Goal: Information Seeking & Learning: Learn about a topic

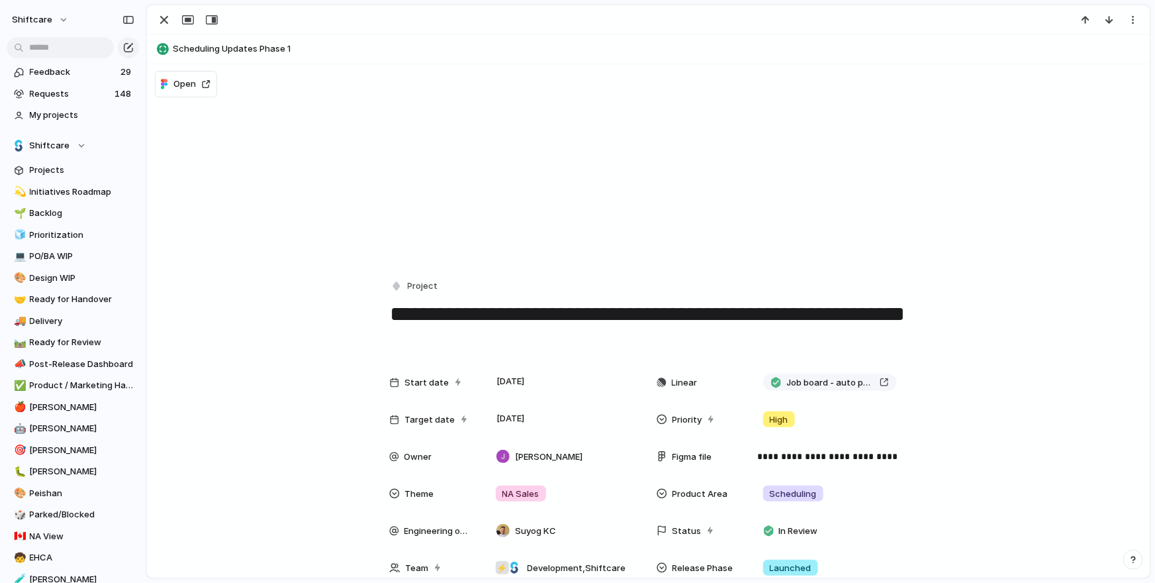
scroll to position [52, 0]
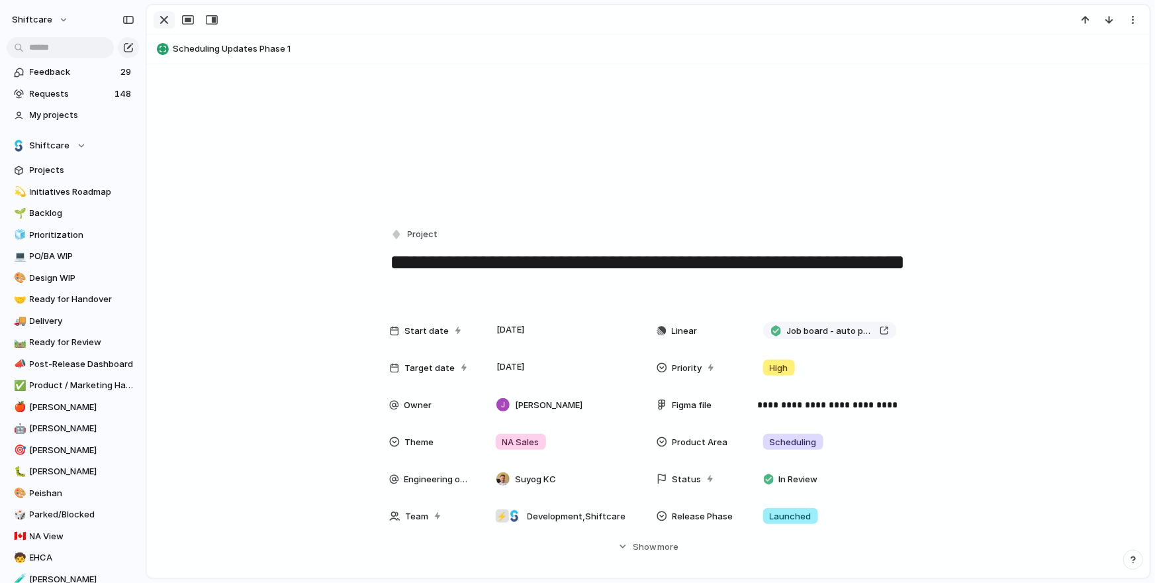
click at [157, 19] on div "button" at bounding box center [164, 20] width 16 height 16
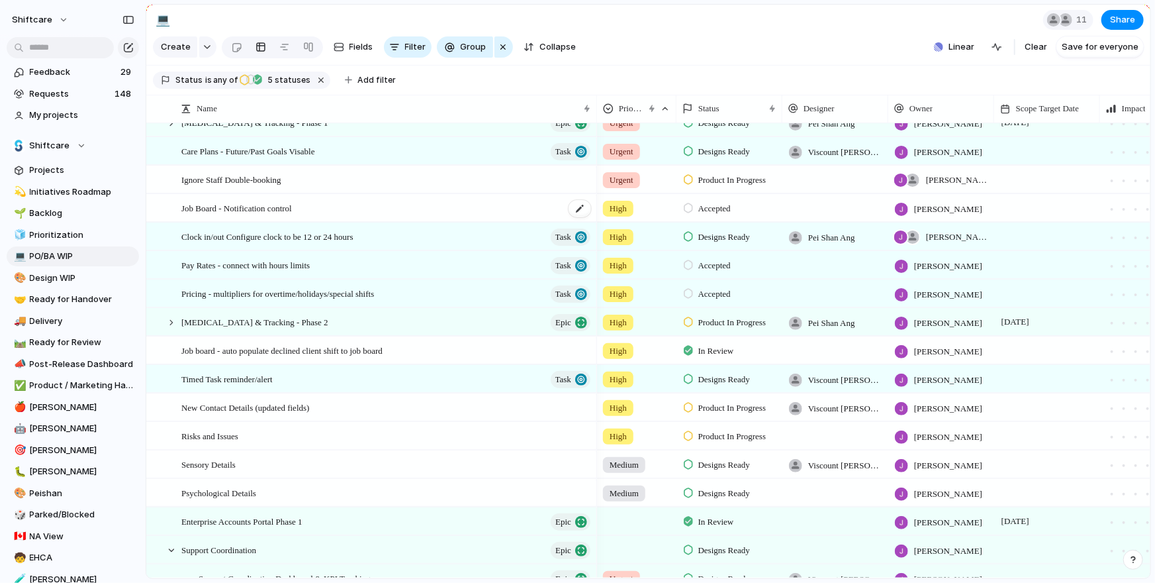
scroll to position [436, 0]
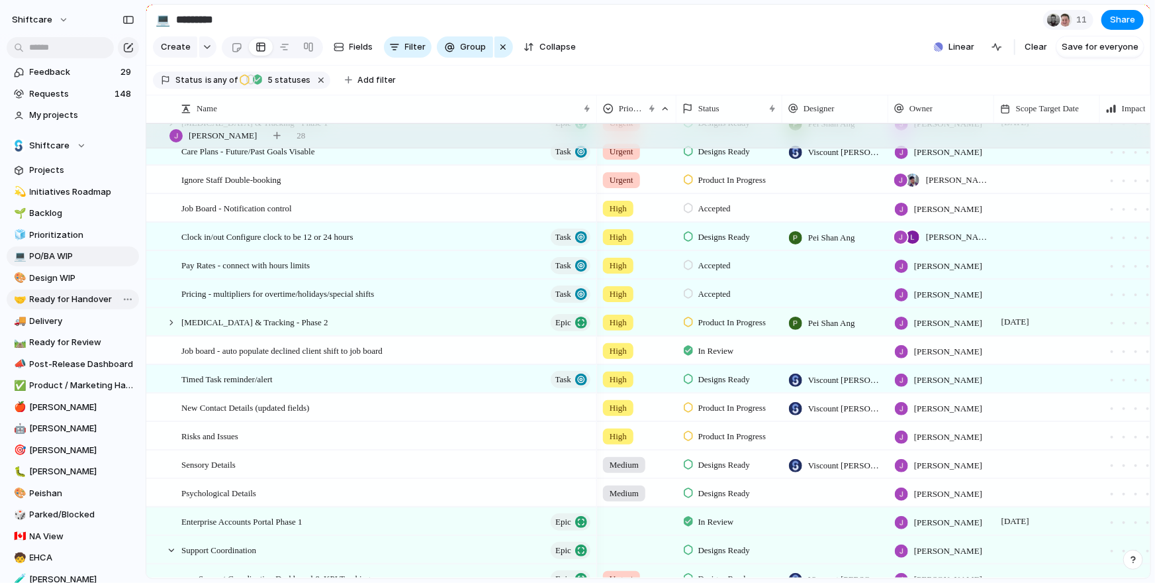
click at [56, 295] on span "Ready for Handover" at bounding box center [82, 299] width 105 height 13
type input "**********"
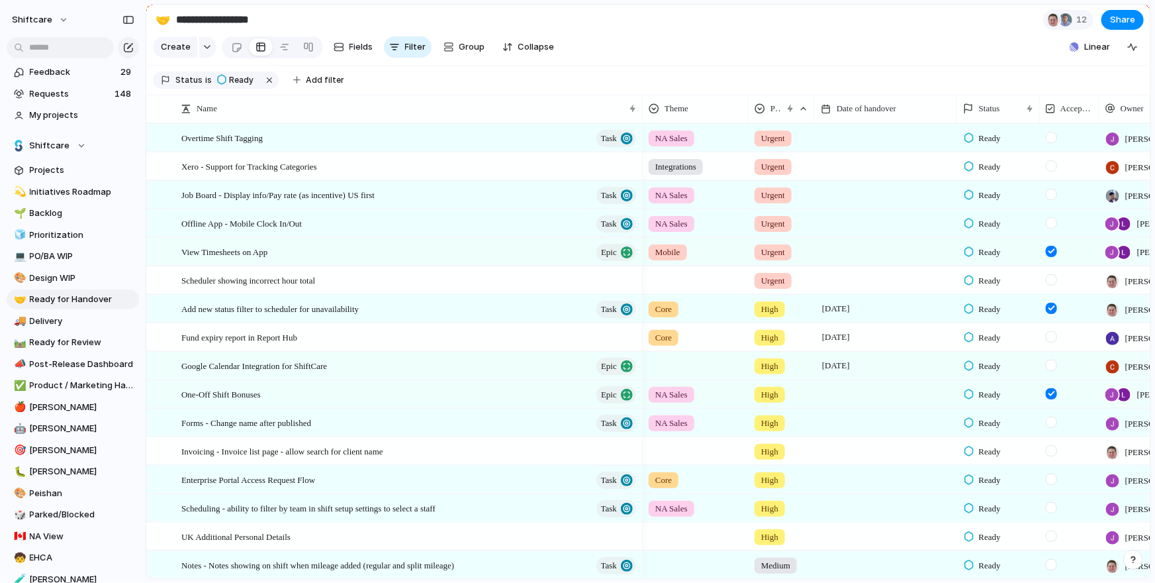
click at [991, 222] on span "Ready" at bounding box center [990, 223] width 22 height 13
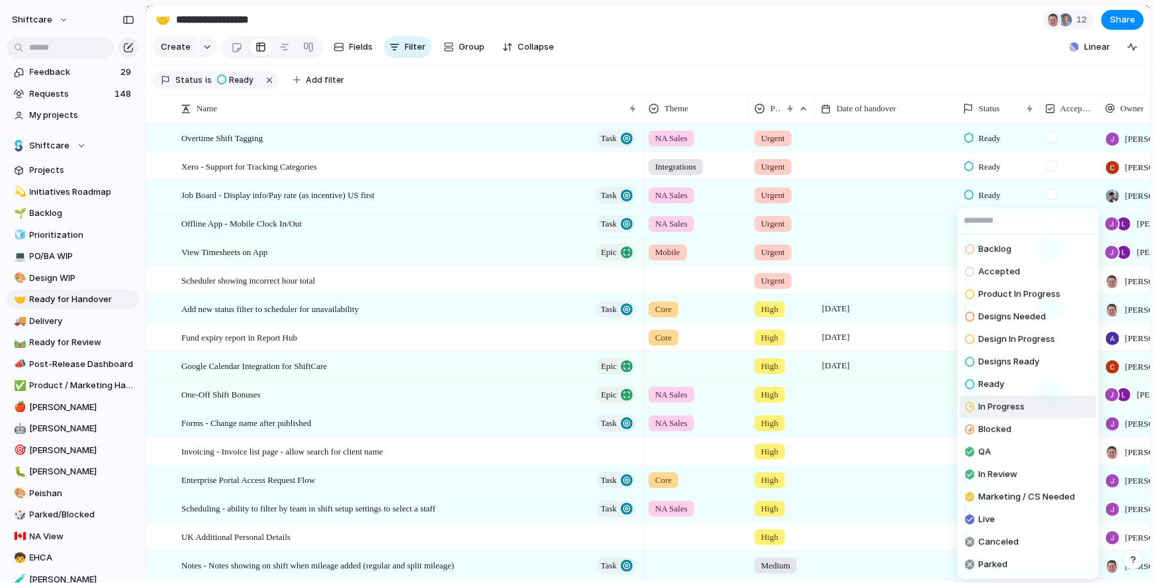
click at [999, 402] on span "In Progress" at bounding box center [1002, 406] width 46 height 13
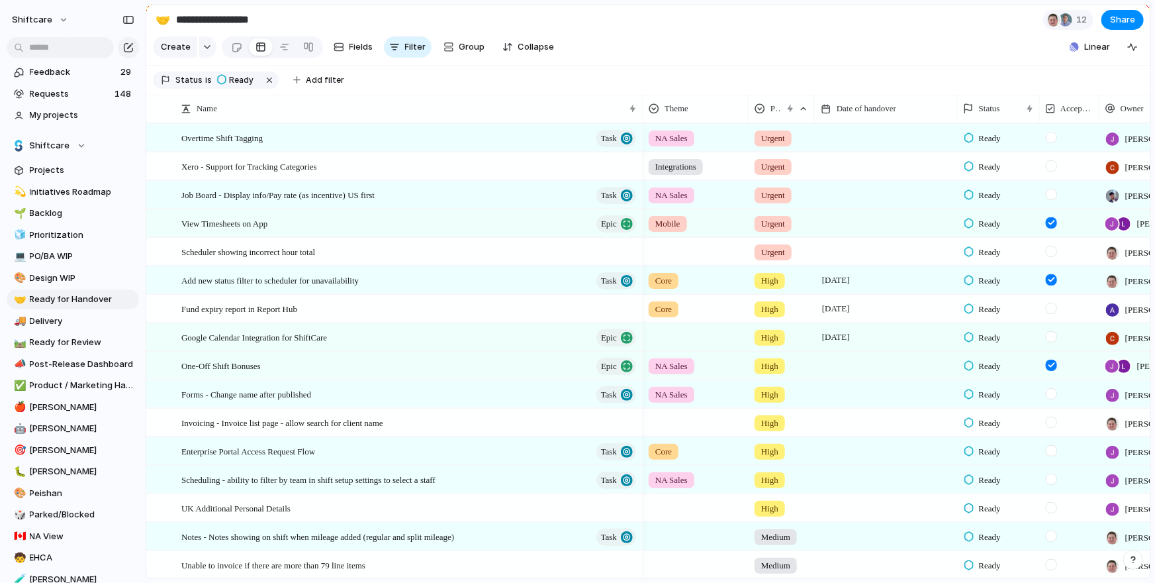
click at [981, 224] on span "Ready" at bounding box center [990, 223] width 22 height 13
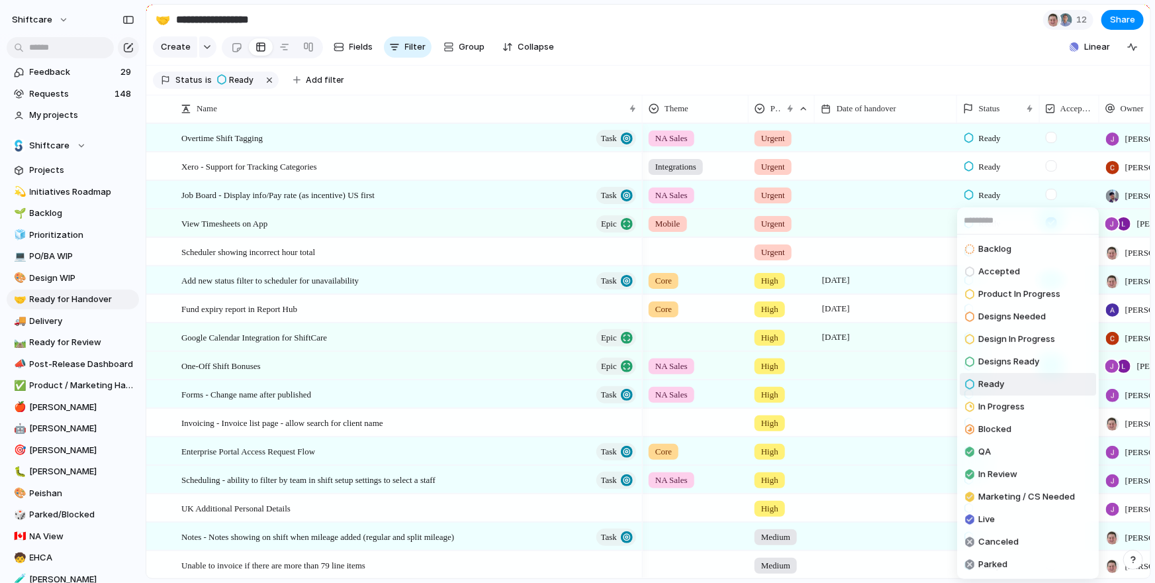
click at [920, 205] on div "Backlog Accepted Product In Progress Designs Needed Design In Progress Designs …" at bounding box center [577, 291] width 1155 height 583
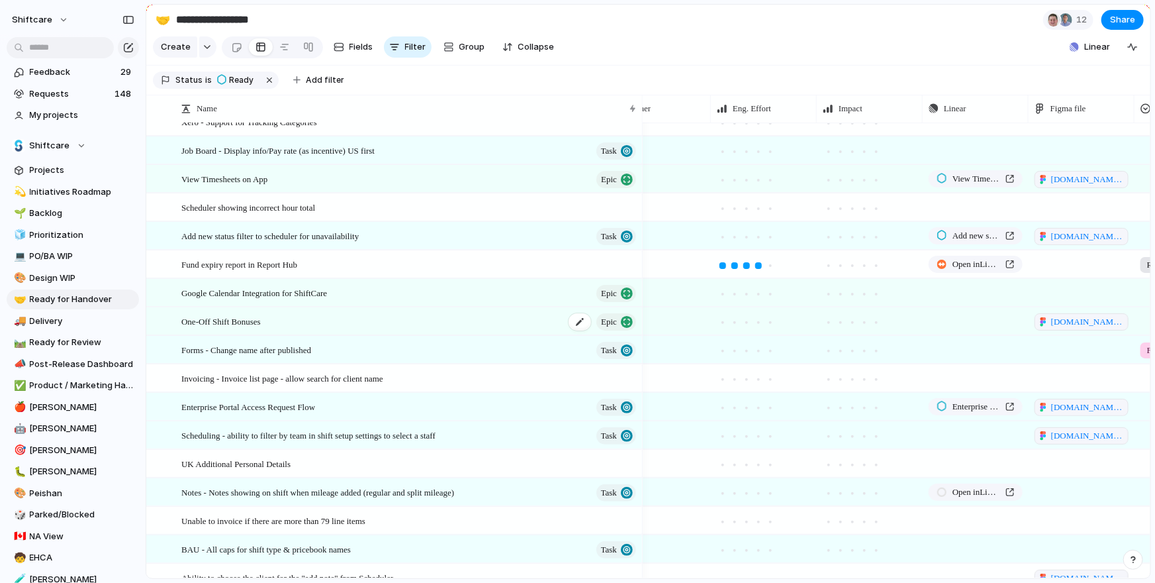
click at [422, 316] on div "One-Off Shift Bonuses Epic" at bounding box center [409, 321] width 457 height 27
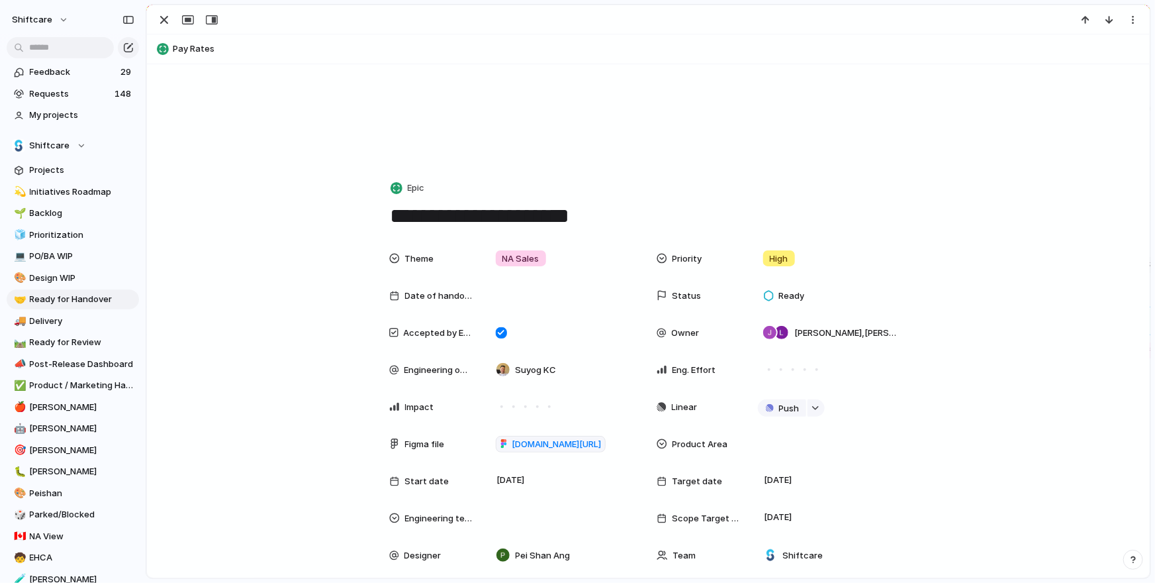
click at [566, 457] on div "Theme NA Sales Priority High Date of handover Status Ready Accepted by Engineer…" at bounding box center [648, 406] width 519 height 323
click at [573, 439] on span "[DOMAIN_NAME][URL]" at bounding box center [556, 444] width 89 height 13
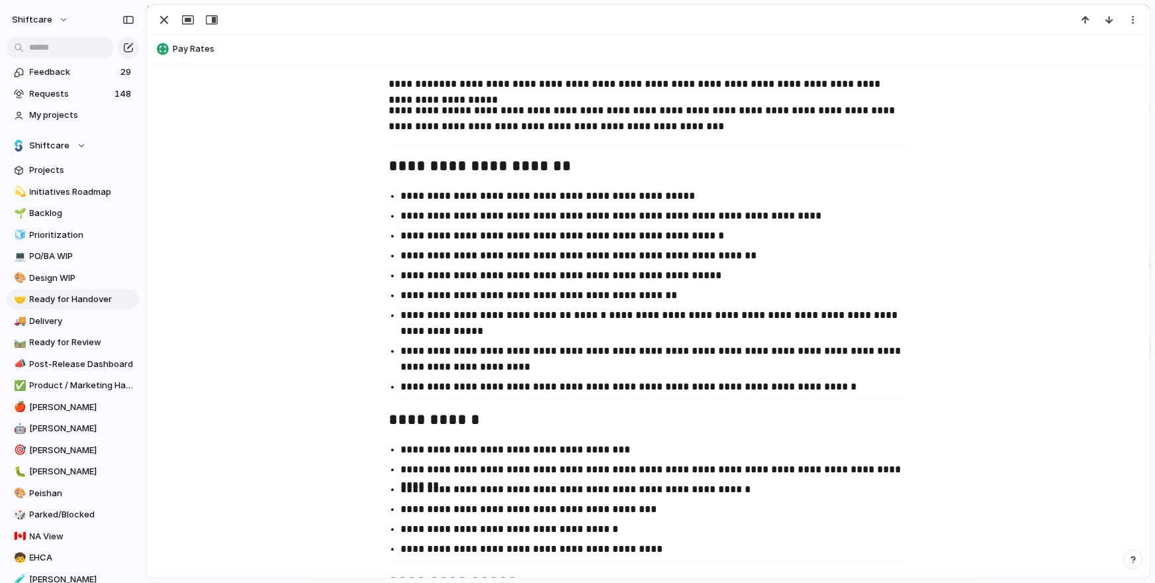
scroll to position [1263, 0]
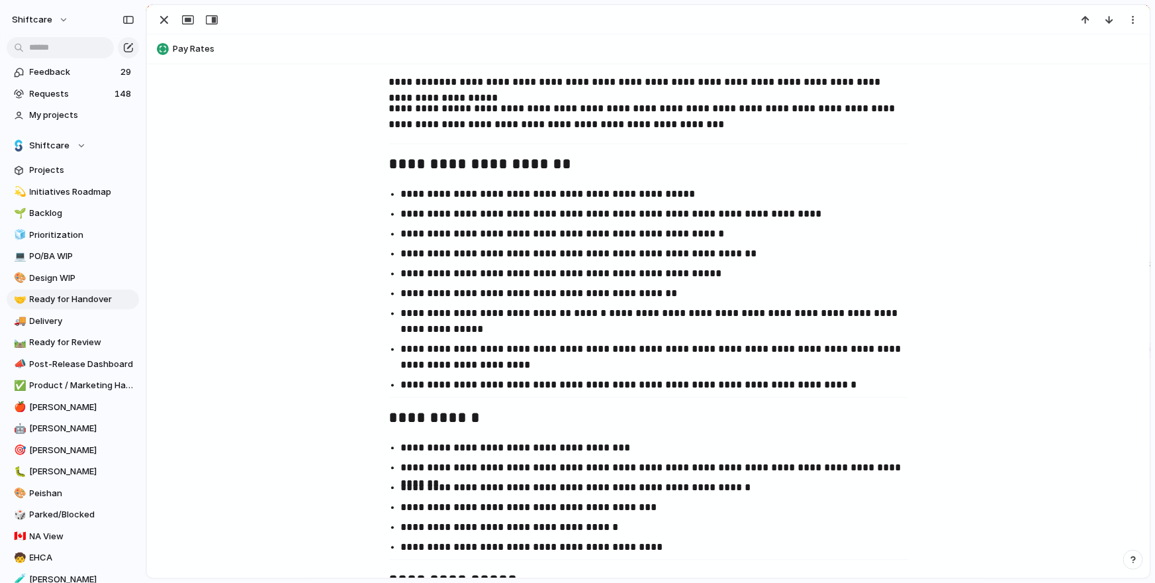
click at [453, 248] on p "**********" at bounding box center [660, 254] width 519 height 16
click at [490, 302] on ul "**********" at bounding box center [648, 290] width 543 height 207
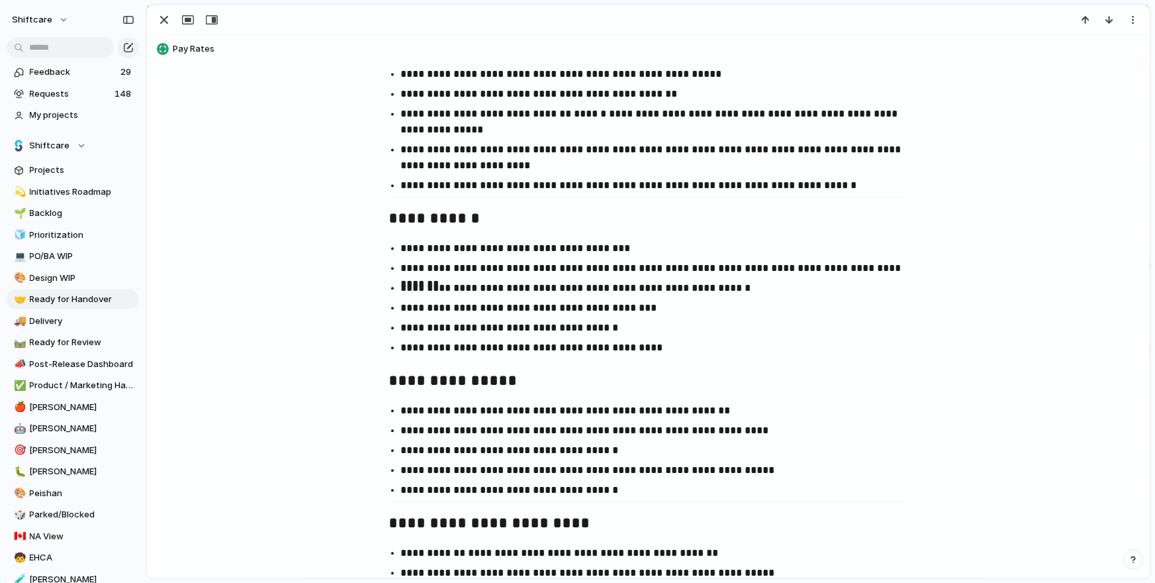
scroll to position [1466, 0]
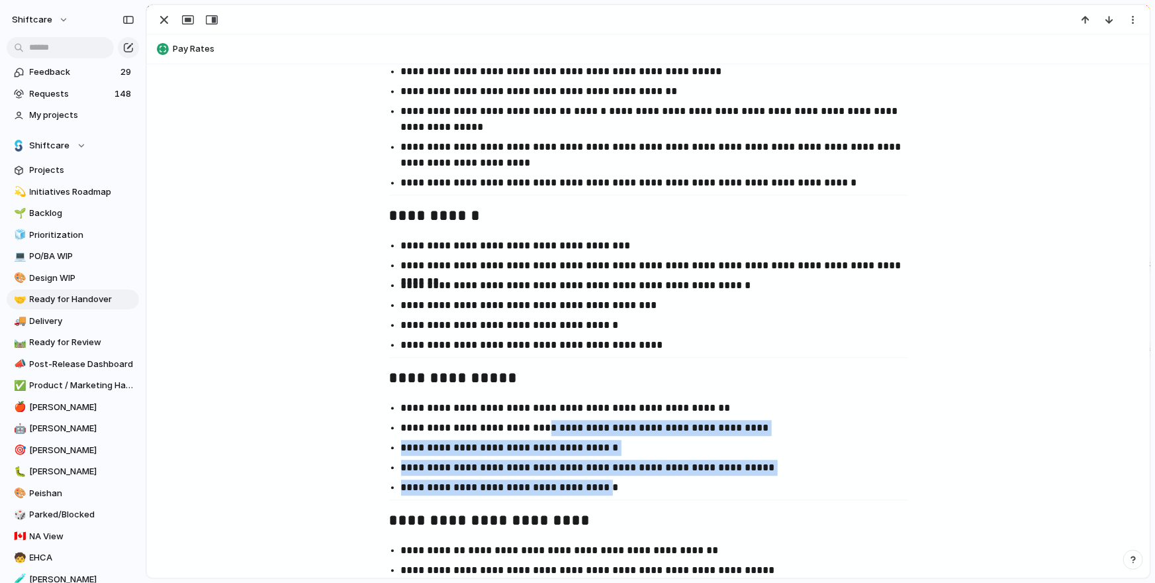
drag, startPoint x: 556, startPoint y: 423, endPoint x: 597, endPoint y: 487, distance: 76.2
click at [597, 487] on ul "**********" at bounding box center [648, 447] width 543 height 95
click at [597, 487] on p "**********" at bounding box center [660, 487] width 519 height 16
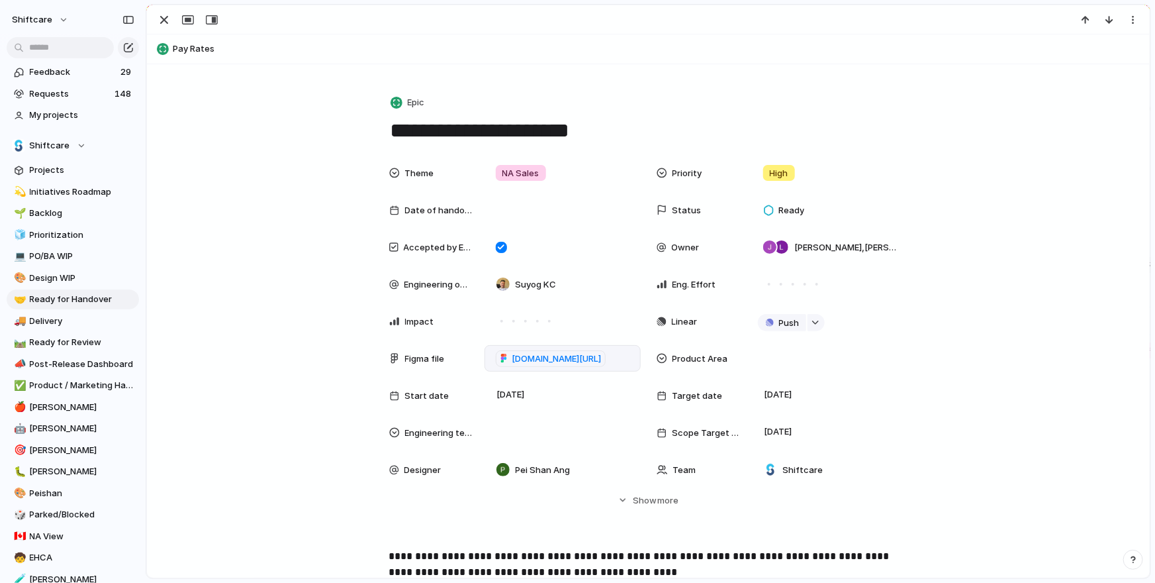
scroll to position [184, 0]
click at [663, 497] on span "more" at bounding box center [667, 499] width 21 height 13
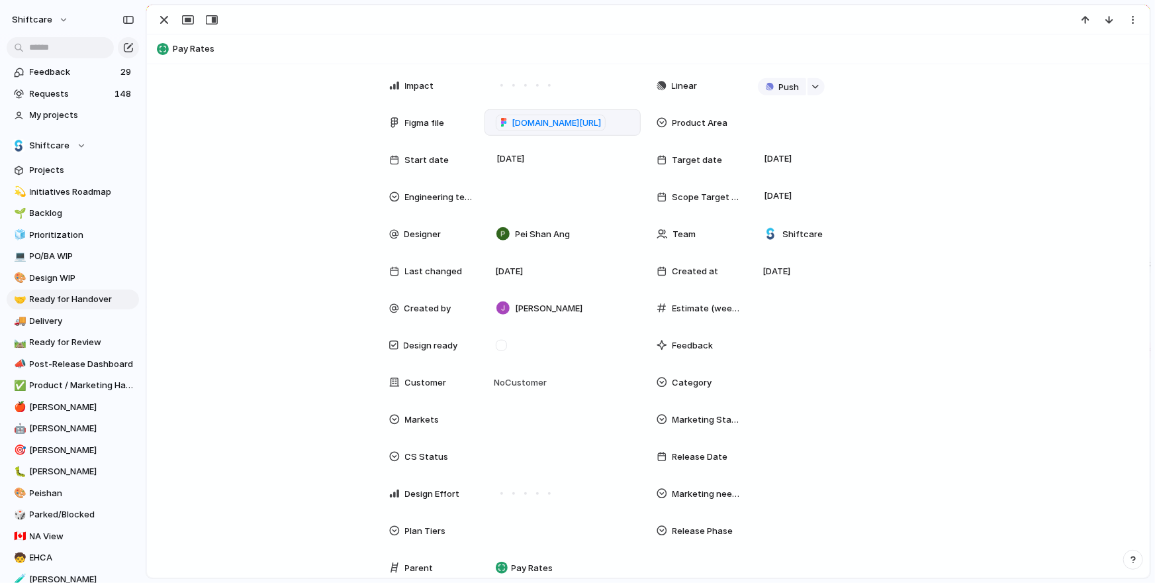
scroll to position [463, 0]
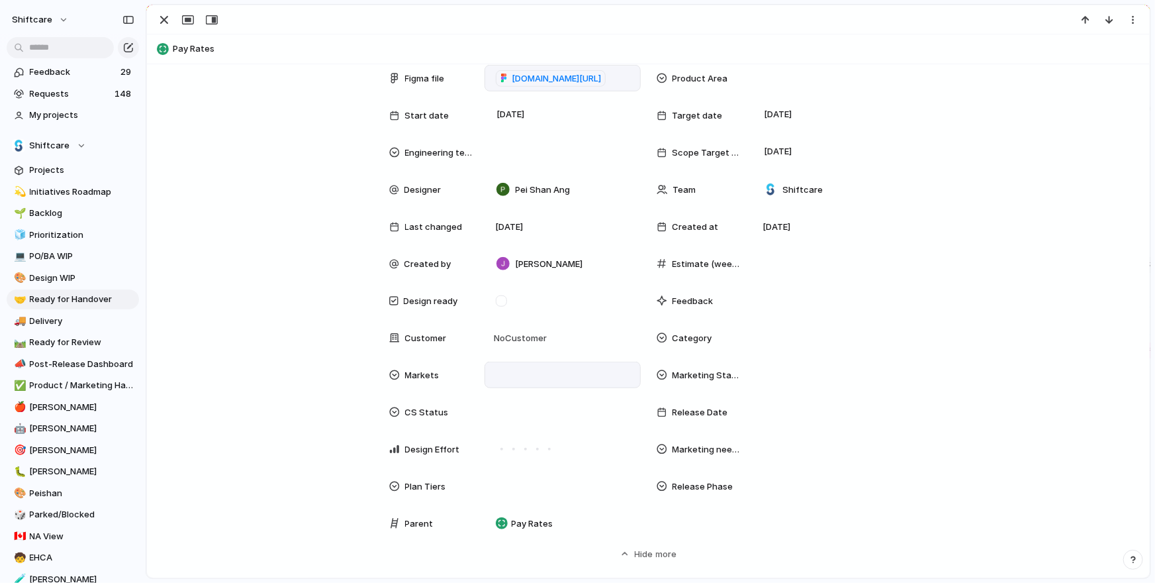
click at [500, 373] on div at bounding box center [563, 374] width 144 height 15
click at [320, 443] on div "Global AU CA US UK Add-on" at bounding box center [577, 291] width 1155 height 583
click at [528, 377] on div at bounding box center [563, 374] width 144 height 15
click at [503, 485] on div at bounding box center [504, 488] width 23 height 23
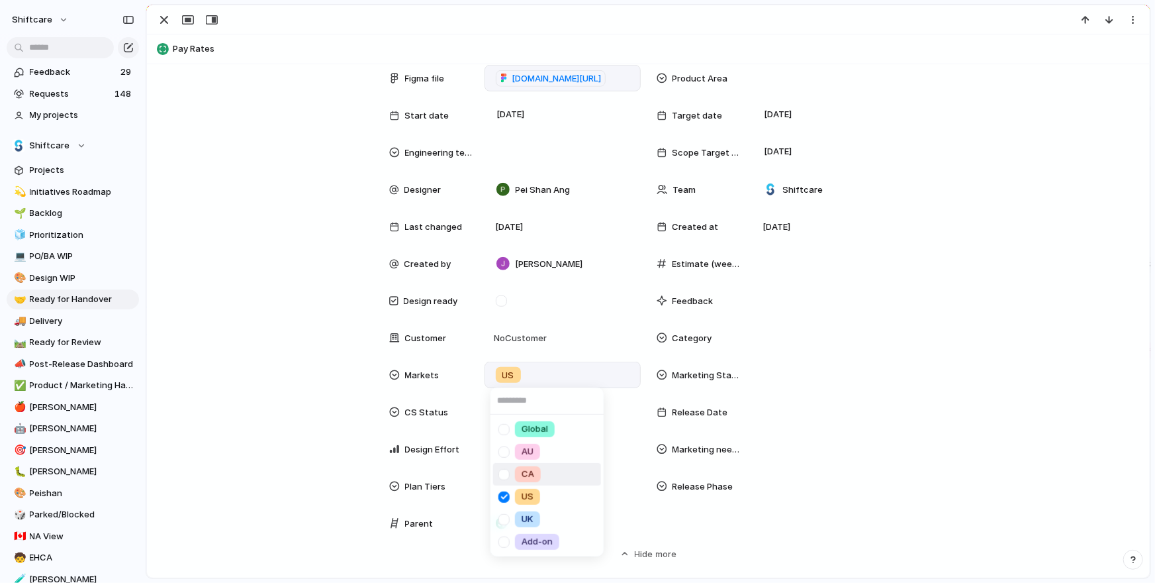
click at [503, 463] on div at bounding box center [504, 473] width 23 height 23
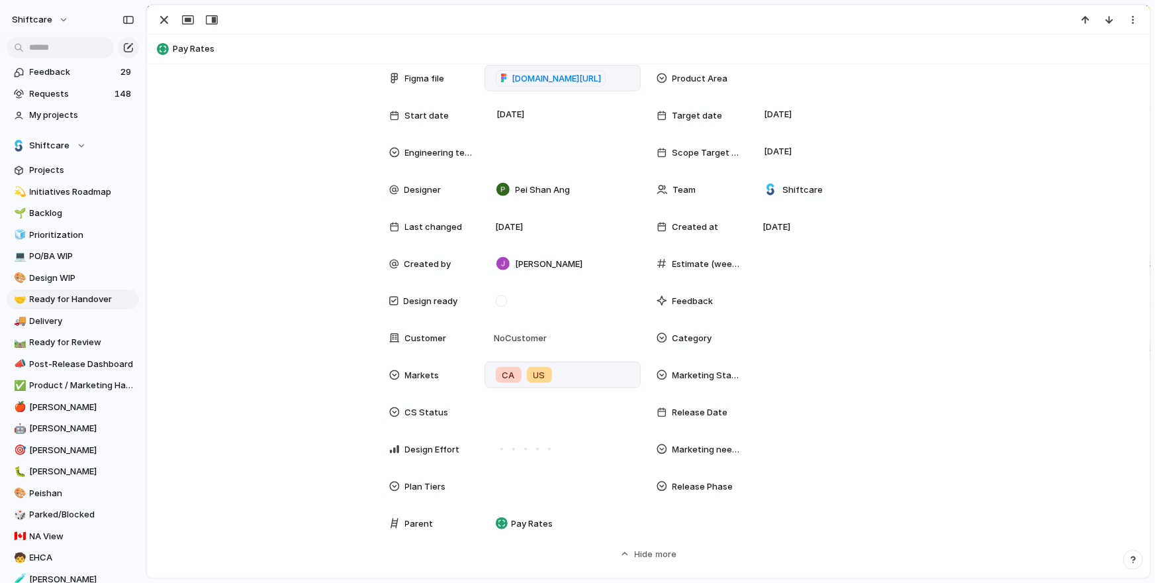
click at [242, 461] on div "Global AU CA US UK Add-on" at bounding box center [577, 291] width 1155 height 583
click at [548, 346] on div "No Customer" at bounding box center [563, 337] width 156 height 26
click at [277, 398] on div "Goldstar Home Healthcare Krewe Solutions Care Squad Macleay Options ltd Let Us …" at bounding box center [577, 291] width 1155 height 583
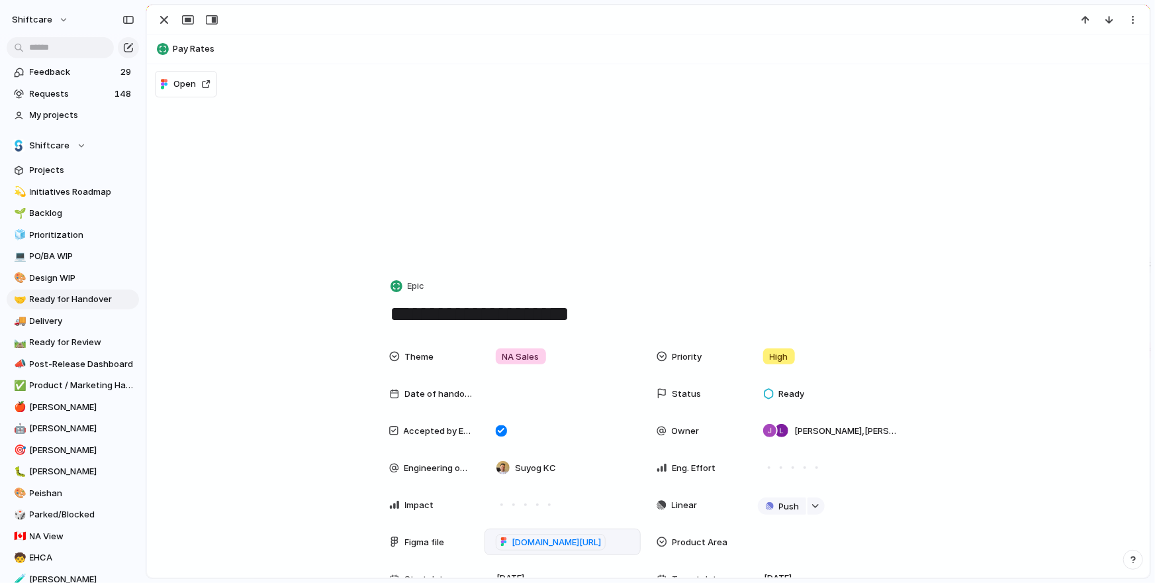
click at [631, 311] on textarea "**********" at bounding box center [648, 314] width 519 height 28
click at [632, 306] on textarea "**********" at bounding box center [648, 314] width 519 height 28
type textarea "**********"
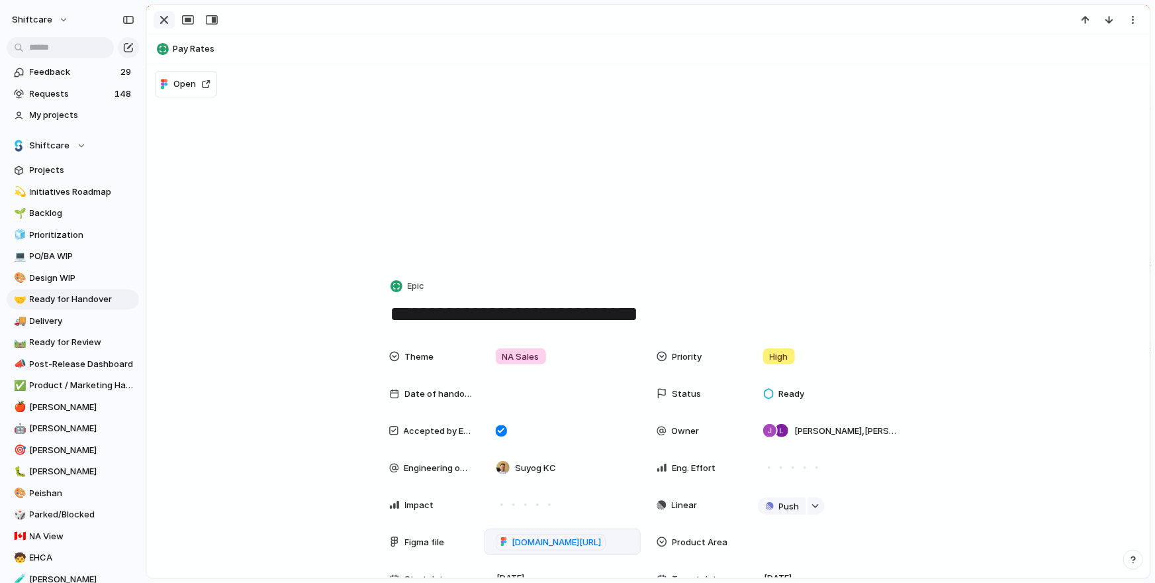
click at [160, 22] on div "button" at bounding box center [164, 20] width 16 height 16
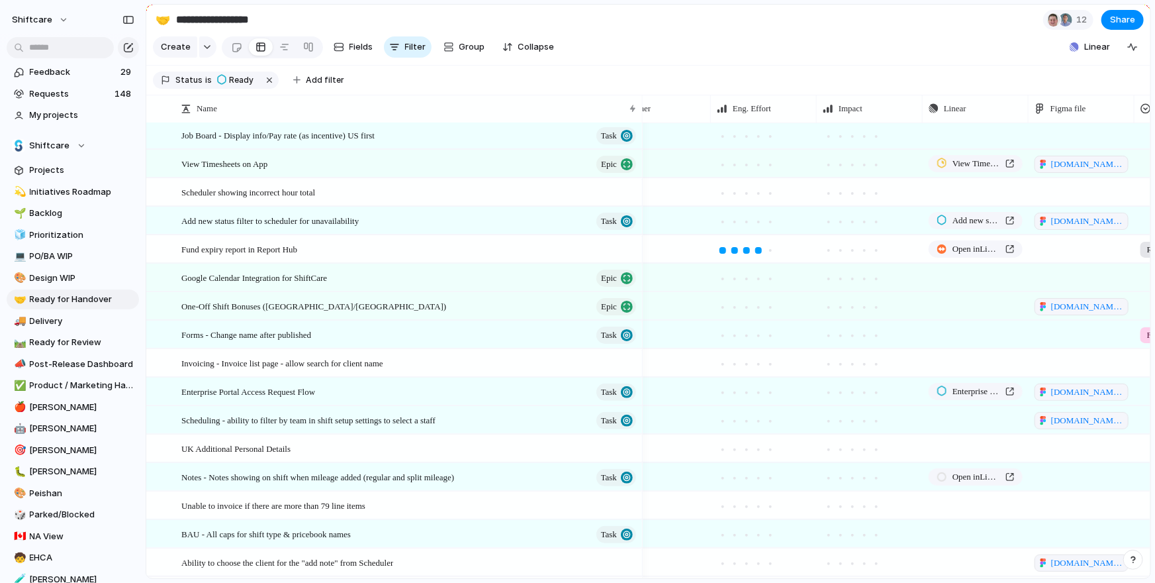
scroll to position [61, 0]
click at [364, 382] on div "Enterprise Portal Access Request Flow Task" at bounding box center [409, 390] width 457 height 27
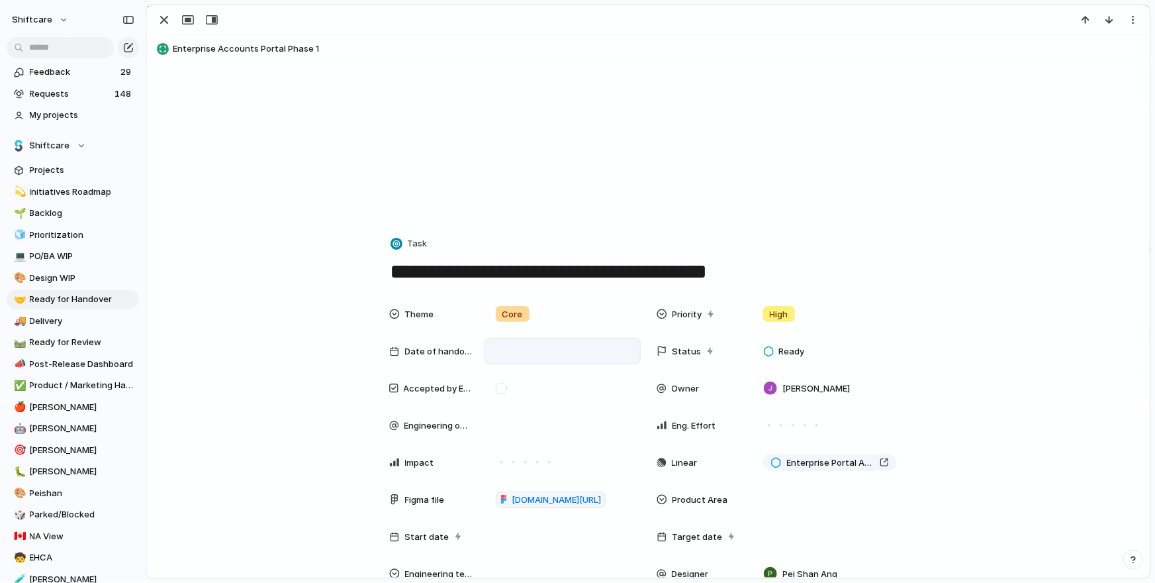
scroll to position [48, 0]
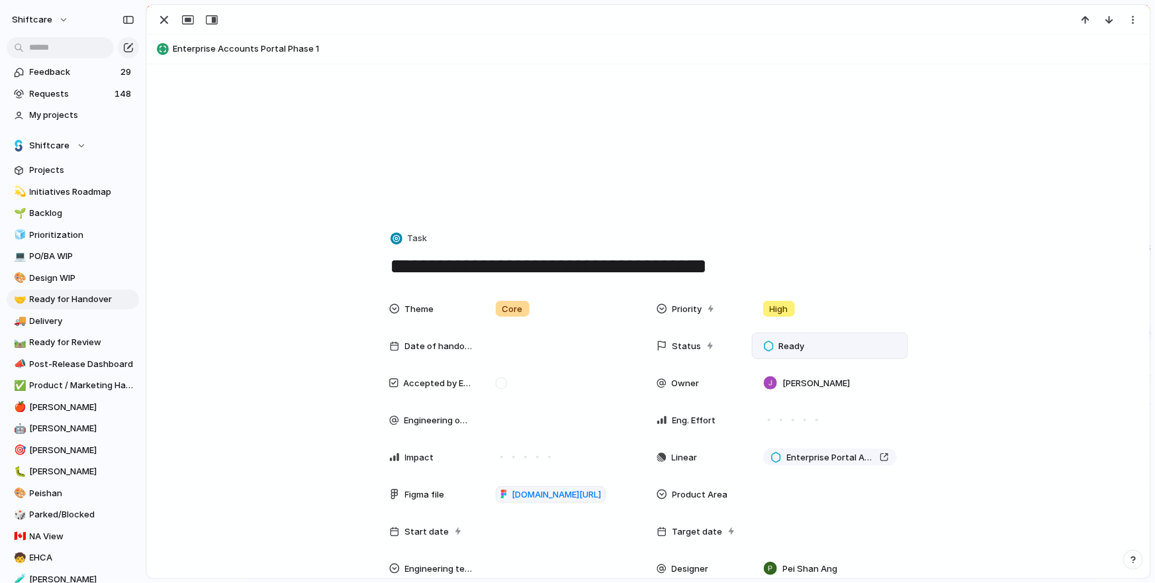
click at [791, 348] on span "Ready" at bounding box center [792, 346] width 26 height 13
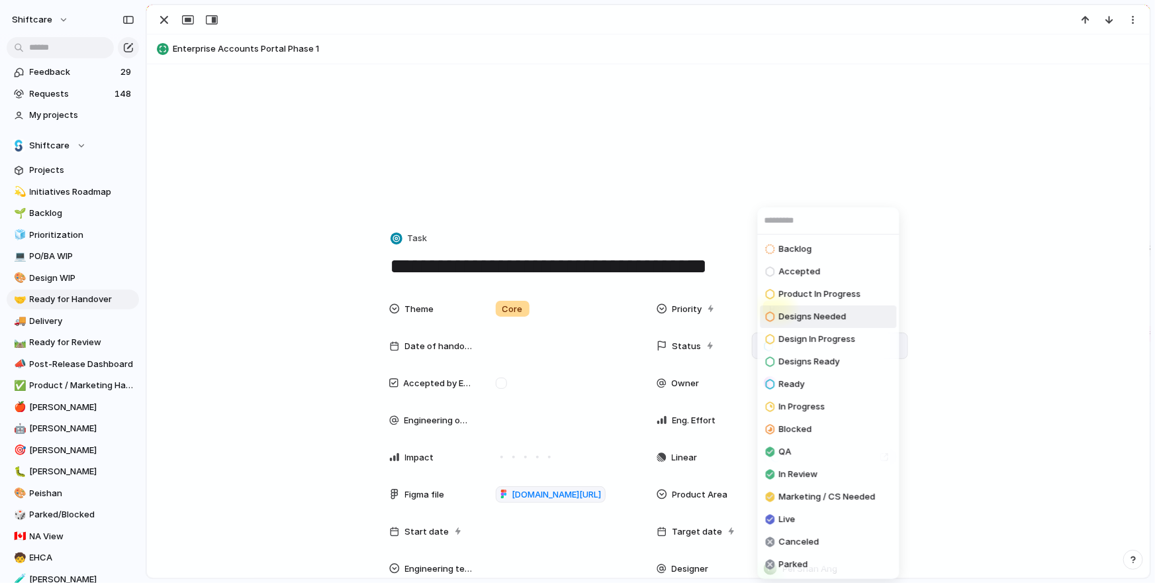
click at [787, 324] on li "Designs Needed" at bounding box center [829, 316] width 136 height 23
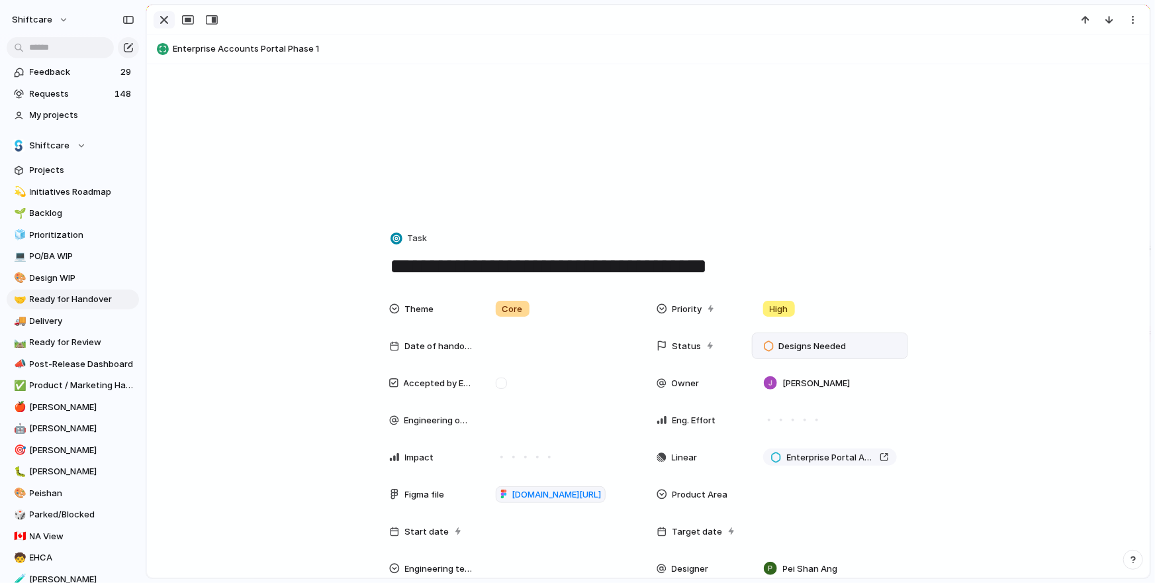
click at [164, 24] on div "button" at bounding box center [164, 20] width 16 height 16
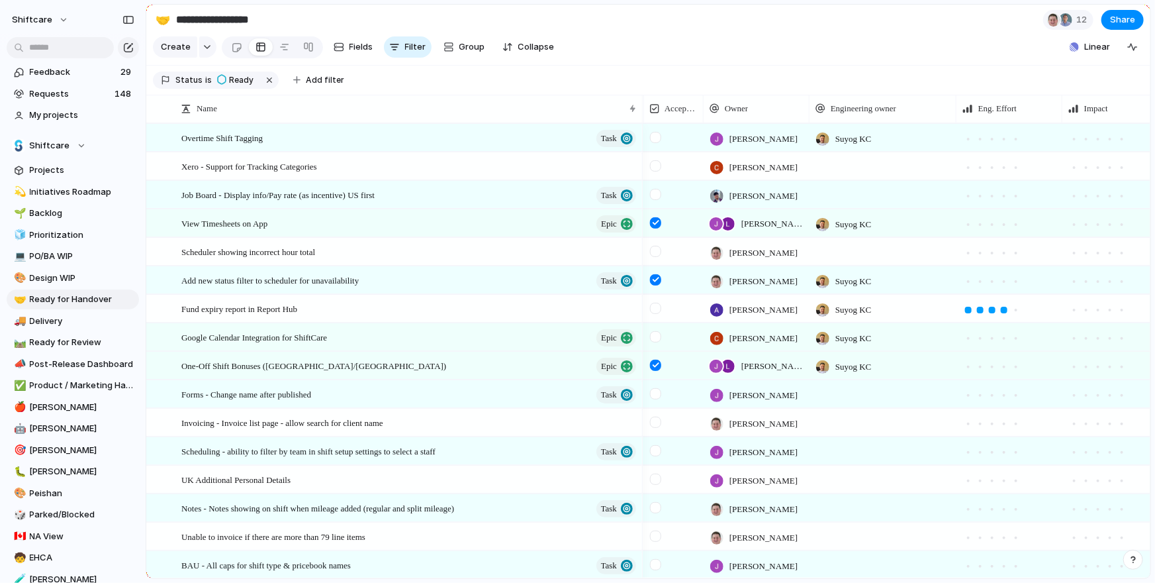
scroll to position [0, 373]
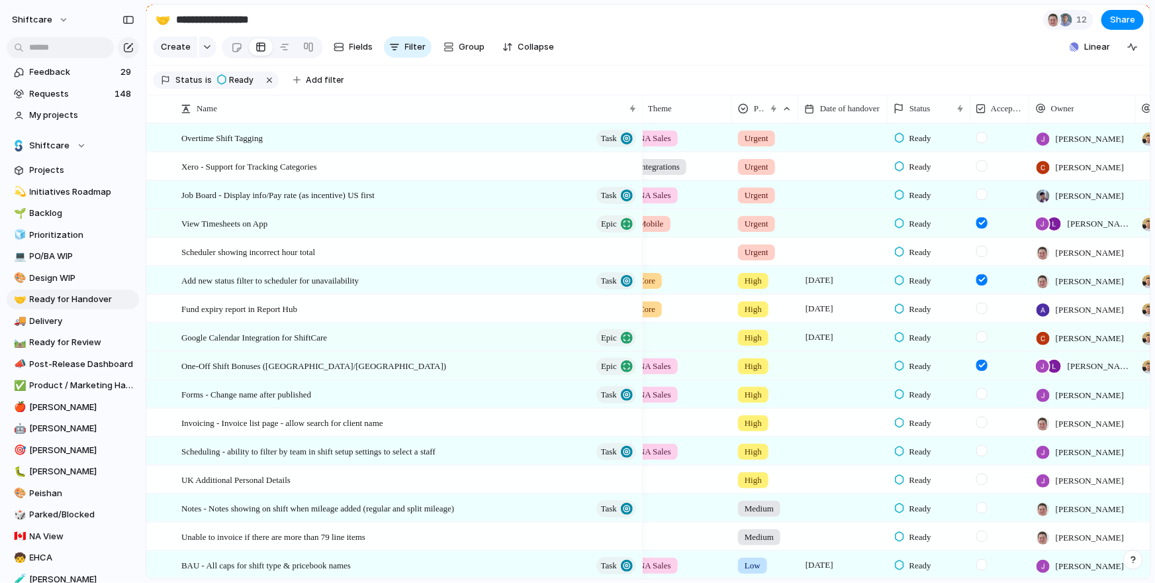
drag, startPoint x: 941, startPoint y: 107, endPoint x: 882, endPoint y: 112, distance: 59.2
click at [884, 112] on div at bounding box center [887, 109] width 7 height 28
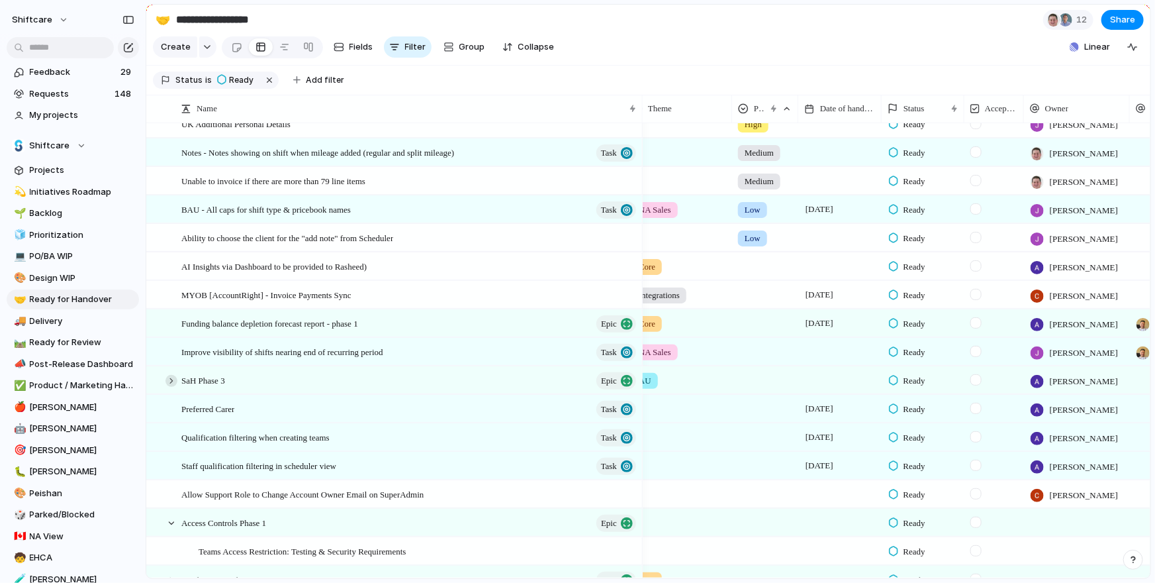
click at [172, 377] on div at bounding box center [172, 381] width 12 height 12
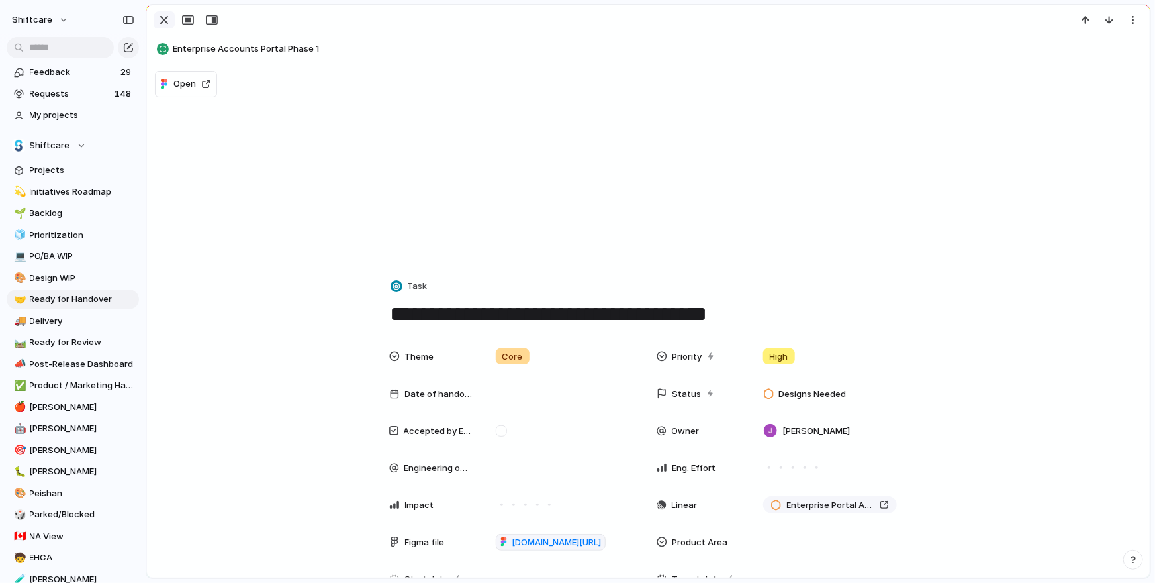
click at [166, 24] on div "button" at bounding box center [164, 20] width 16 height 16
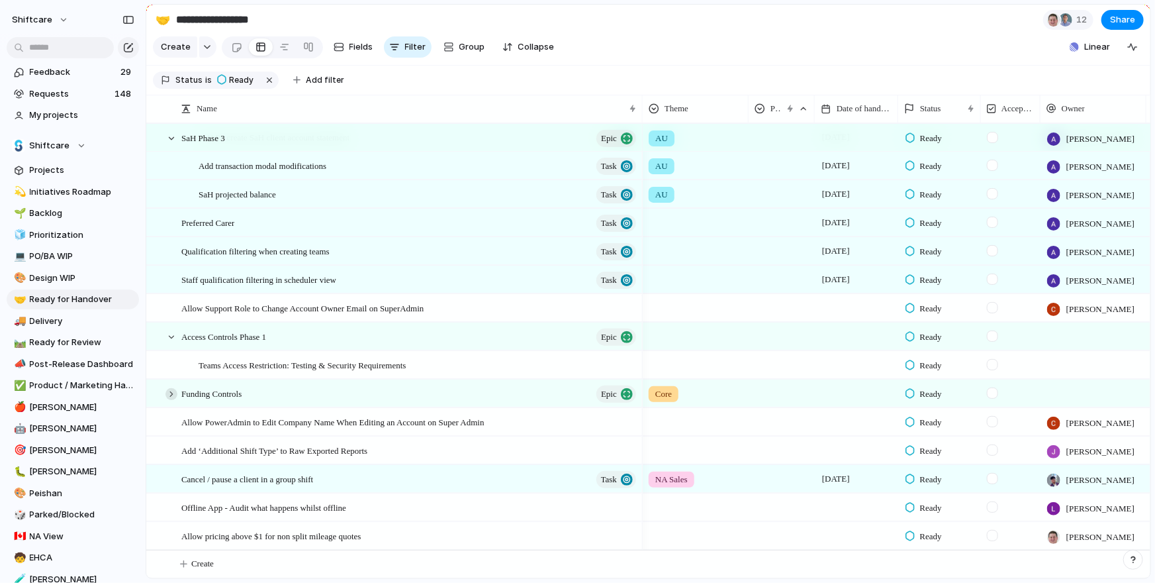
click at [171, 391] on div at bounding box center [172, 394] width 12 height 12
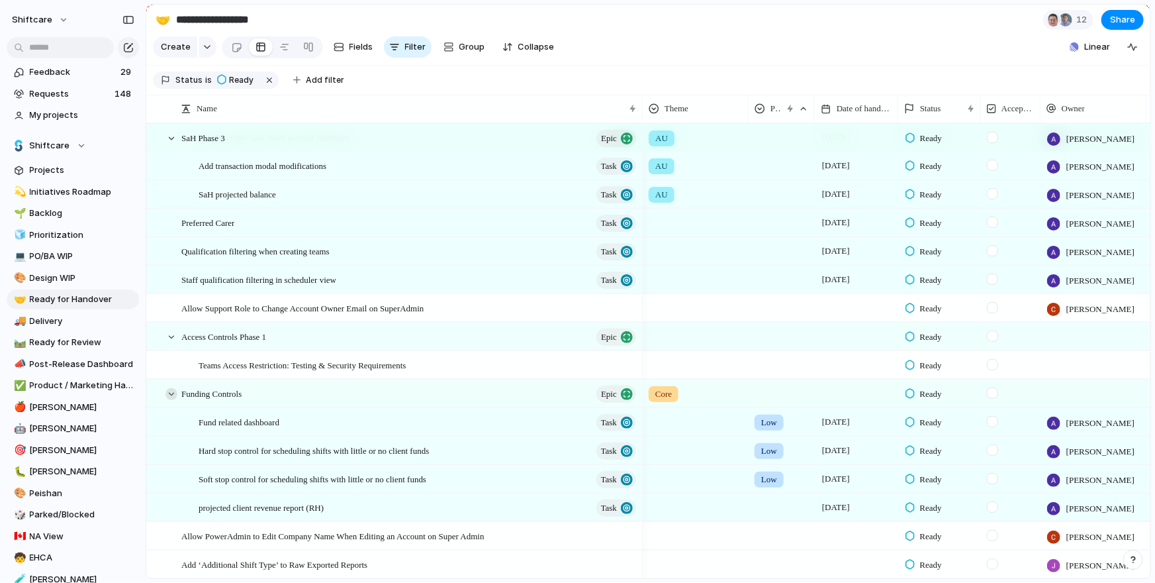
click at [171, 391] on div at bounding box center [172, 394] width 12 height 12
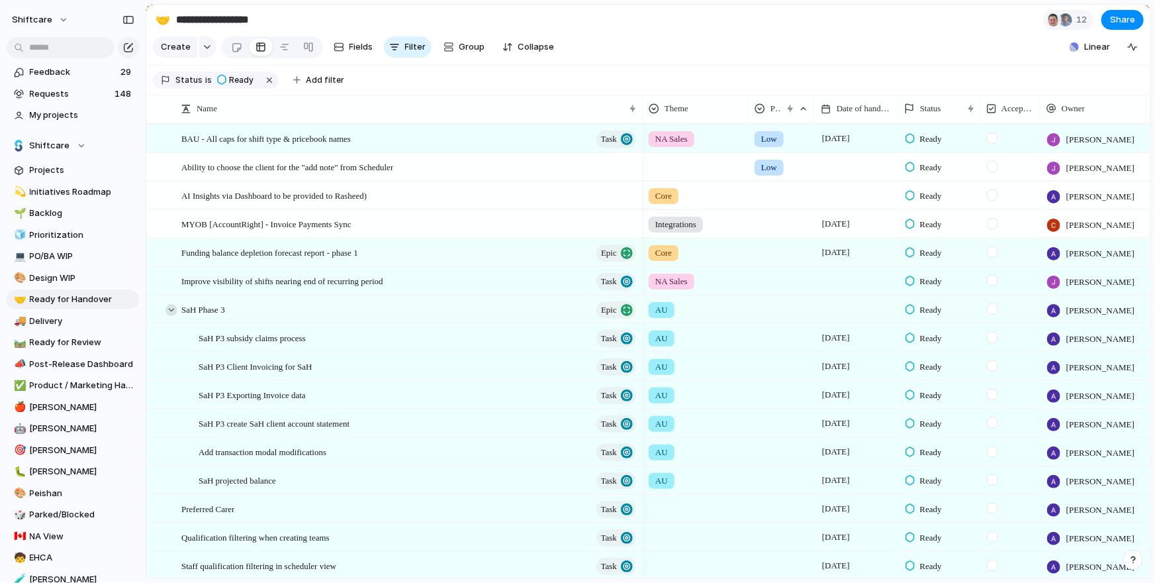
click at [172, 306] on div at bounding box center [172, 310] width 12 height 12
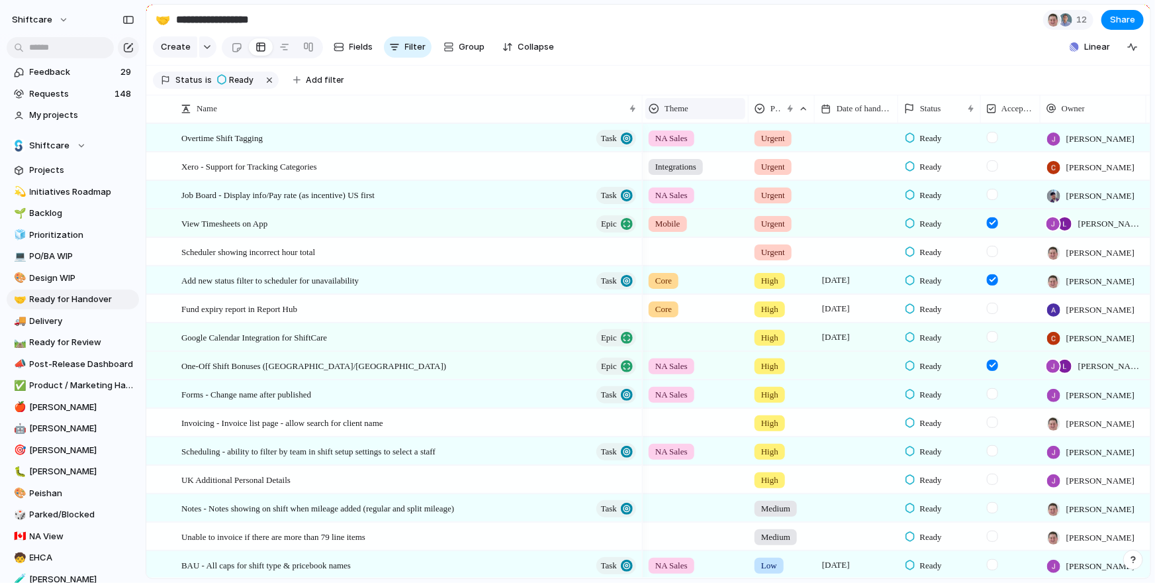
click at [675, 106] on span "Theme" at bounding box center [677, 108] width 24 height 13
click at [672, 77] on div "Modify Hide Sort ascending Sort descending" at bounding box center [577, 291] width 1155 height 583
click at [313, 80] on span "Add filter" at bounding box center [325, 80] width 38 height 12
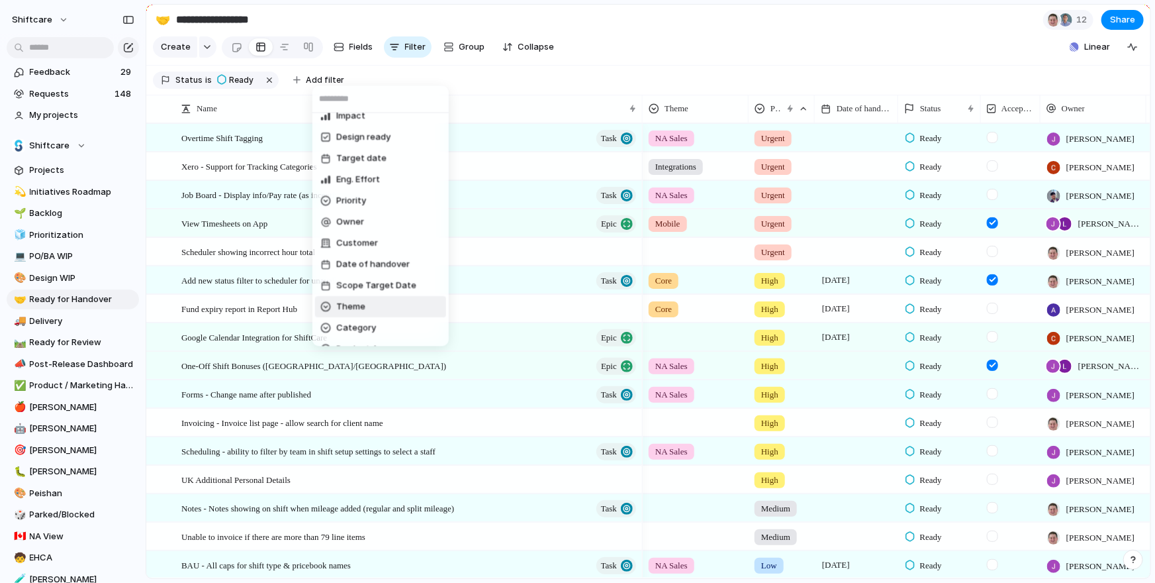
click at [348, 307] on span "Theme" at bounding box center [350, 307] width 29 height 13
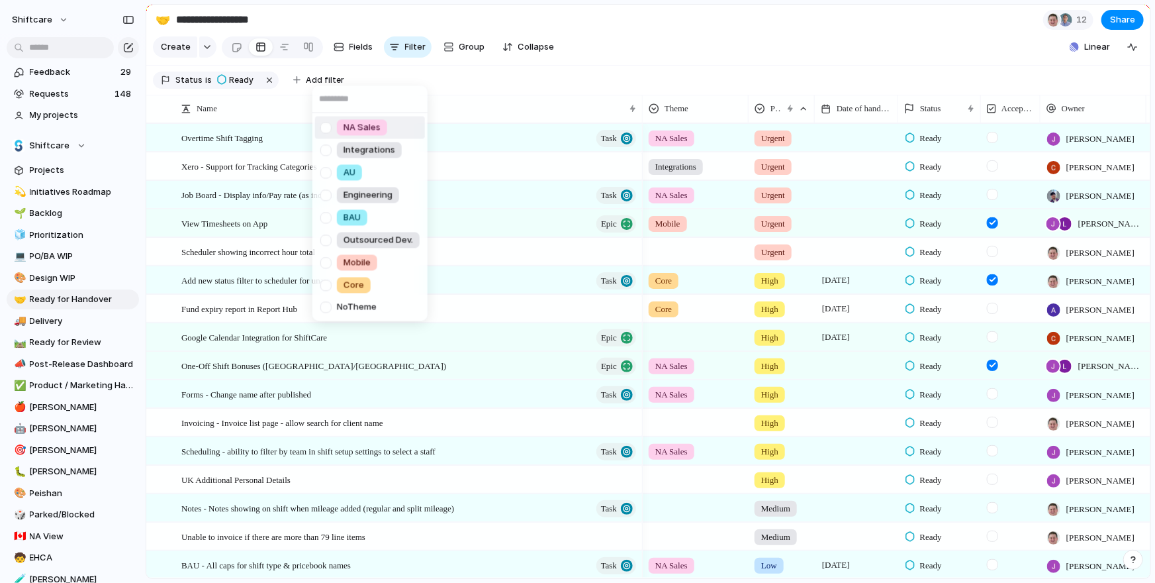
click at [323, 126] on div at bounding box center [325, 127] width 23 height 23
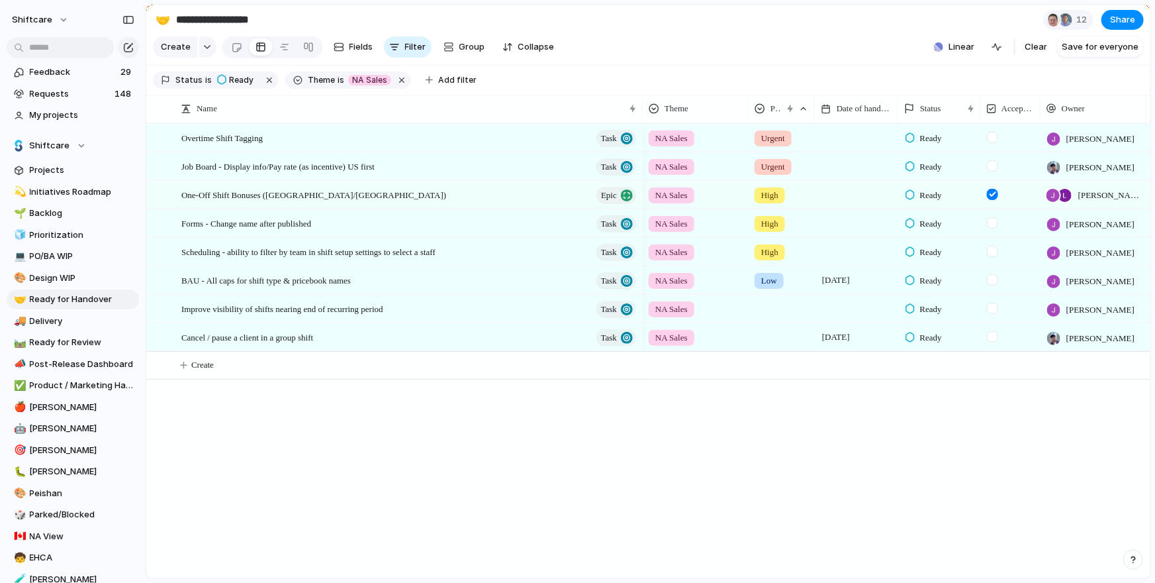
click at [746, 62] on div "NA Sales Integrations AU Engineering BAU Outsourced Dev. Mobile Core No Theme" at bounding box center [577, 291] width 1155 height 583
click at [421, 169] on div "Job Board - Display info/Pay rate (as incentive) US first Task" at bounding box center [409, 166] width 457 height 27
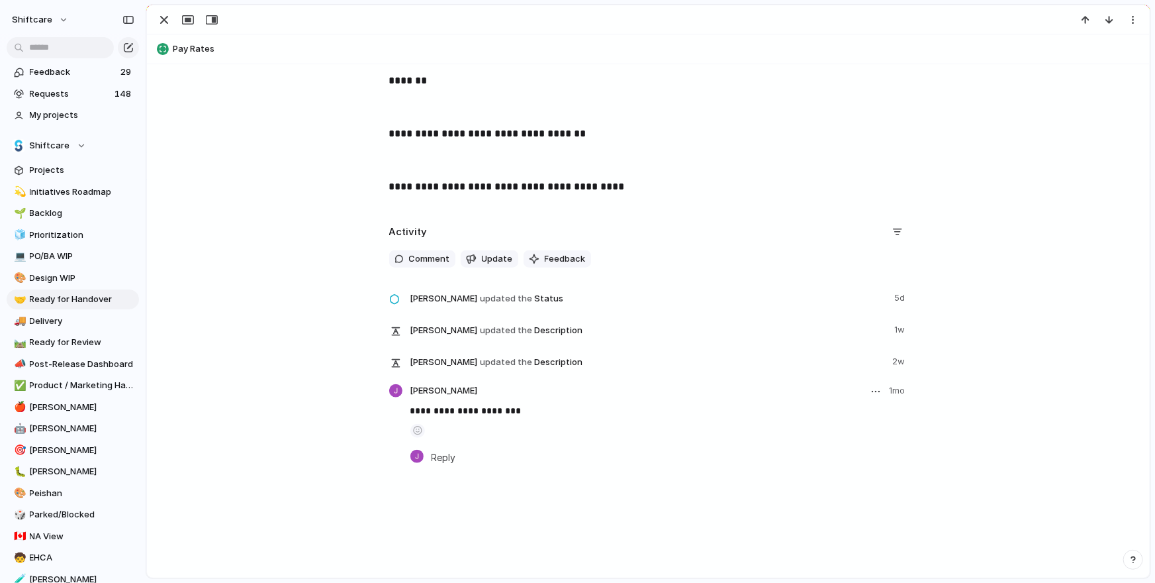
click at [483, 414] on p "**********" at bounding box center [659, 411] width 498 height 16
click at [591, 398] on header "Jonathan Agness 1mo" at bounding box center [659, 392] width 498 height 16
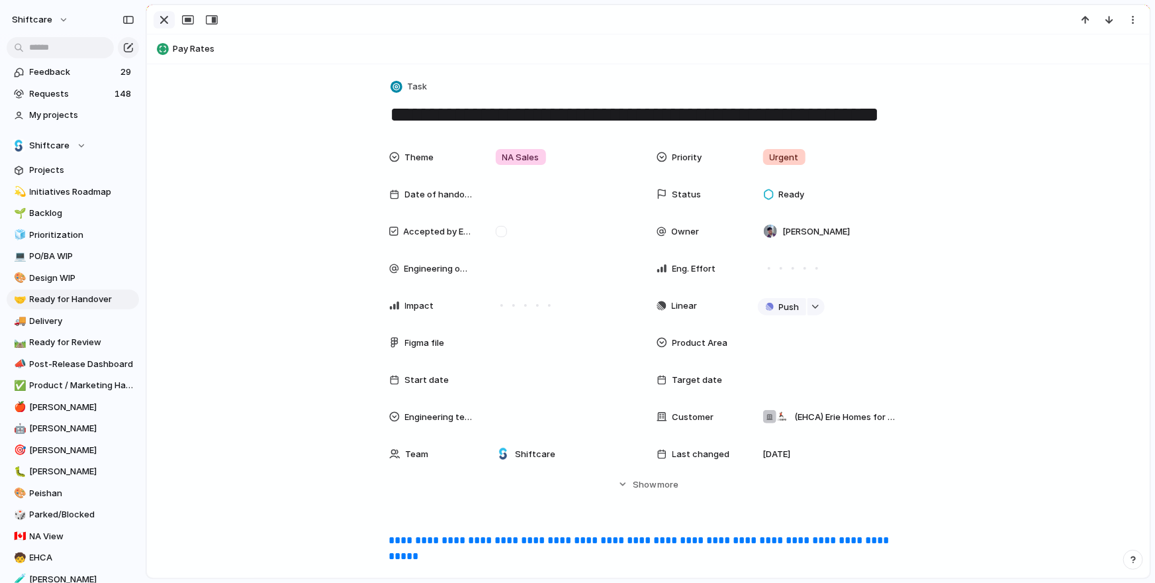
click at [154, 19] on button "button" at bounding box center [164, 19] width 21 height 17
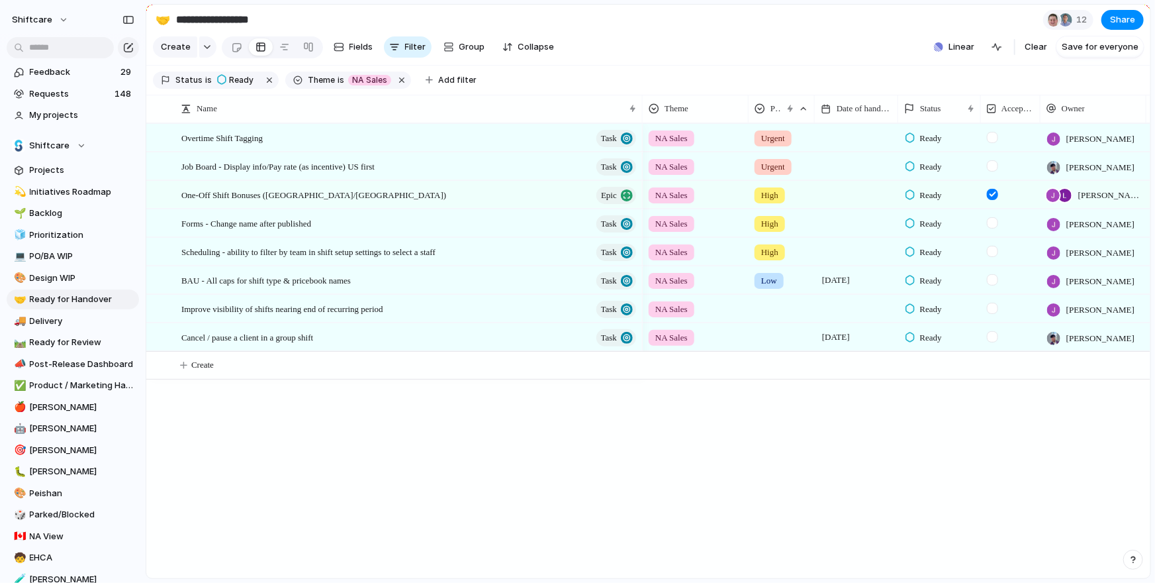
click at [989, 160] on div at bounding box center [992, 165] width 11 height 11
click at [375, 167] on span "Job Board - Display info/Pay rate (as incentive) US first" at bounding box center [277, 165] width 193 height 15
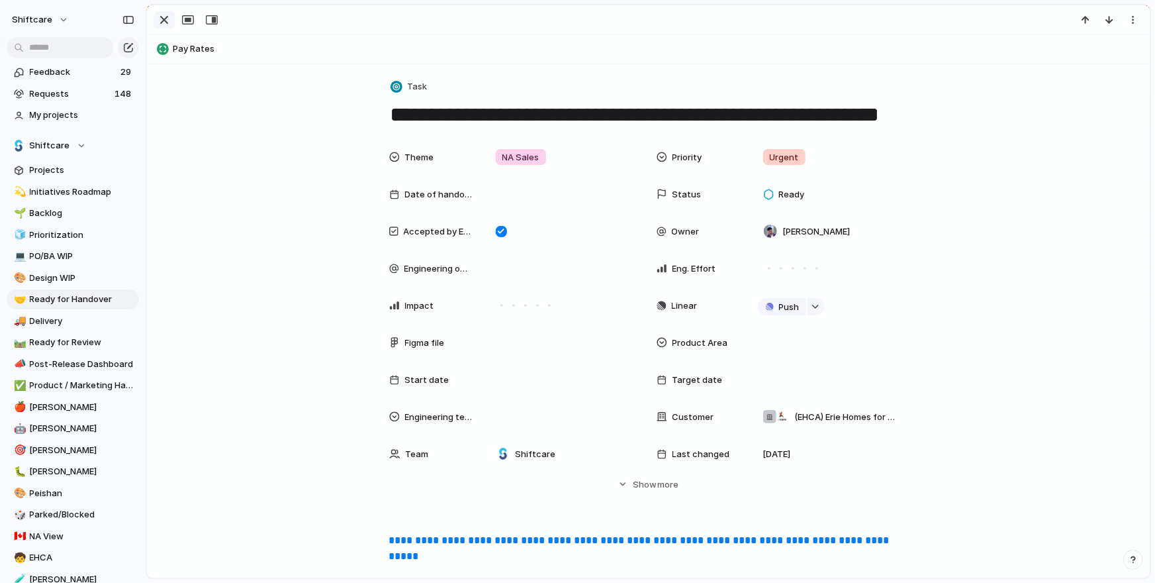
click at [158, 26] on div "button" at bounding box center [164, 20] width 16 height 16
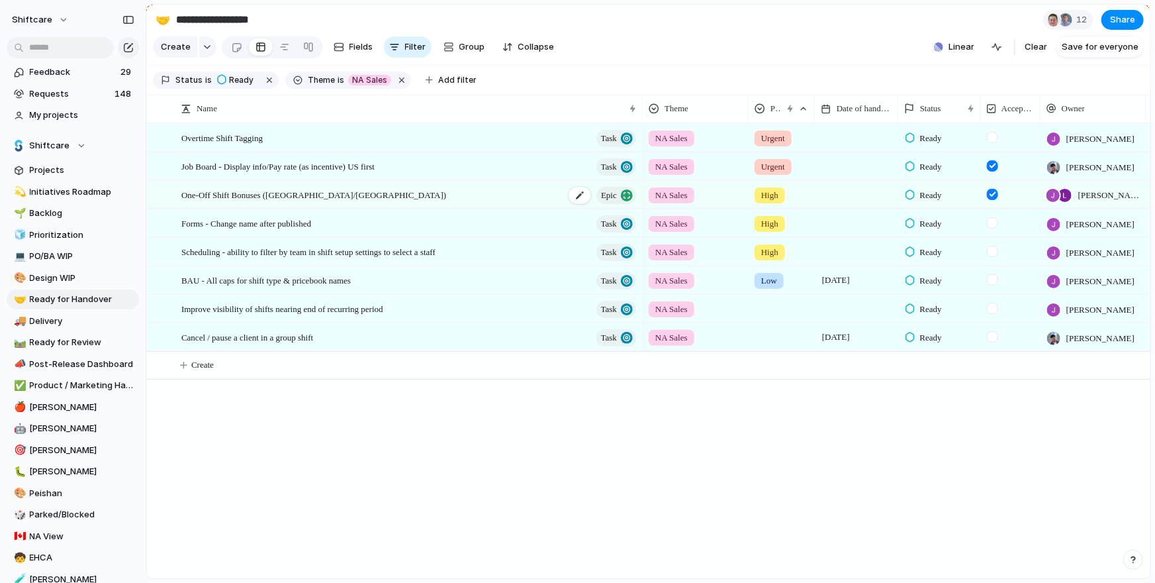
click at [323, 189] on div "One-Off Shift Bonuses (US/CA) Epic" at bounding box center [409, 194] width 457 height 27
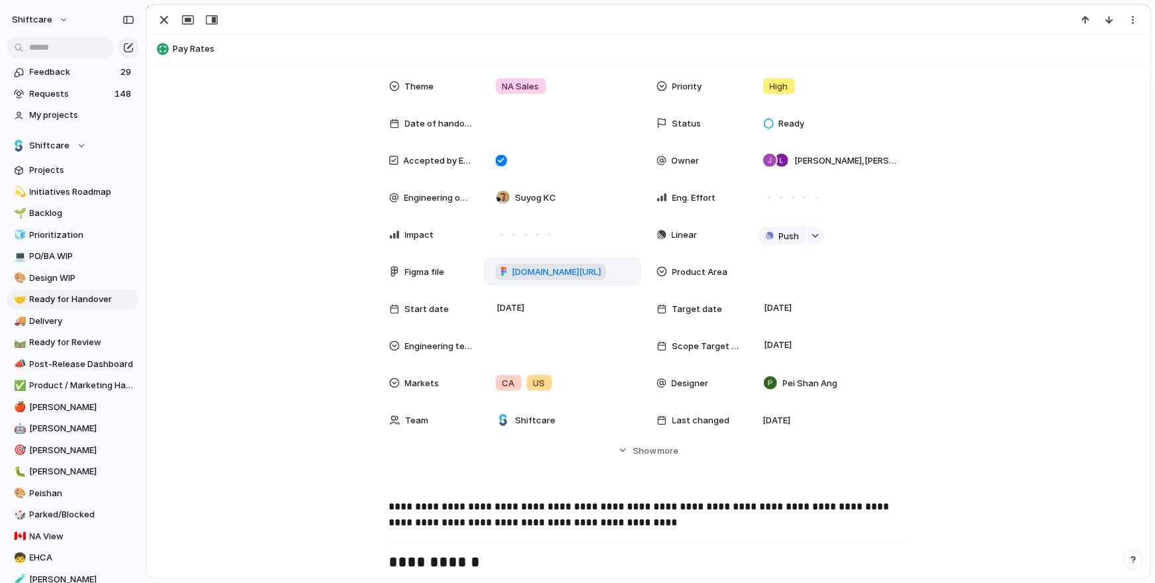
click at [544, 269] on span "[DOMAIN_NAME][URL]" at bounding box center [556, 271] width 89 height 13
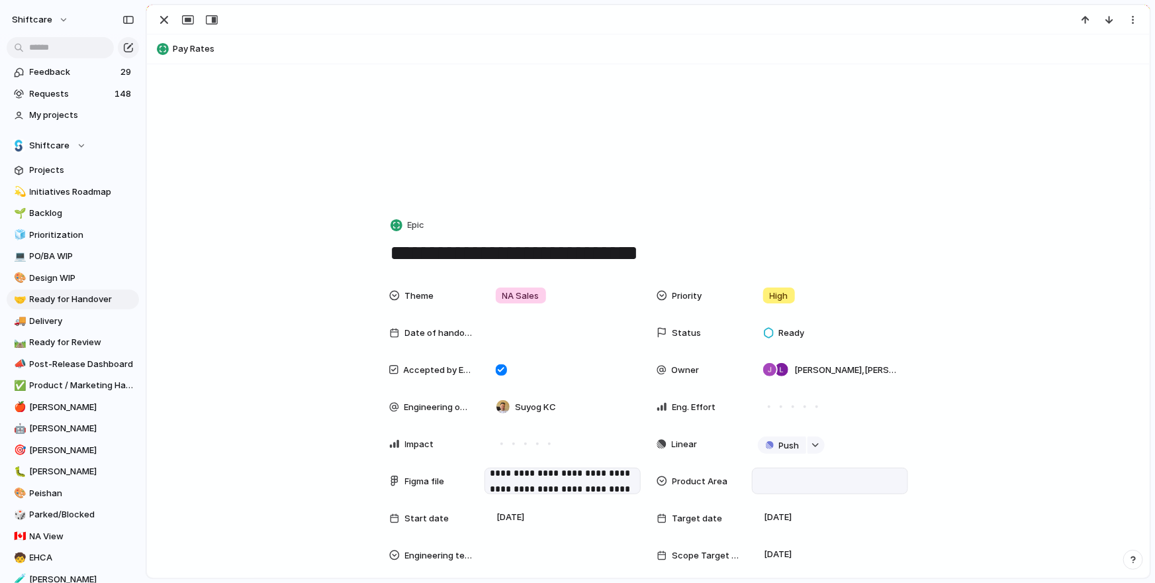
scroll to position [64, 0]
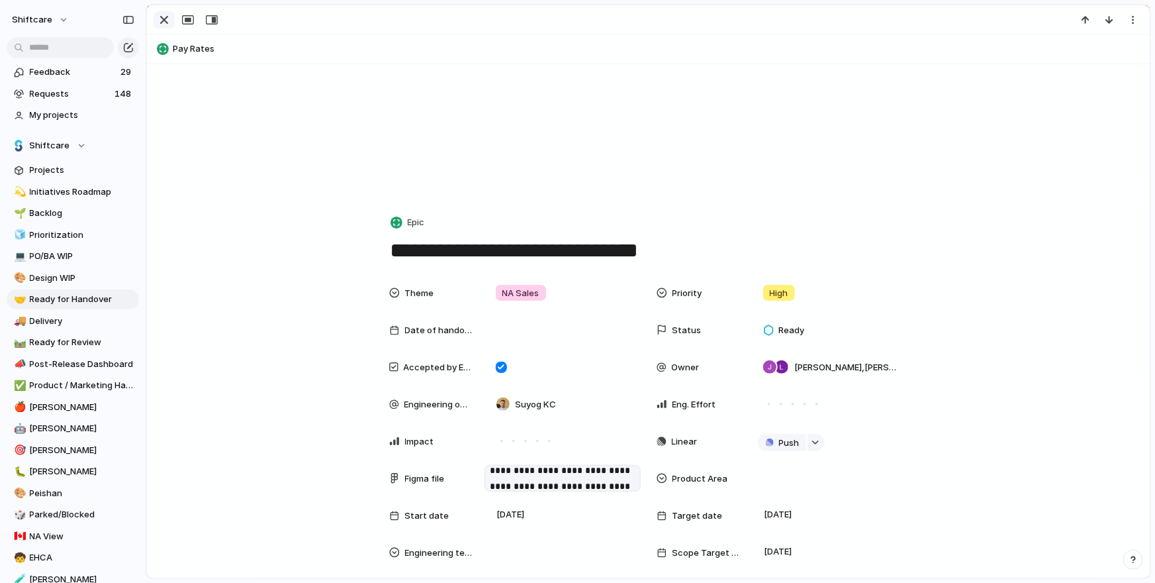
click at [158, 21] on div "button" at bounding box center [164, 20] width 16 height 16
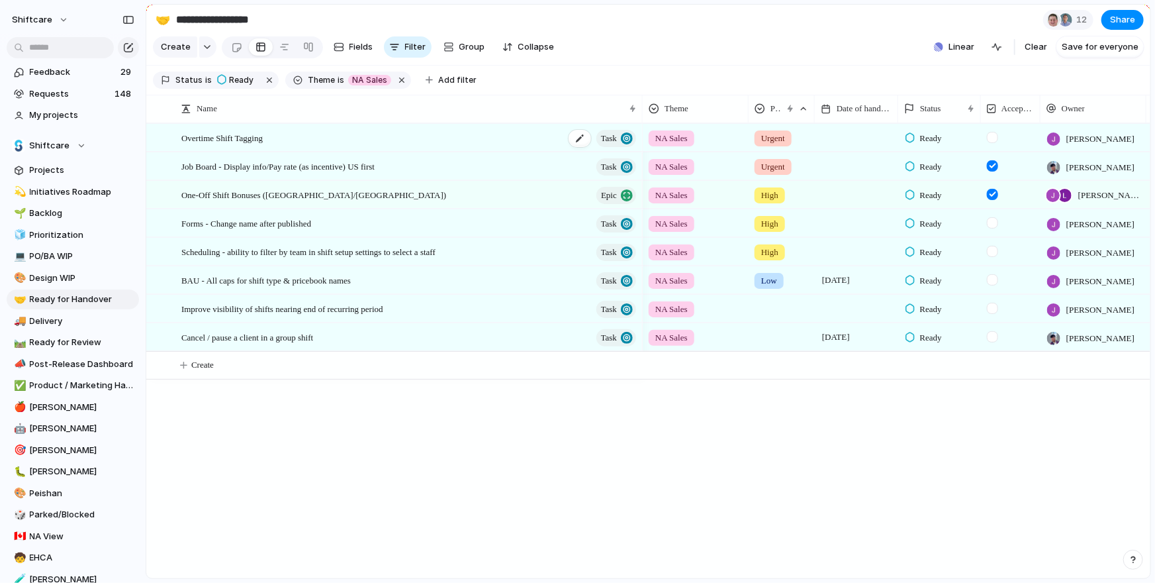
click at [447, 148] on div "Overtime Shift Tagging Task" at bounding box center [409, 137] width 457 height 27
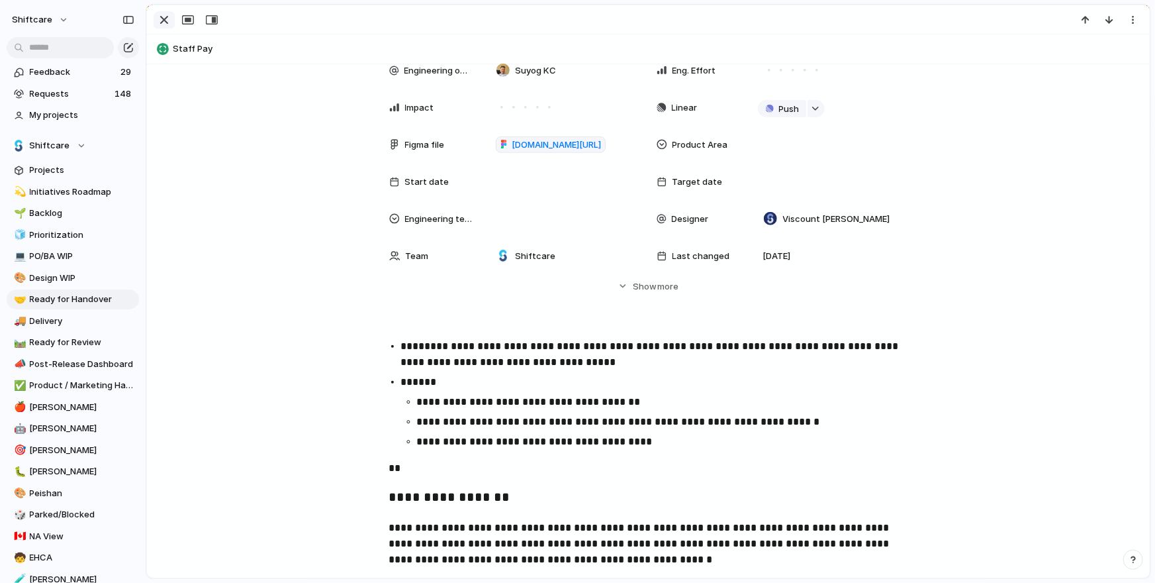
click at [170, 11] on button "button" at bounding box center [164, 19] width 21 height 17
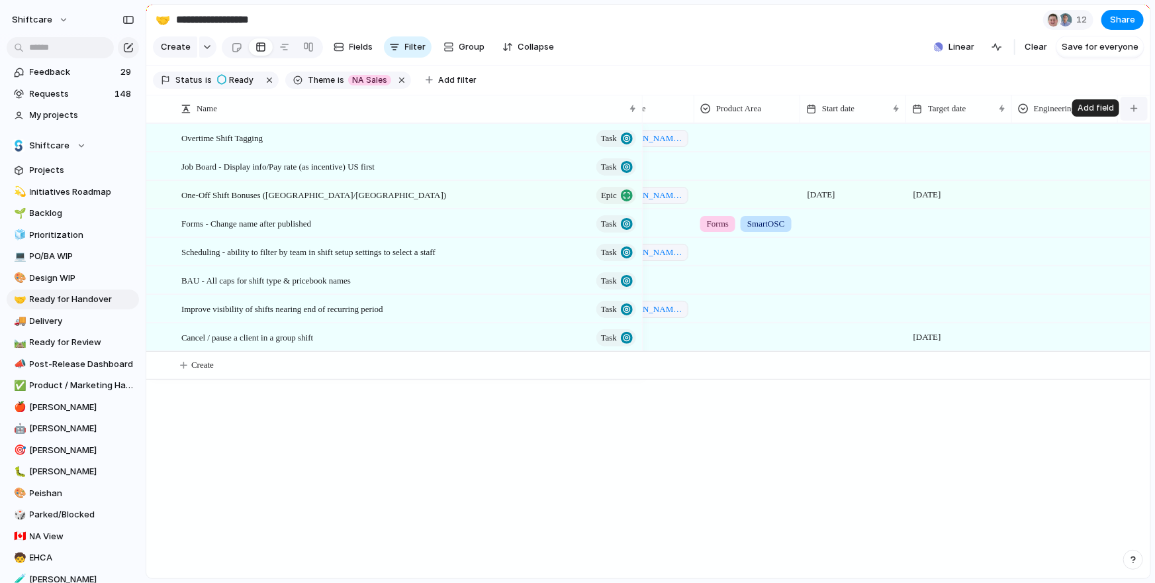
click at [1141, 107] on button "button" at bounding box center [1134, 109] width 27 height 24
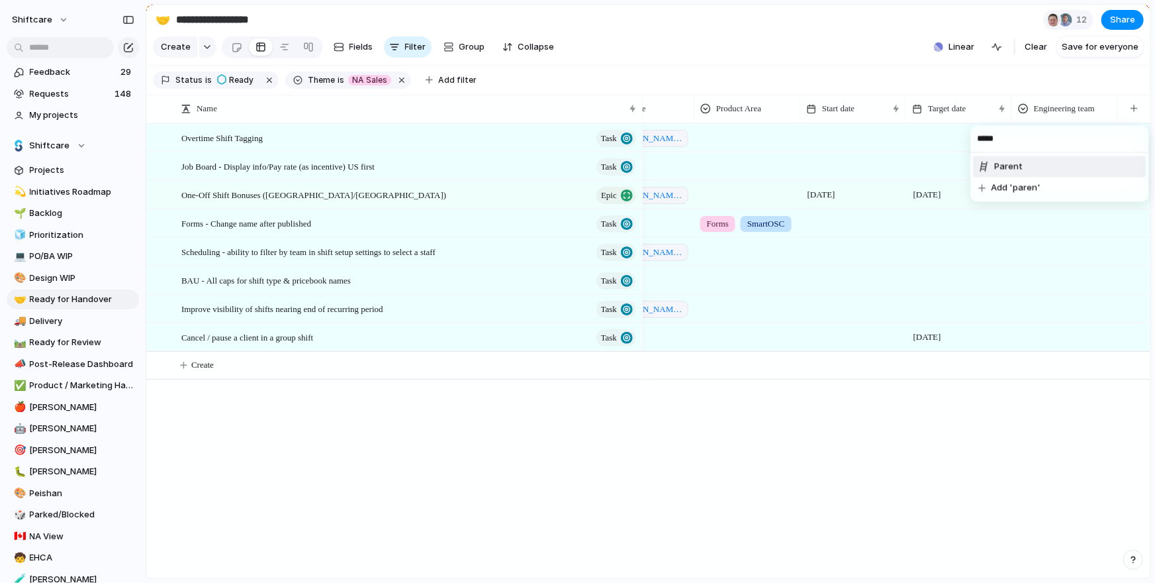
type input "*****"
click at [1067, 169] on li "Parent" at bounding box center [1059, 166] width 173 height 21
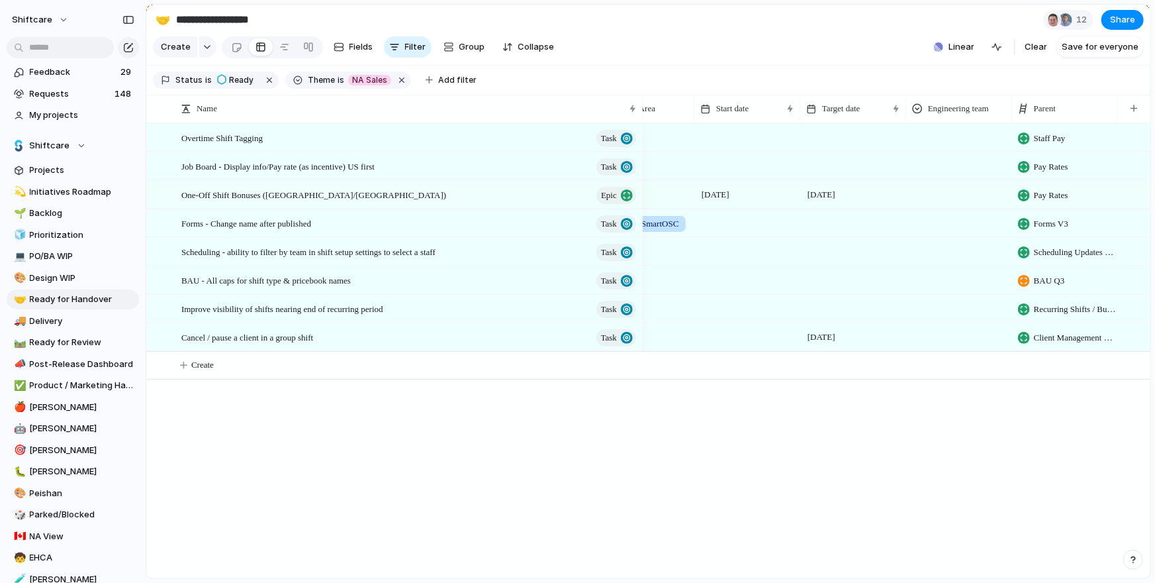
click at [1053, 165] on span "Pay Rates" at bounding box center [1051, 166] width 34 height 13
click at [957, 144] on div "No parent Staff functionality Multiple New Shift Types Messaging Timesheets Mob…" at bounding box center [577, 291] width 1155 height 583
click at [316, 166] on span "Job Board - Display info/Pay rate (as incentive) US first" at bounding box center [277, 165] width 193 height 15
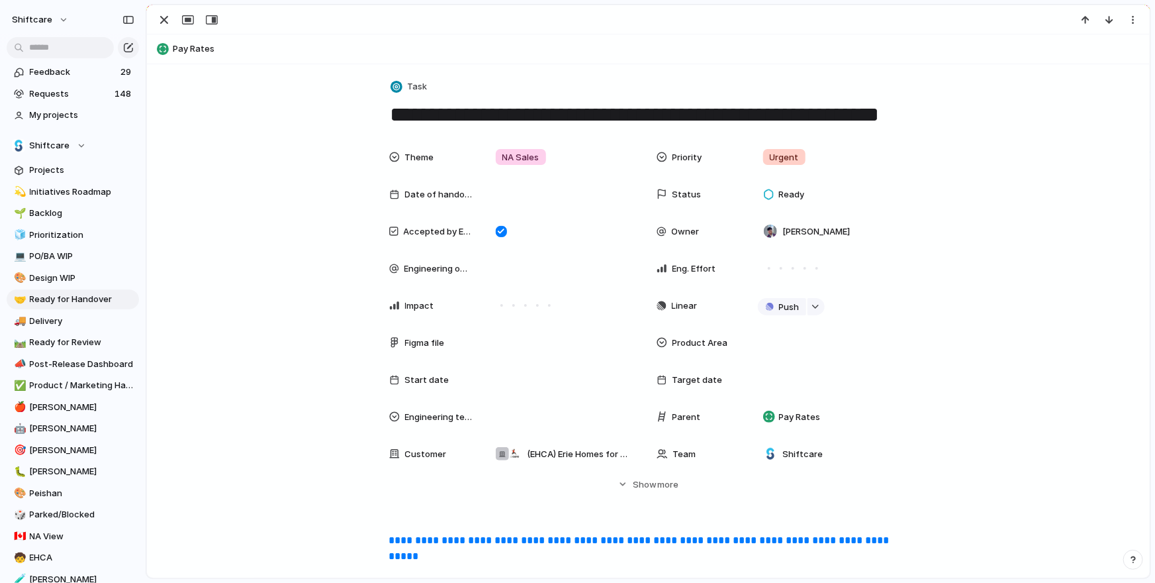
click at [199, 51] on span "Pay Rates" at bounding box center [658, 48] width 971 height 13
type textarea "*********"
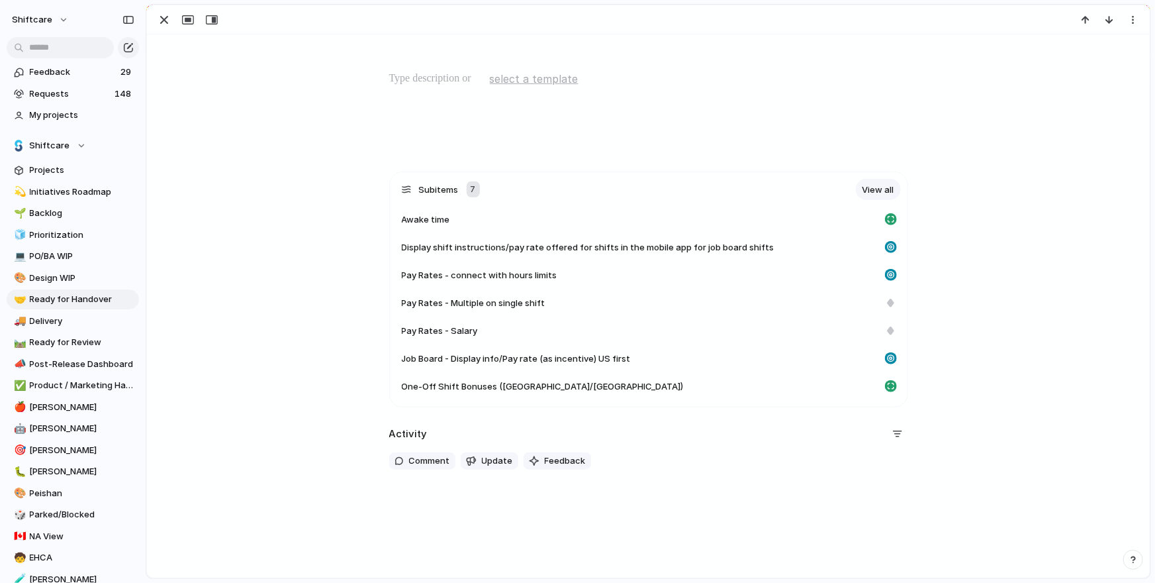
click at [898, 181] on div "View all" at bounding box center [878, 189] width 45 height 21
click at [883, 185] on link "View all" at bounding box center [878, 189] width 45 height 21
click at [162, 13] on div "button" at bounding box center [164, 20] width 16 height 16
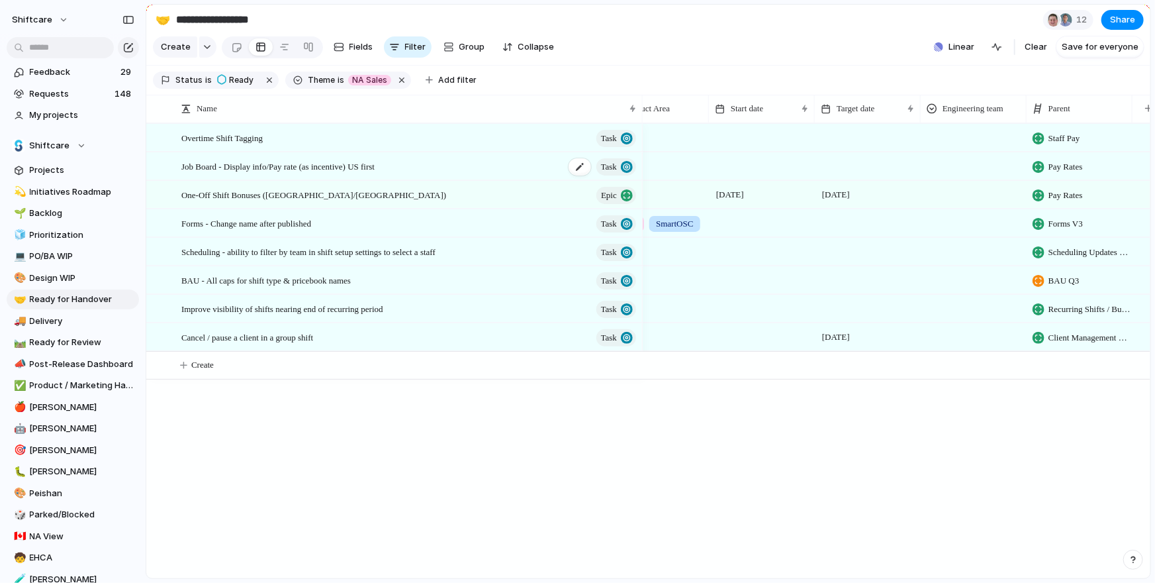
scroll to position [0, 1034]
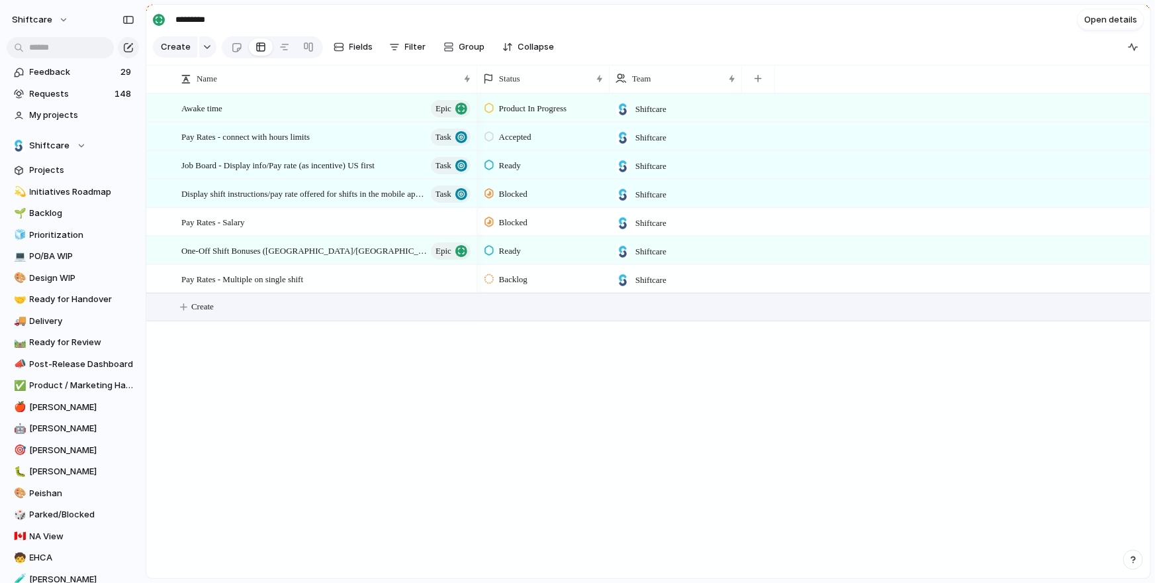
click at [195, 314] on button "Create" at bounding box center [666, 306] width 1012 height 27
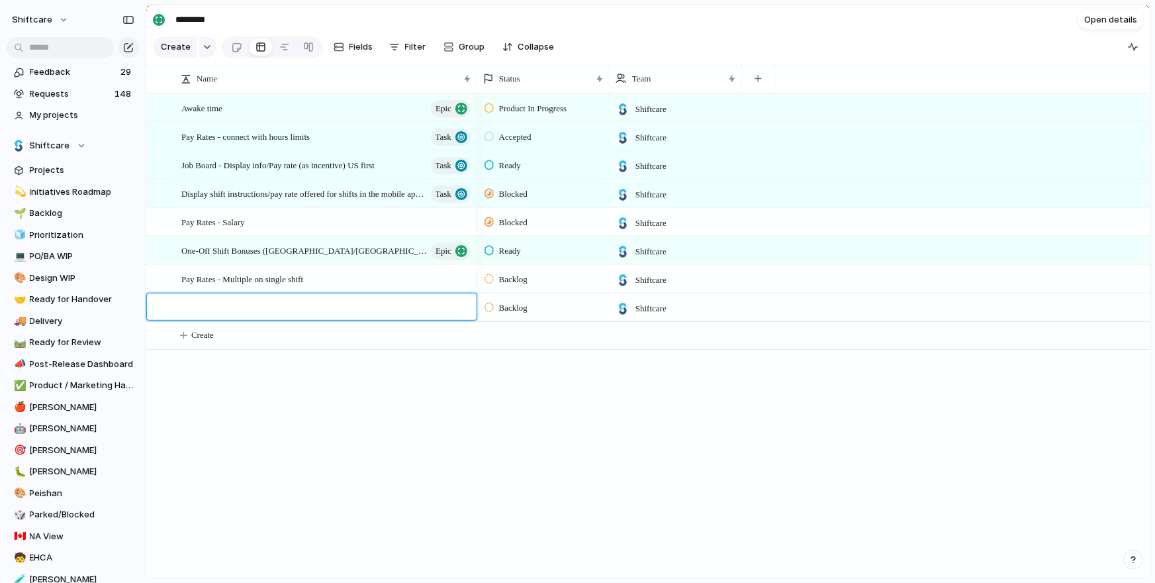
type textarea "*"
type textarea "**********"
click at [317, 309] on div "Display payrates in mobile" at bounding box center [326, 307] width 291 height 27
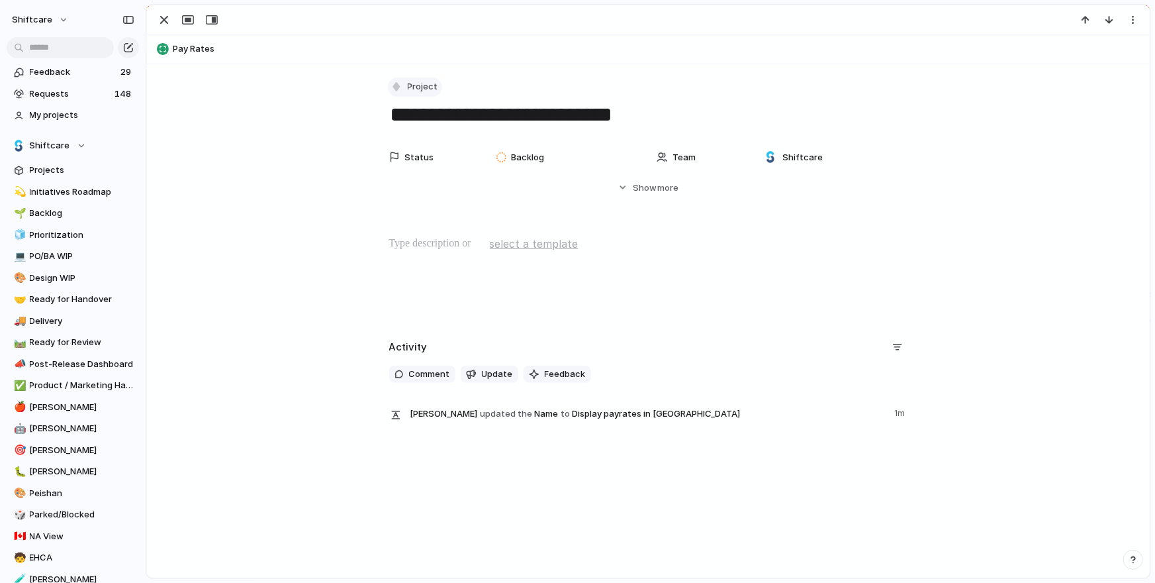
click at [405, 90] on button "Project" at bounding box center [415, 86] width 54 height 19
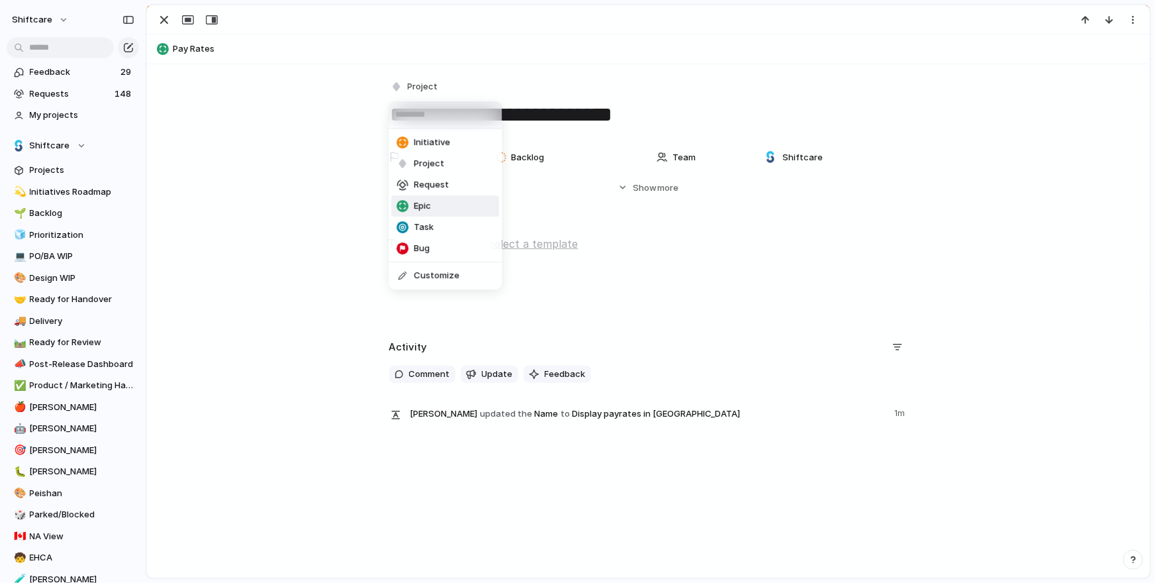
click at [416, 203] on span "Epic" at bounding box center [422, 205] width 17 height 13
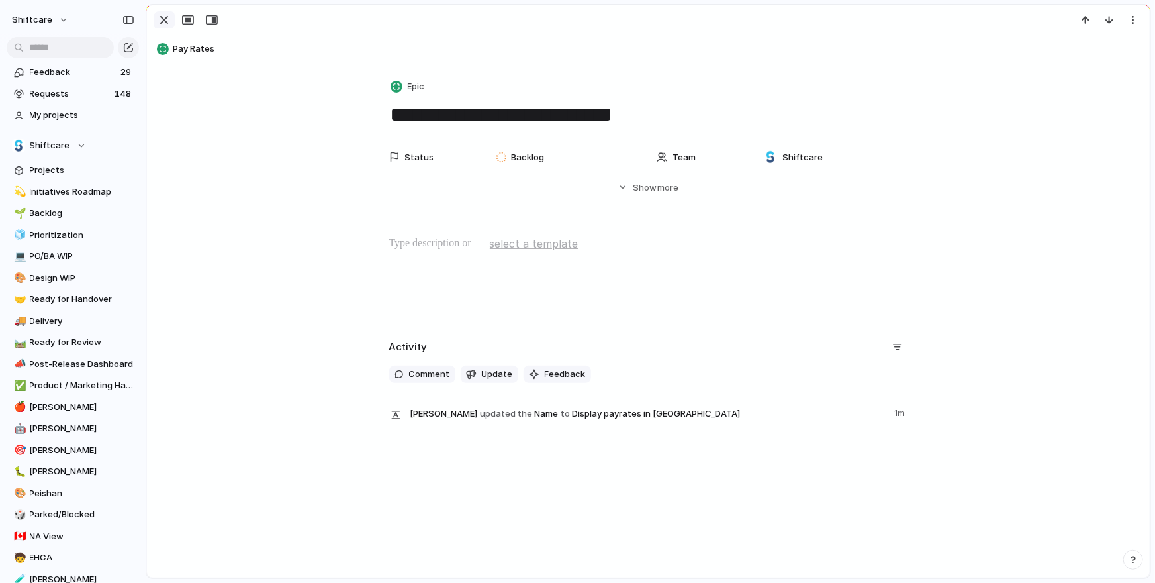
click at [164, 18] on div "button" at bounding box center [164, 20] width 16 height 16
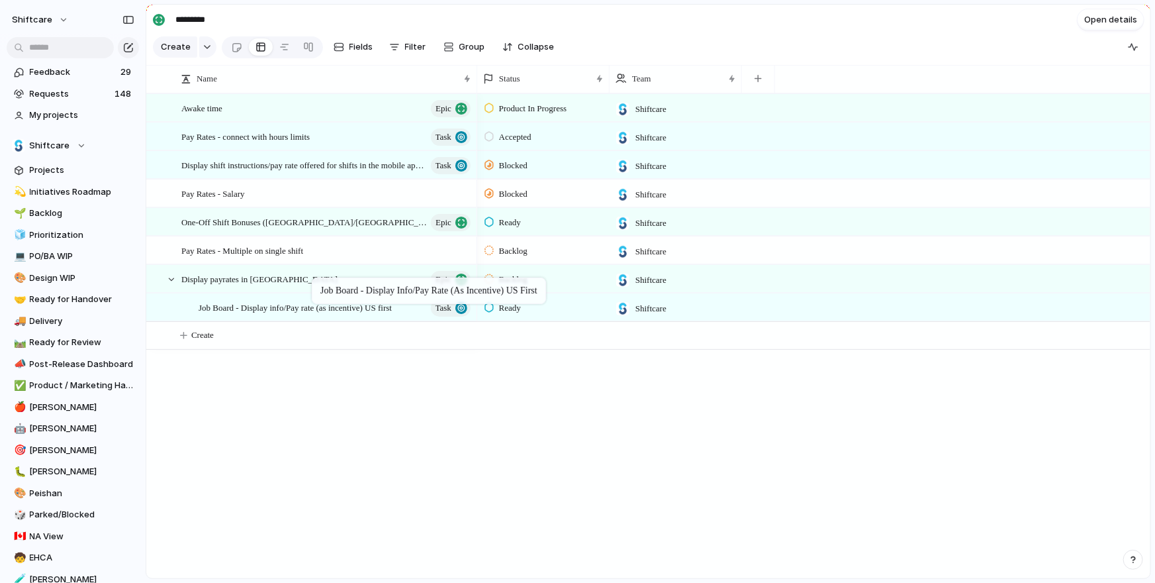
drag, startPoint x: 285, startPoint y: 166, endPoint x: 318, endPoint y: 279, distance: 118.0
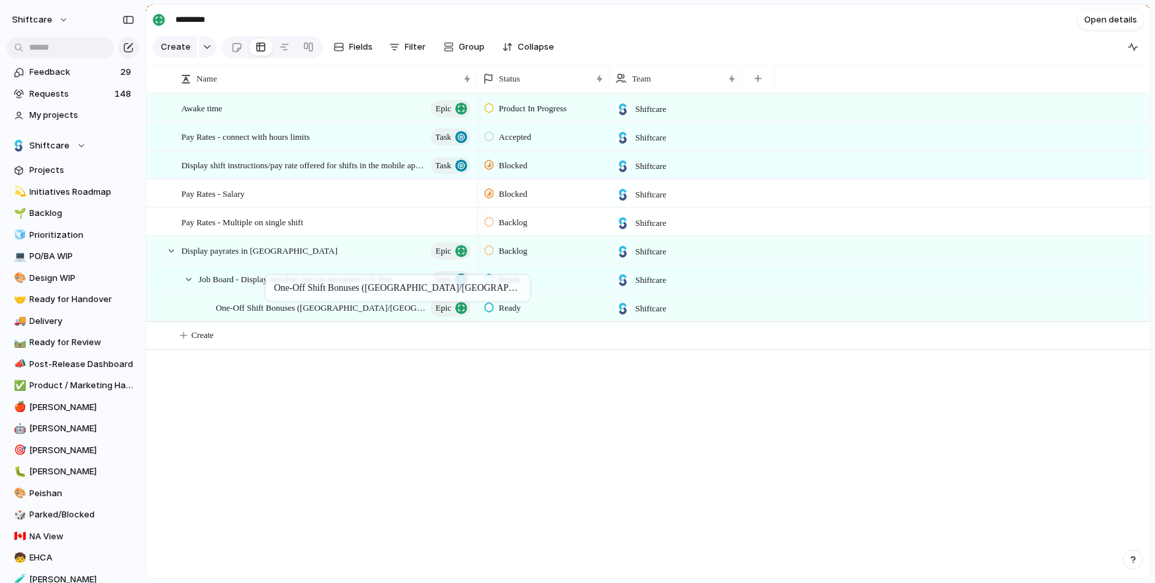
drag, startPoint x: 242, startPoint y: 220, endPoint x: 272, endPoint y: 277, distance: 64.6
click at [505, 248] on span "Backlog" at bounding box center [513, 250] width 28 height 13
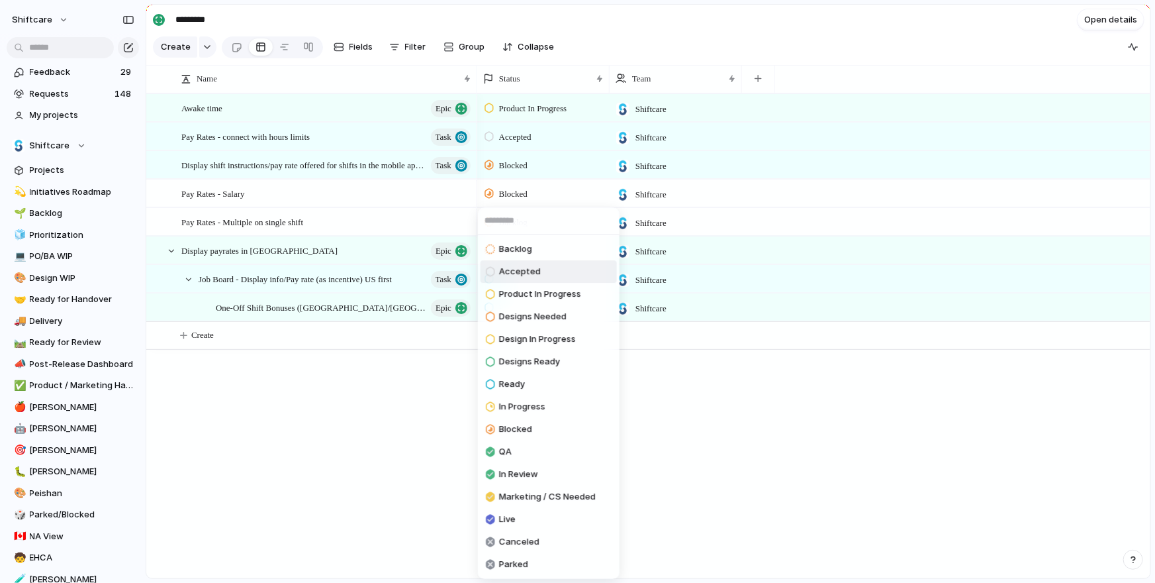
click at [317, 362] on div "Backlog Accepted Product In Progress Designs Needed Design In Progress Designs …" at bounding box center [577, 291] width 1155 height 583
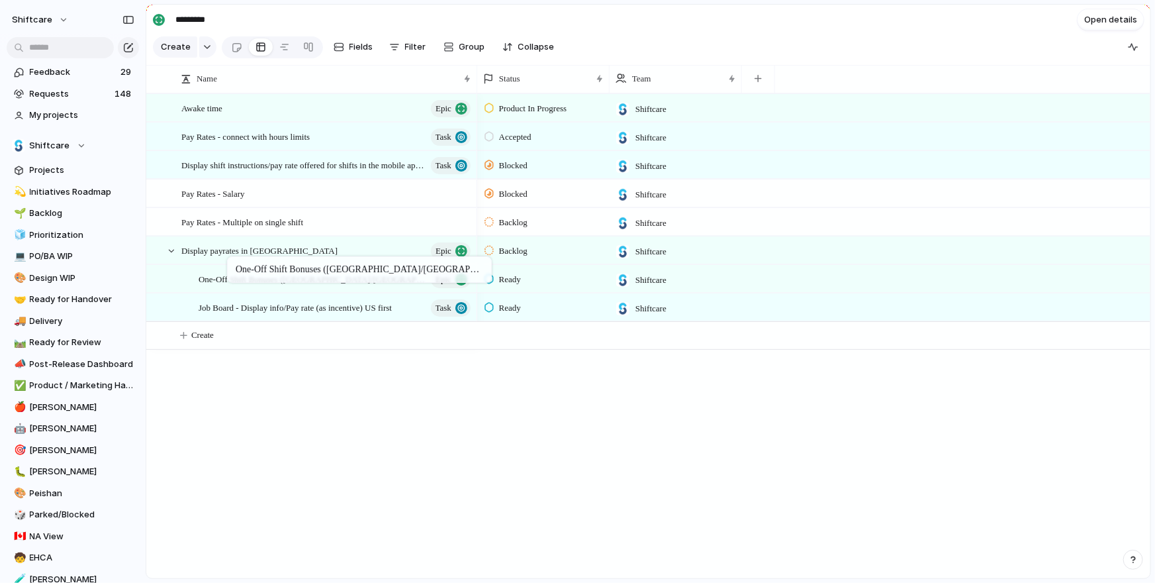
drag, startPoint x: 273, startPoint y: 298, endPoint x: 234, endPoint y: 260, distance: 55.3
click at [448, 283] on span "Epic" at bounding box center [444, 279] width 16 height 19
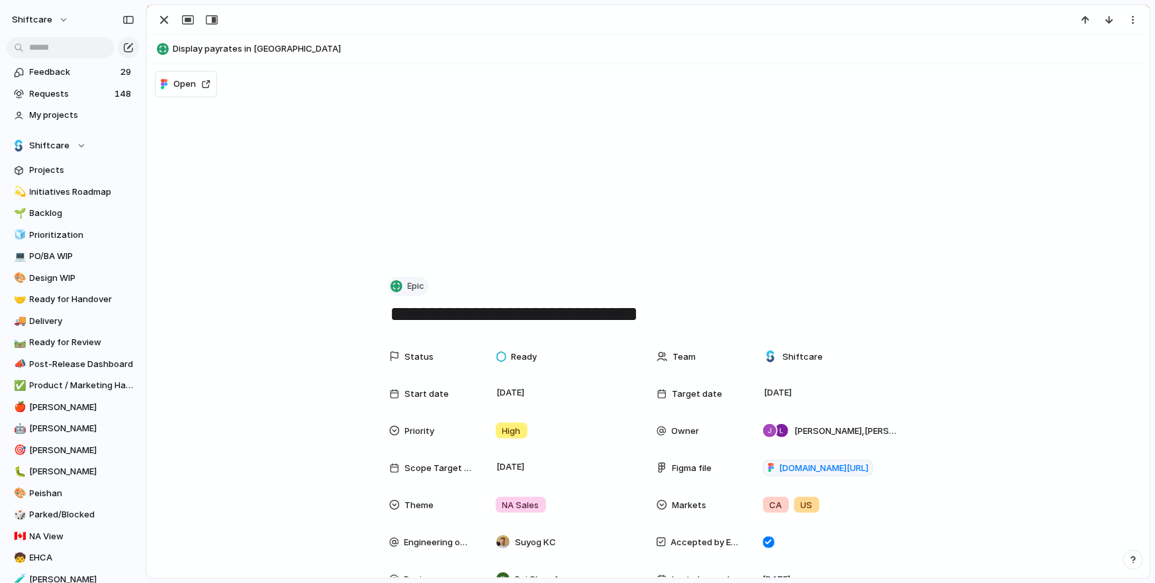
click at [393, 289] on div "button" at bounding box center [397, 286] width 12 height 12
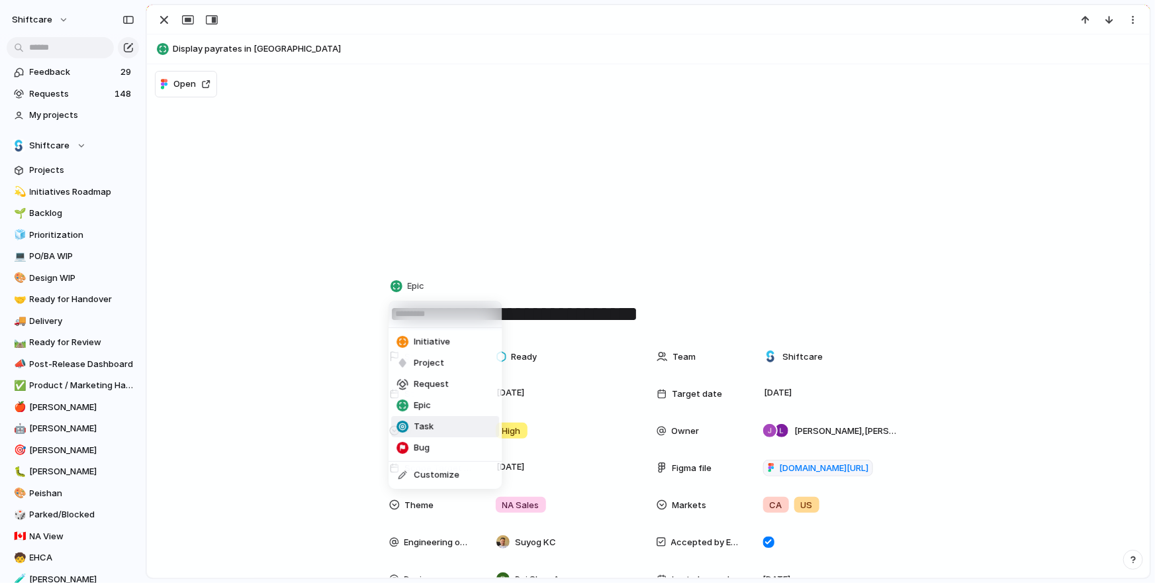
click at [408, 420] on div "Task" at bounding box center [415, 426] width 37 height 13
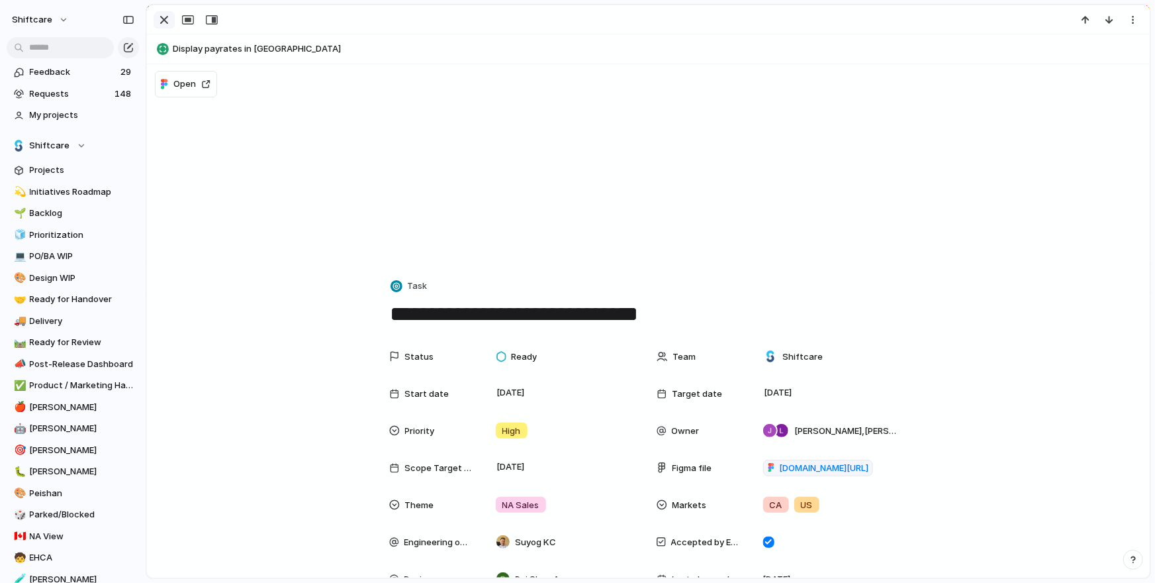
click at [160, 15] on div "button" at bounding box center [164, 20] width 16 height 16
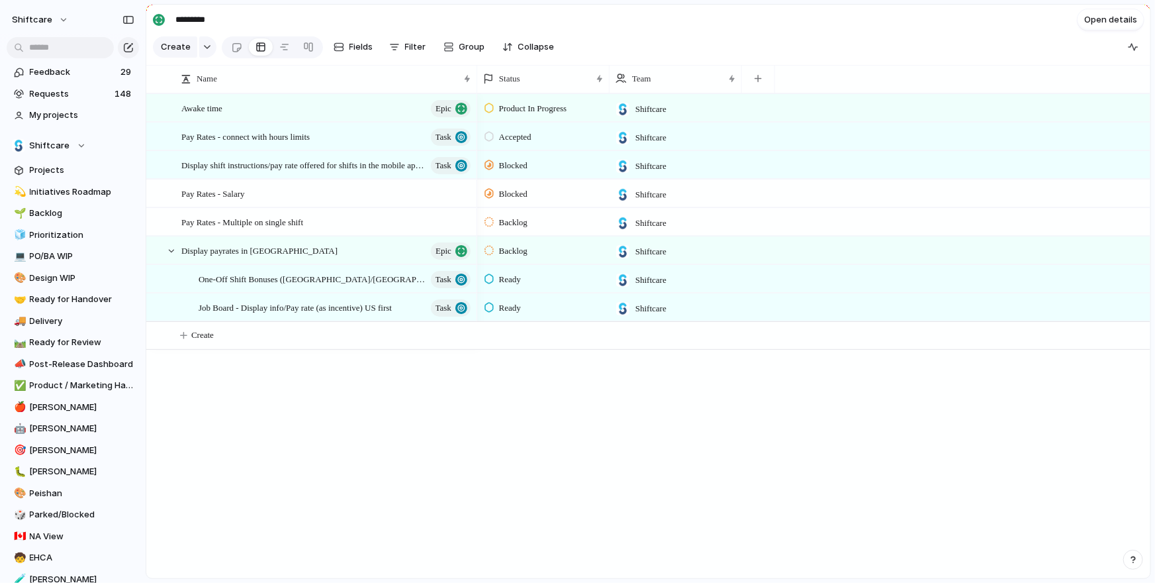
click at [511, 246] on span "Backlog" at bounding box center [513, 250] width 28 height 13
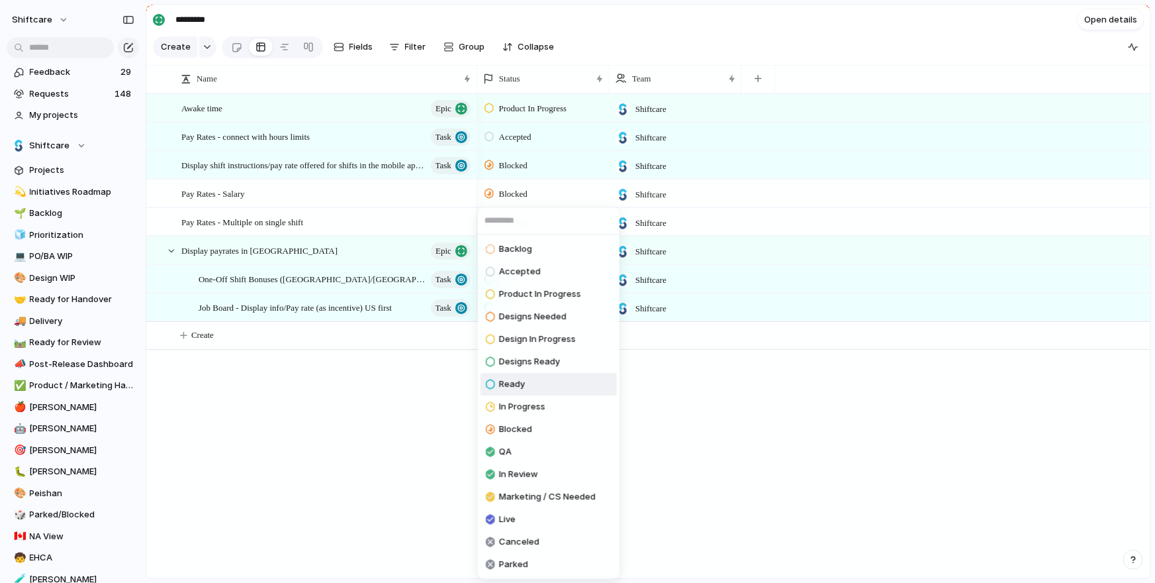
click at [536, 385] on li "Ready" at bounding box center [549, 384] width 136 height 23
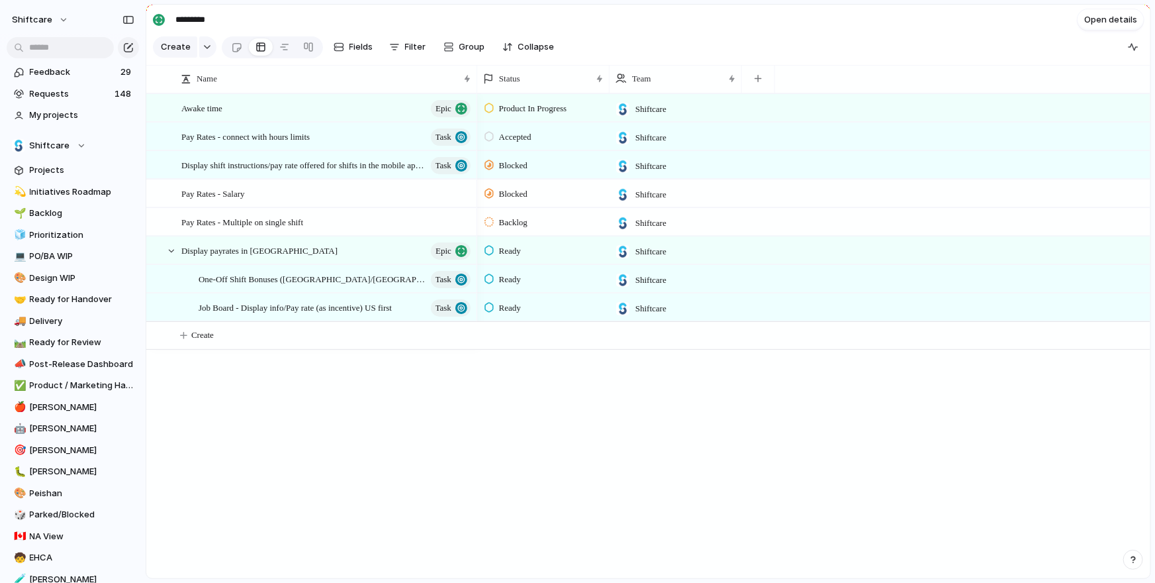
click at [491, 451] on div "Product In Progress Shiftcare Accepted Shiftcare Ready Shiftcare Blocked Shiftc…" at bounding box center [813, 335] width 673 height 485
click at [330, 252] on div "Display payrates in mobile Epic" at bounding box center [326, 250] width 291 height 27
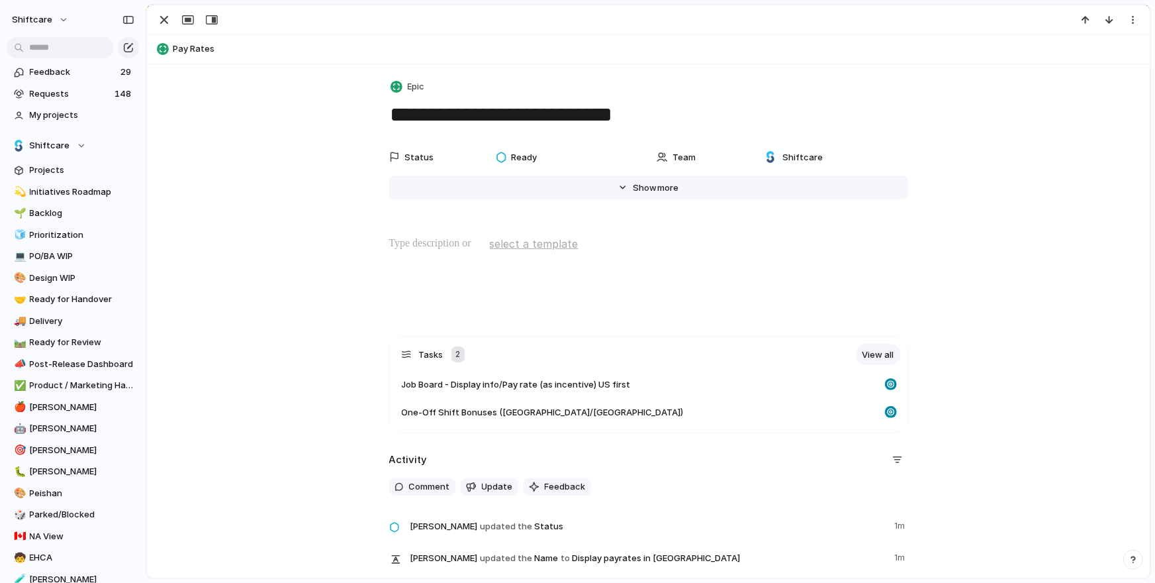
click at [656, 191] on div "Hide Show more" at bounding box center [656, 187] width 46 height 13
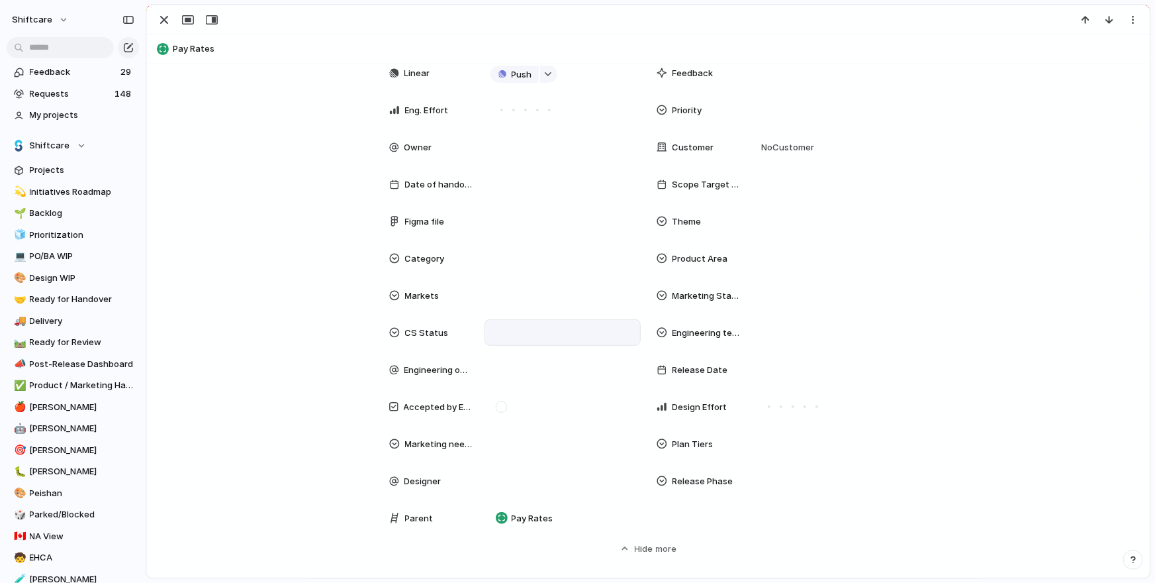
scroll to position [281, 0]
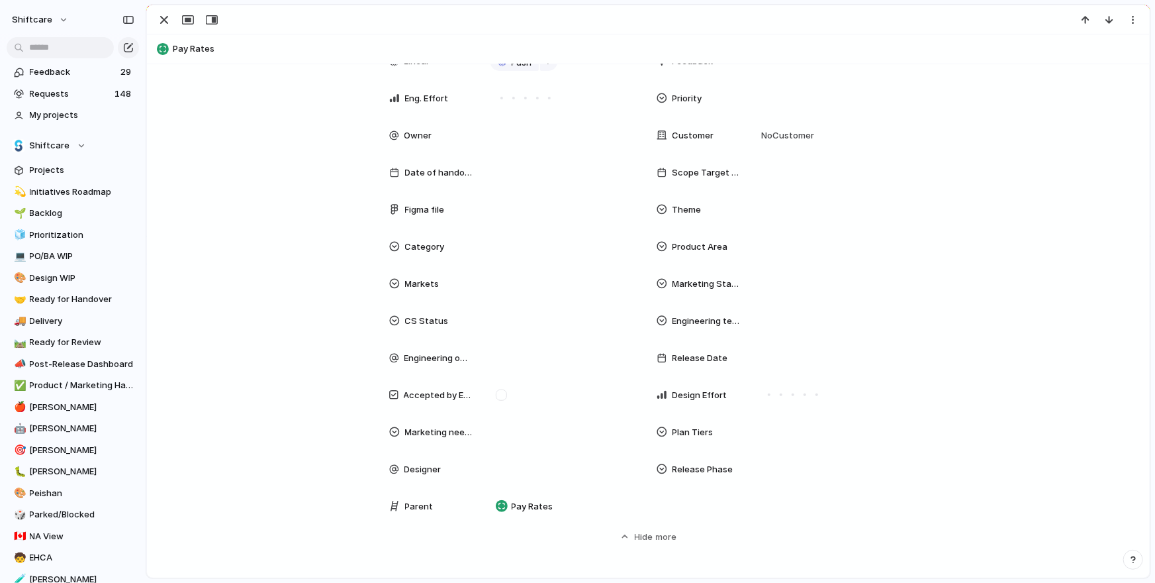
click at [747, 208] on div "Theme" at bounding box center [783, 209] width 252 height 26
click at [309, 236] on div "Status Ready Team Shiftcare Start date Target date Last changed 20 August Creat…" at bounding box center [648, 202] width 971 height 681
click at [160, 5] on div at bounding box center [648, 19] width 1003 height 29
click at [160, 13] on div "button" at bounding box center [164, 20] width 16 height 16
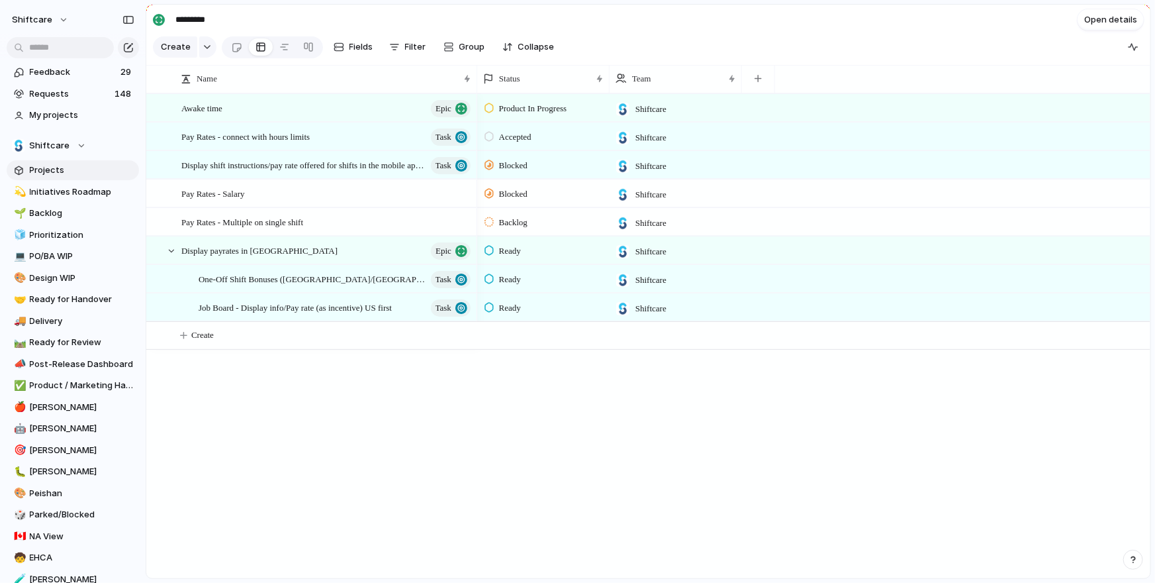
click at [32, 164] on span "Projects" at bounding box center [82, 170] width 105 height 13
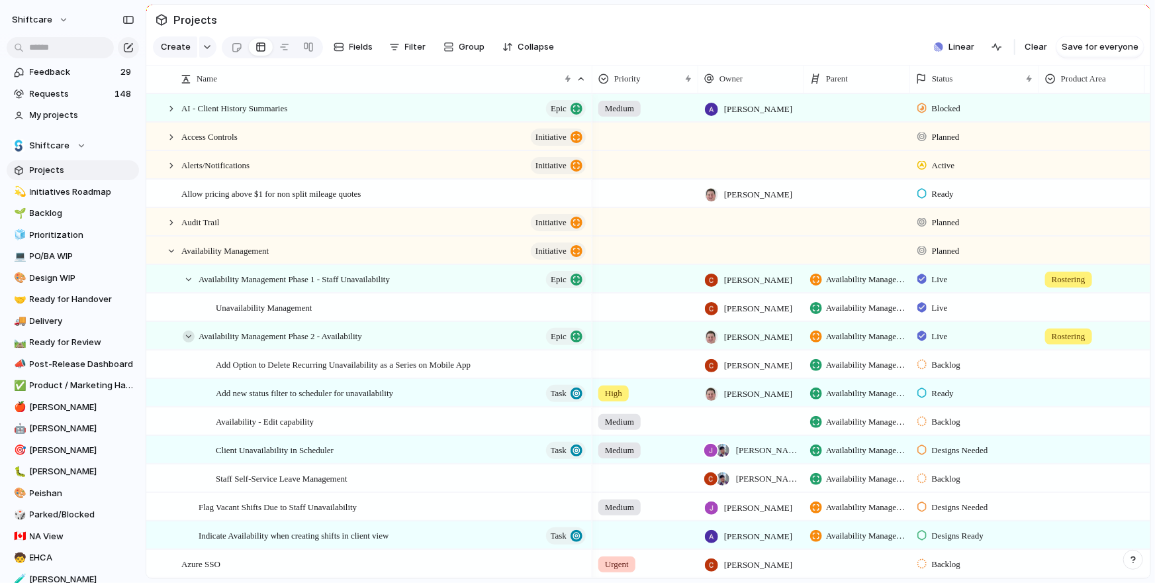
scroll to position [5, 0]
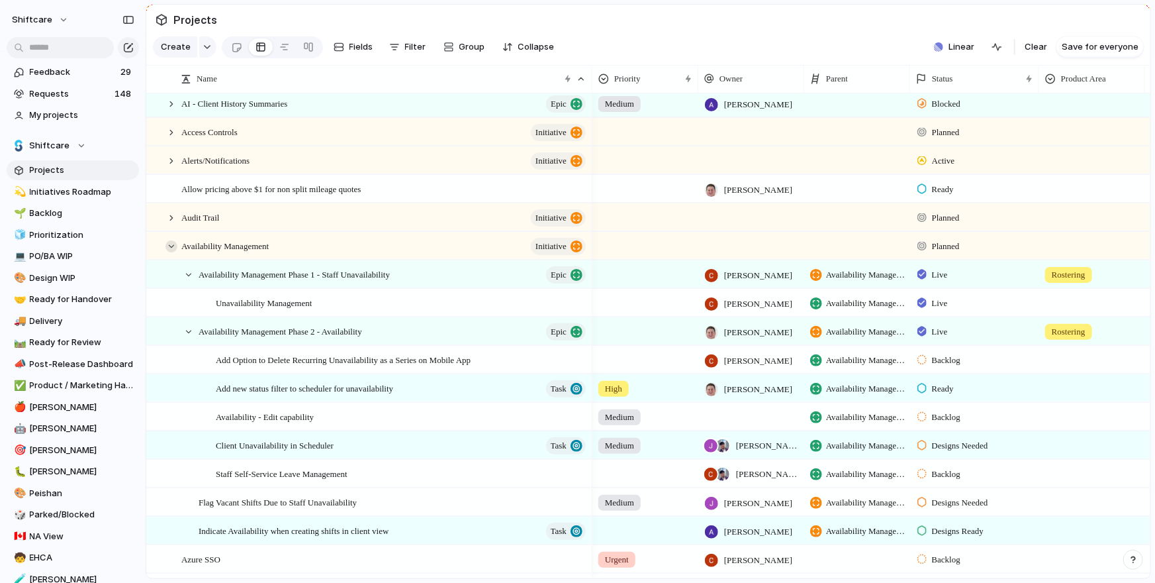
click at [169, 242] on div at bounding box center [172, 246] width 12 height 12
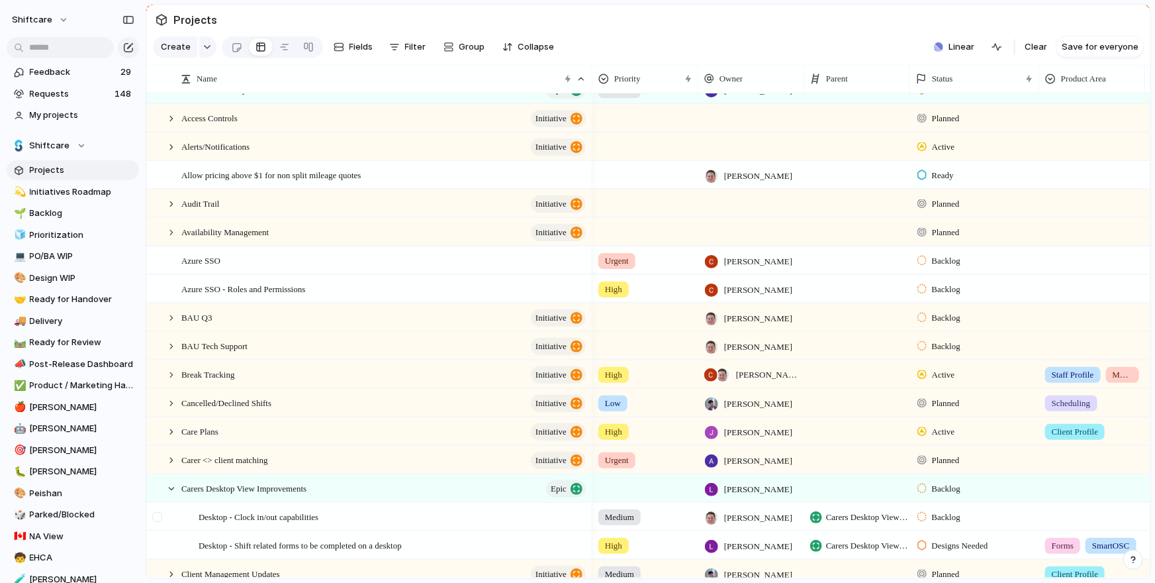
scroll to position [340, 0]
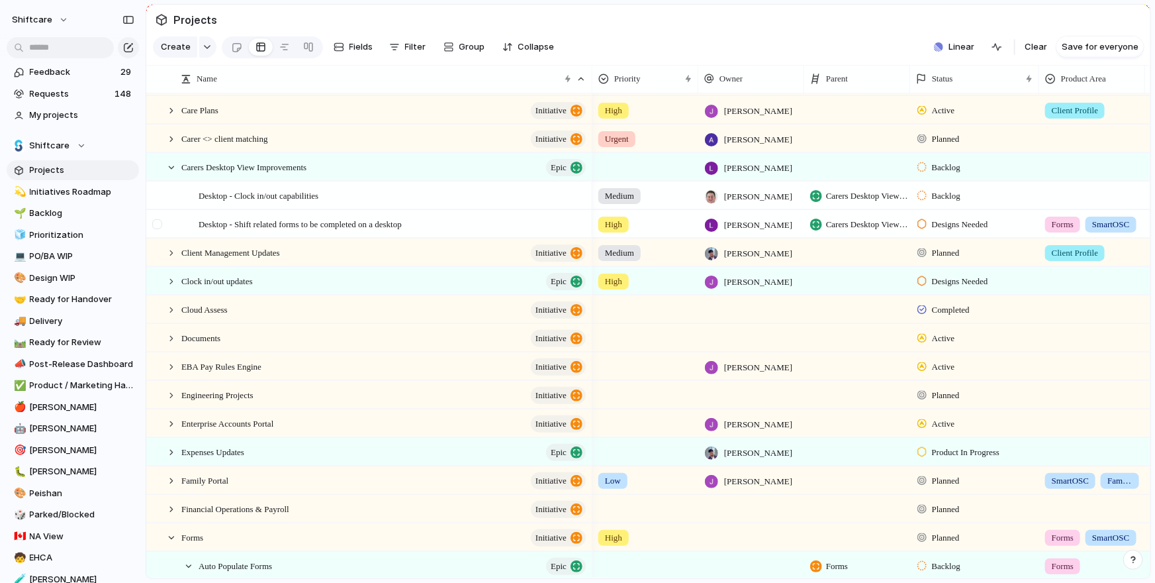
click at [169, 220] on div at bounding box center [159, 229] width 24 height 36
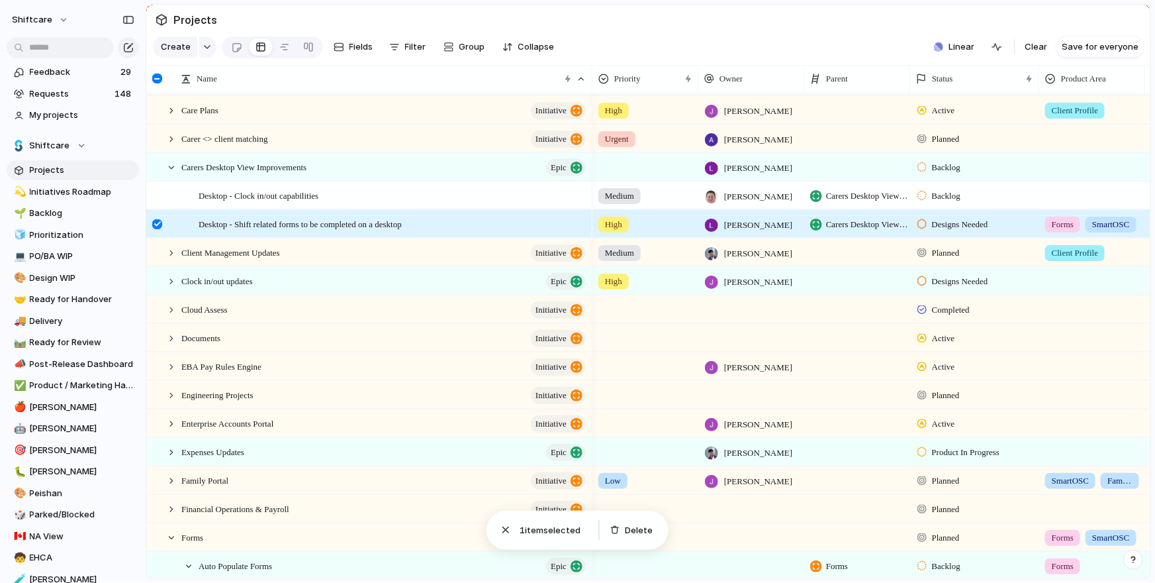
click at [152, 226] on div at bounding box center [157, 224] width 10 height 10
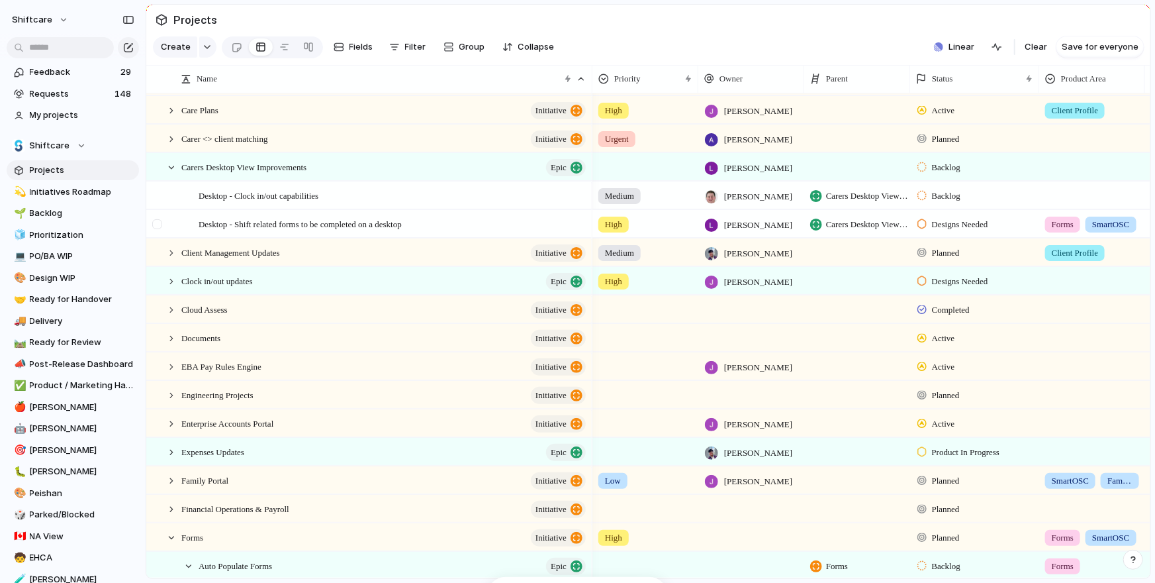
click at [157, 224] on div at bounding box center [157, 224] width 10 height 10
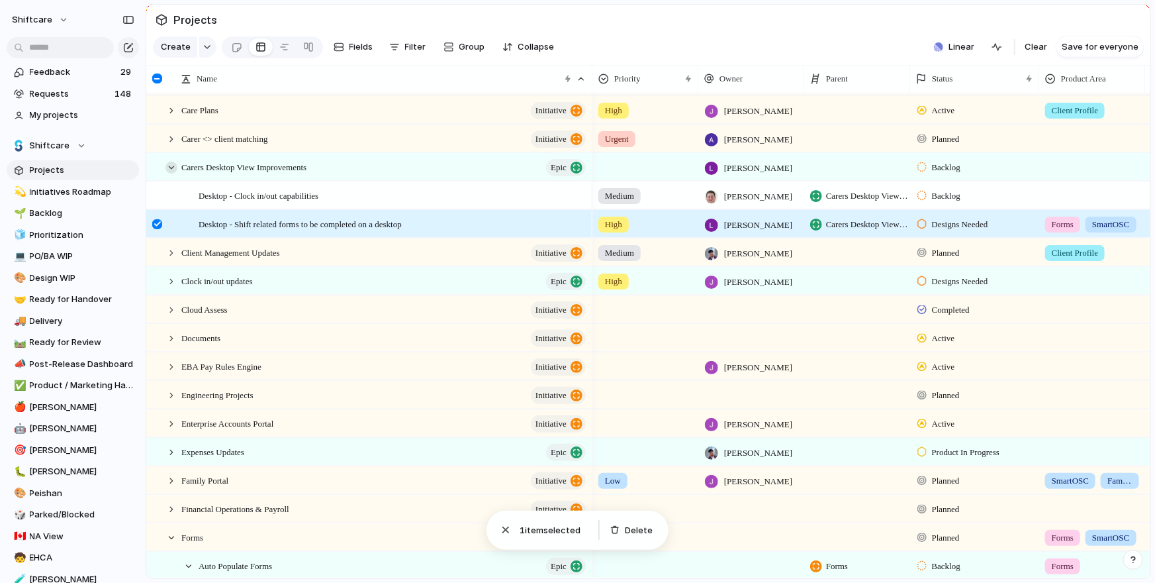
click at [176, 166] on div at bounding box center [172, 168] width 12 height 12
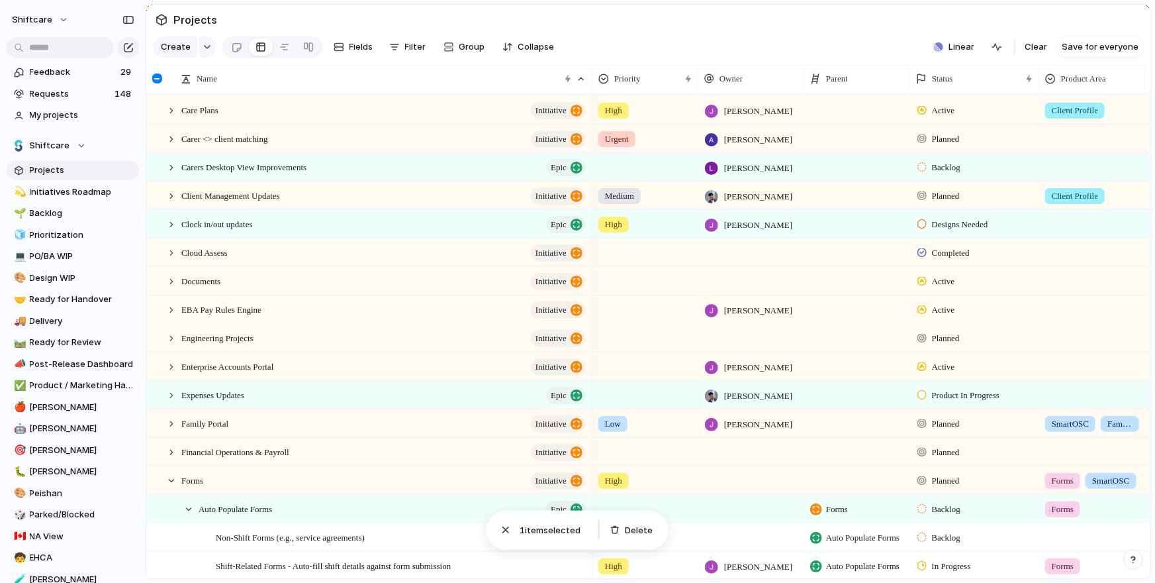
click at [157, 77] on div at bounding box center [157, 78] width 10 height 10
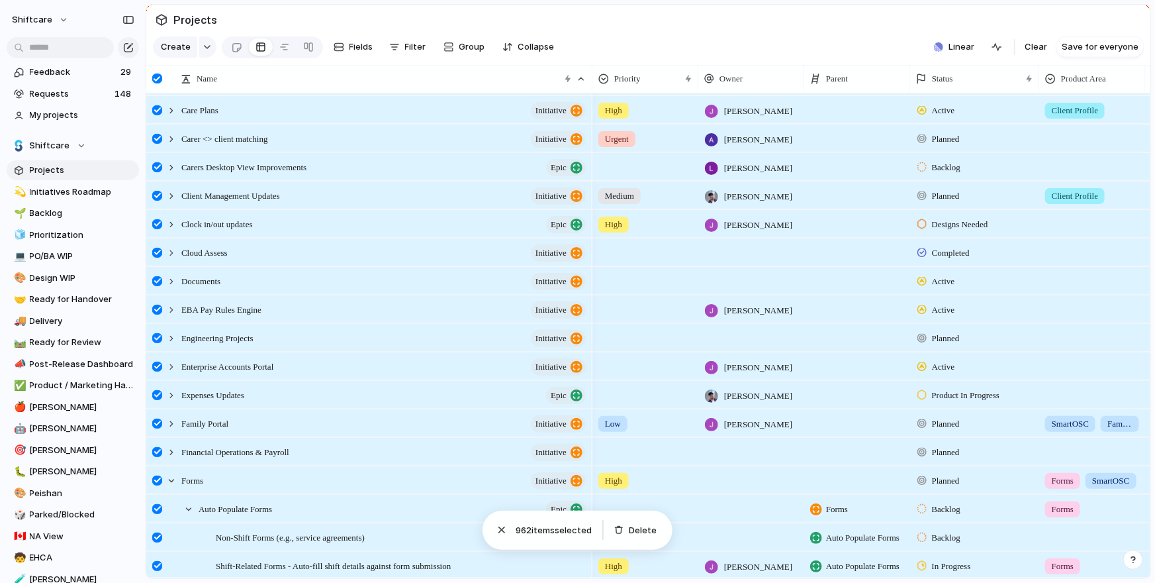
click at [157, 80] on div at bounding box center [157, 78] width 10 height 10
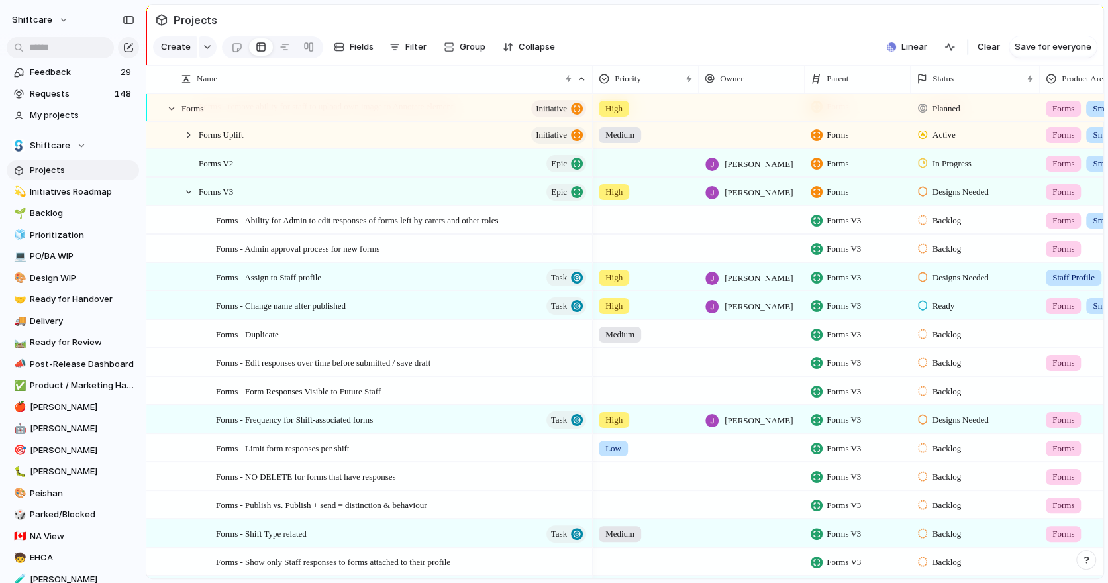
scroll to position [970, 0]
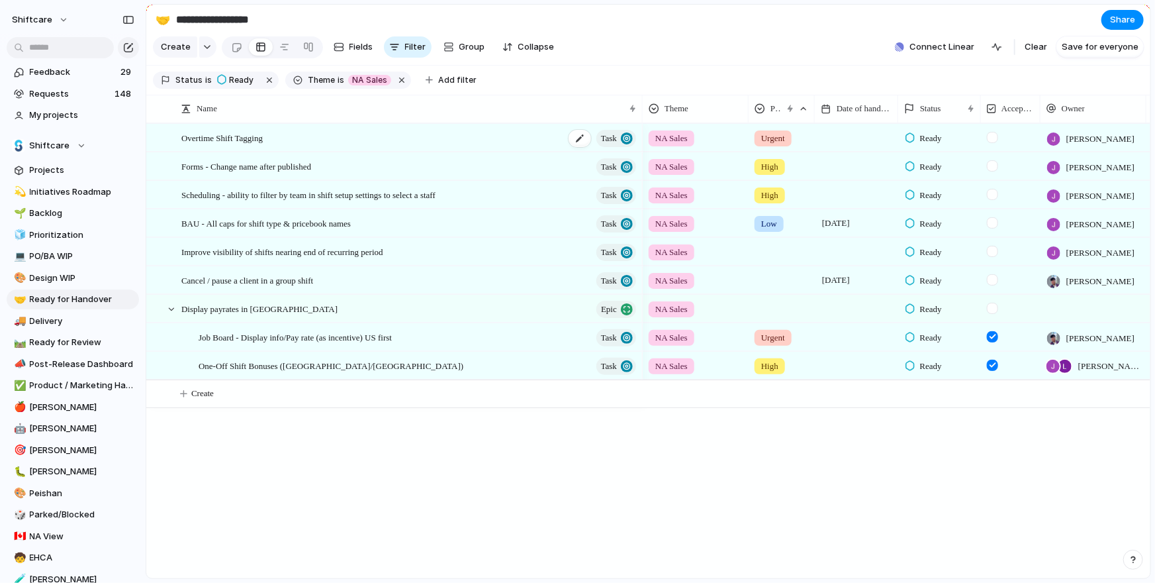
click at [426, 138] on div "Overtime Shift Tagging Task" at bounding box center [409, 137] width 457 height 27
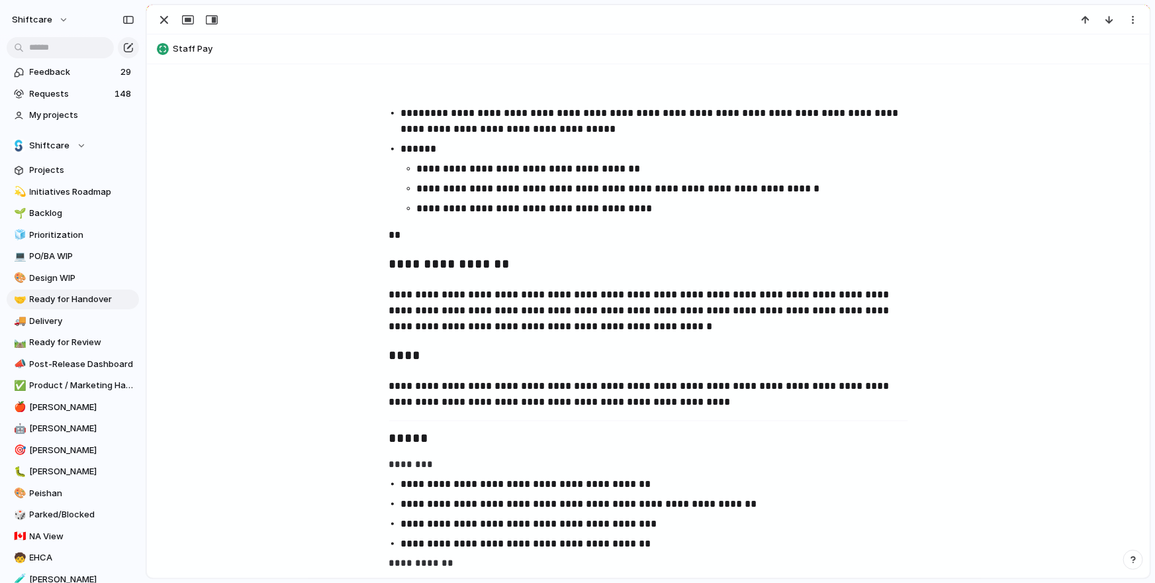
scroll to position [630, 0]
click at [623, 308] on p "**********" at bounding box center [648, 311] width 519 height 48
click at [644, 386] on p "**********" at bounding box center [648, 395] width 519 height 32
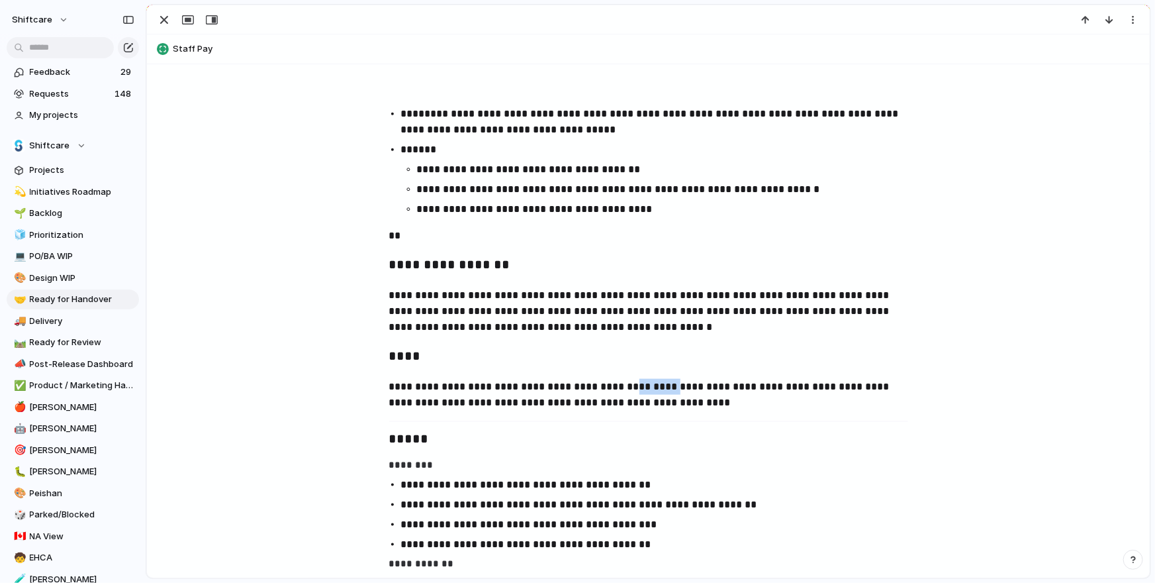
click at [644, 386] on p "**********" at bounding box center [648, 395] width 519 height 32
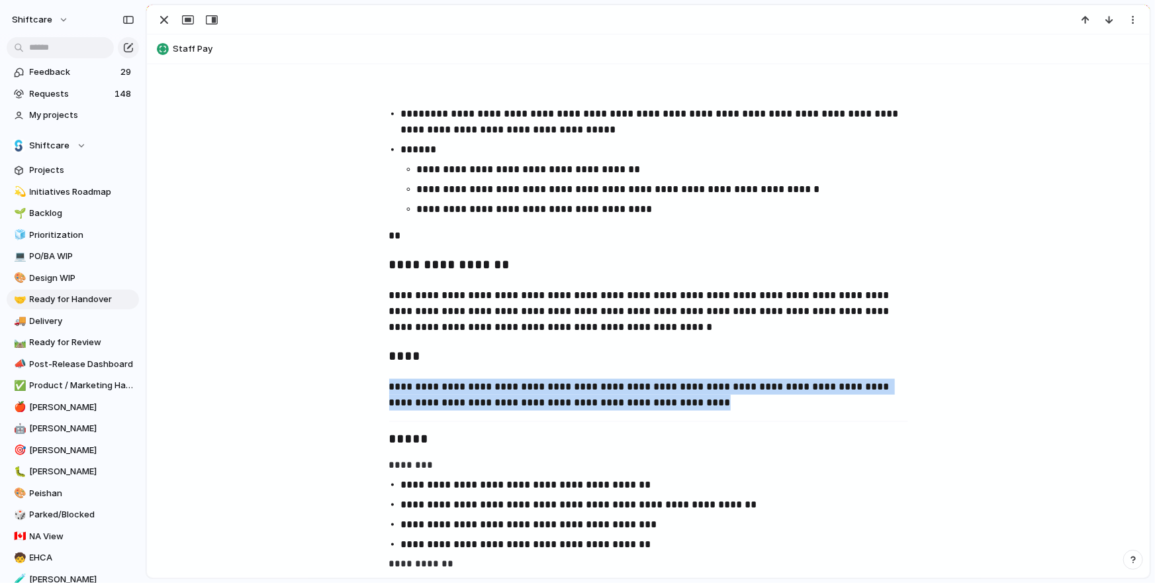
click at [644, 386] on p "**********" at bounding box center [648, 395] width 519 height 32
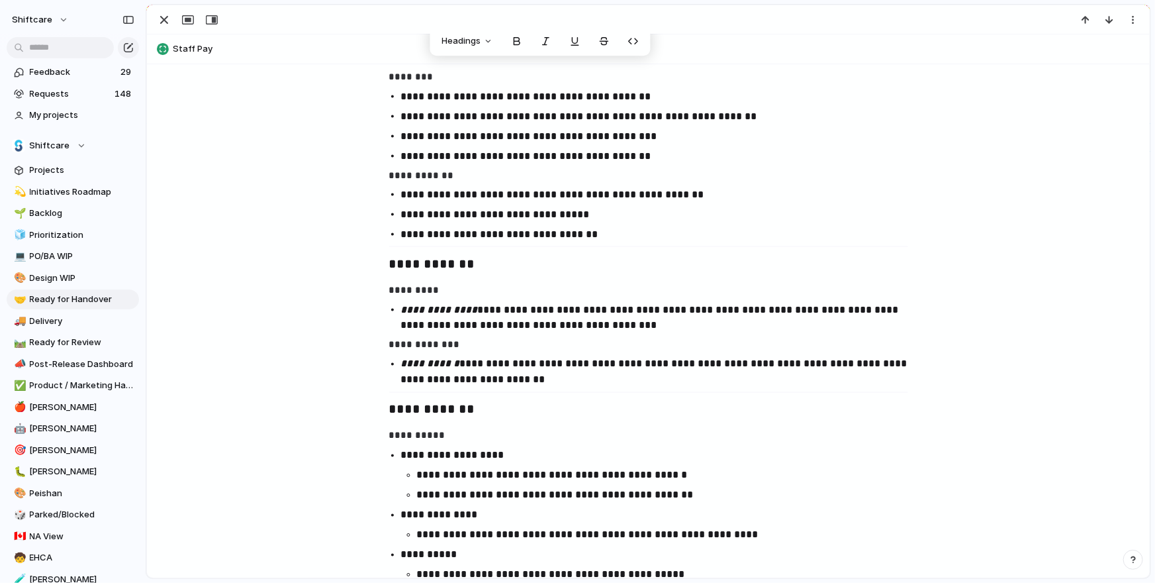
scroll to position [1018, 0]
click at [584, 311] on p "**********" at bounding box center [660, 317] width 519 height 32
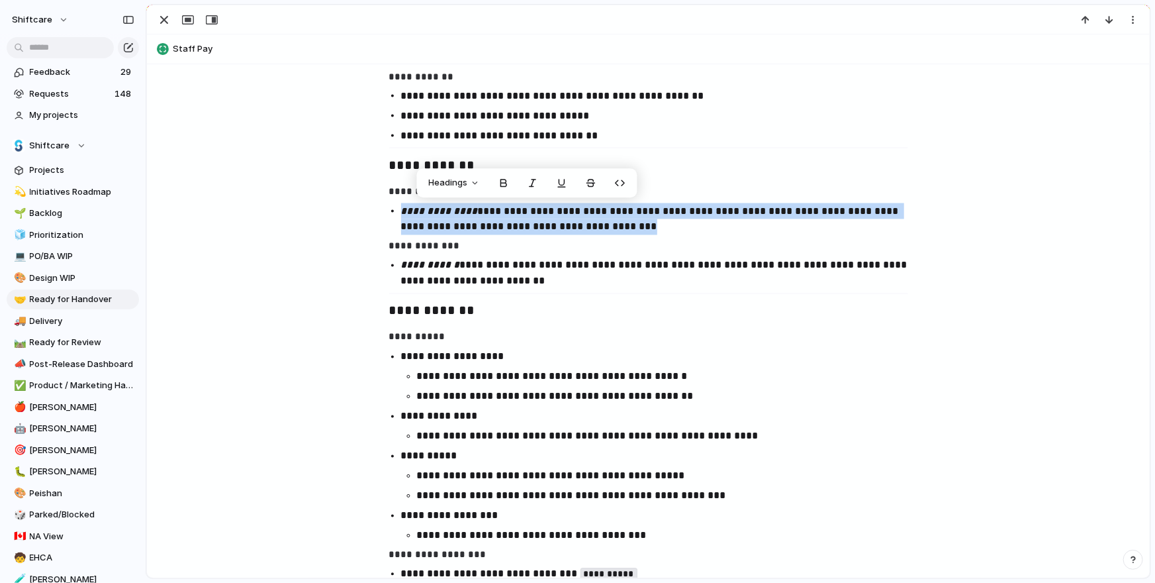
scroll to position [1119, 0]
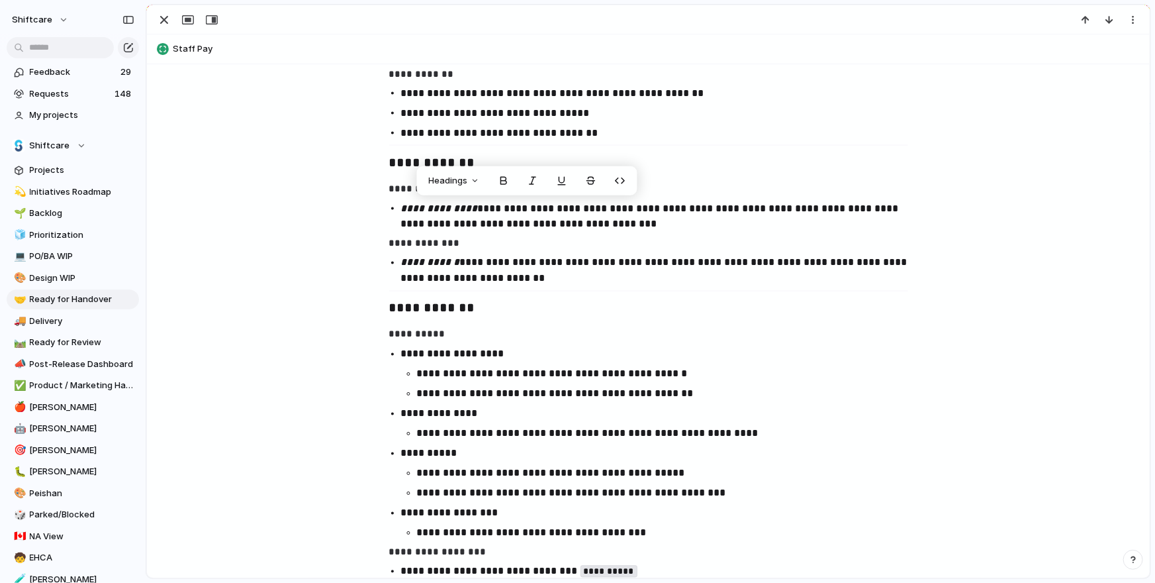
click at [889, 368] on p "**********" at bounding box center [668, 374] width 503 height 16
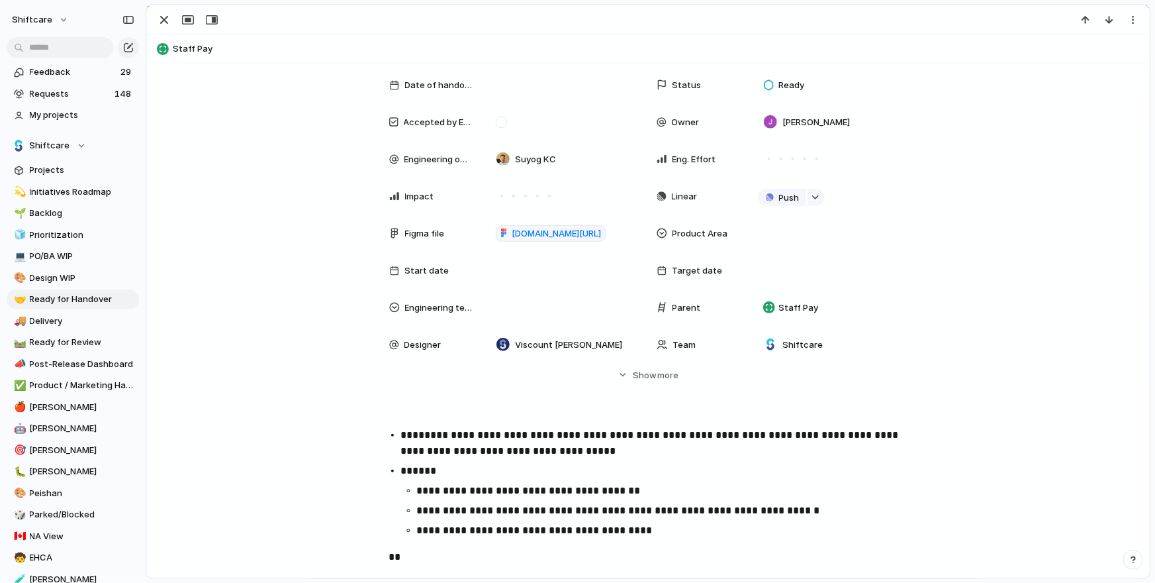
scroll to position [310, 0]
click at [655, 375] on span "Show" at bounding box center [645, 373] width 24 height 13
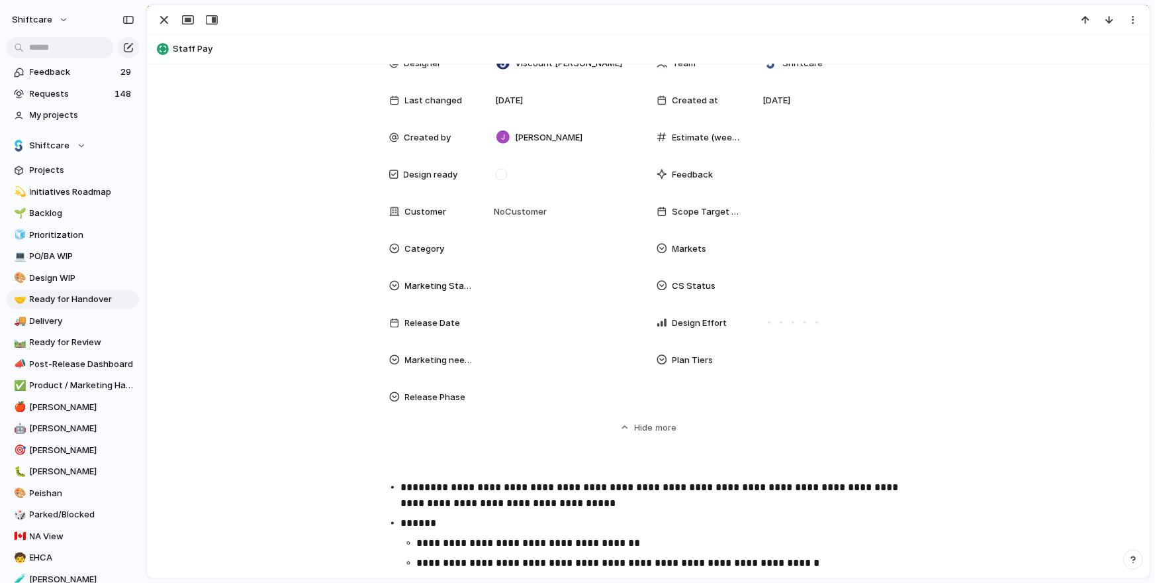
scroll to position [593, 0]
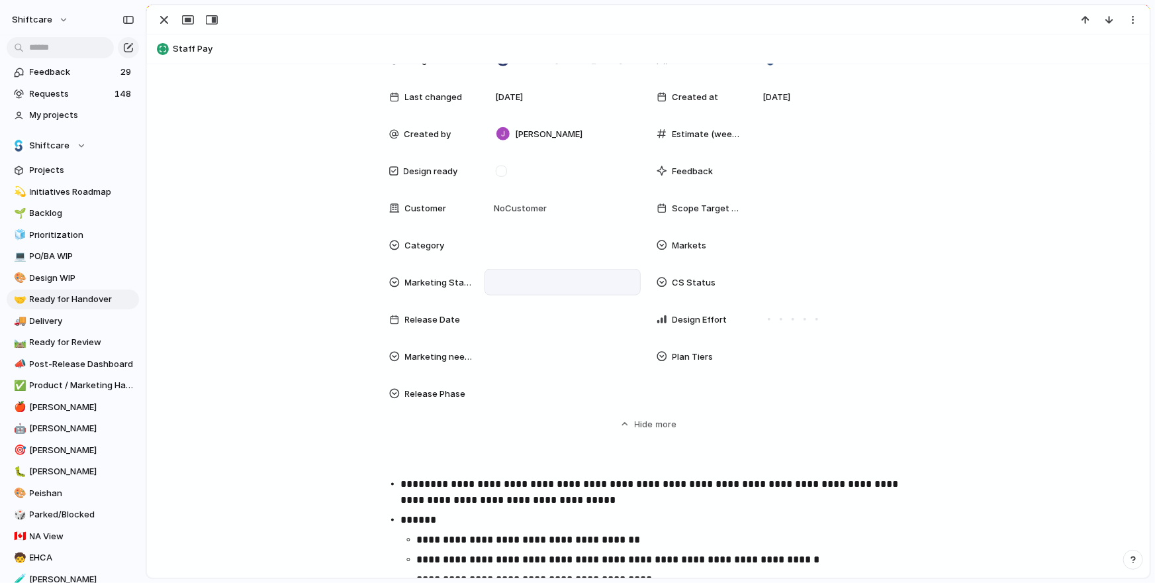
click at [524, 275] on div at bounding box center [563, 282] width 144 height 15
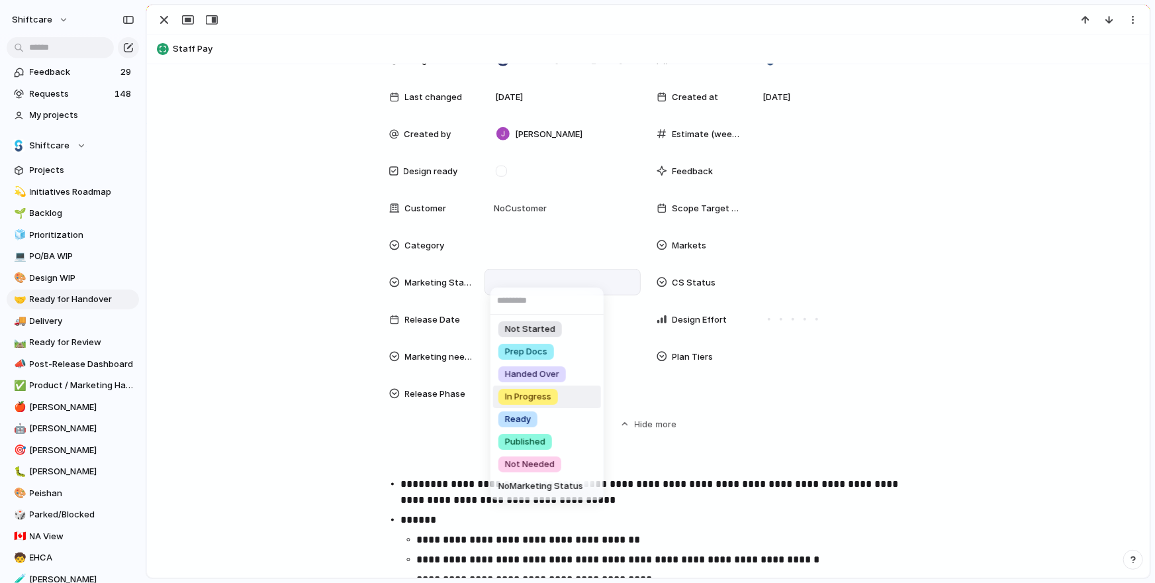
click at [330, 413] on div "Not Started Prep Docs Handed Over In Progress Ready Published Not Needed No Mar…" at bounding box center [577, 291] width 1155 height 583
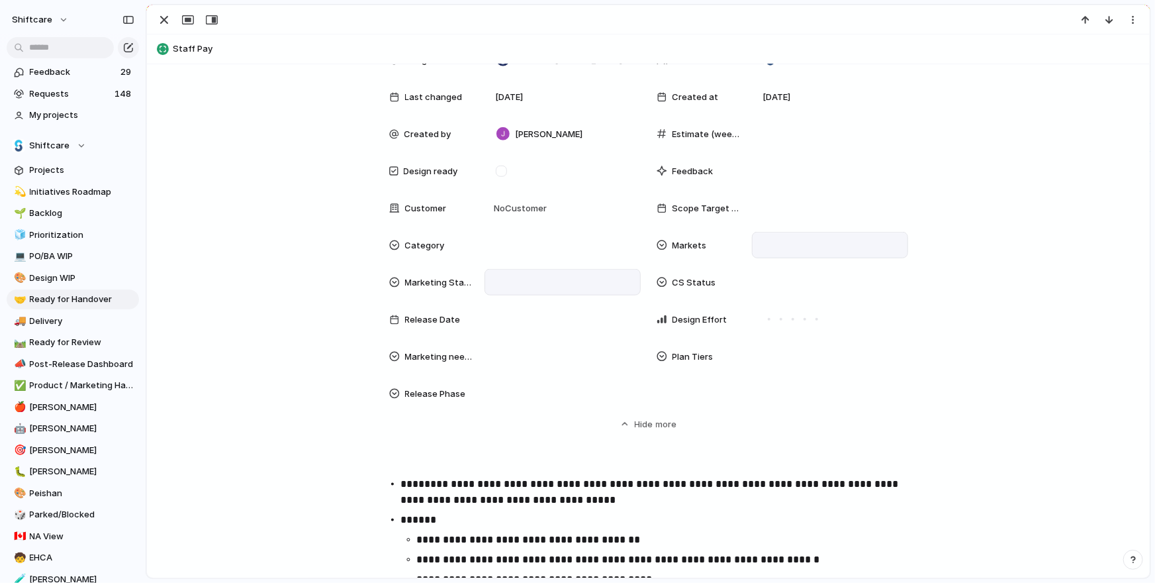
click at [788, 241] on div at bounding box center [830, 245] width 144 height 15
click at [771, 334] on div at bounding box center [771, 336] width 23 height 23
click at [771, 373] on div at bounding box center [771, 367] width 23 height 23
click at [1031, 281] on div "Global AU CA US UK Add-on" at bounding box center [577, 291] width 1155 height 583
click at [838, 239] on div "CA US" at bounding box center [830, 245] width 144 height 15
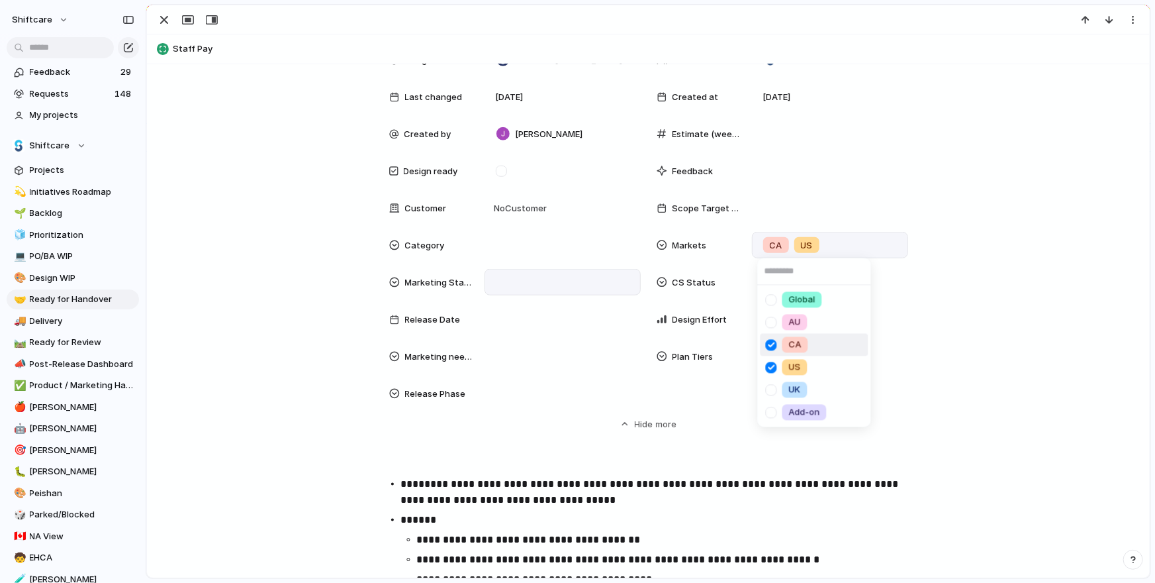
click at [771, 342] on div at bounding box center [771, 344] width 23 height 23
click at [770, 362] on div at bounding box center [771, 367] width 23 height 23
click at [971, 417] on div "Global AU CA US UK Add-on" at bounding box center [577, 291] width 1155 height 583
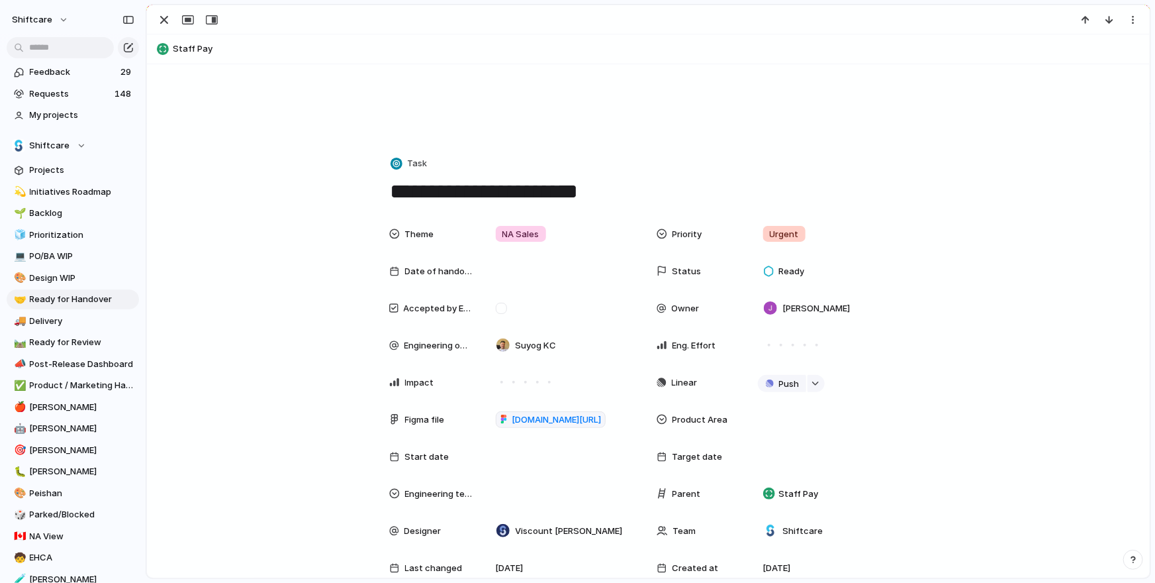
scroll to position [87, 0]
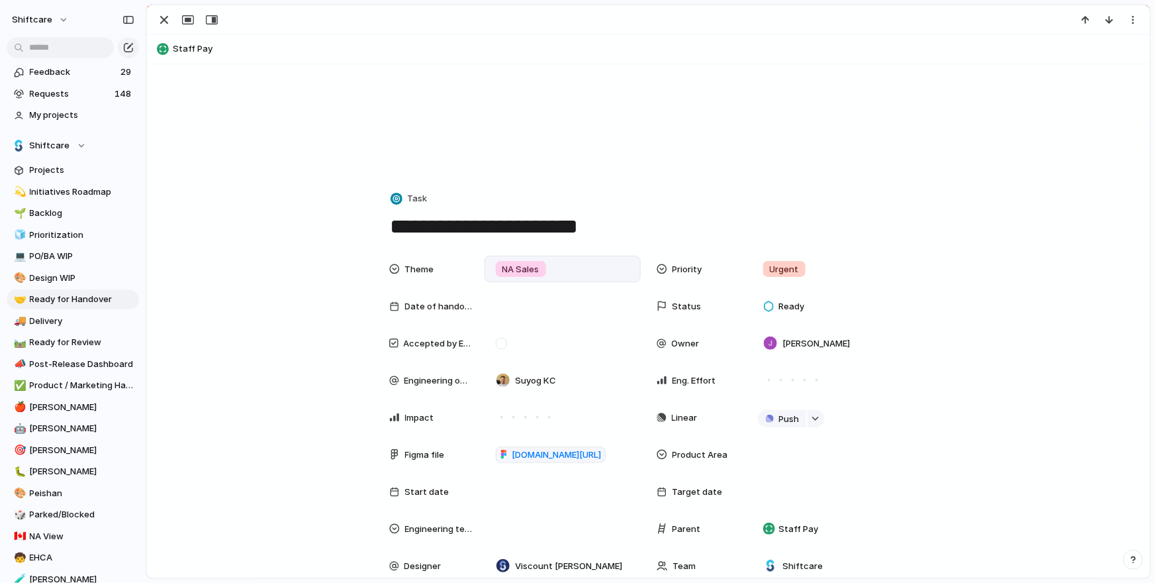
click at [618, 256] on div "NA Sales" at bounding box center [563, 269] width 156 height 26
click at [612, 228] on div "NA Sales Integrations AU Engineering BAU Outsourced Dev. Mobile Core" at bounding box center [577, 291] width 1155 height 583
click at [606, 228] on textarea "**********" at bounding box center [648, 227] width 519 height 28
type textarea "**********"
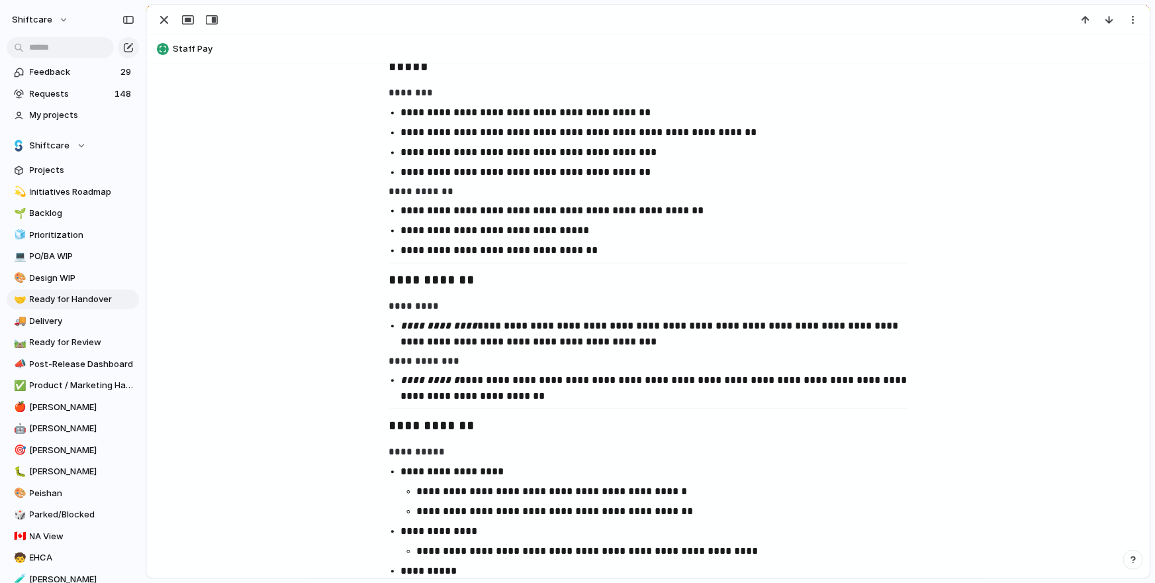
scroll to position [1336, 0]
click at [703, 326] on p "**********" at bounding box center [660, 333] width 519 height 32
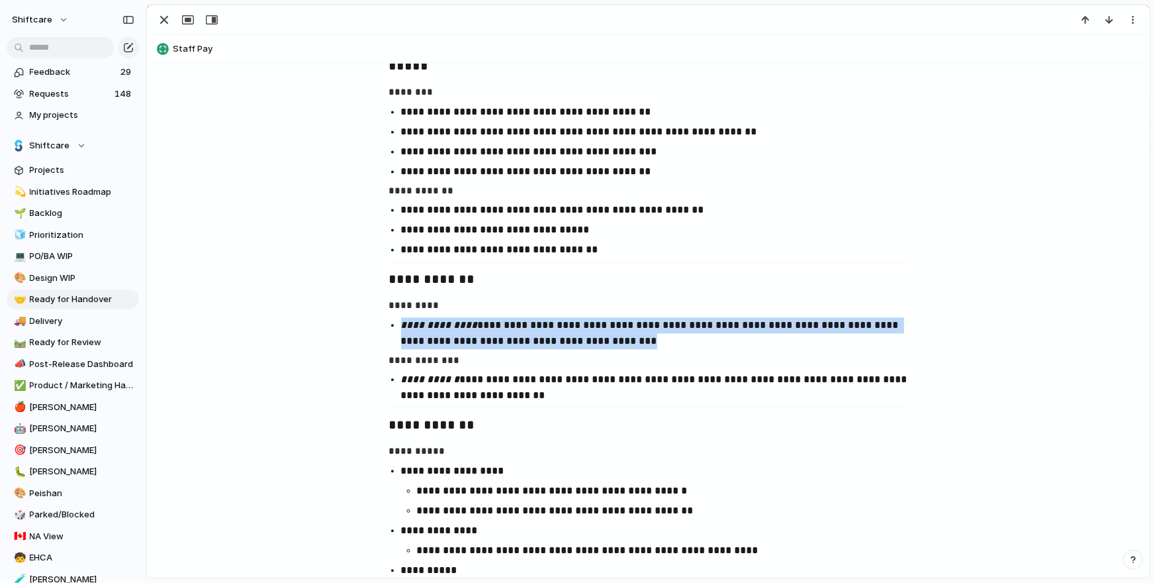
click at [703, 326] on p "**********" at bounding box center [660, 333] width 519 height 32
click at [699, 331] on p "**********" at bounding box center [660, 333] width 519 height 32
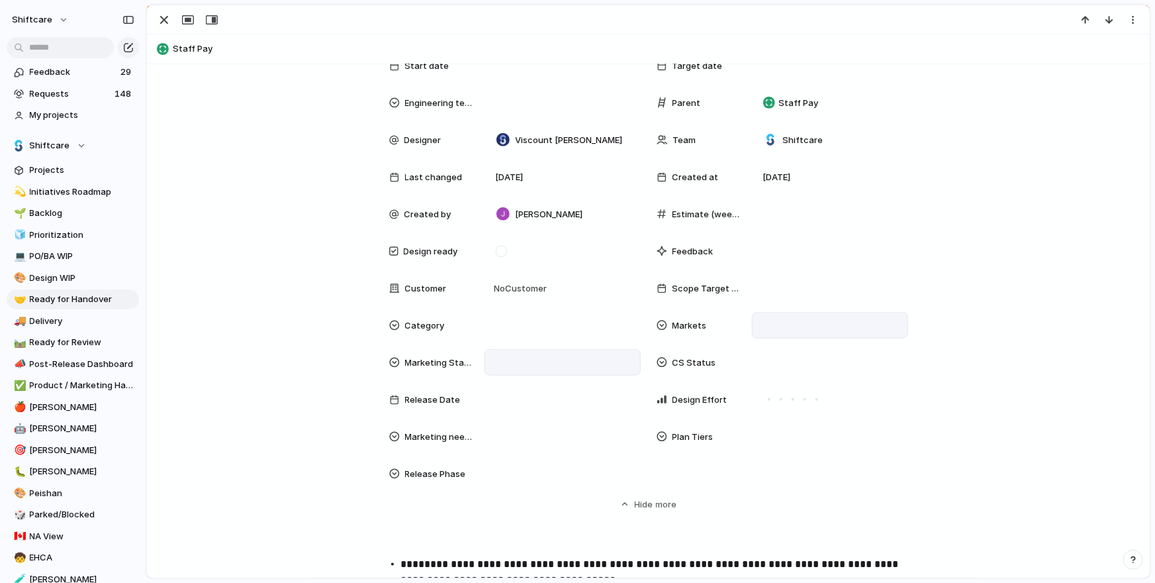
scroll to position [354, 0]
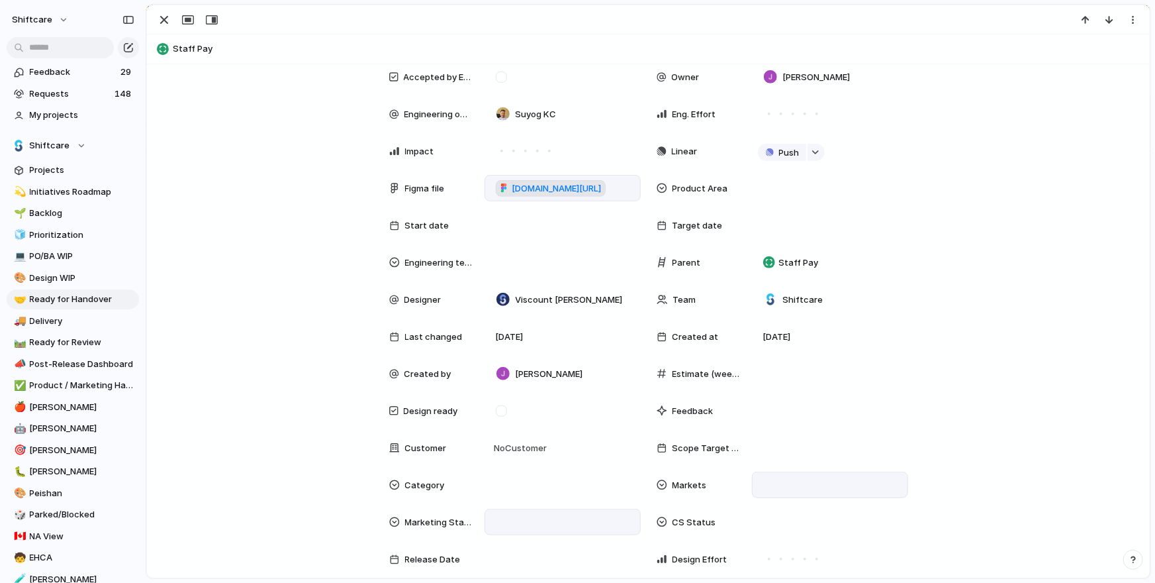
click at [602, 189] on span "[DOMAIN_NAME][URL]" at bounding box center [556, 188] width 89 height 13
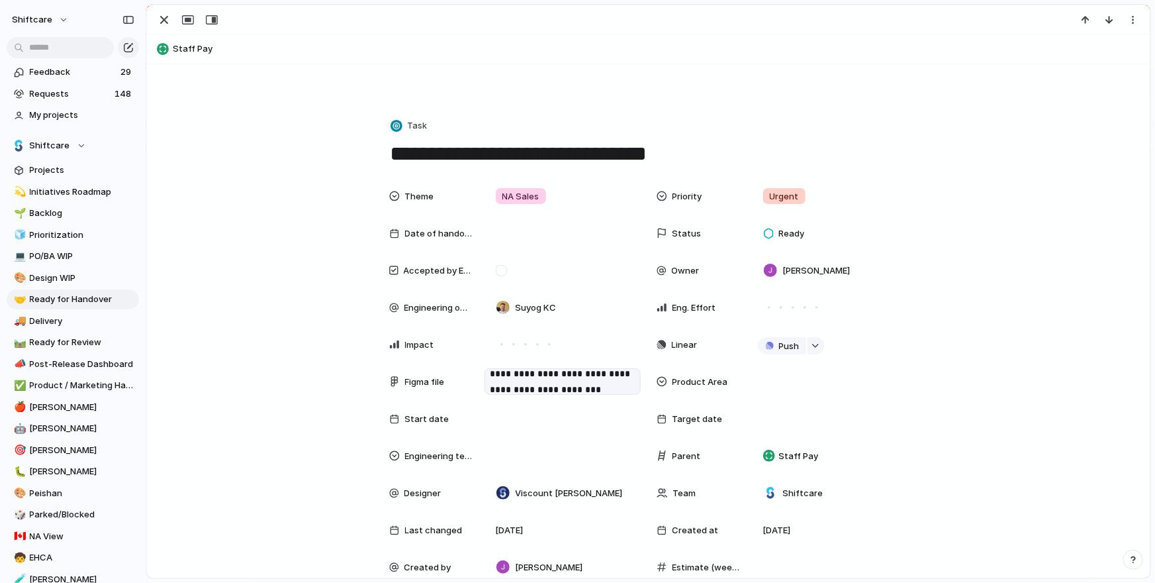
scroll to position [152, 0]
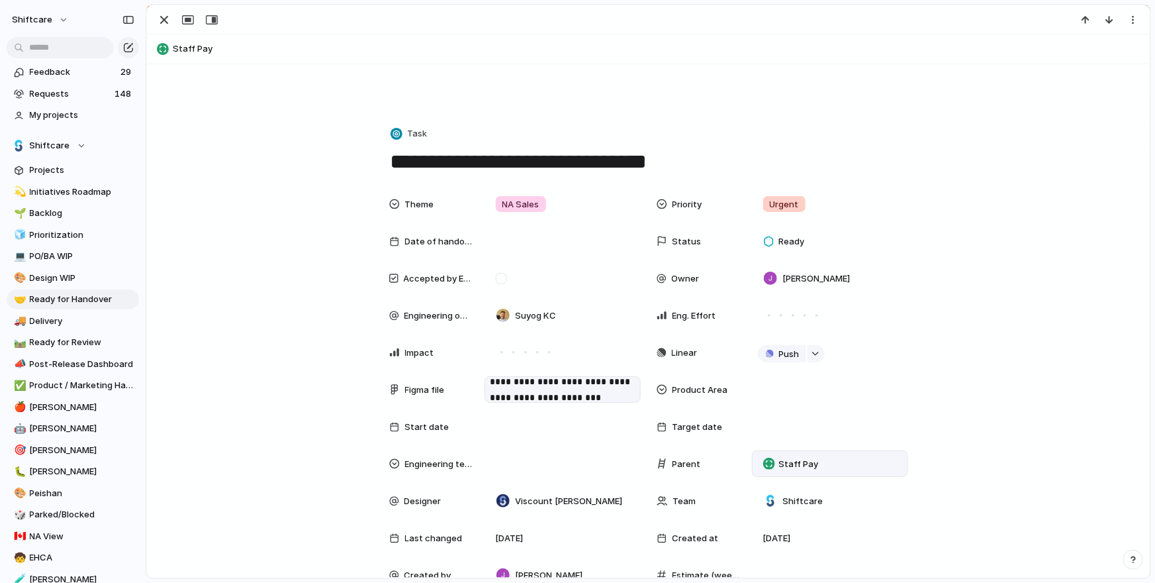
click at [810, 460] on span "Staff Pay" at bounding box center [799, 464] width 40 height 13
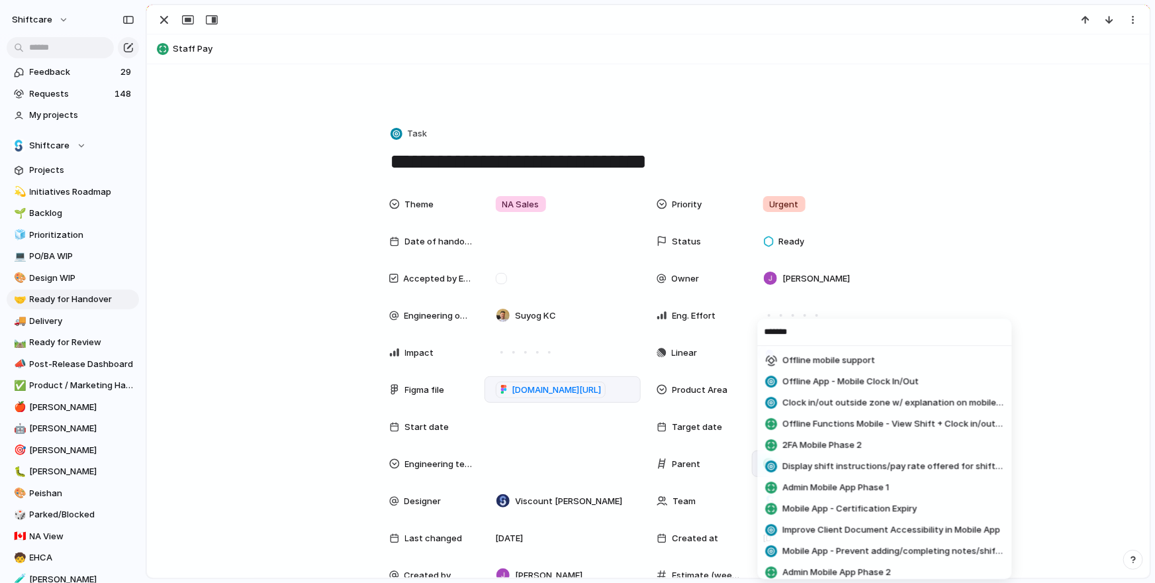
scroll to position [34, 0]
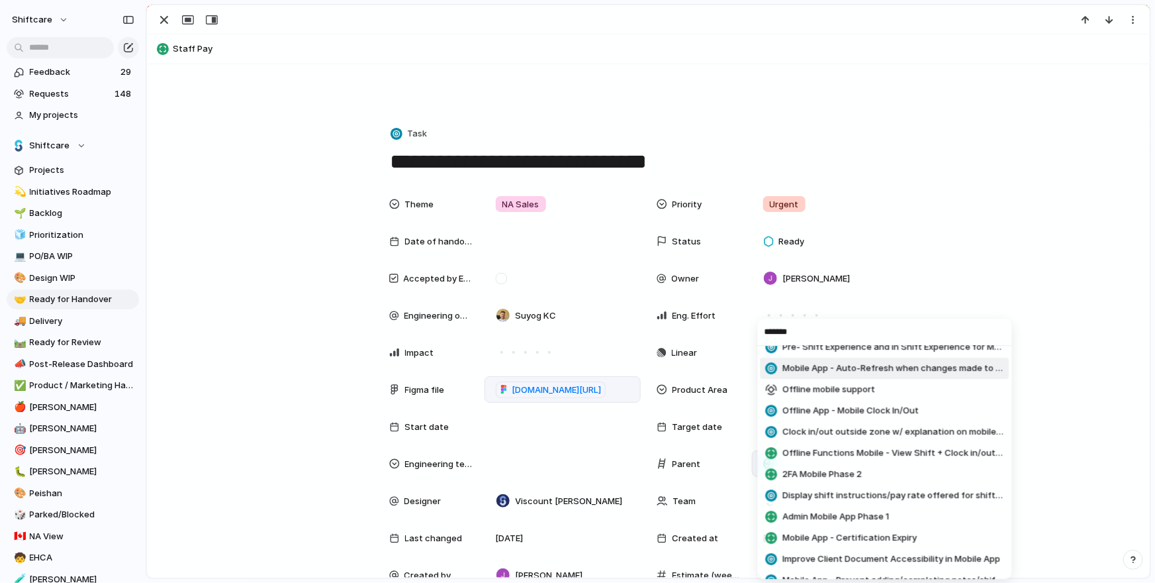
click at [814, 337] on input "******" at bounding box center [885, 331] width 254 height 26
click at [785, 334] on input "******" at bounding box center [885, 331] width 254 height 26
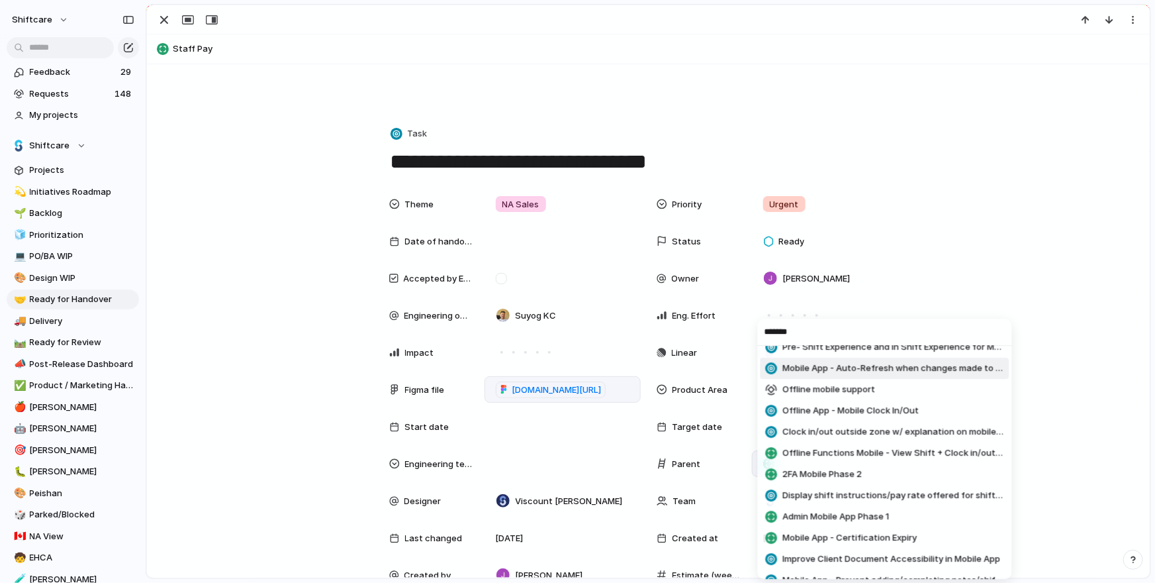
paste input "**********"
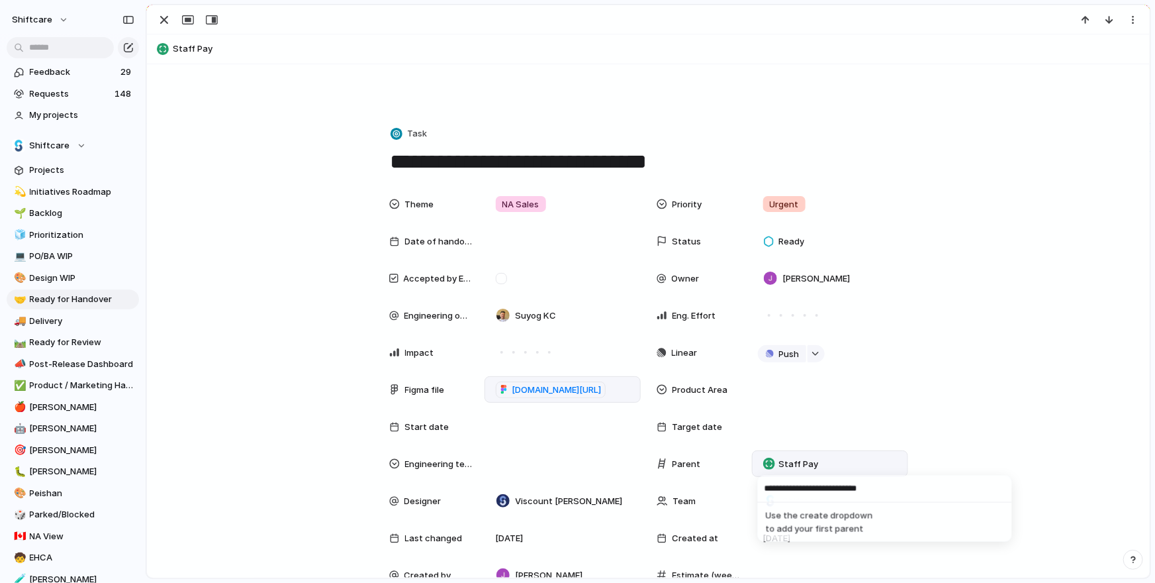
scroll to position [0, 0]
type input "**********"
click at [852, 520] on span "Display pay rates in mobile" at bounding box center [868, 516] width 170 height 13
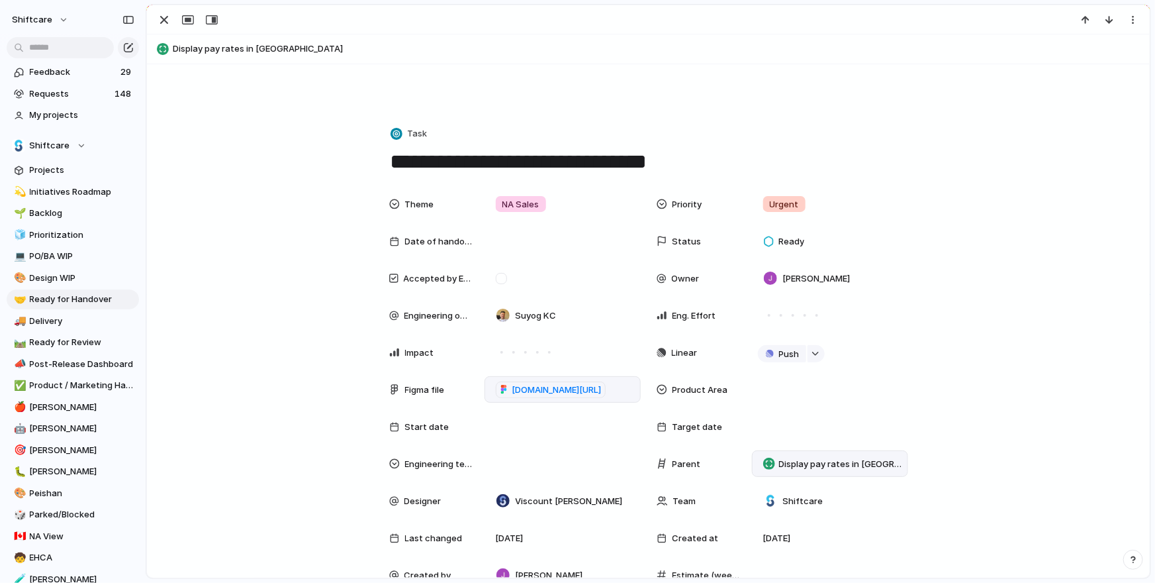
click at [965, 426] on div "Theme NA Sales Priority Urgent Date of handover Status Ready Accepted by Engine…" at bounding box center [648, 531] width 971 height 681
click at [163, 23] on div "button" at bounding box center [164, 20] width 16 height 16
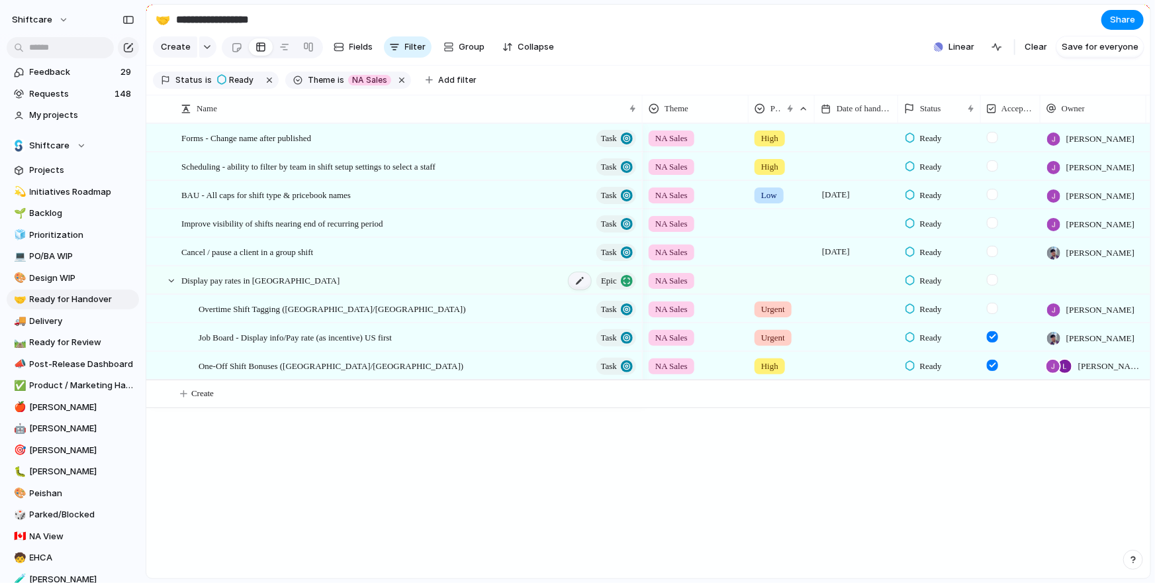
click at [575, 284] on div at bounding box center [580, 280] width 23 height 17
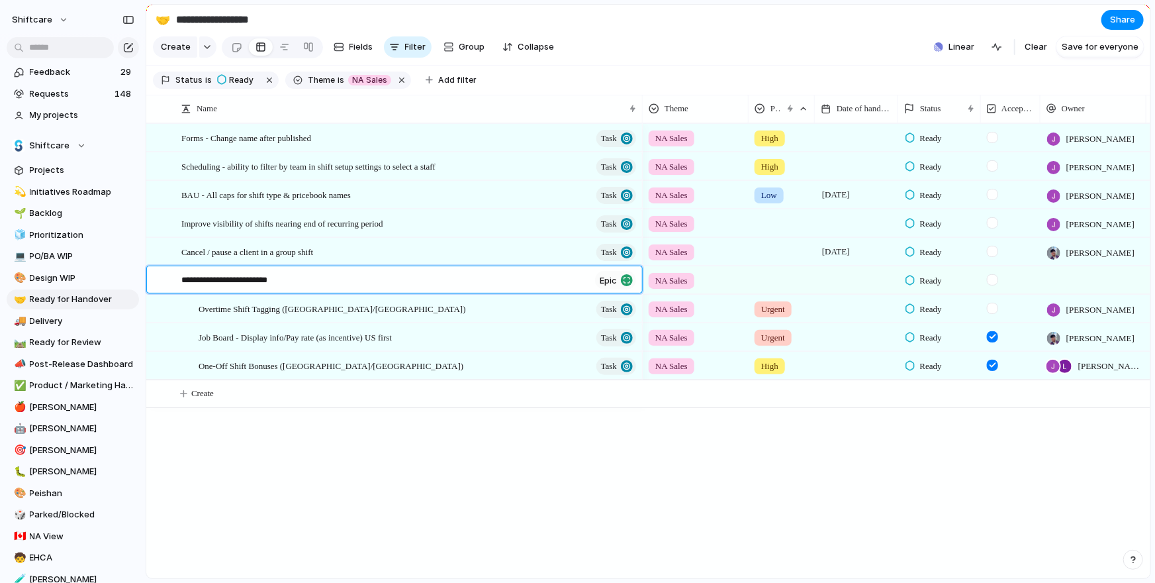
type textarea "**********"
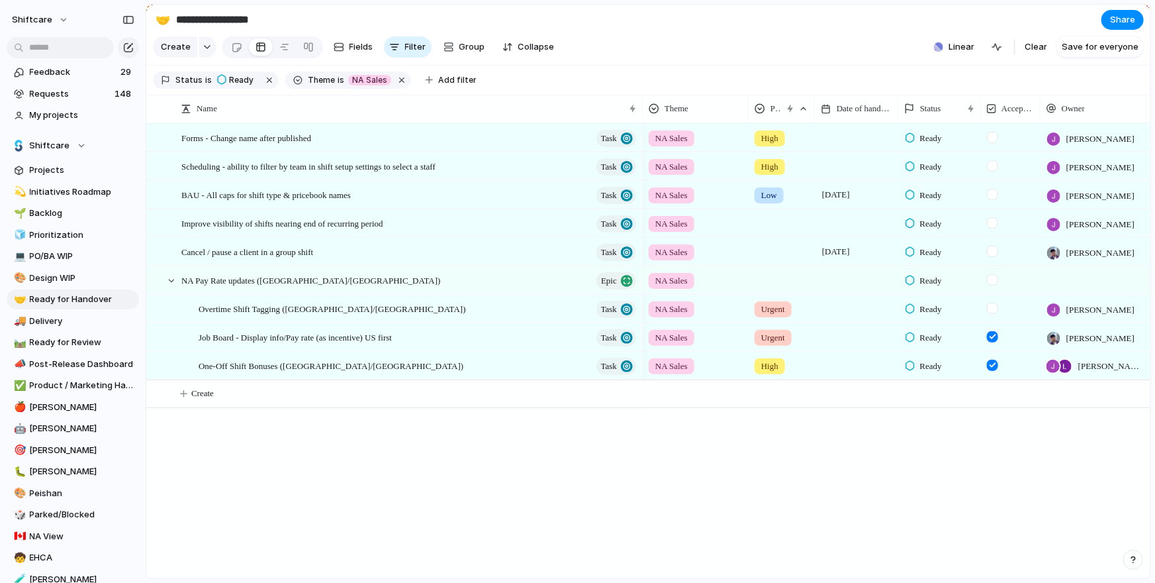
click at [994, 309] on div at bounding box center [992, 308] width 11 height 11
click at [994, 277] on div at bounding box center [992, 279] width 11 height 11
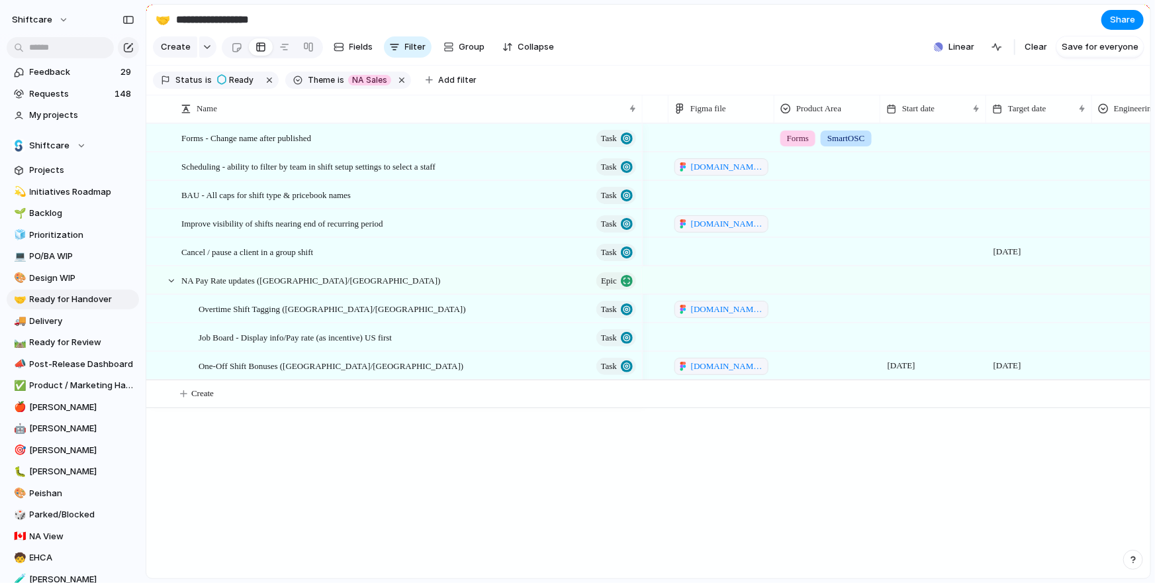
scroll to position [0, 1039]
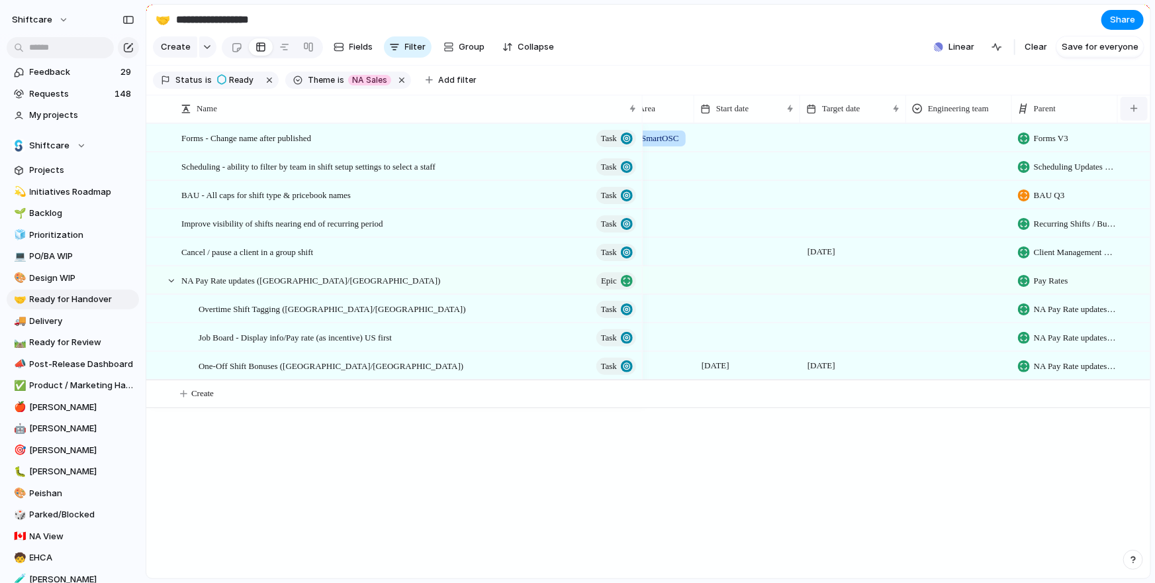
click at [1143, 105] on button "button" at bounding box center [1134, 109] width 27 height 24
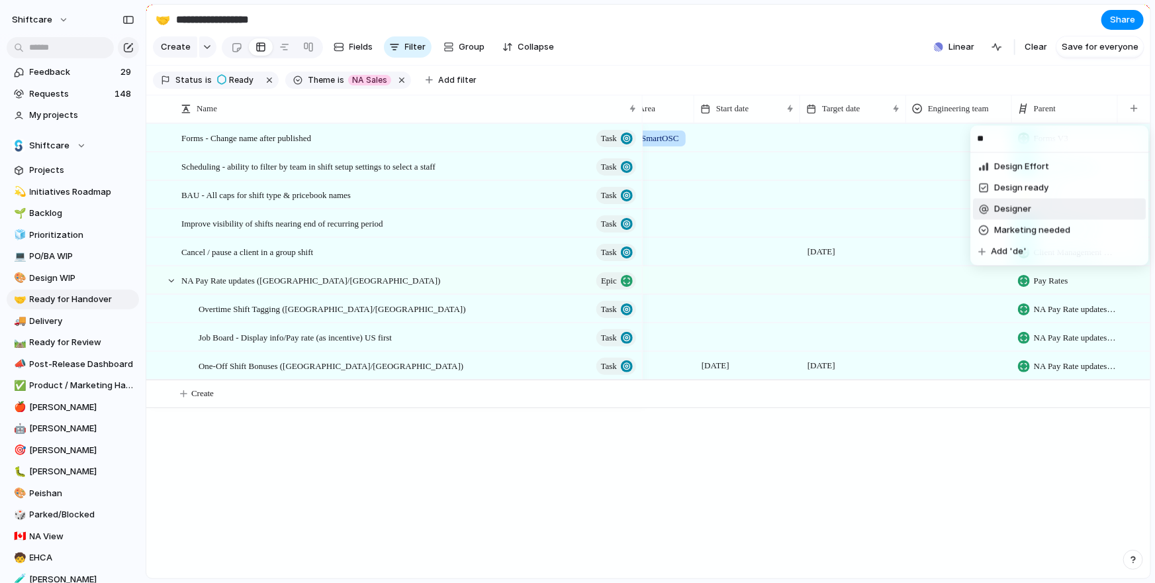
type input "**"
click at [1043, 206] on li "Designer" at bounding box center [1059, 208] width 173 height 21
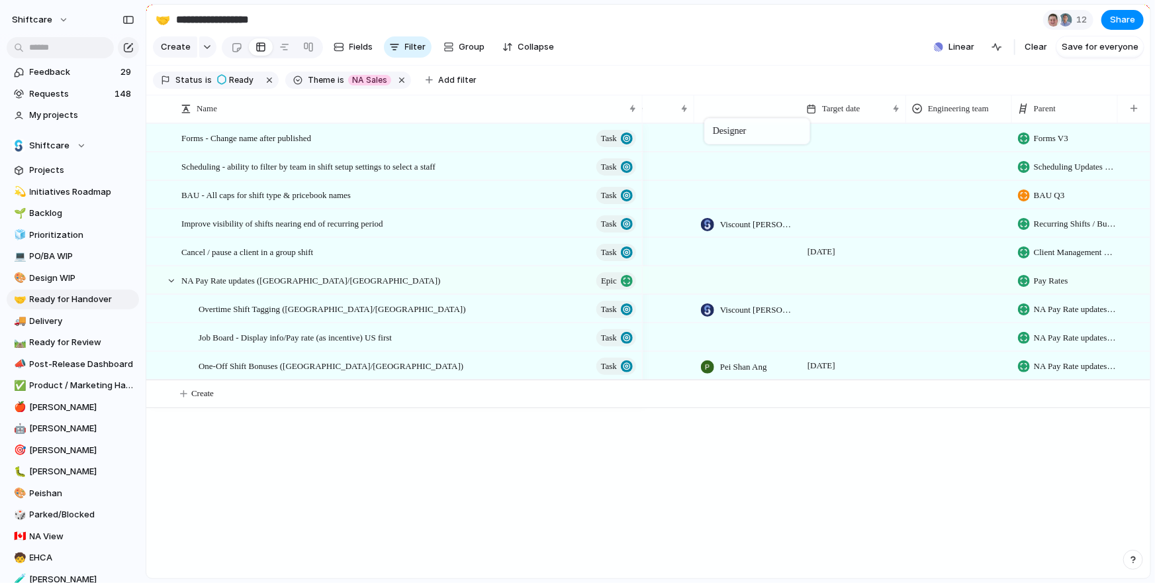
drag, startPoint x: 1053, startPoint y: 113, endPoint x: 706, endPoint y: 109, distance: 346.3
drag, startPoint x: 736, startPoint y: 111, endPoint x: 687, endPoint y: 111, distance: 49.0
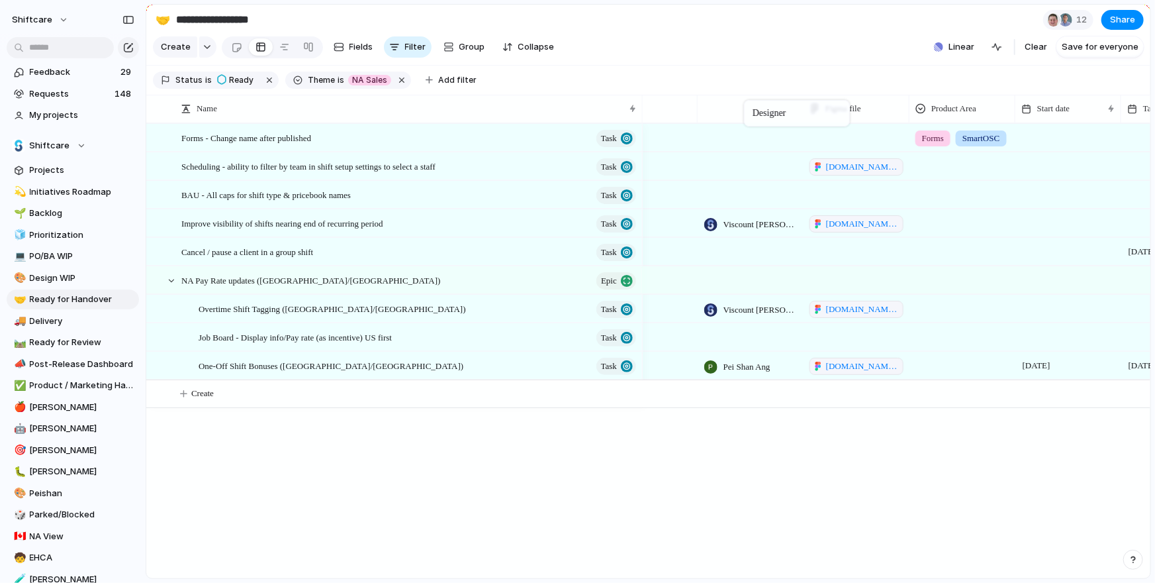
drag, startPoint x: 954, startPoint y: 103, endPoint x: 755, endPoint y: 102, distance: 199.3
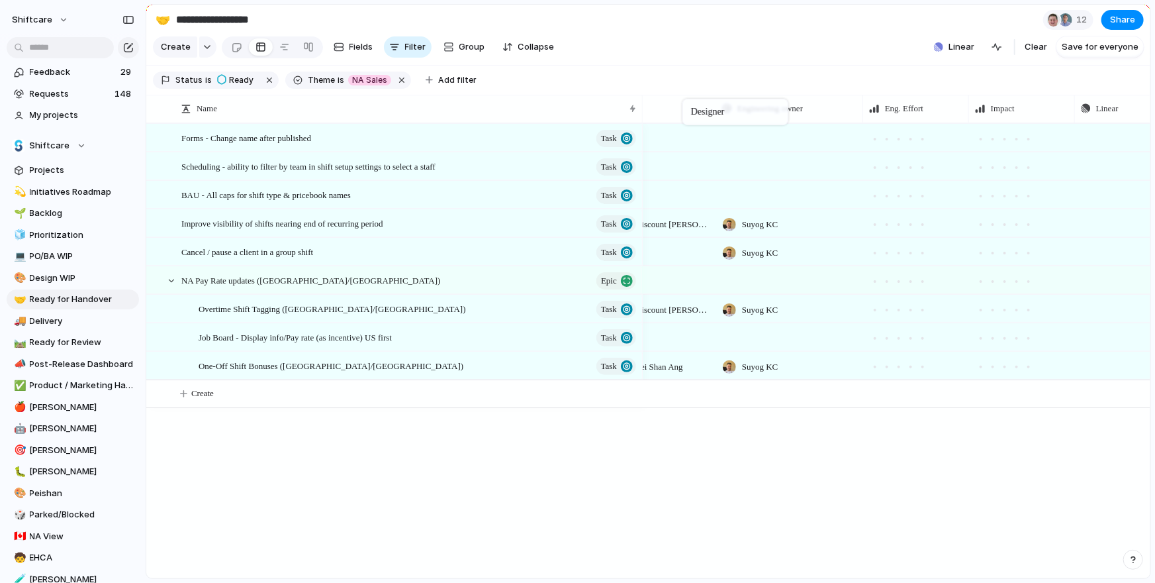
drag, startPoint x: 1112, startPoint y: 102, endPoint x: 689, endPoint y: 101, distance: 423.1
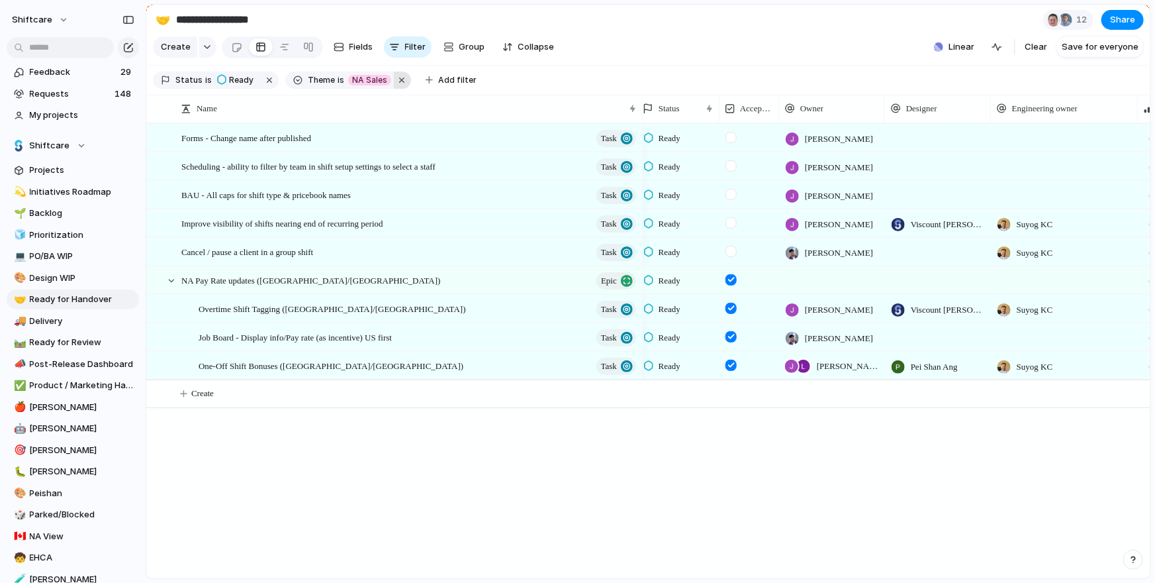
click at [399, 80] on button "button" at bounding box center [402, 80] width 17 height 17
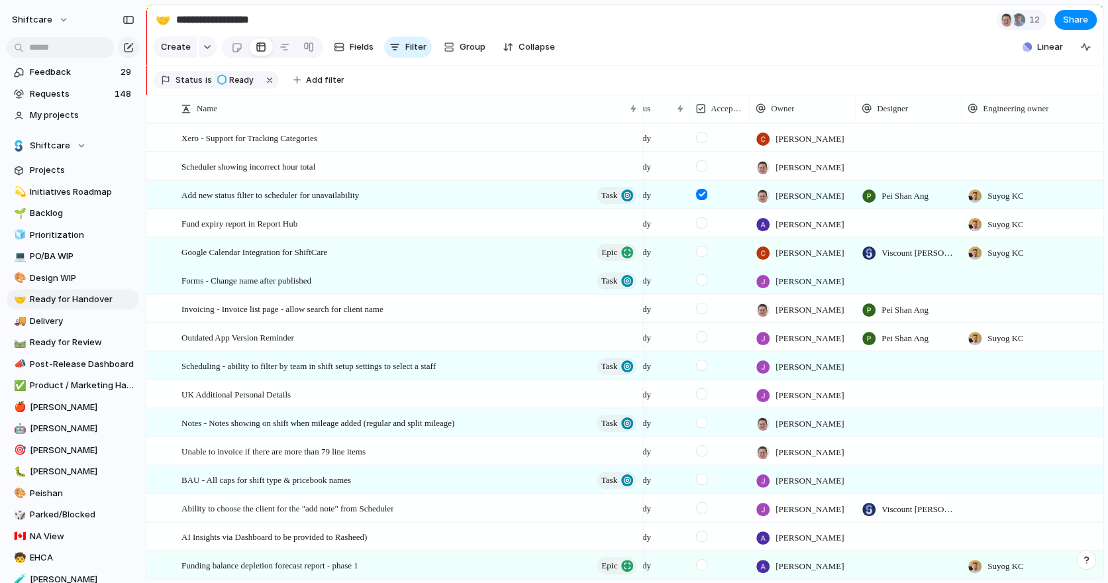
scroll to position [0, 291]
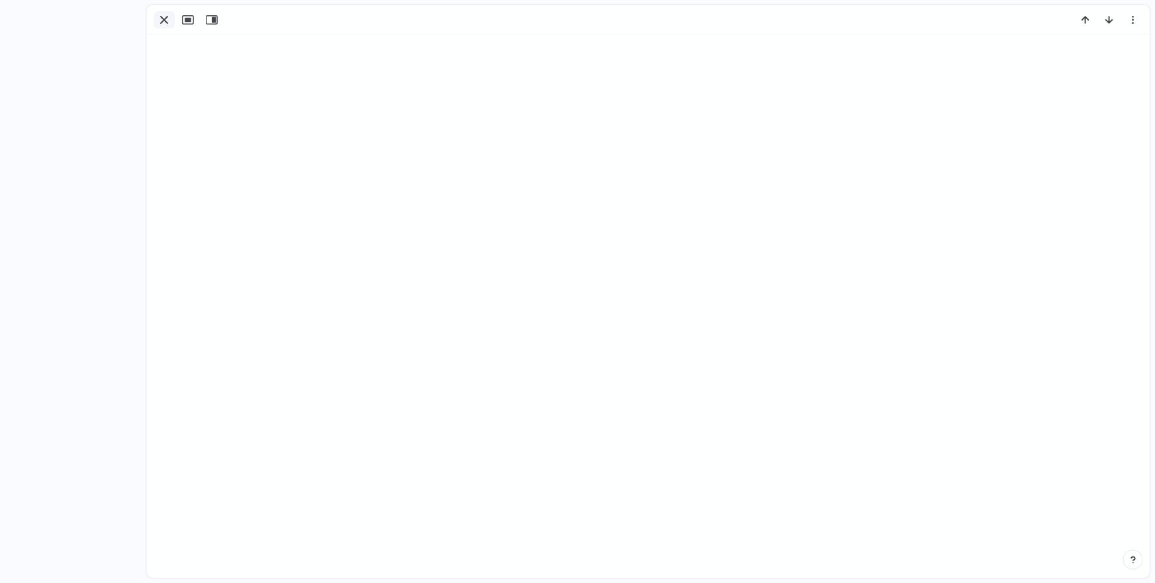
click at [163, 17] on div "button" at bounding box center [164, 20] width 16 height 16
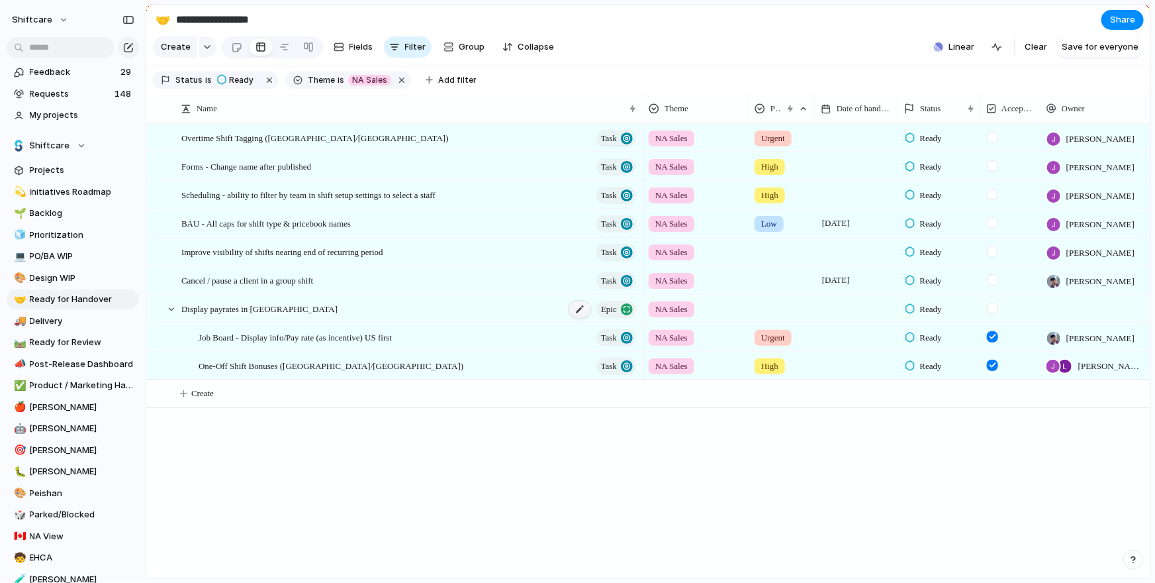
click at [577, 311] on div at bounding box center [580, 309] width 23 height 17
click at [228, 313] on textarea "**********" at bounding box center [385, 309] width 409 height 15
type textarea "**********"
click at [226, 308] on textarea "**********" at bounding box center [385, 309] width 409 height 15
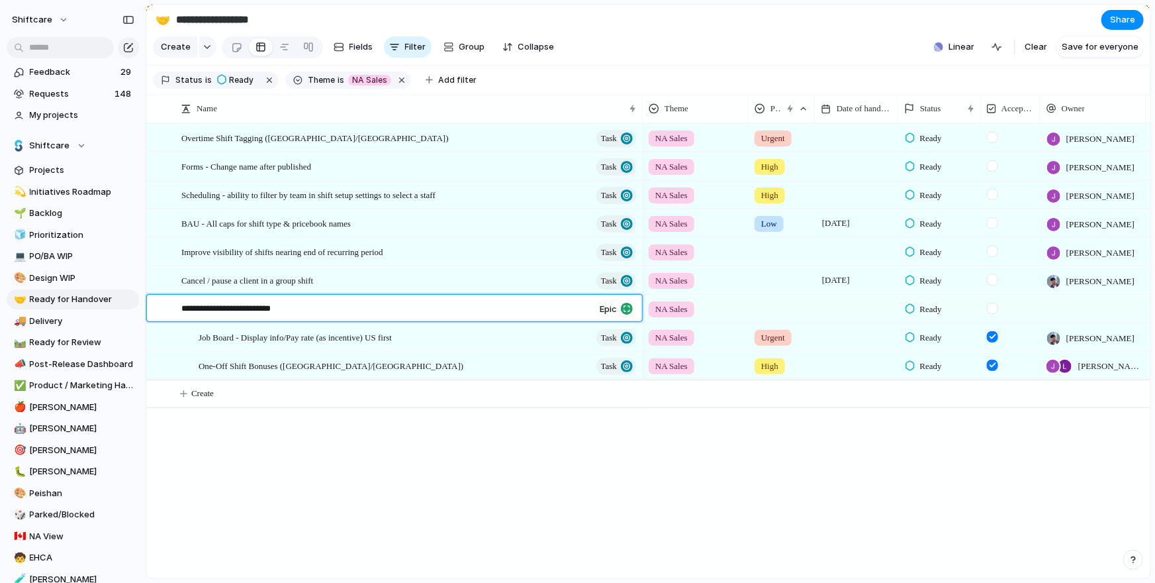
click at [226, 308] on textarea "**********" at bounding box center [385, 309] width 409 height 15
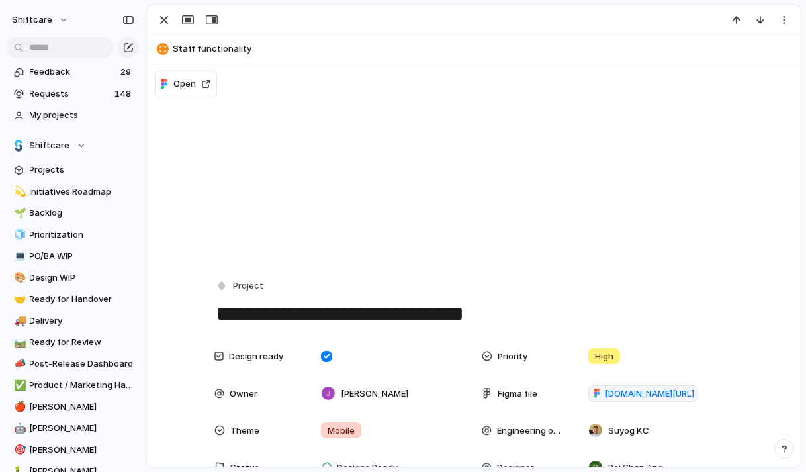
scroll to position [224, 0]
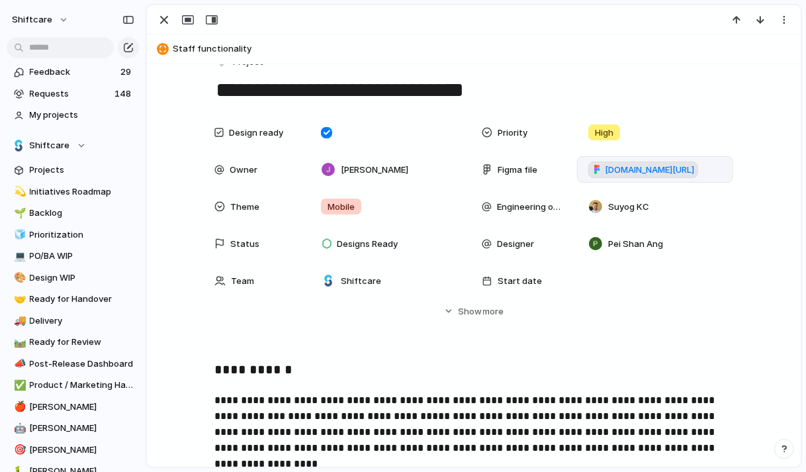
click at [667, 173] on span "[DOMAIN_NAME][URL]" at bounding box center [649, 170] width 89 height 13
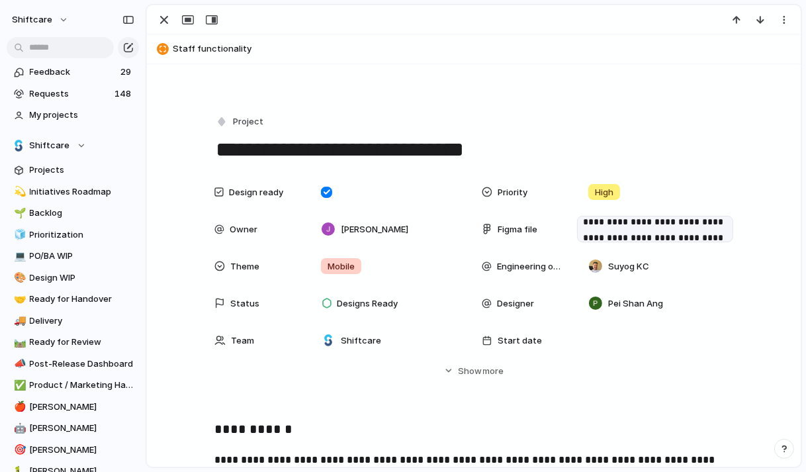
scroll to position [199, 0]
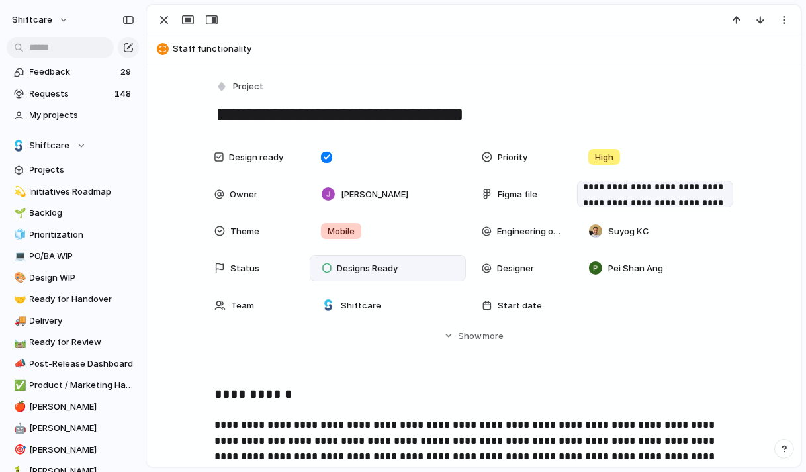
click at [372, 269] on span "Designs Ready" at bounding box center [367, 268] width 61 height 13
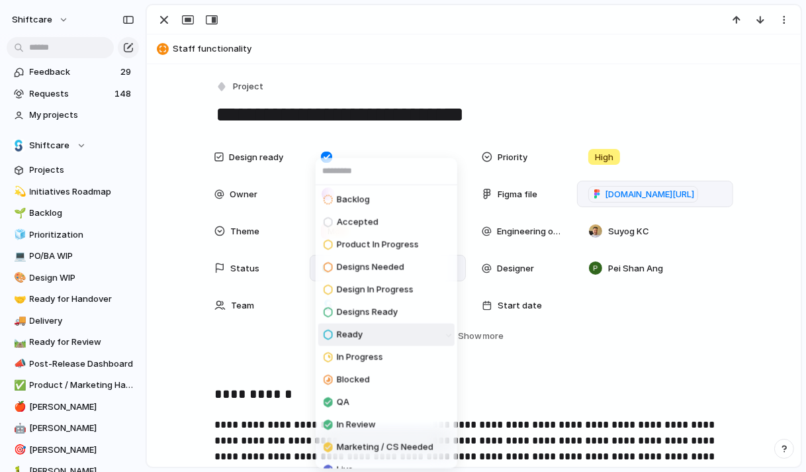
click at [371, 338] on li "Ready" at bounding box center [386, 335] width 136 height 23
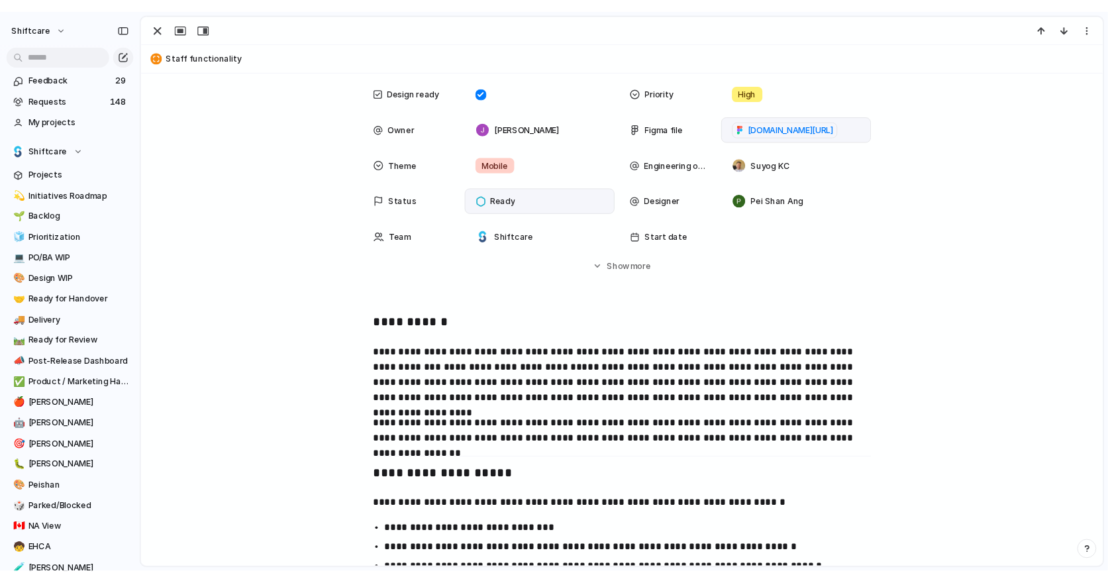
scroll to position [0, 0]
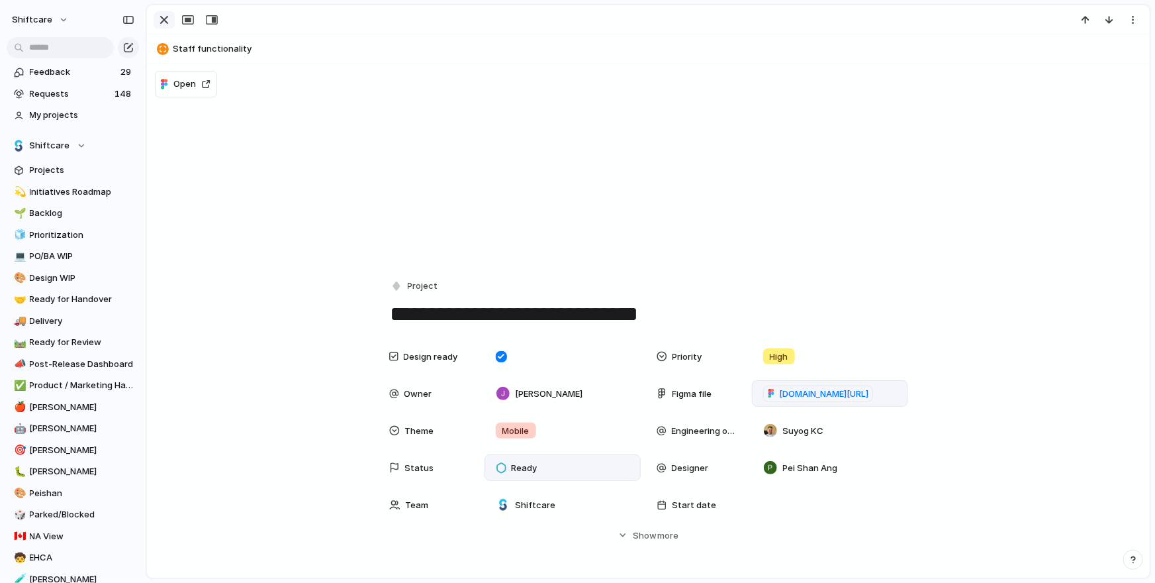
click at [162, 26] on div "button" at bounding box center [164, 20] width 16 height 16
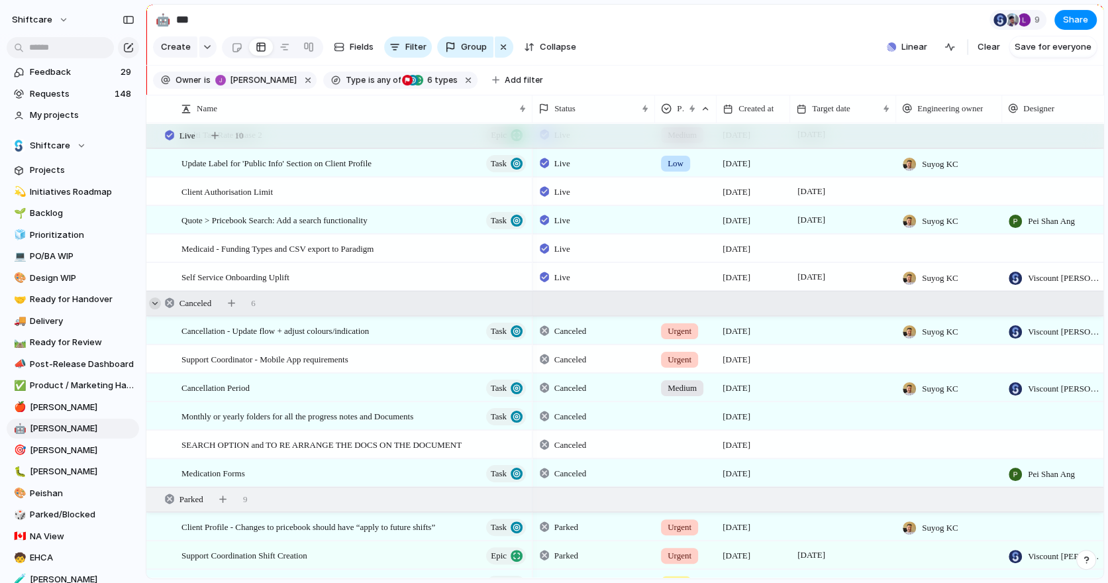
click at [151, 303] on div at bounding box center [155, 303] width 12 height 12
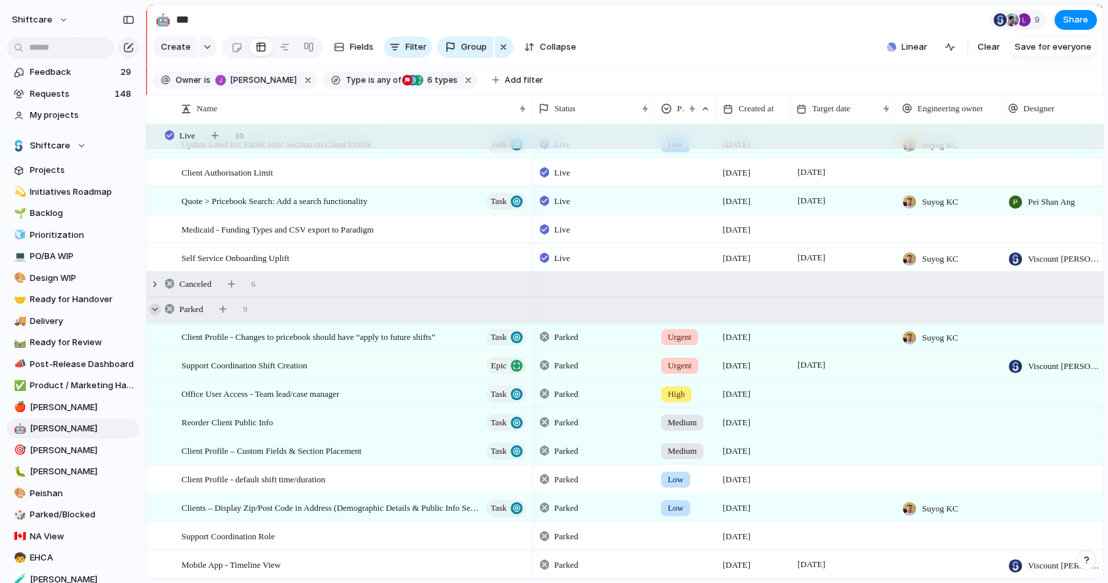
click at [157, 313] on div at bounding box center [155, 309] width 12 height 12
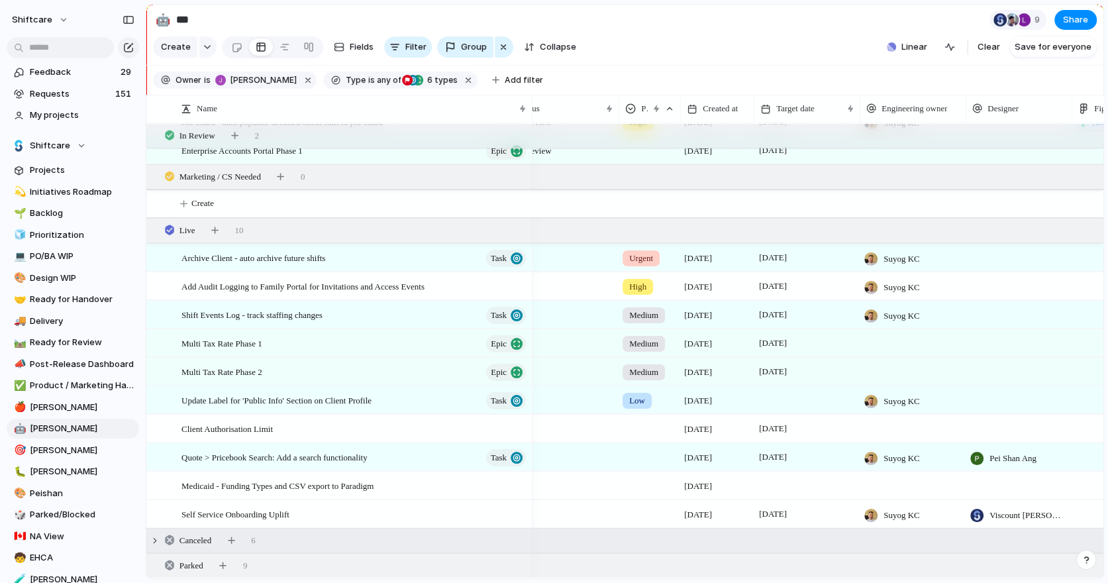
scroll to position [0, 38]
click at [162, 471] on div "Parked 9" at bounding box center [625, 566] width 959 height 24
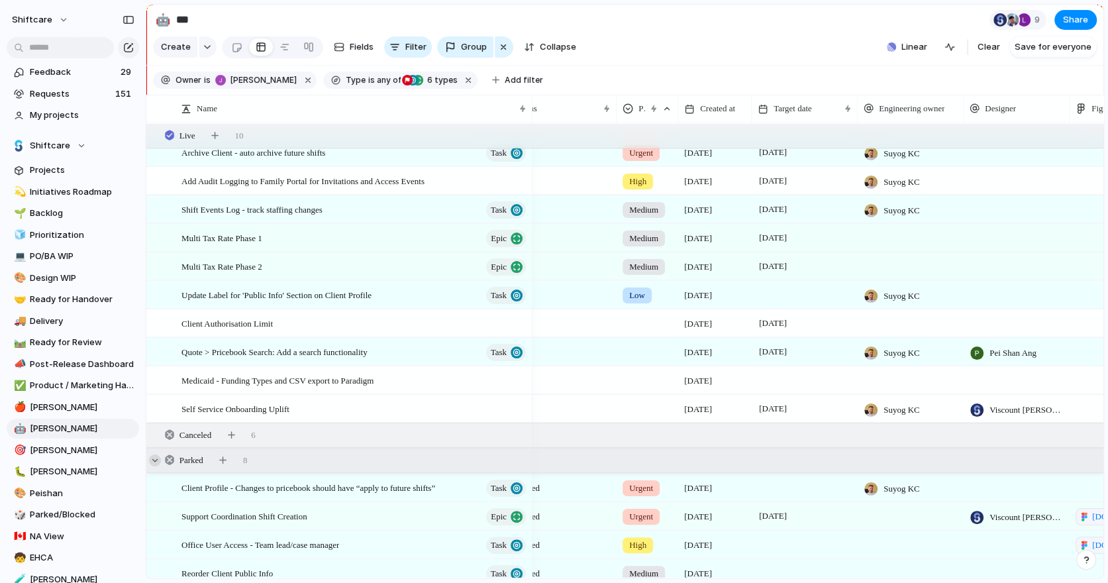
scroll to position [3926, 0]
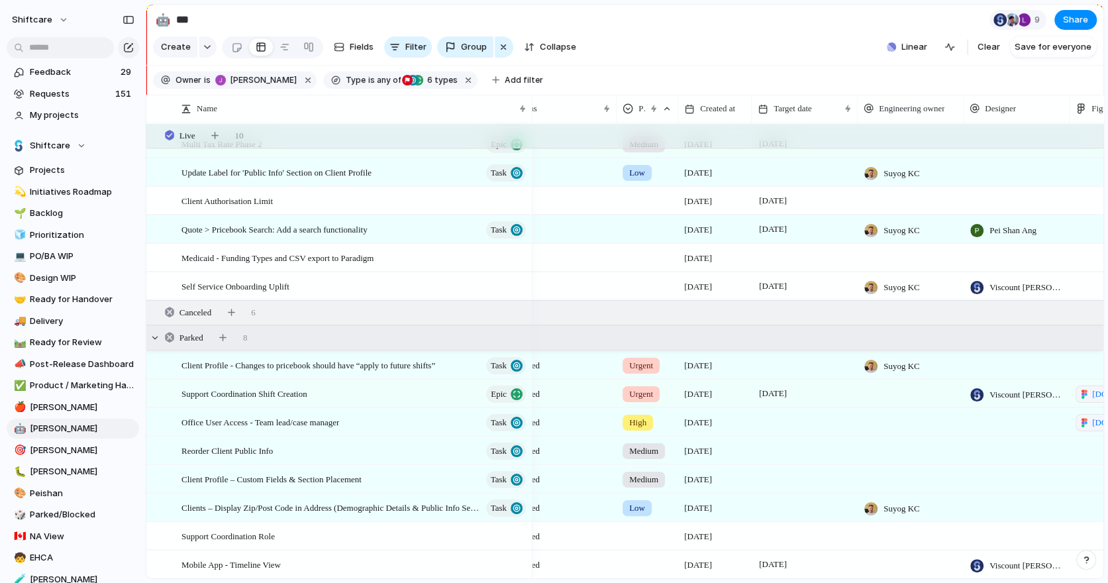
click at [158, 341] on div "Parked 8" at bounding box center [625, 338] width 959 height 24
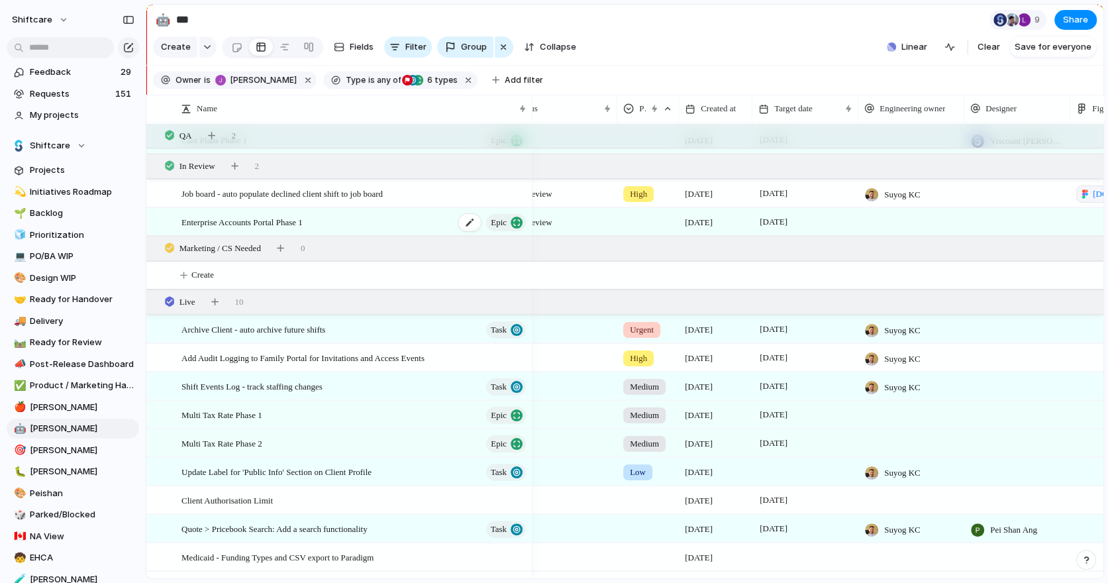
click at [398, 222] on div "Enterprise Accounts Portal Phase 1 Epic" at bounding box center [354, 222] width 346 height 27
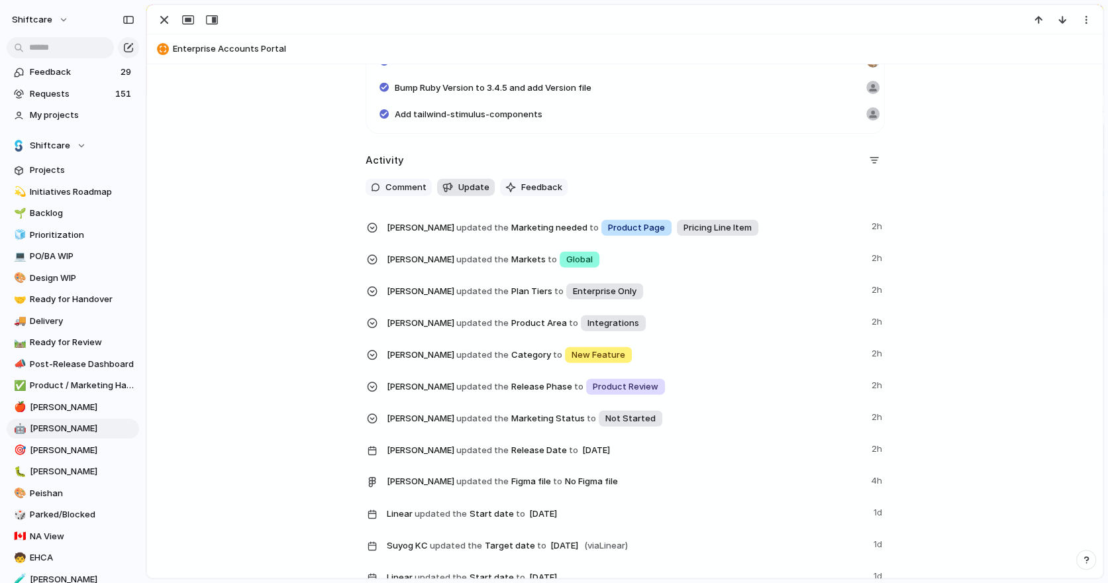
click at [463, 184] on span "Update" at bounding box center [473, 187] width 31 height 13
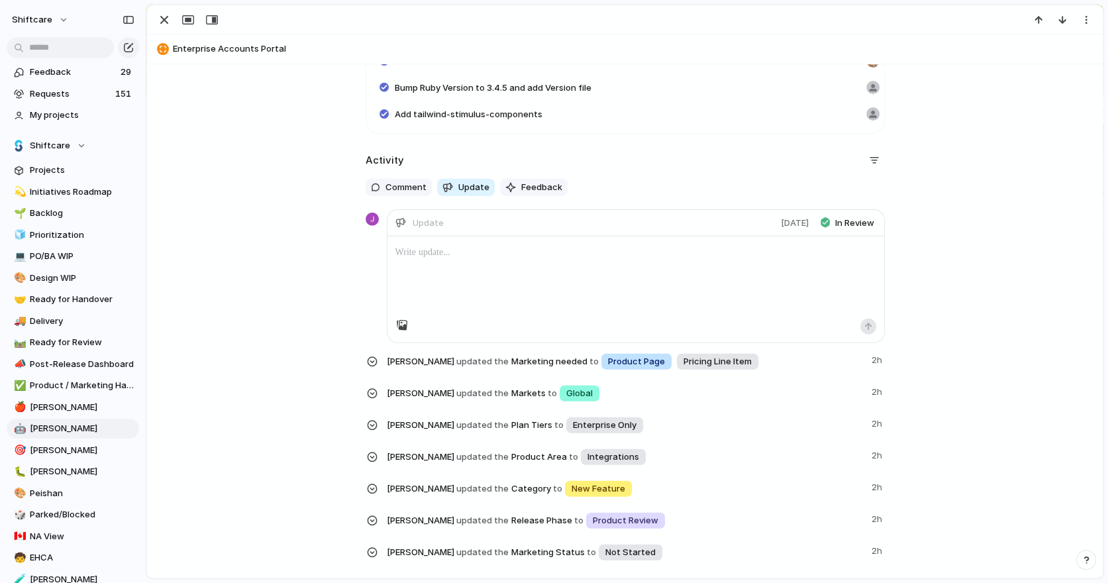
click at [444, 259] on div at bounding box center [635, 277] width 497 height 82
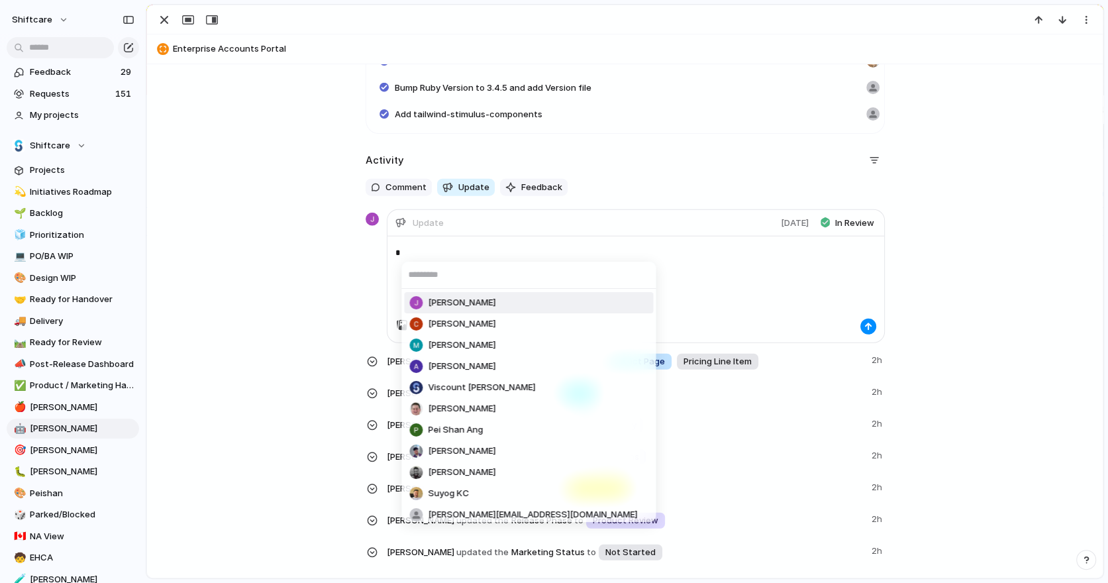
type input "*"
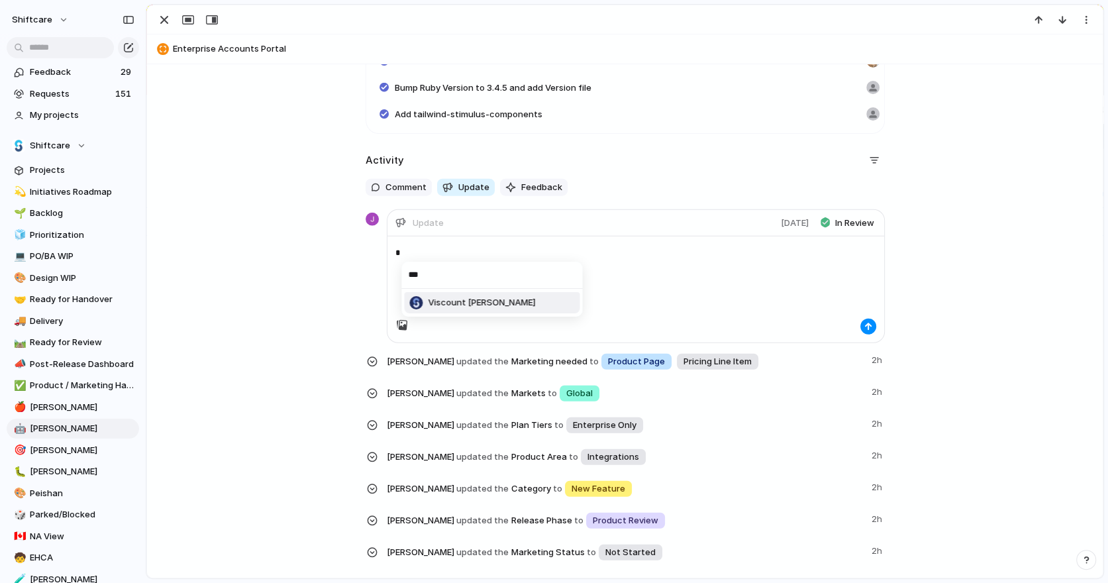
type input "***"
click at [435, 304] on span "Viscount [PERSON_NAME]" at bounding box center [481, 302] width 107 height 13
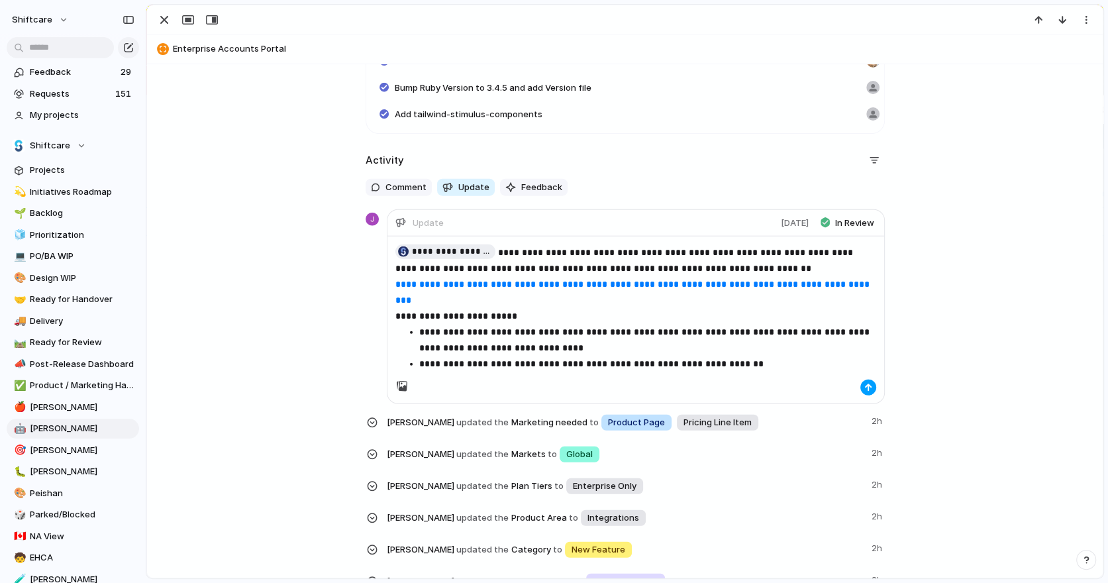
click at [806, 391] on button "button" at bounding box center [868, 387] width 16 height 16
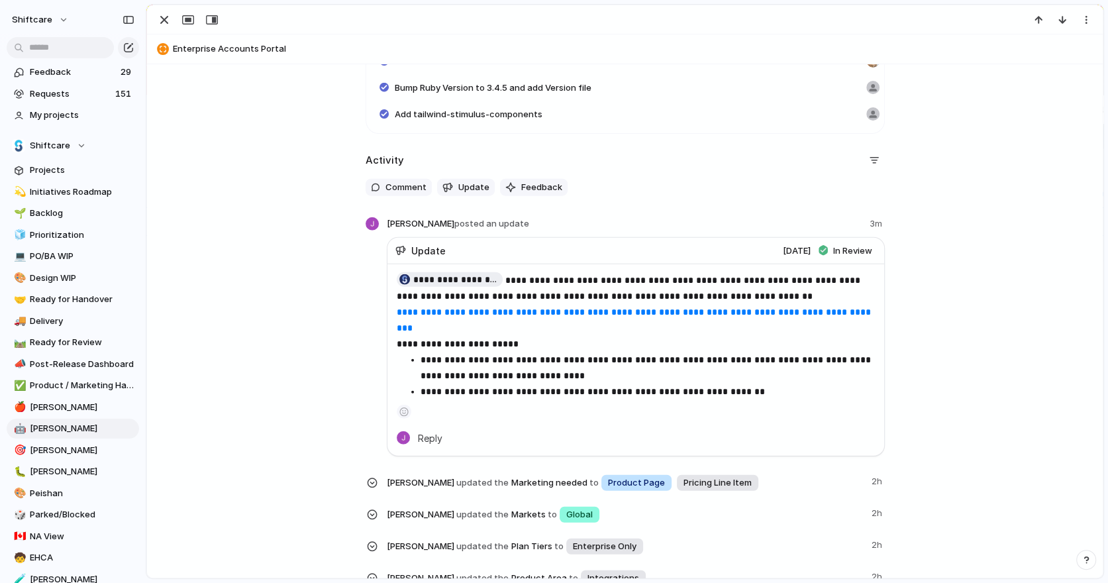
scroll to position [2390, 0]
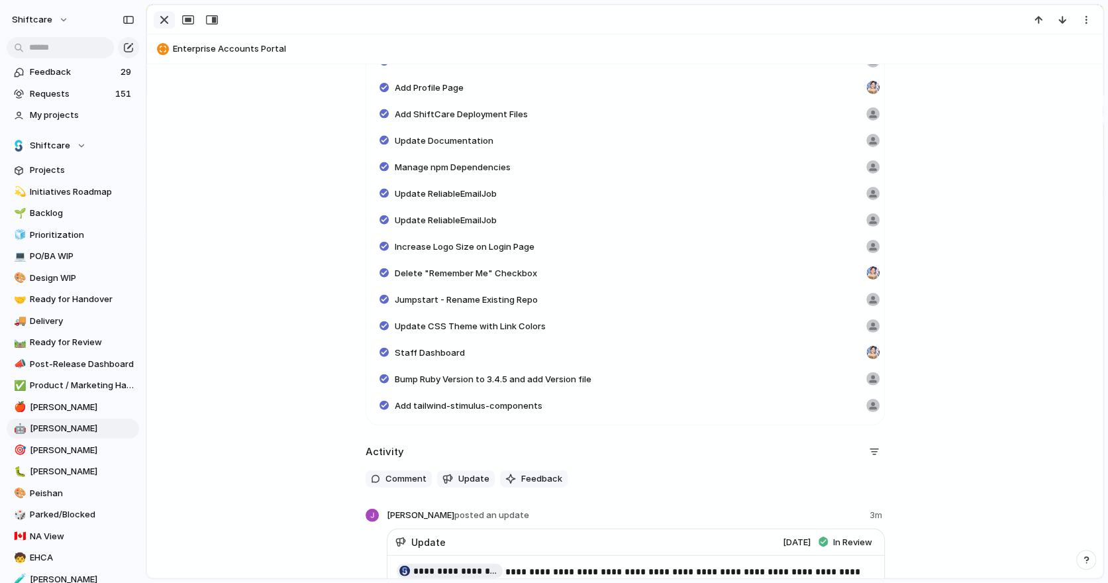
click at [164, 19] on div "button" at bounding box center [164, 20] width 16 height 16
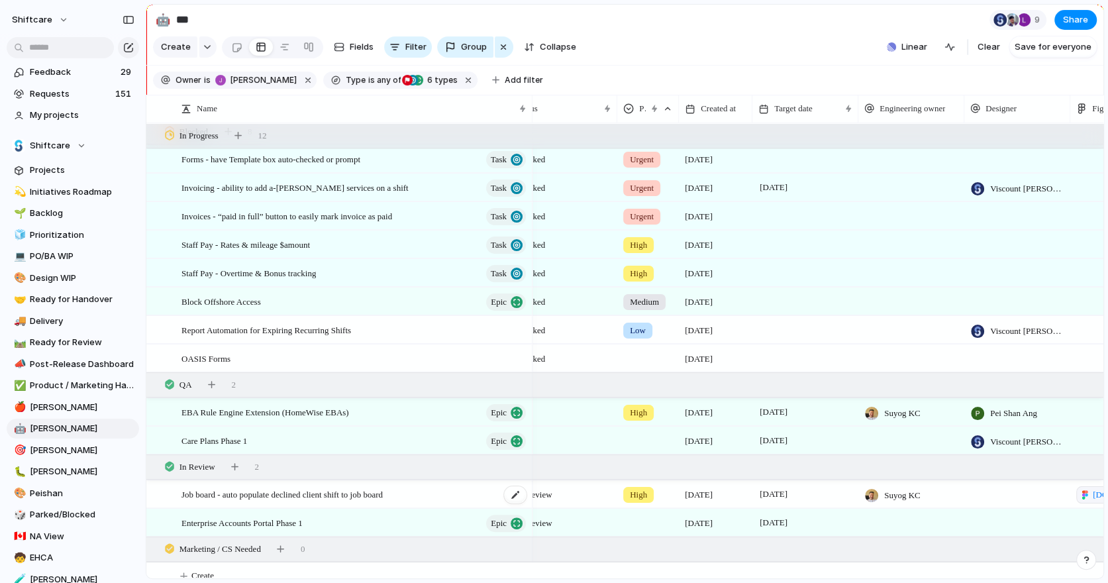
scroll to position [3284, 0]
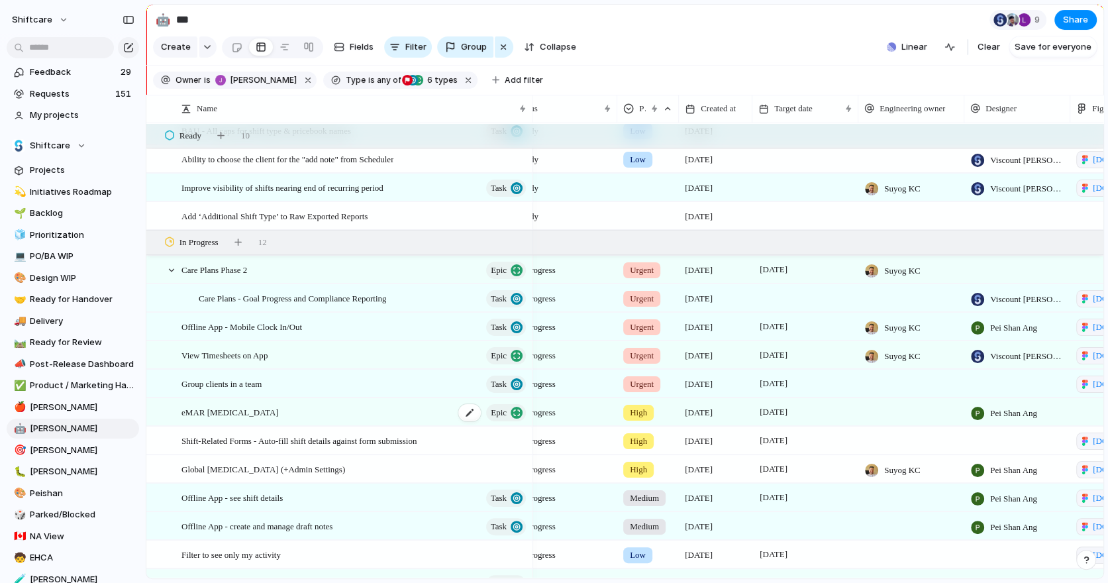
click at [279, 414] on span "eMAR Medication Management" at bounding box center [229, 411] width 97 height 15
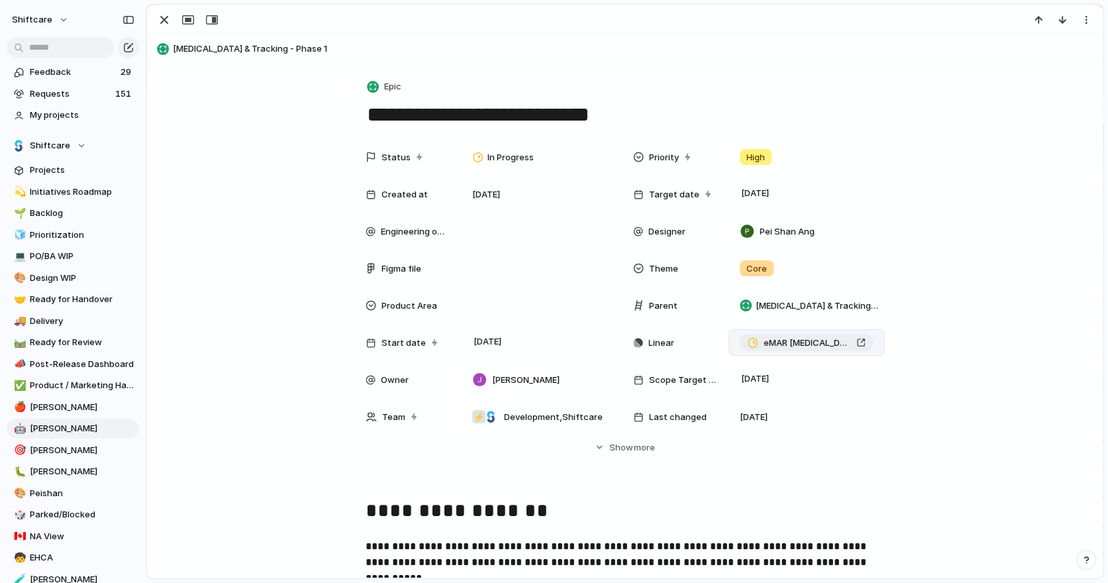
click at [806, 342] on span "eMAR Medication Management" at bounding box center [806, 342] width 87 height 13
click at [158, 20] on div "button" at bounding box center [164, 20] width 16 height 16
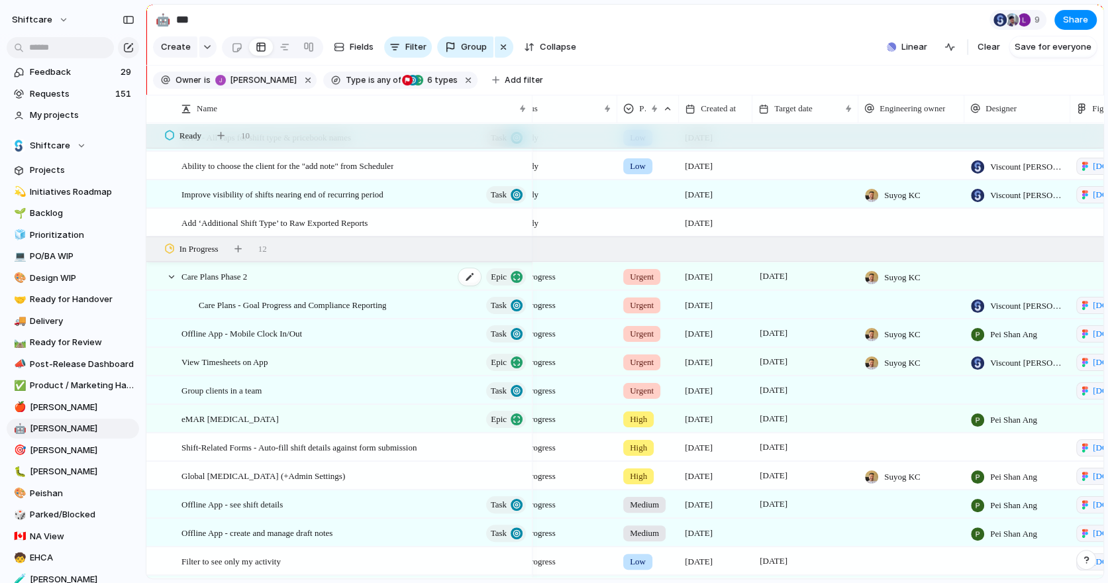
click at [247, 271] on span "Care Plans Phase 2" at bounding box center [214, 275] width 66 height 15
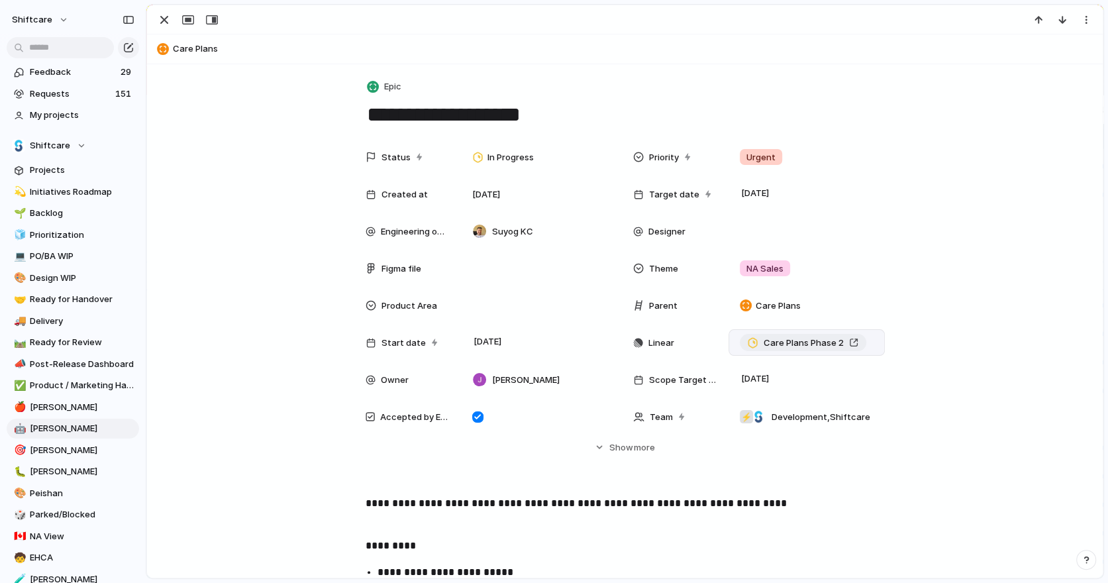
click at [806, 341] on span "Care Plans Phase 2" at bounding box center [803, 342] width 80 height 13
click at [70, 281] on span "Design WIP" at bounding box center [82, 277] width 105 height 13
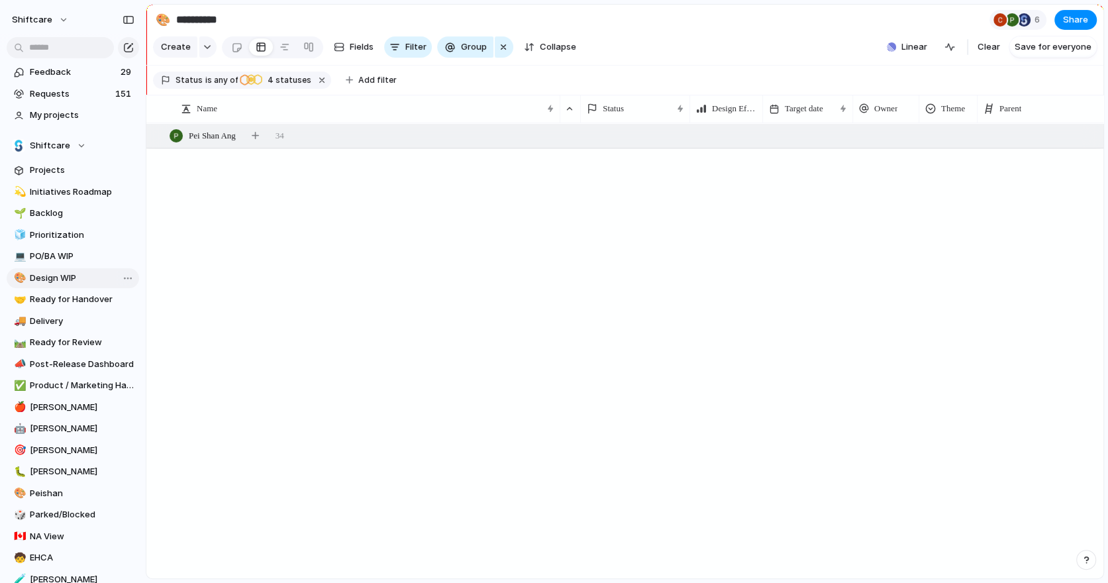
type input "**********"
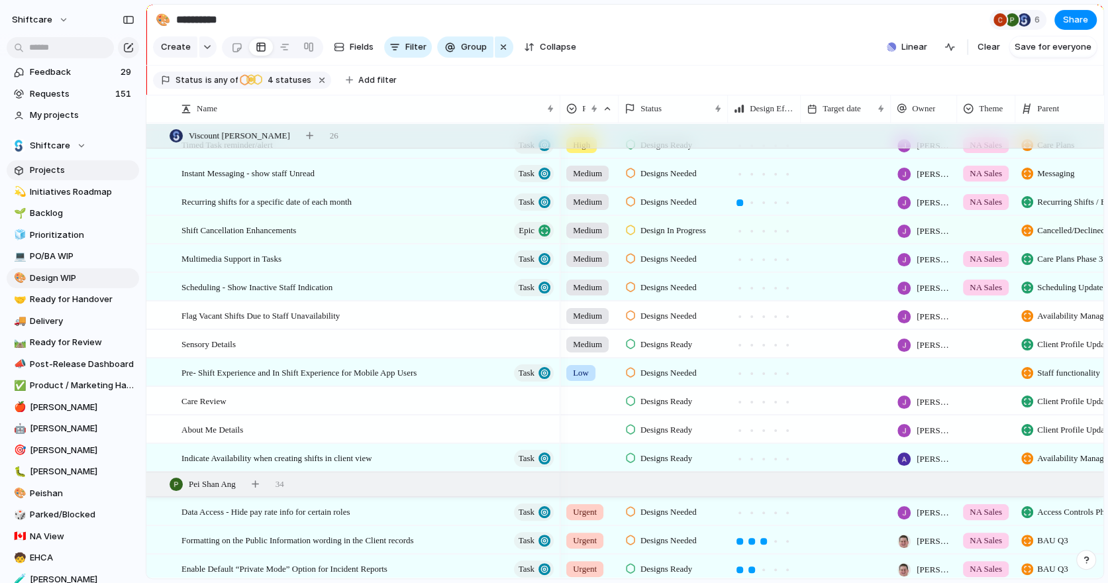
click at [39, 169] on span "Projects" at bounding box center [82, 170] width 105 height 13
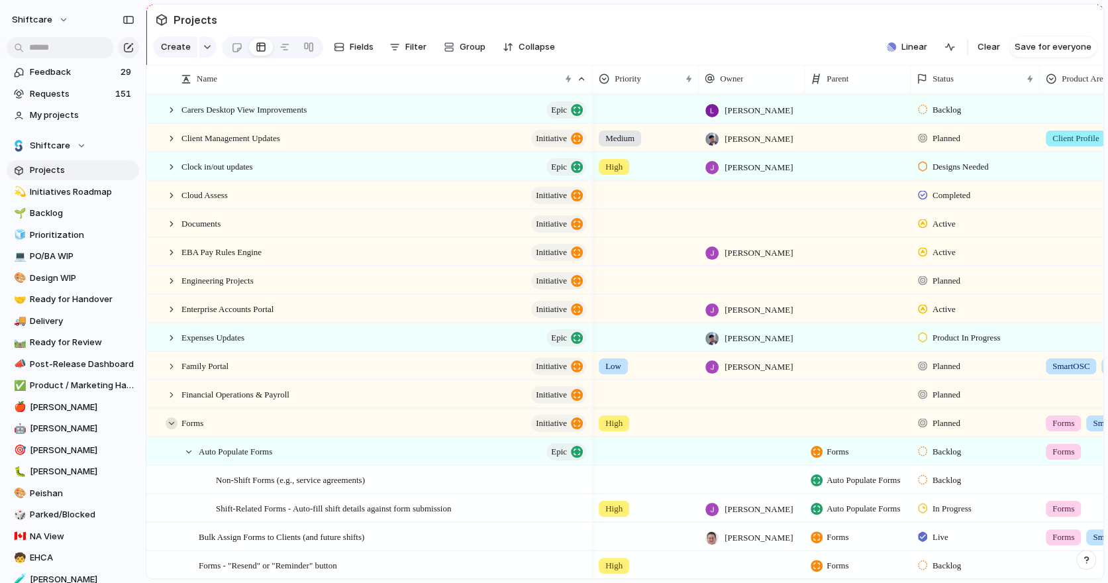
click at [169, 419] on div at bounding box center [172, 423] width 12 height 12
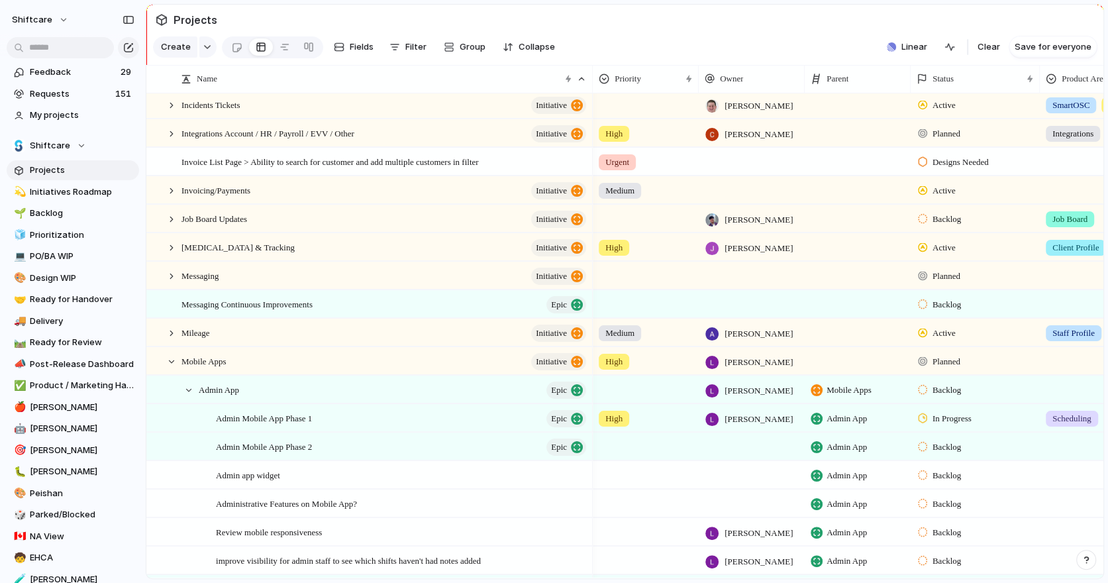
scroll to position [945, 0]
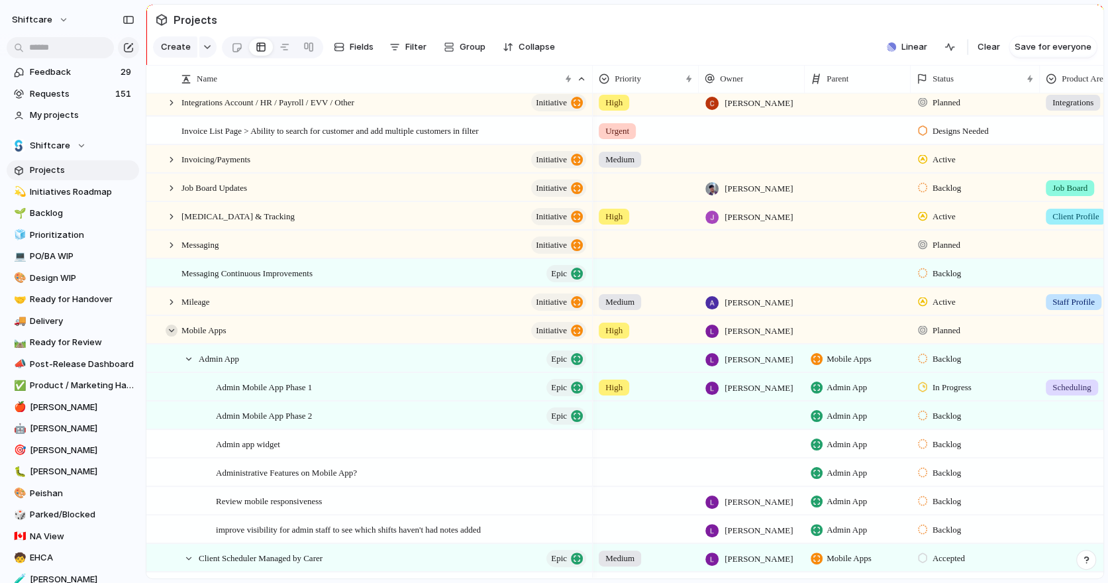
click at [171, 329] on div at bounding box center [172, 330] width 12 height 12
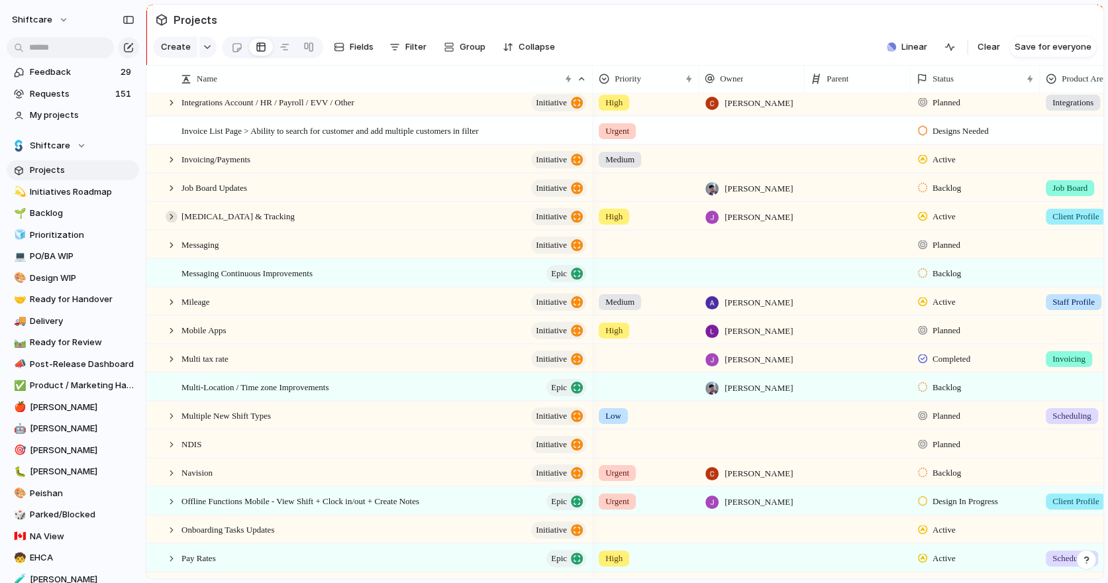
click at [170, 216] on div at bounding box center [172, 217] width 12 height 12
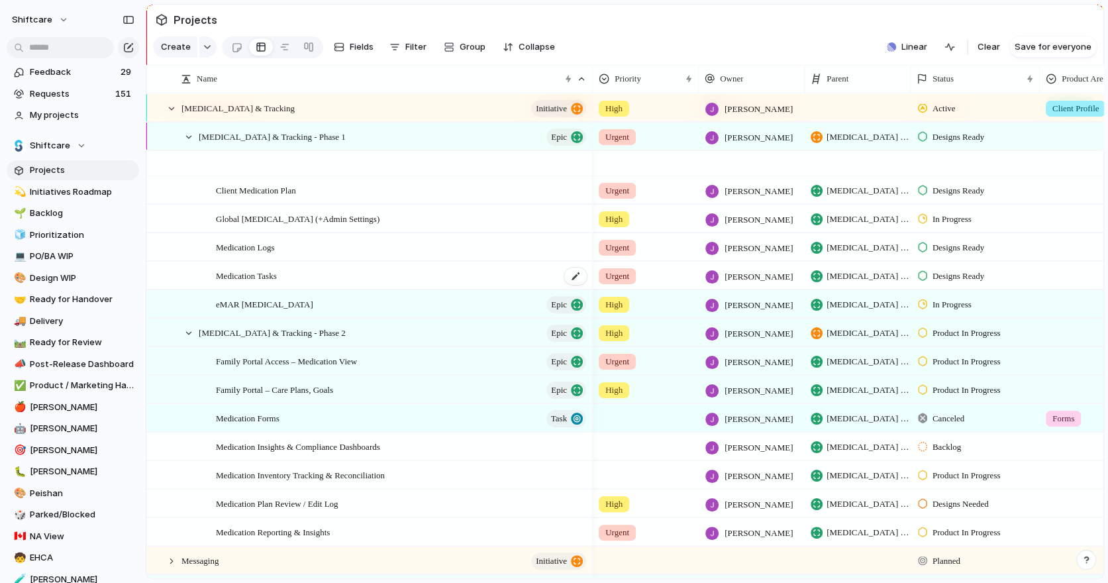
scroll to position [1067, 0]
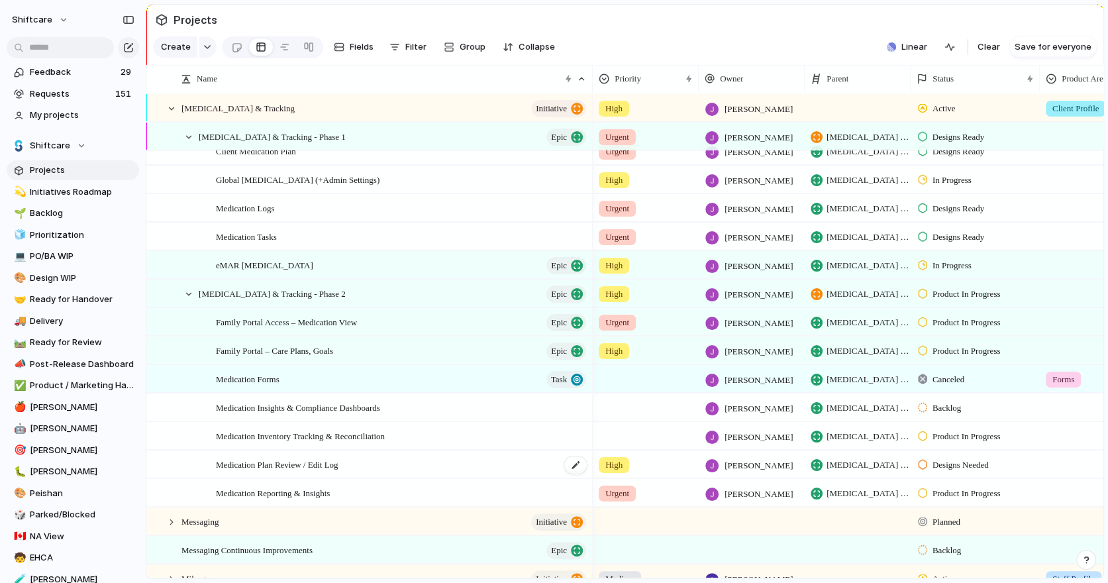
click at [338, 466] on span "Medication Plan Review / Edit Log" at bounding box center [277, 463] width 122 height 15
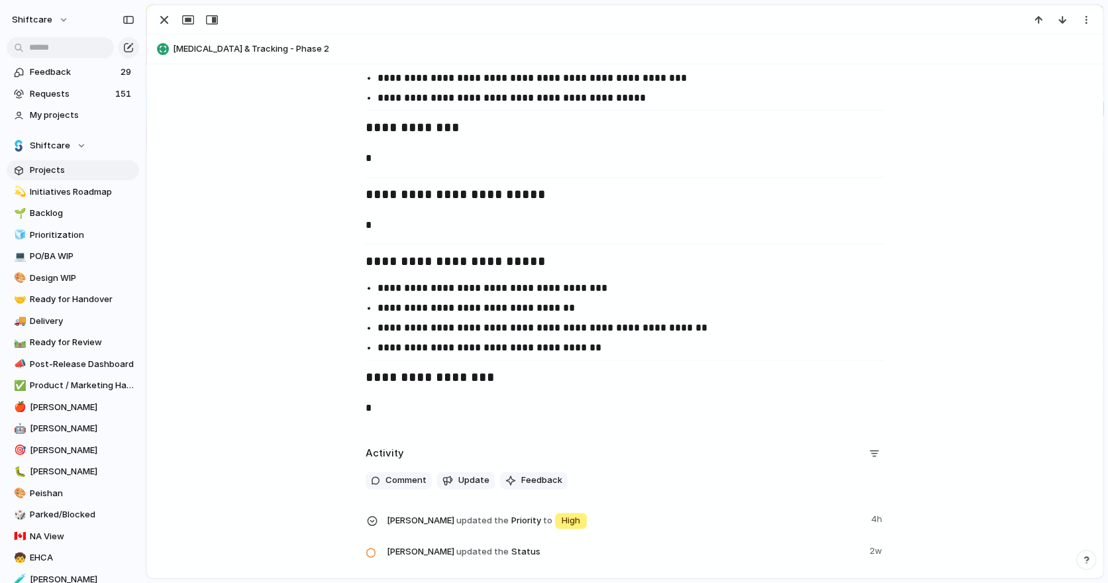
scroll to position [1497, 0]
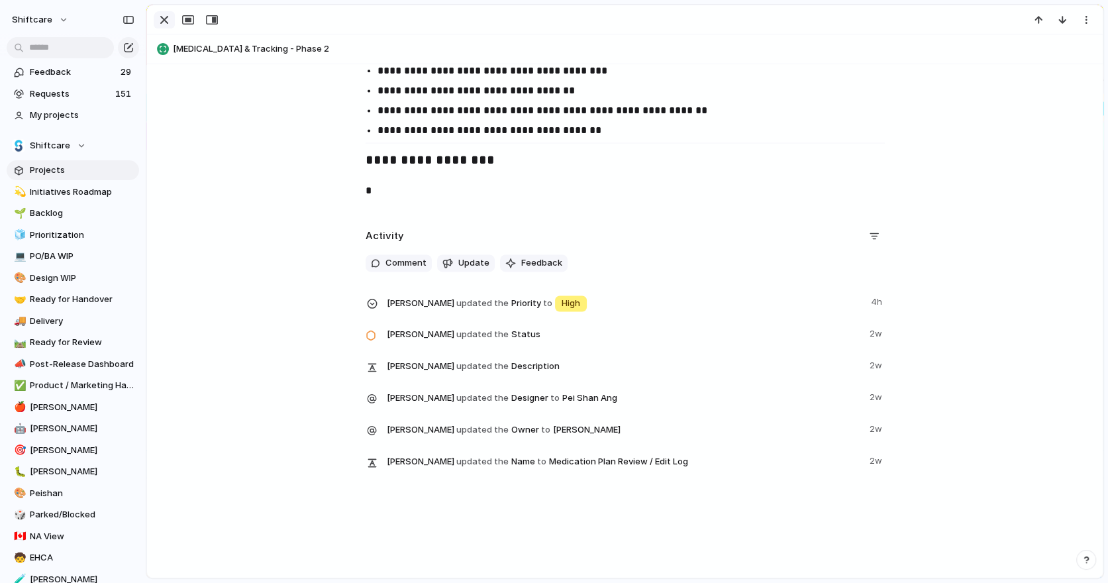
click at [168, 23] on div "button" at bounding box center [164, 20] width 16 height 16
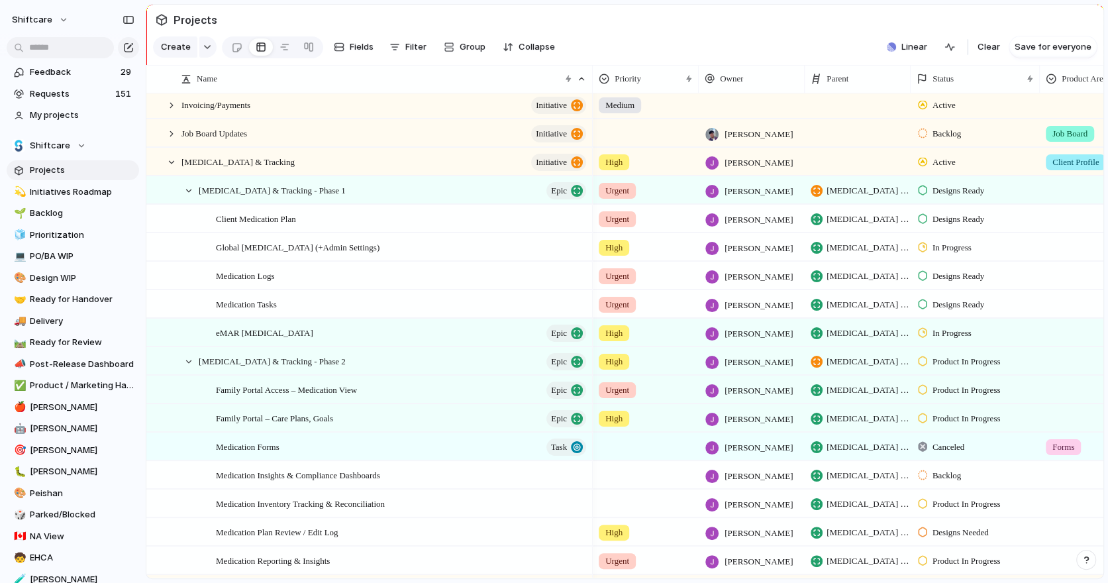
scroll to position [985, 0]
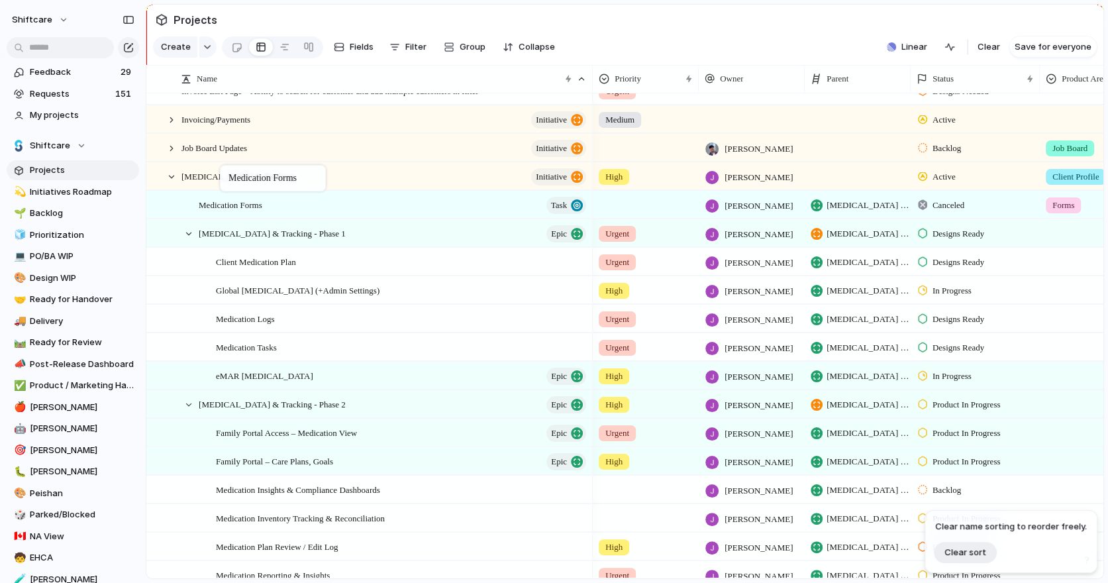
drag, startPoint x: 287, startPoint y: 460, endPoint x: 226, endPoint y: 168, distance: 298.3
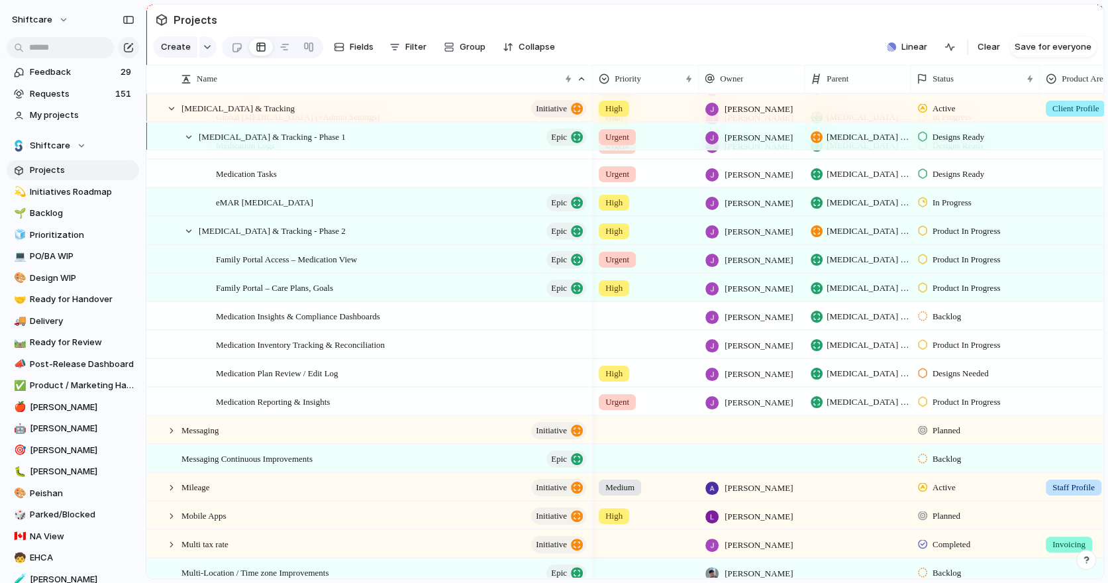
scroll to position [1145, 0]
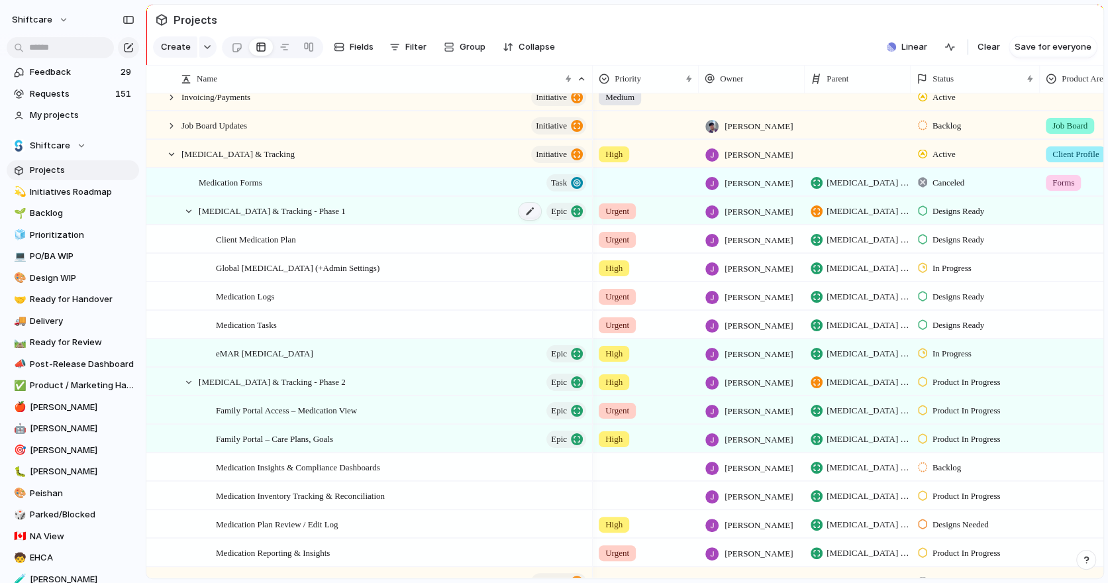
click at [531, 211] on div at bounding box center [529, 211] width 23 height 17
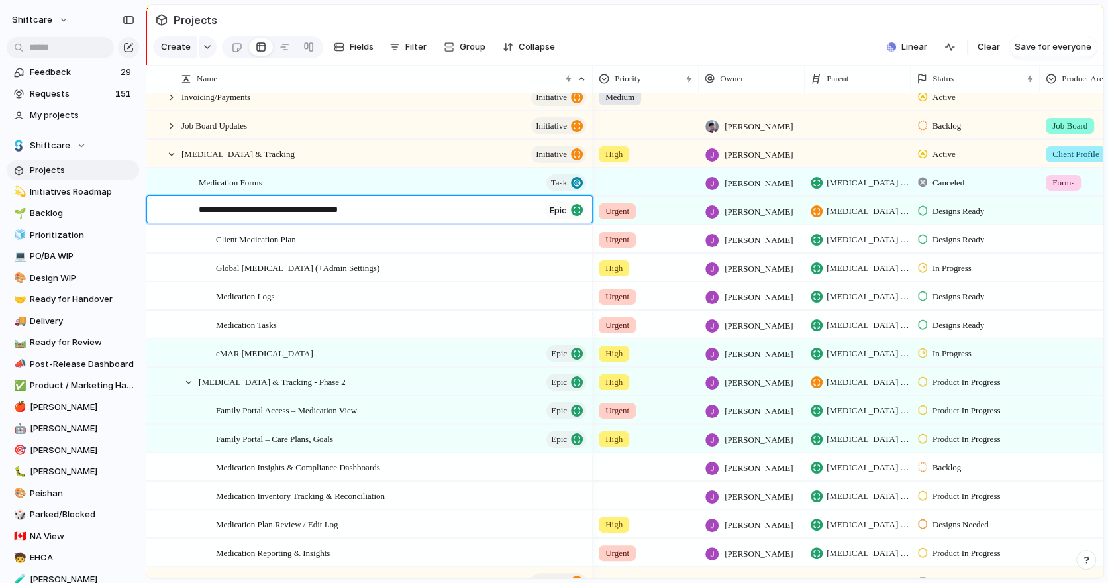
click at [432, 205] on textarea "**********" at bounding box center [369, 210] width 341 height 15
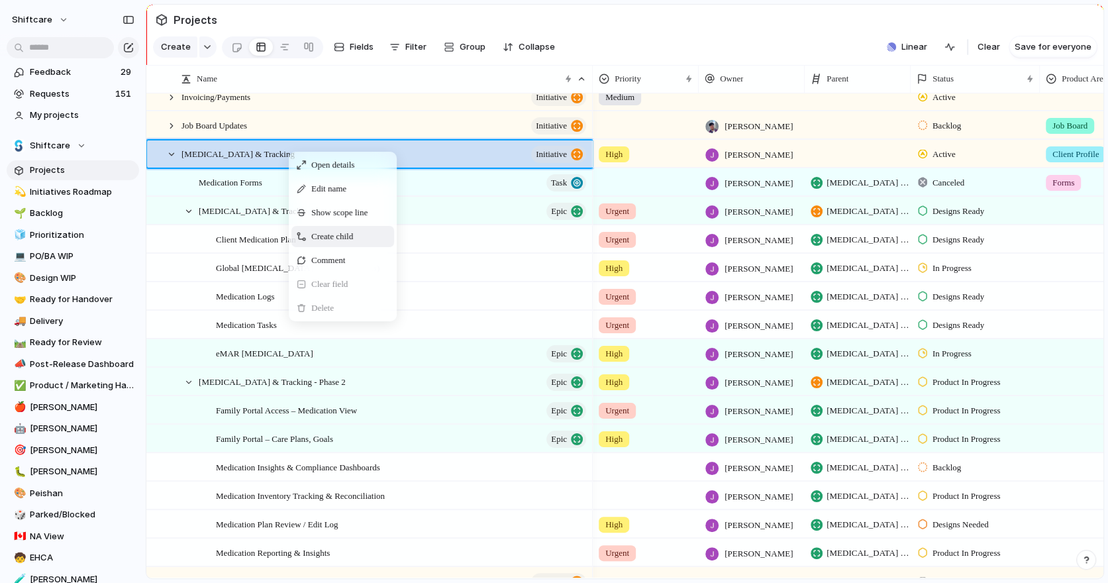
click at [330, 234] on span "Create child" at bounding box center [332, 236] width 42 height 13
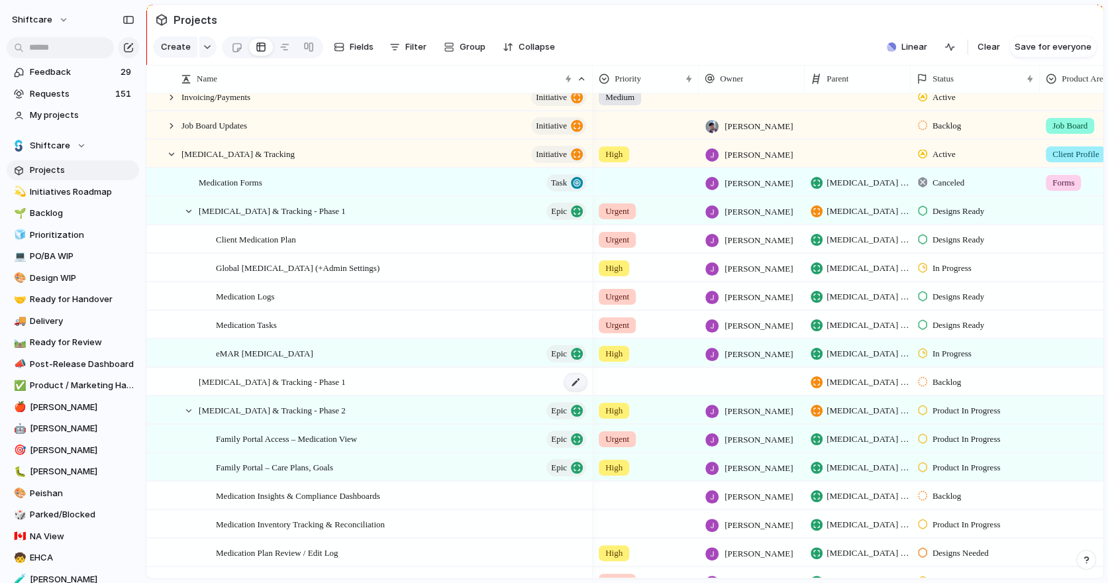
click at [581, 383] on div at bounding box center [575, 381] width 23 height 17
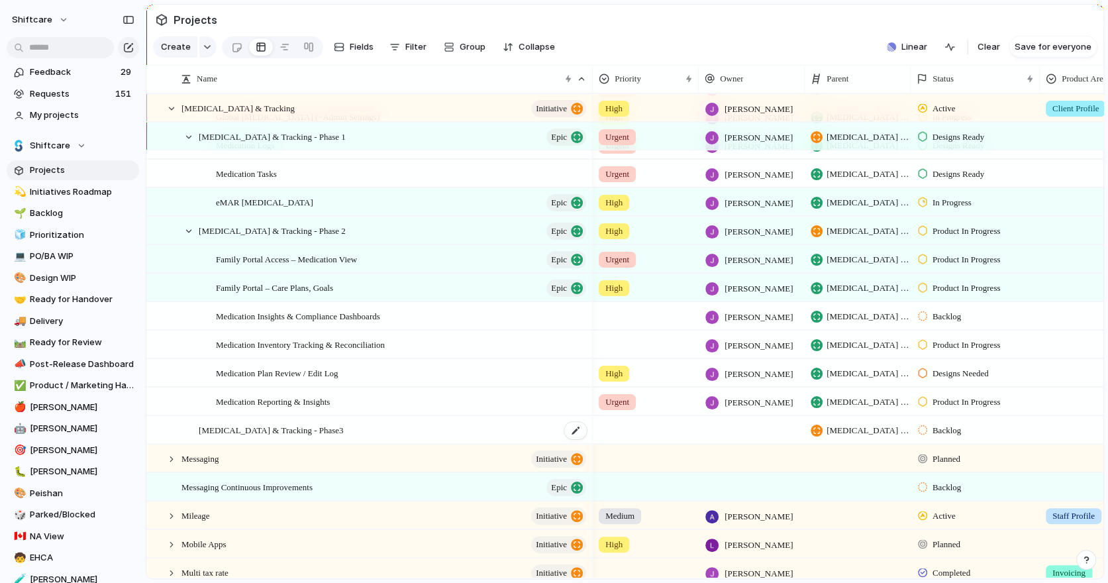
click at [344, 426] on span "Medication Management & Tracking - Phase3" at bounding box center [271, 429] width 145 height 15
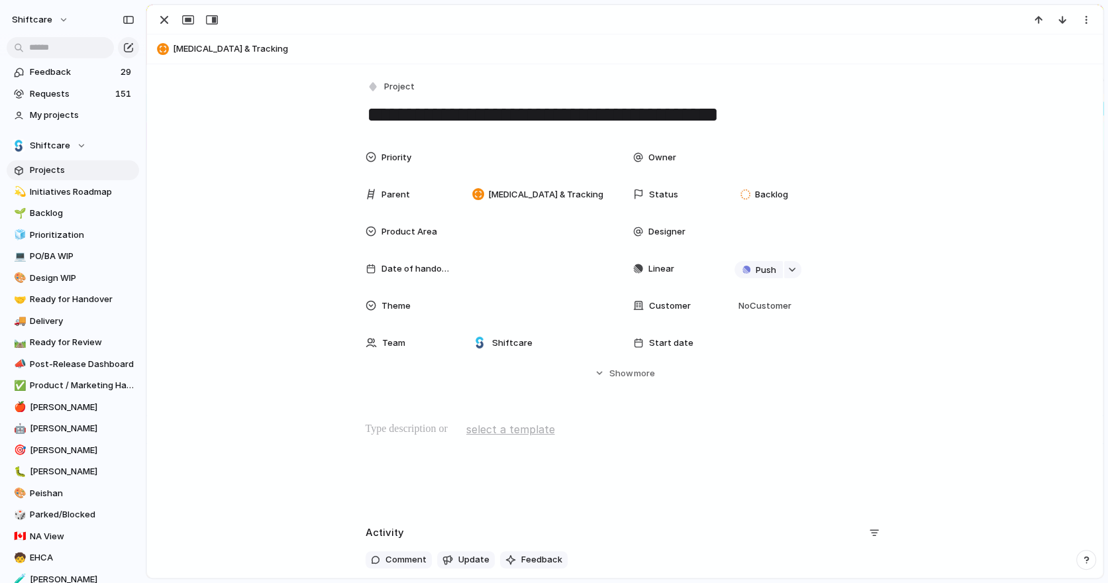
click at [785, 119] on textarea "**********" at bounding box center [624, 115] width 519 height 28
type textarea "**********"
click at [377, 81] on div "button" at bounding box center [373, 87] width 12 height 12
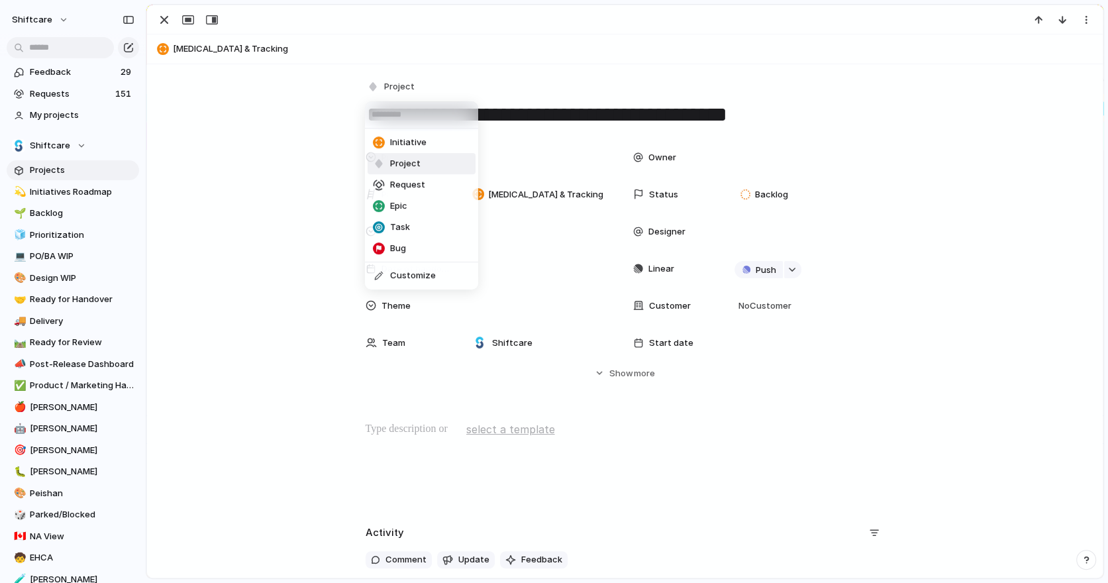
click at [387, 208] on div "Epic" at bounding box center [390, 205] width 34 height 13
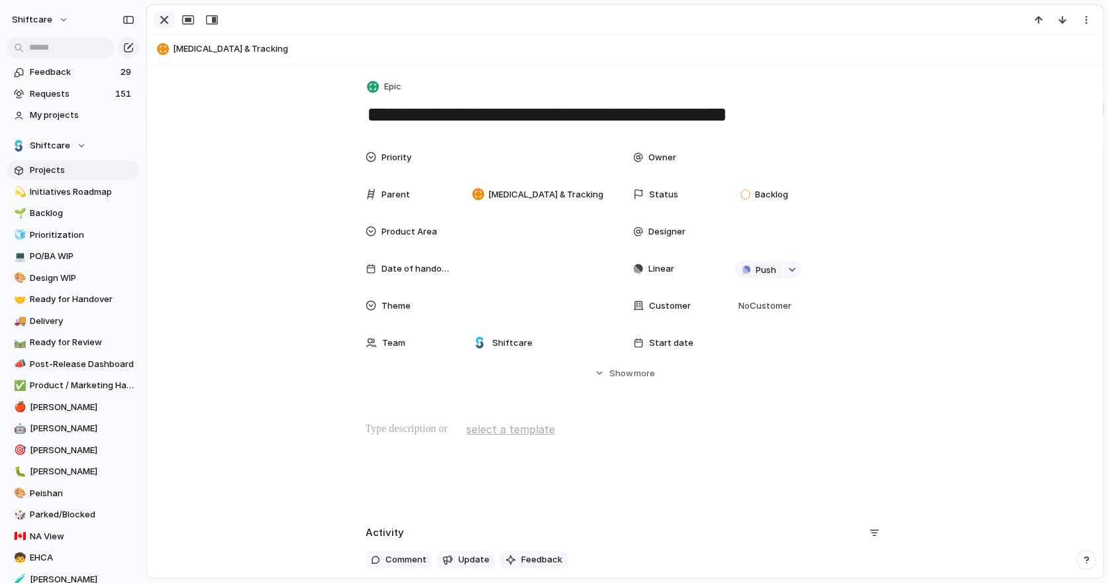
click at [164, 18] on div "button" at bounding box center [164, 20] width 16 height 16
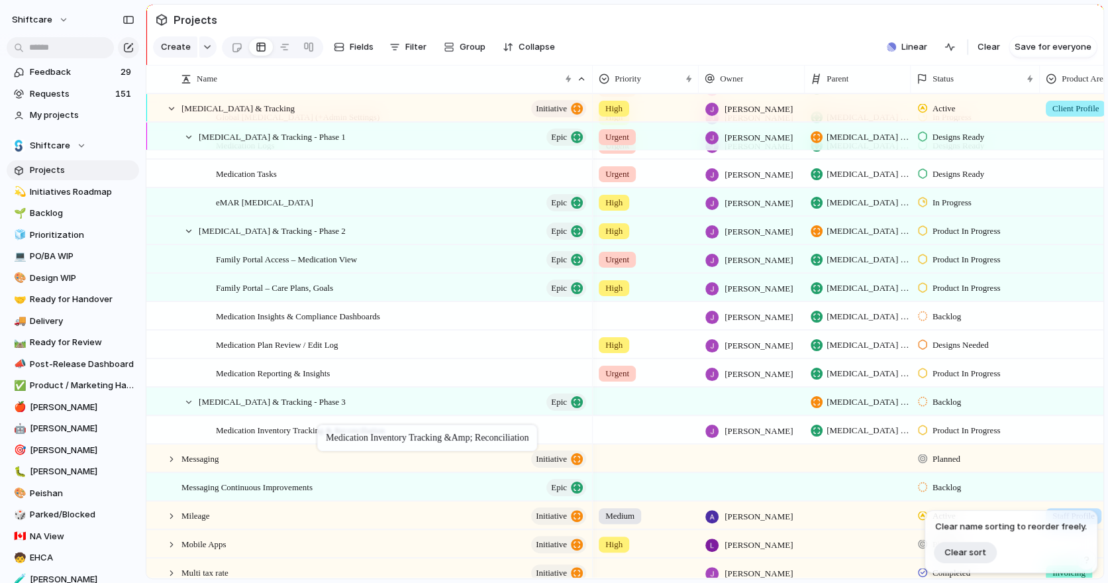
drag, startPoint x: 323, startPoint y: 336, endPoint x: 324, endPoint y: 427, distance: 91.4
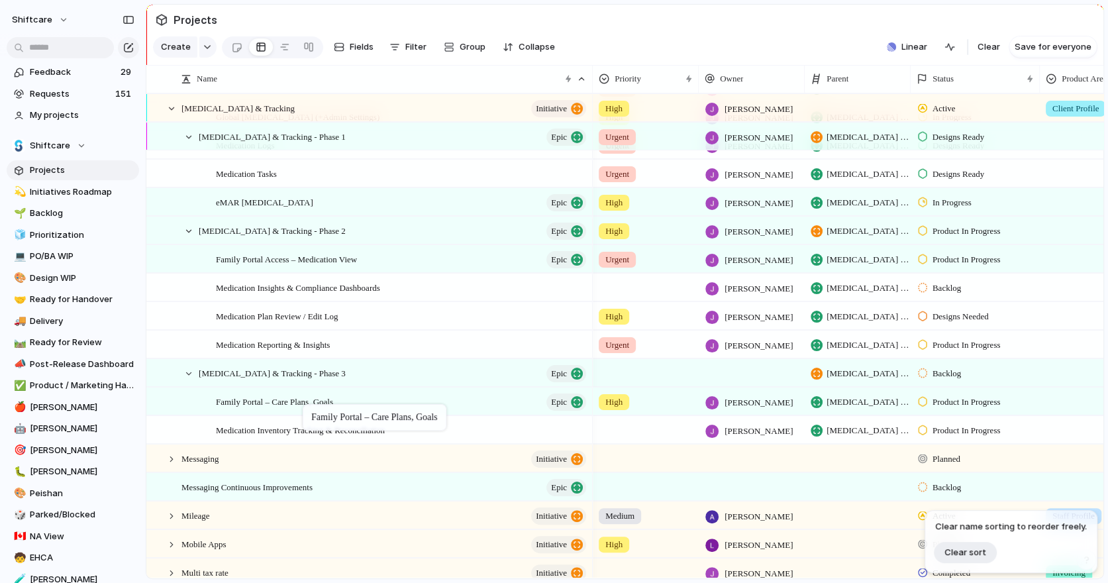
drag, startPoint x: 285, startPoint y: 285, endPoint x: 309, endPoint y: 407, distance: 124.1
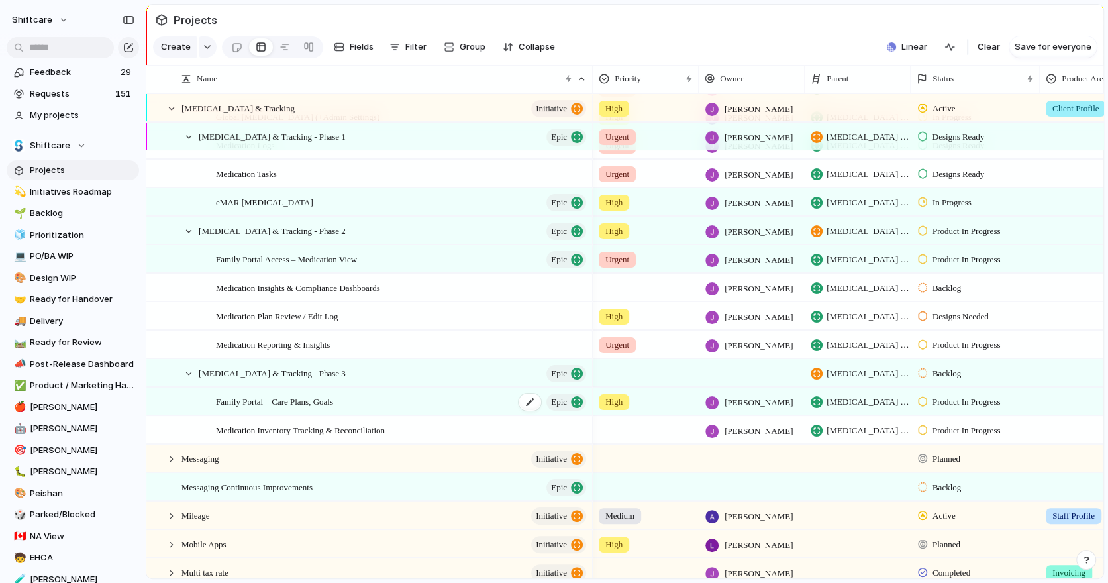
click at [316, 406] on span "Family Portal – Care Plans, Goals" at bounding box center [274, 400] width 117 height 15
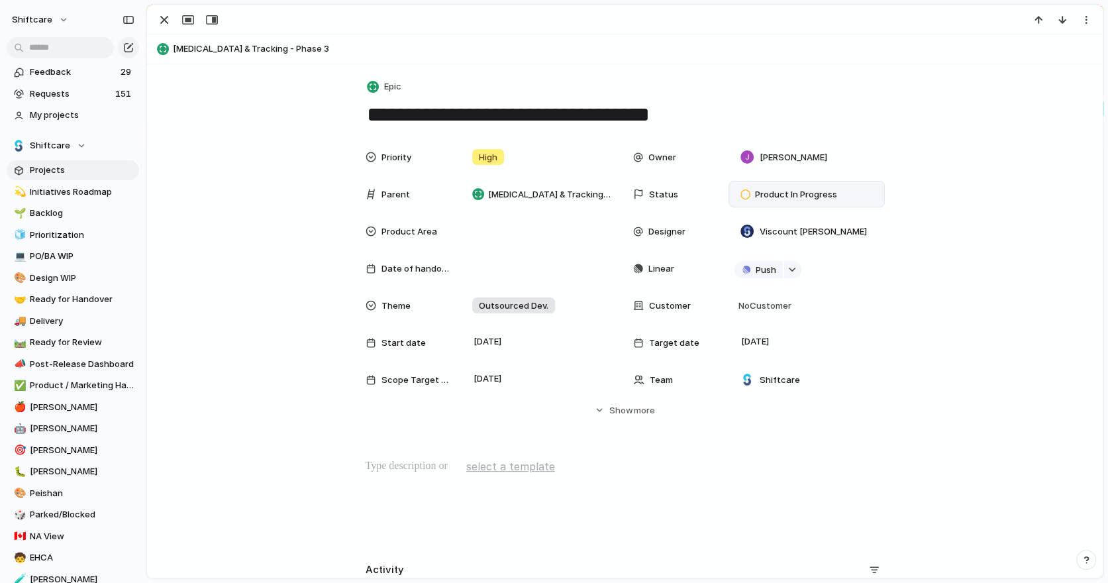
click at [796, 195] on span "Product In Progress" at bounding box center [796, 194] width 82 height 13
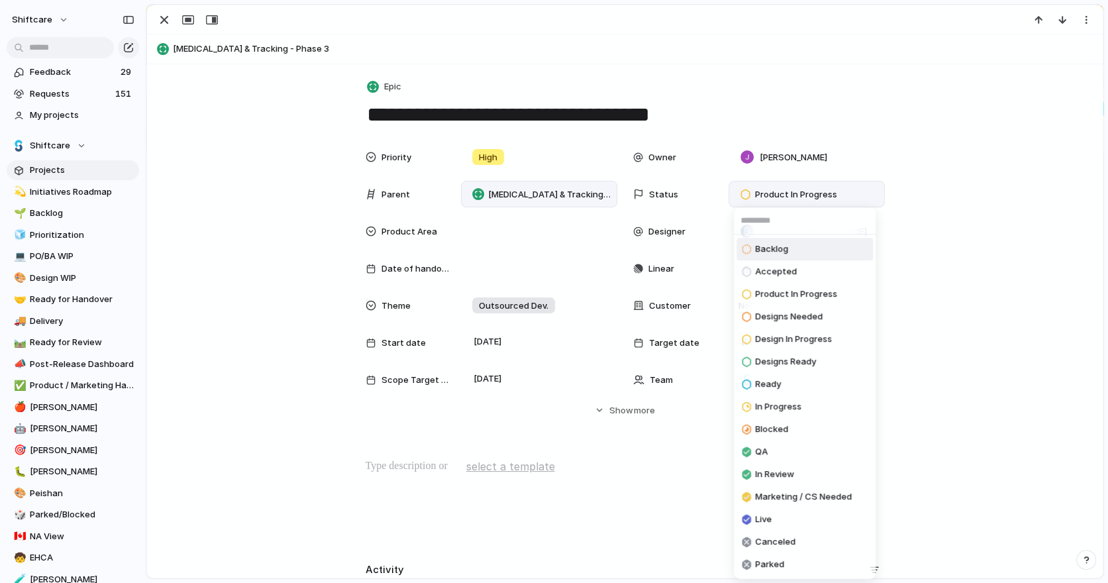
drag, startPoint x: 768, startPoint y: 247, endPoint x: 571, endPoint y: 203, distance: 202.1
click at [768, 247] on span "Backlog" at bounding box center [771, 248] width 33 height 13
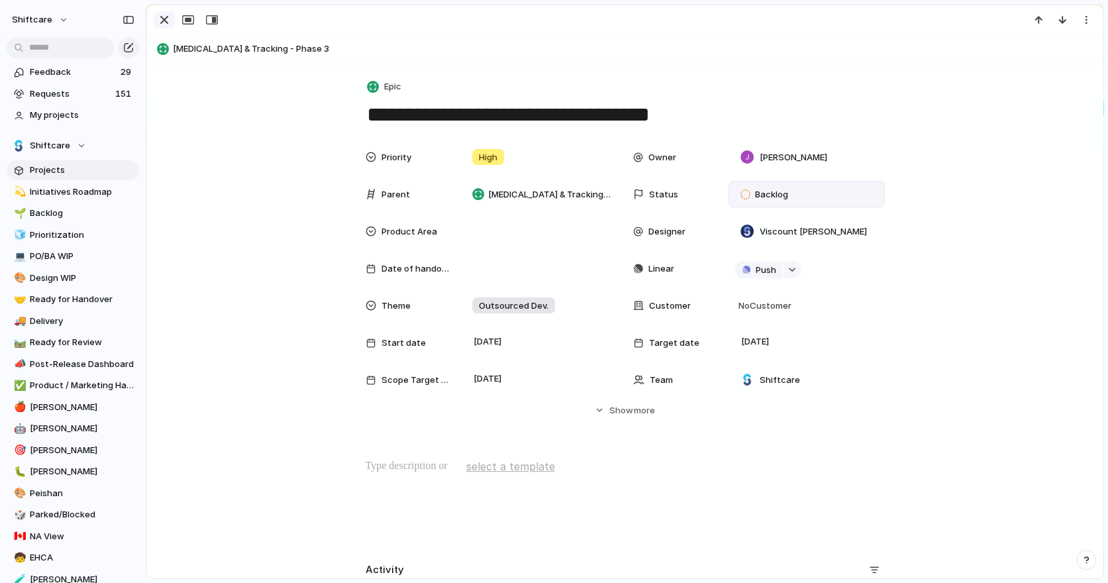
click at [165, 19] on div "button" at bounding box center [164, 20] width 16 height 16
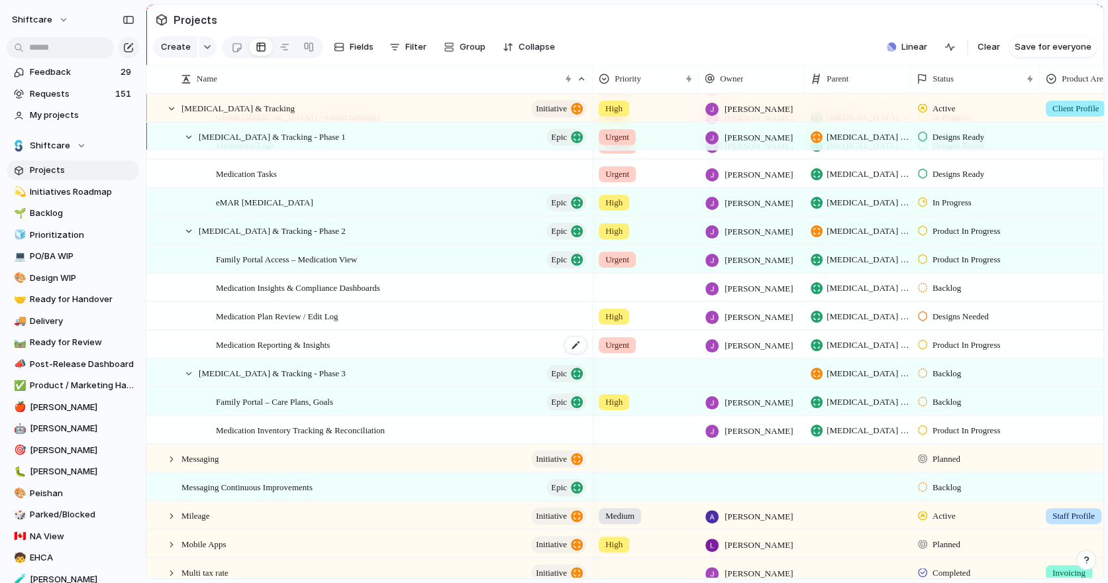
click at [330, 347] on span "Medication Reporting & Insights" at bounding box center [273, 343] width 114 height 15
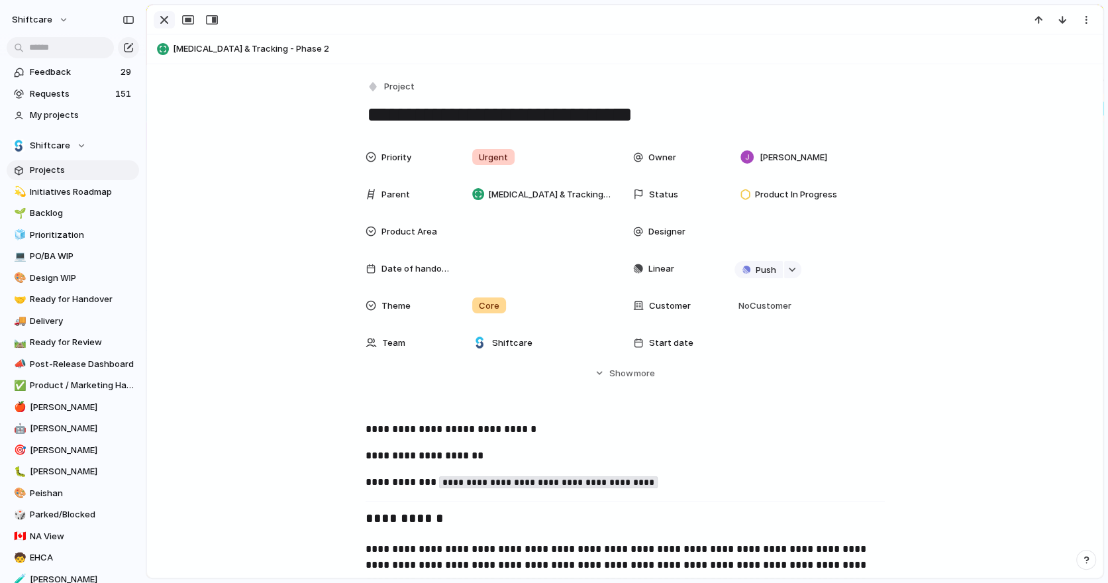
click at [162, 25] on div "button" at bounding box center [164, 20] width 16 height 16
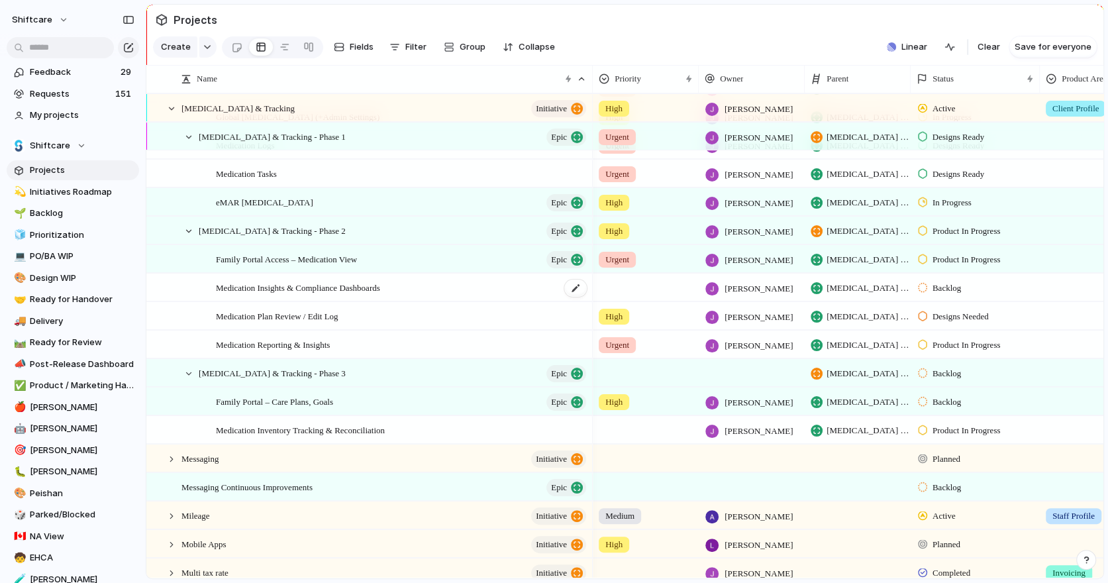
click at [348, 286] on span "Medication Insights & Compliance Dashboards" at bounding box center [298, 286] width 164 height 15
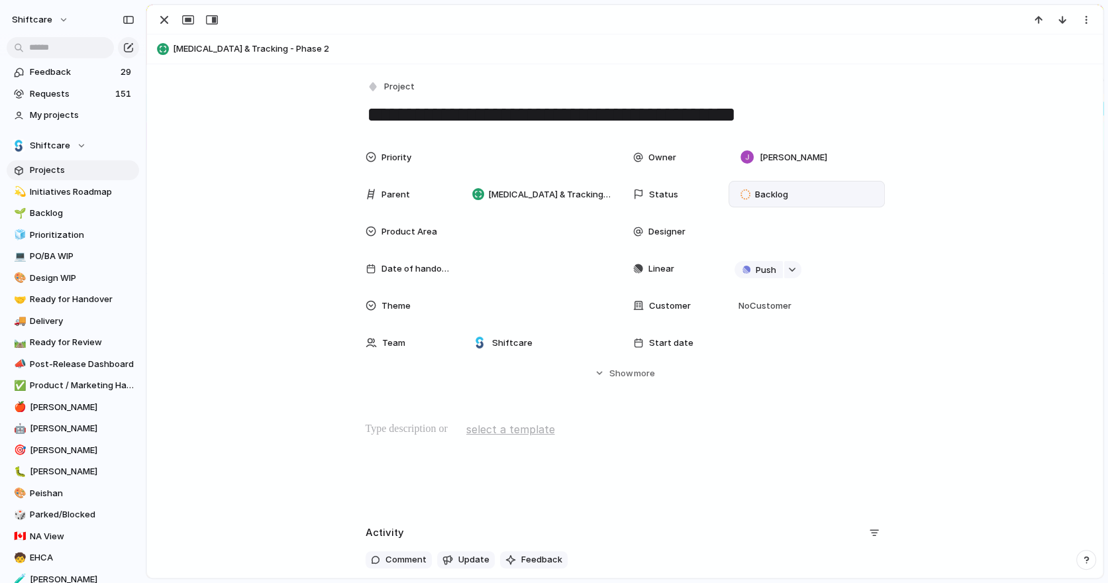
click at [777, 198] on span "Backlog" at bounding box center [771, 194] width 33 height 13
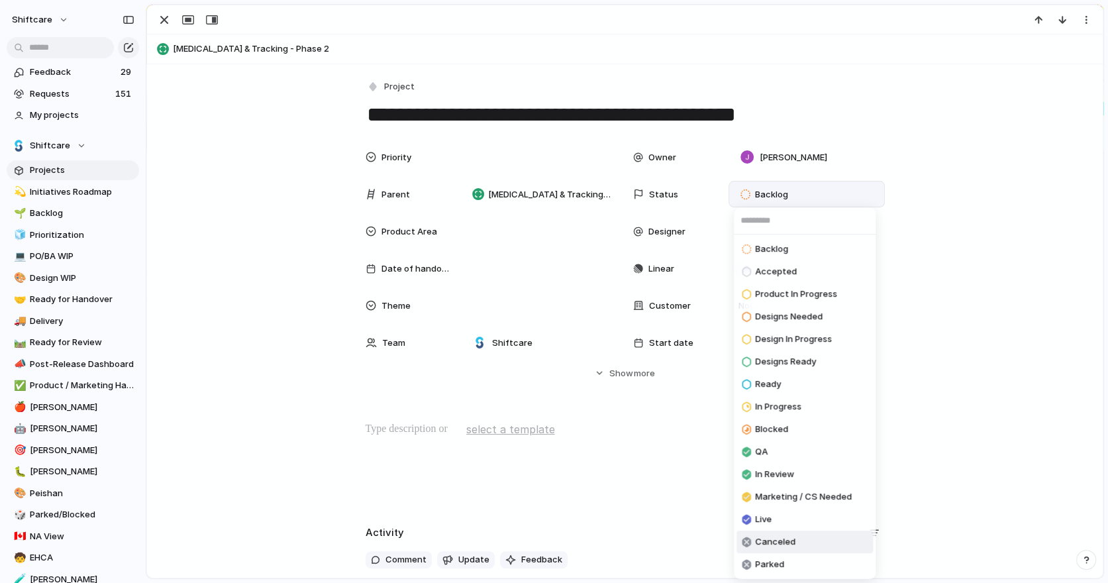
click at [772, 471] on span "Canceled" at bounding box center [775, 541] width 40 height 13
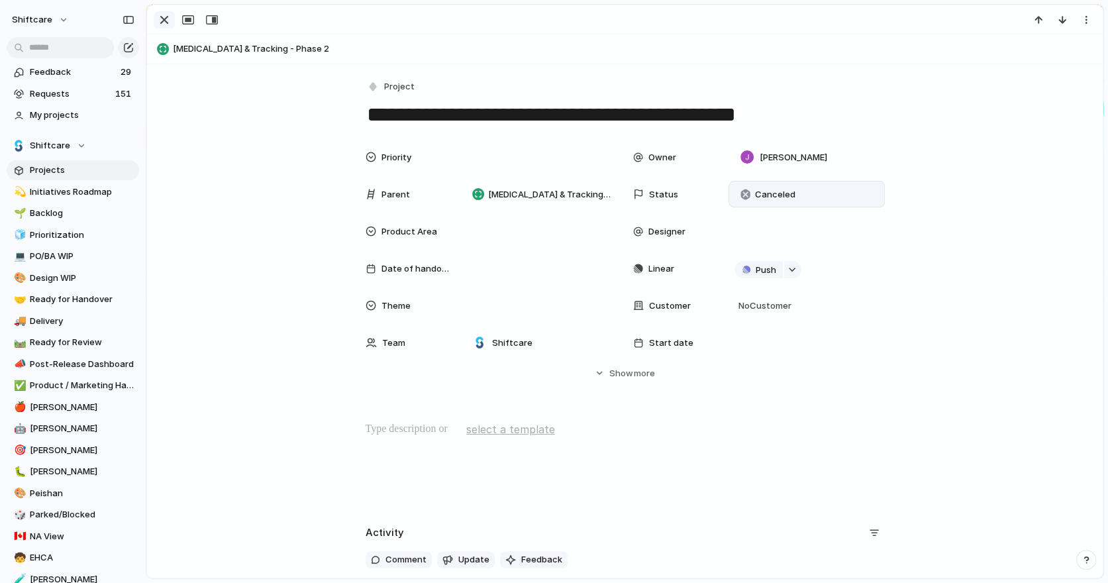
click at [159, 21] on div "button" at bounding box center [164, 20] width 16 height 16
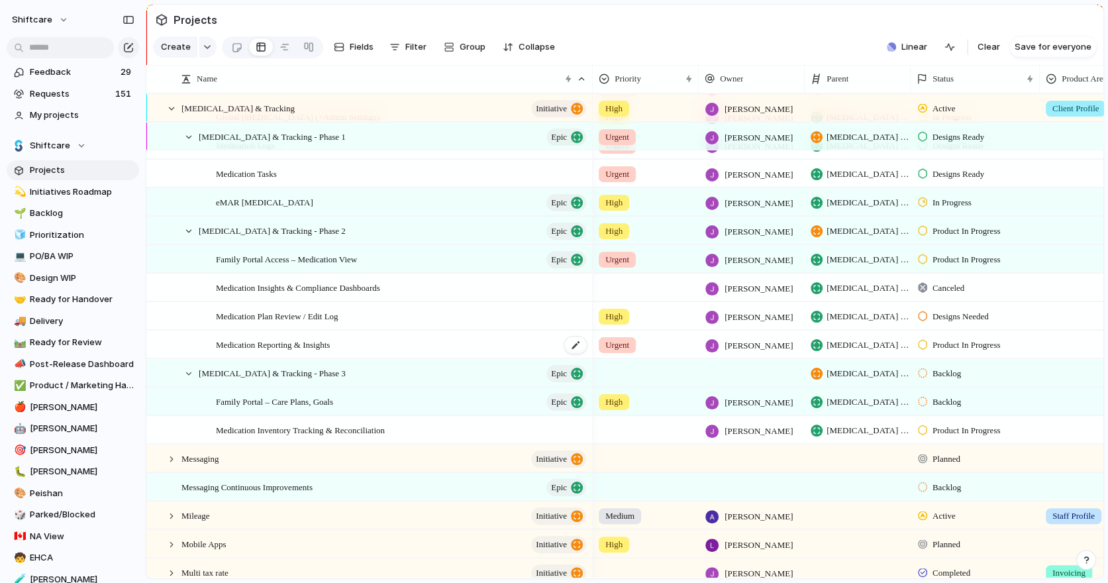
click at [366, 344] on div "Medication Reporting & Insights" at bounding box center [402, 344] width 372 height 27
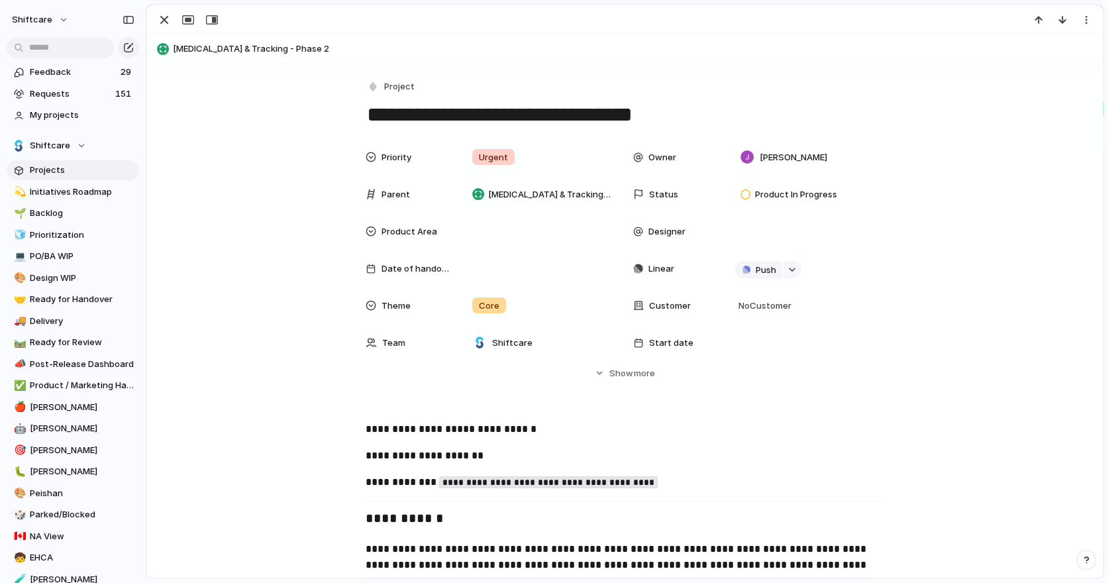
click at [806, 60] on header "[MEDICAL_DATA] & Tracking - Phase 2" at bounding box center [624, 49] width 955 height 30
click at [158, 19] on div "button" at bounding box center [164, 20] width 16 height 16
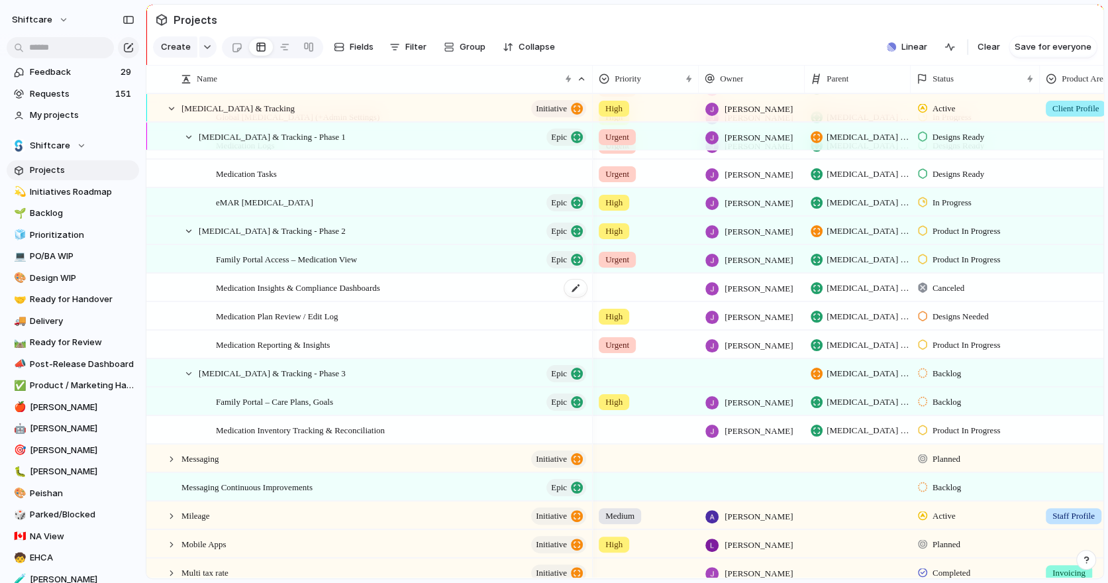
click at [380, 286] on span "Medication Insights & Compliance Dashboards" at bounding box center [298, 286] width 164 height 15
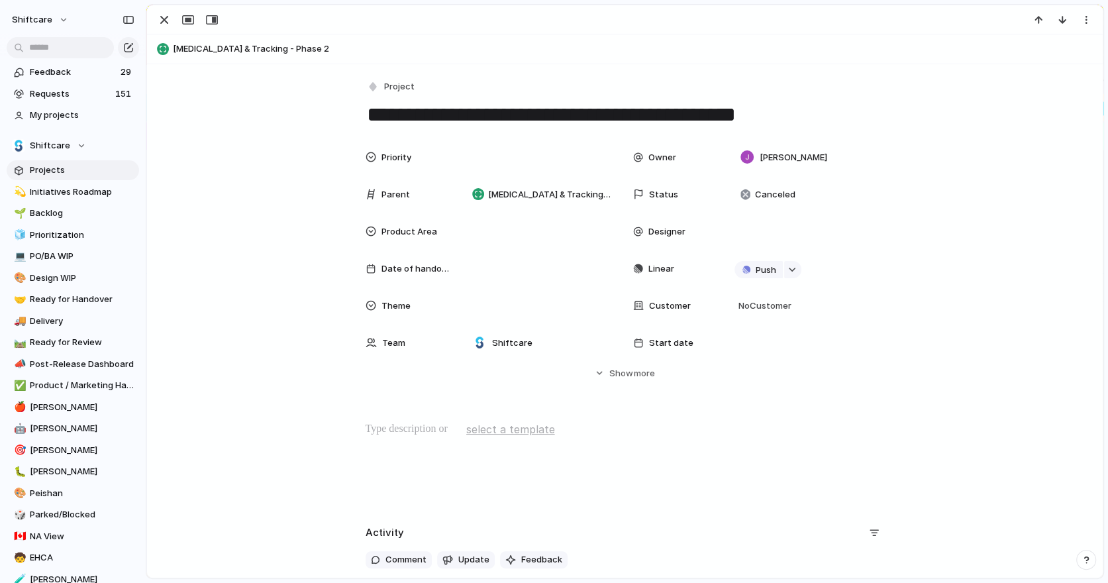
click at [440, 451] on div at bounding box center [625, 463] width 924 height 85
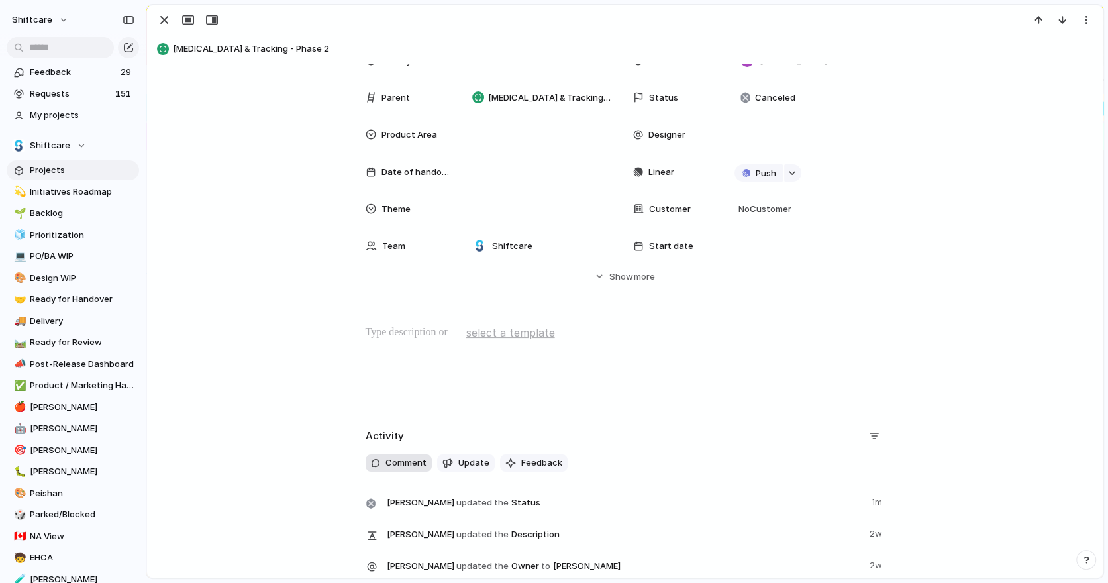
click at [391, 459] on span "Comment" at bounding box center [405, 462] width 41 height 13
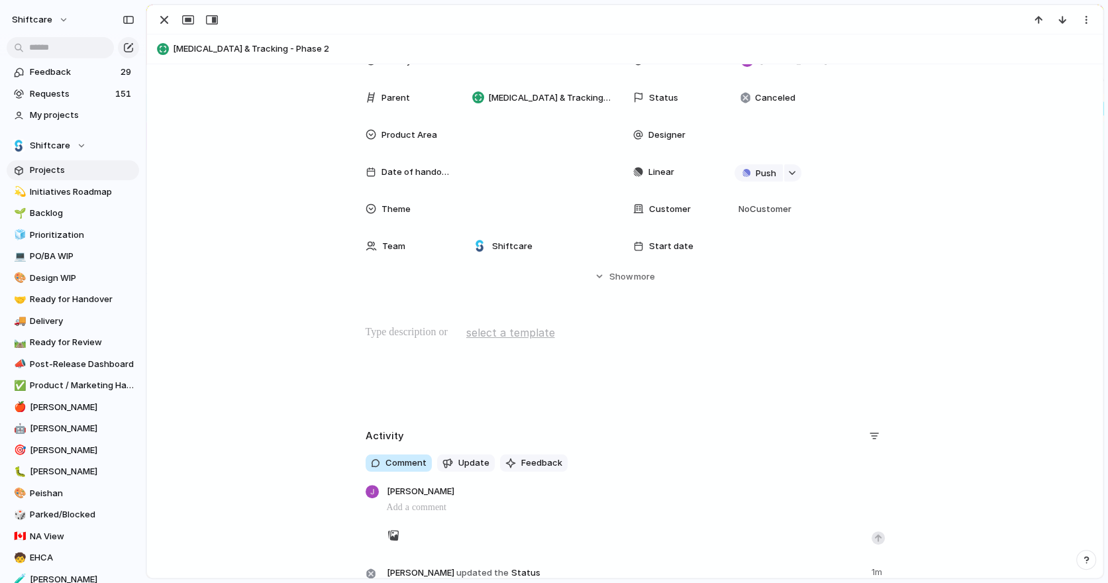
scroll to position [111, 0]
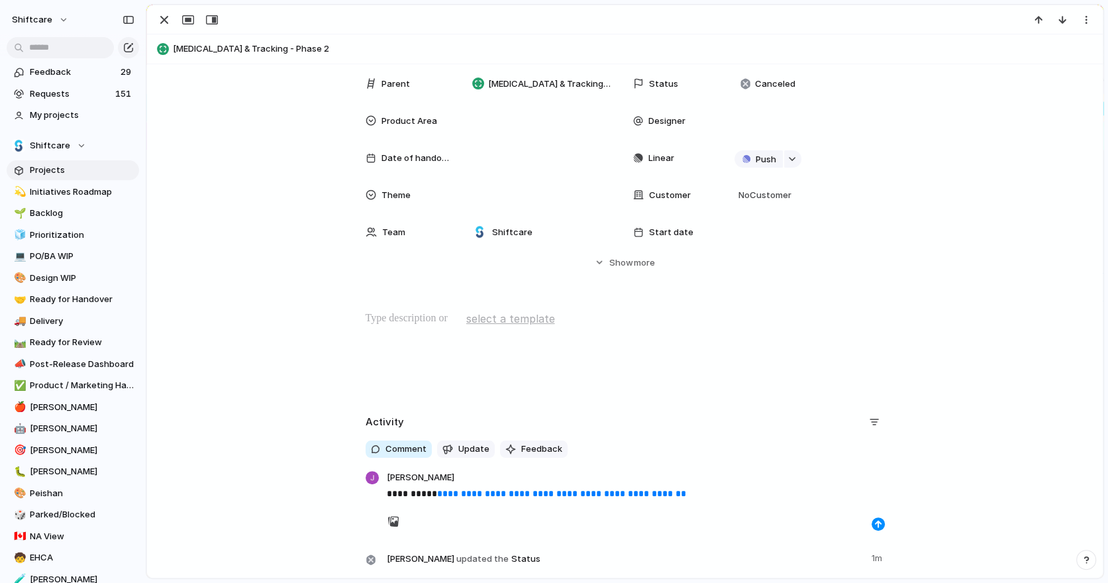
click at [427, 471] on p "**********" at bounding box center [636, 493] width 498 height 16
click at [806, 471] on div at bounding box center [636, 521] width 498 height 19
click at [806, 471] on div "button" at bounding box center [878, 524] width 8 height 8
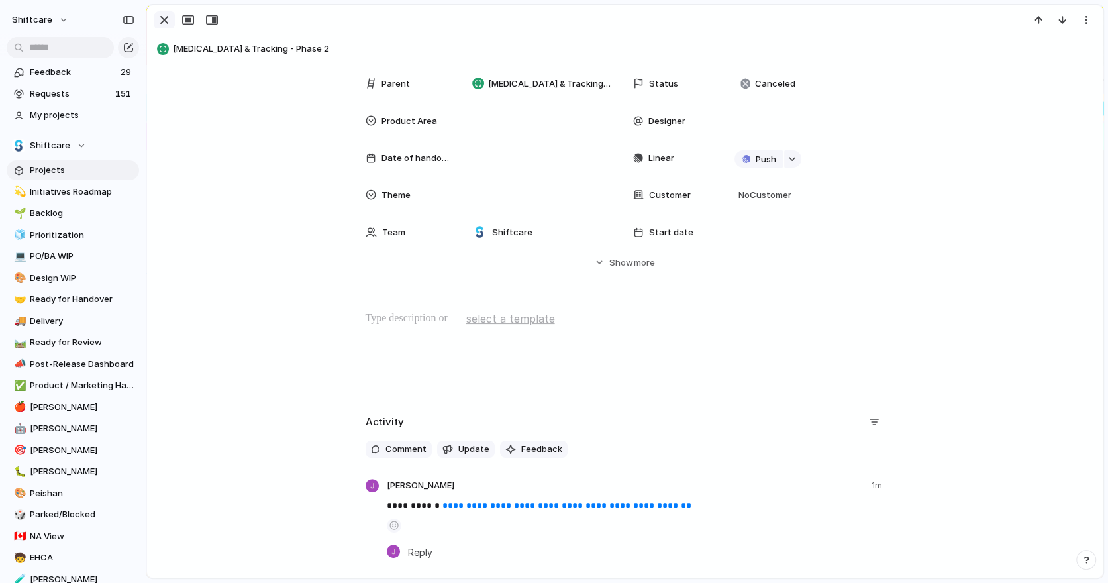
click at [172, 24] on button "button" at bounding box center [164, 19] width 21 height 17
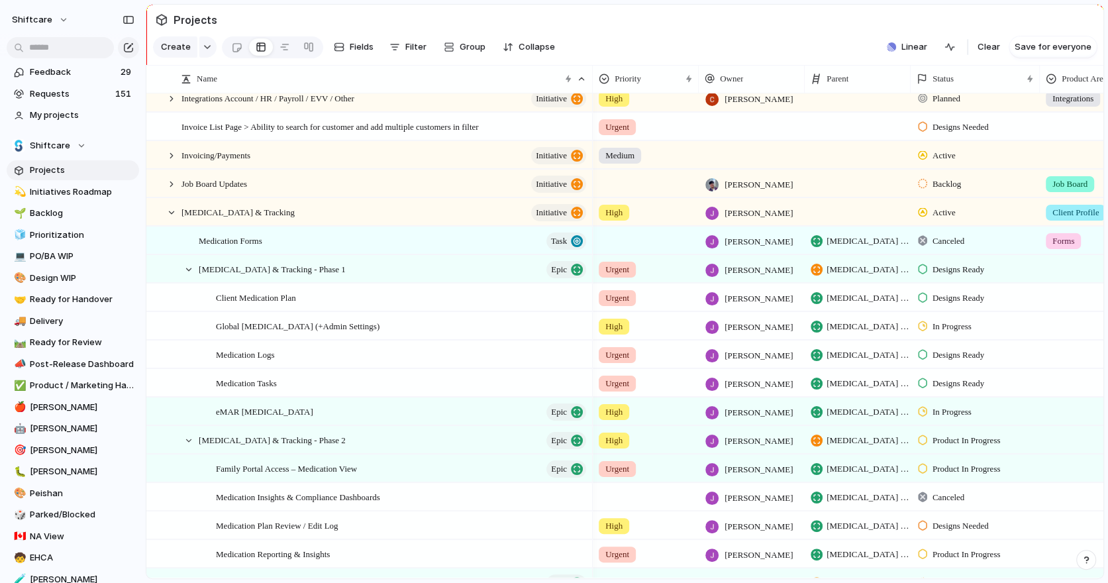
scroll to position [936, 0]
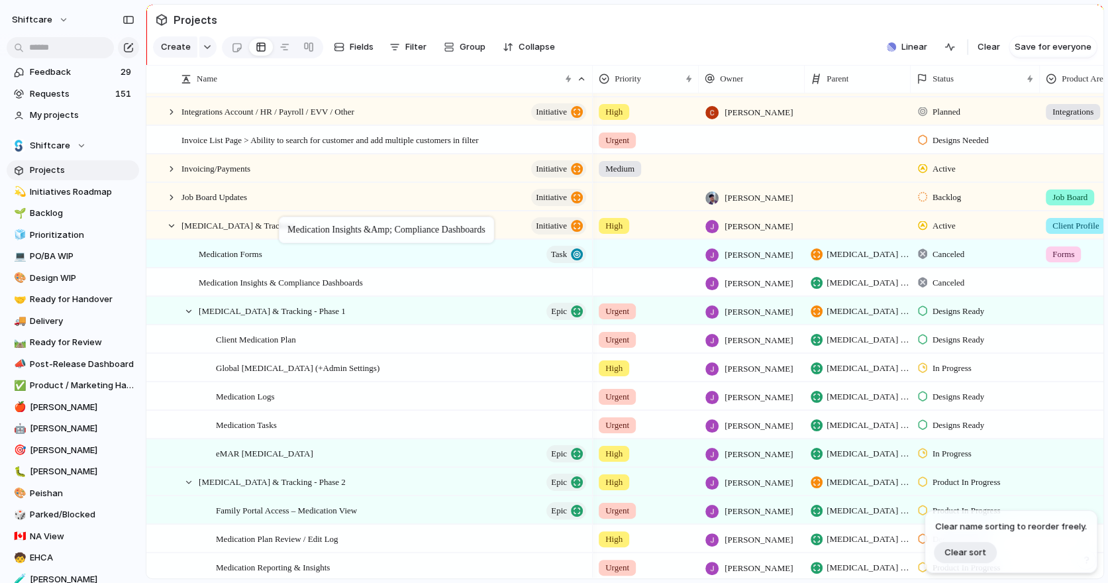
drag, startPoint x: 354, startPoint y: 510, endPoint x: 285, endPoint y: 219, distance: 299.2
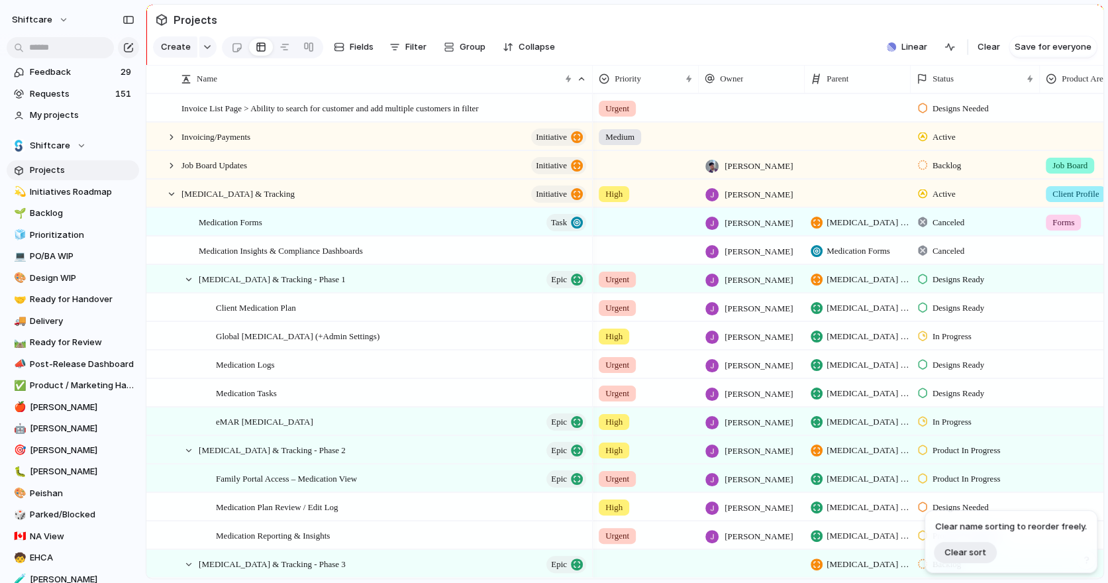
scroll to position [980, 0]
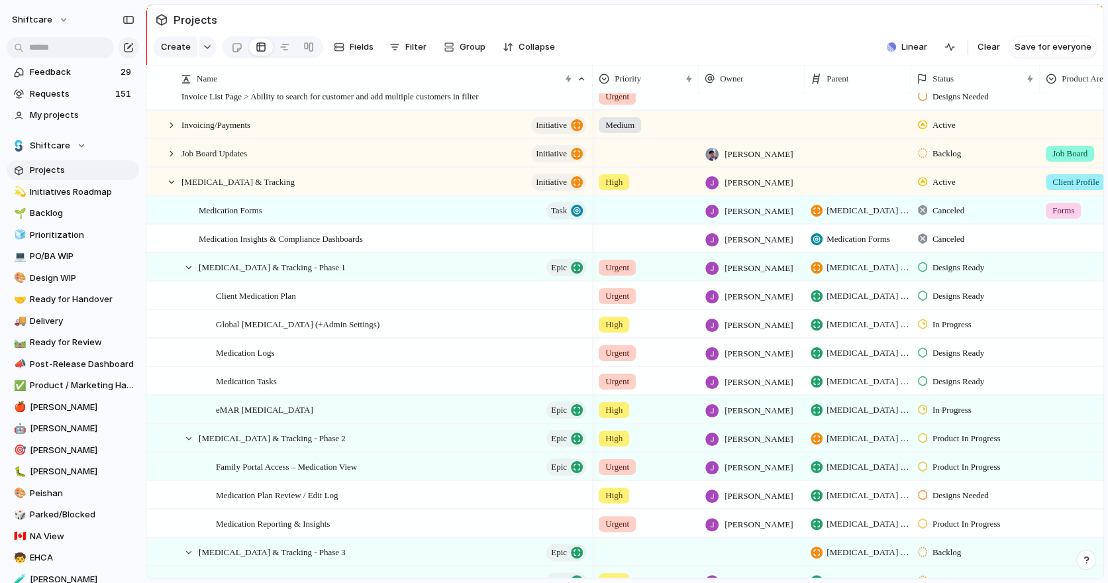
click at [806, 379] on span "Designs Ready" at bounding box center [958, 381] width 52 height 13
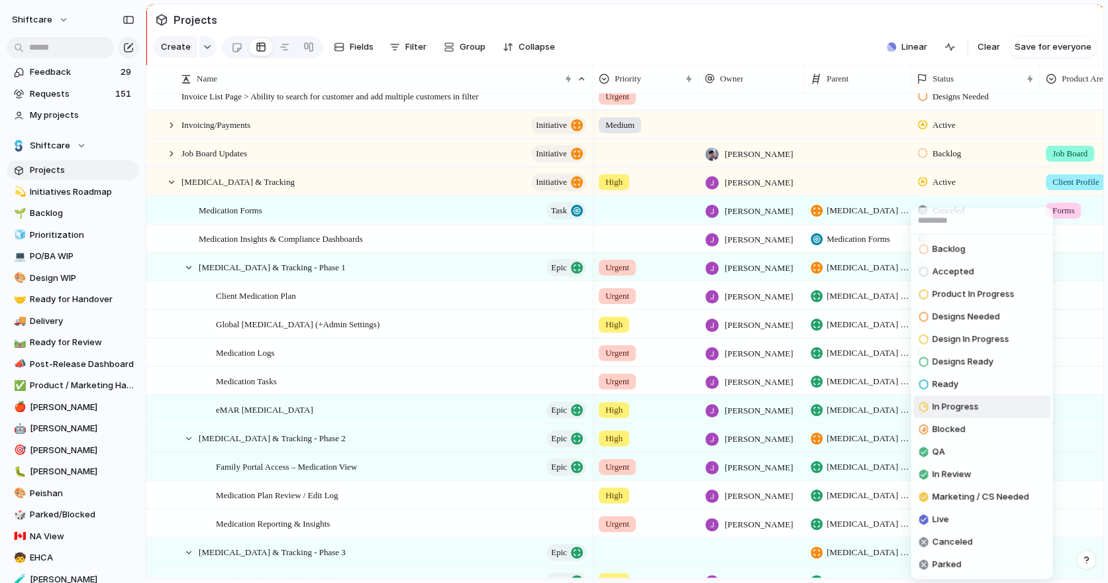
click at [806, 410] on span "In Progress" at bounding box center [955, 406] width 46 height 13
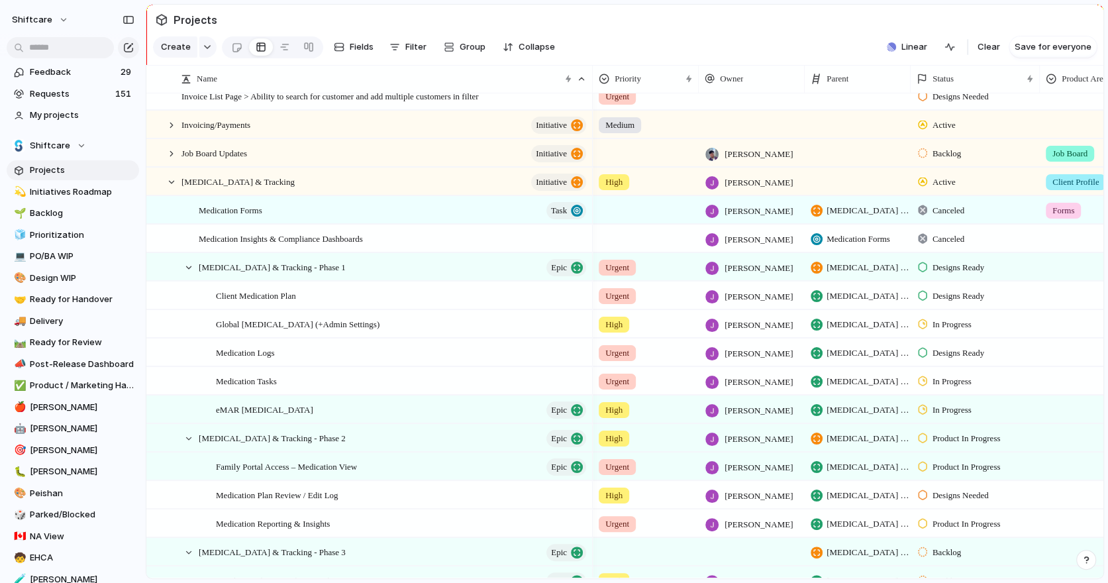
click at [806, 350] on span "Designs Ready" at bounding box center [958, 352] width 52 height 13
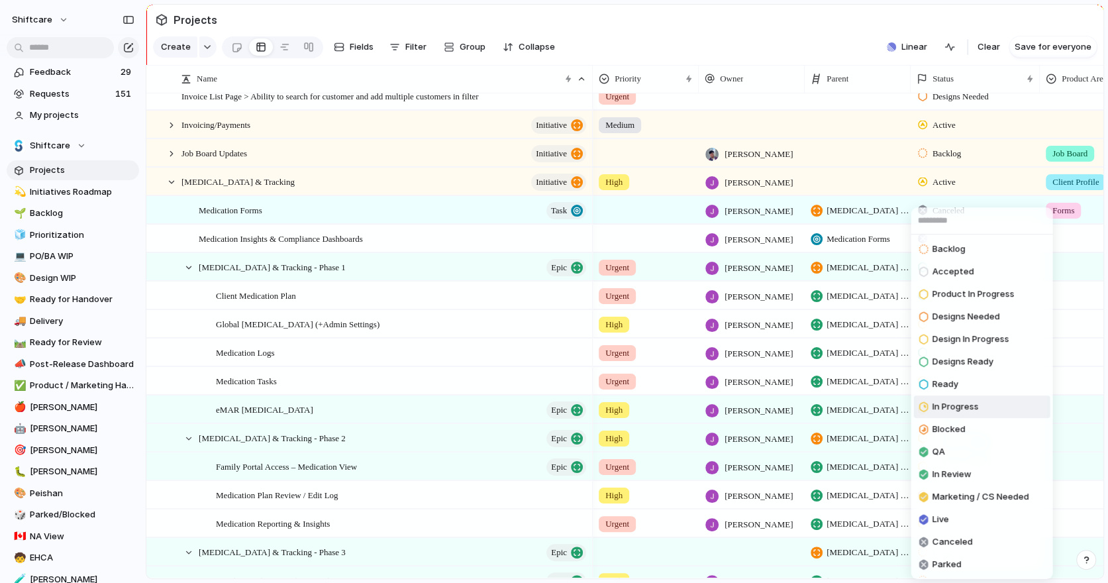
click at [806, 411] on span "In Progress" at bounding box center [955, 406] width 46 height 13
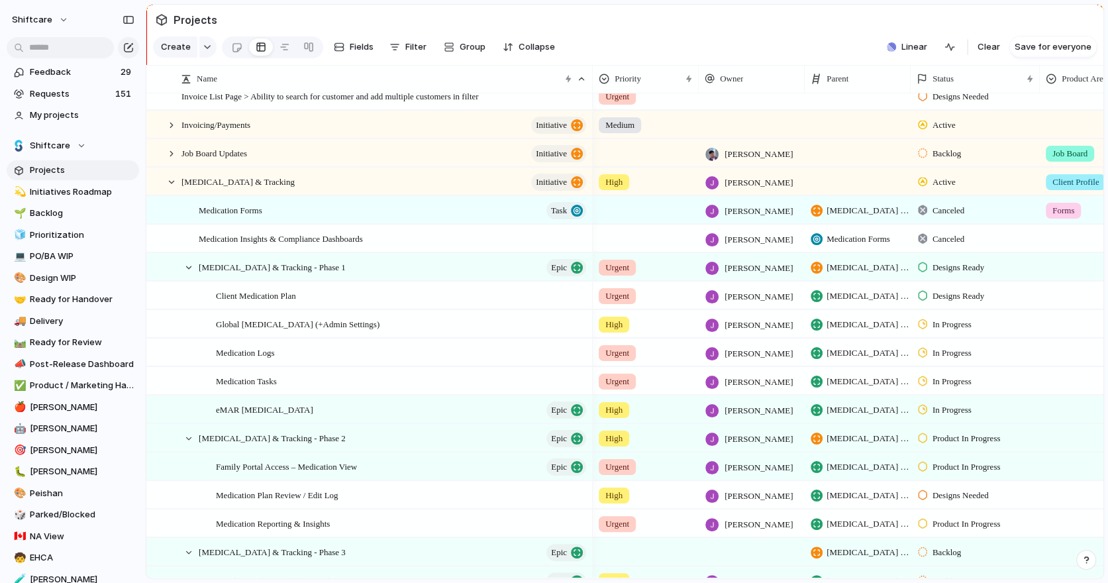
click at [806, 293] on span "Designs Ready" at bounding box center [958, 295] width 52 height 13
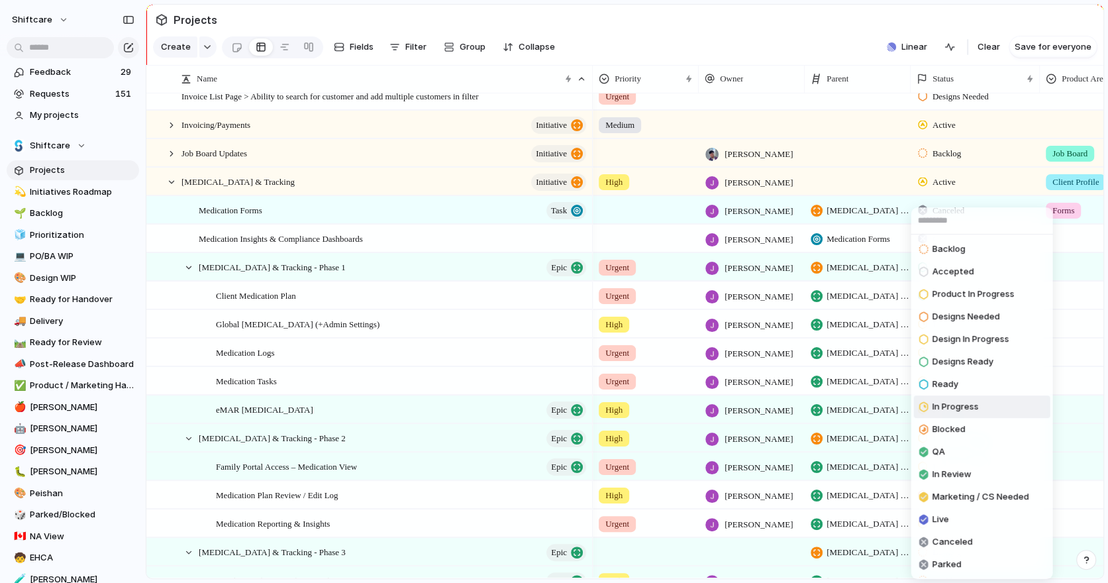
click at [806, 403] on span "In Progress" at bounding box center [955, 406] width 46 height 13
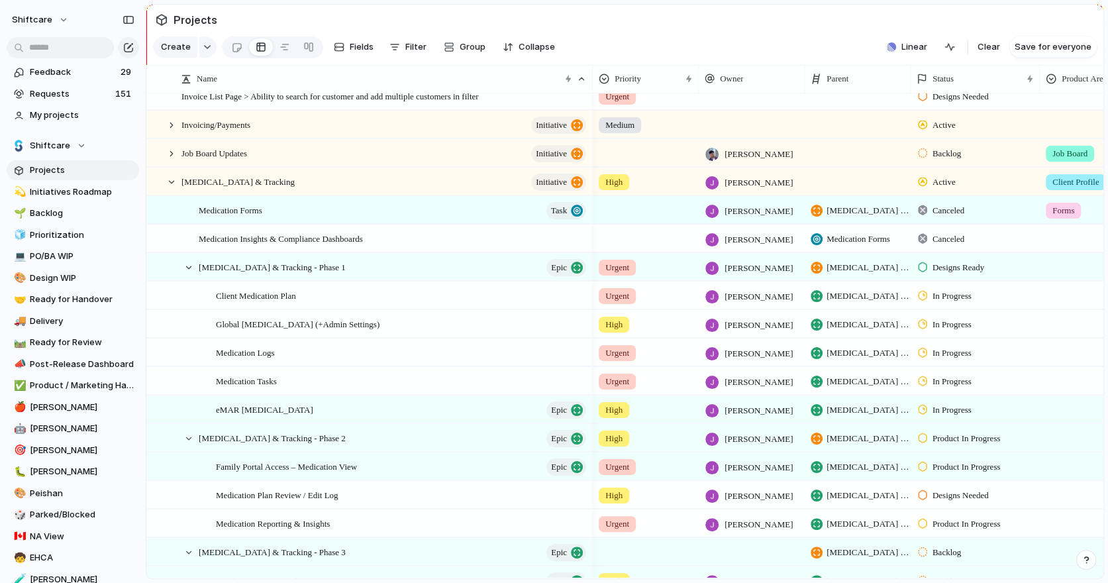
click at [806, 265] on span "Designs Ready" at bounding box center [958, 267] width 52 height 13
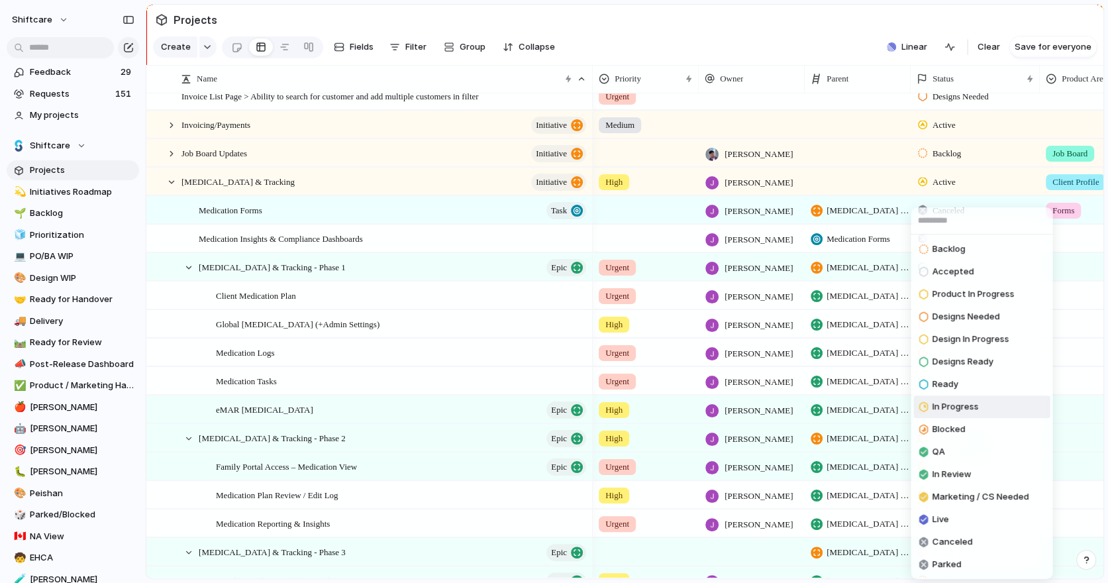
click at [806, 402] on span "In Progress" at bounding box center [955, 406] width 46 height 13
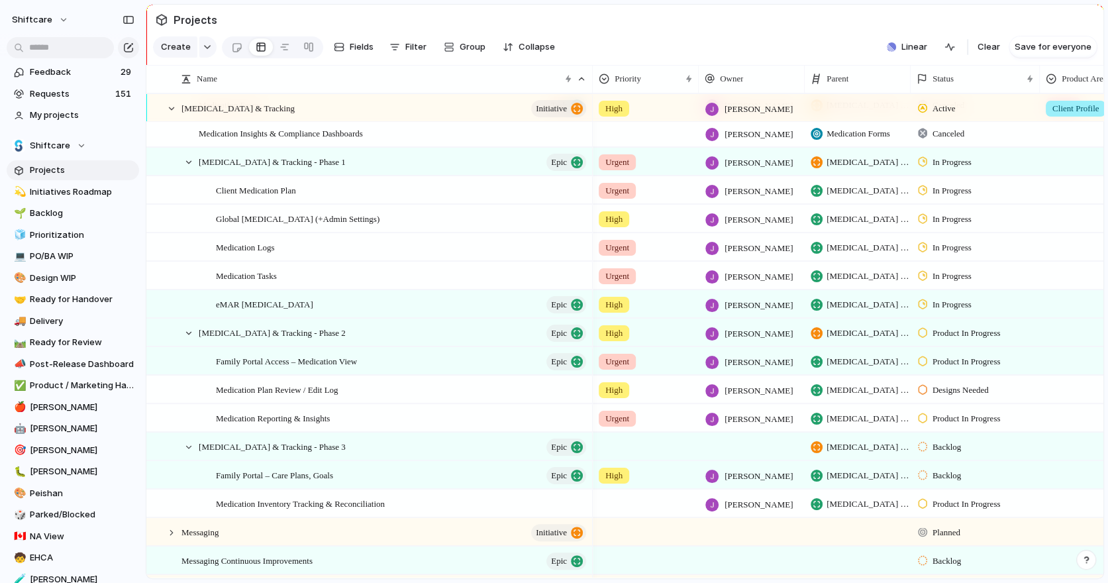
scroll to position [1086, 0]
click at [328, 414] on span "Medication Reporting & Insights" at bounding box center [273, 416] width 114 height 15
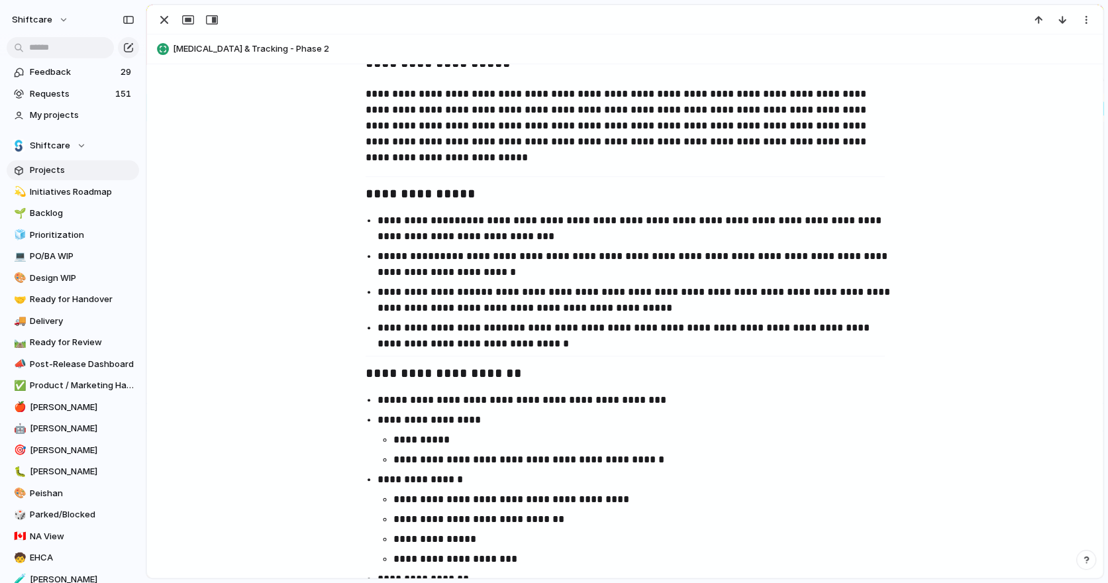
scroll to position [673, 0]
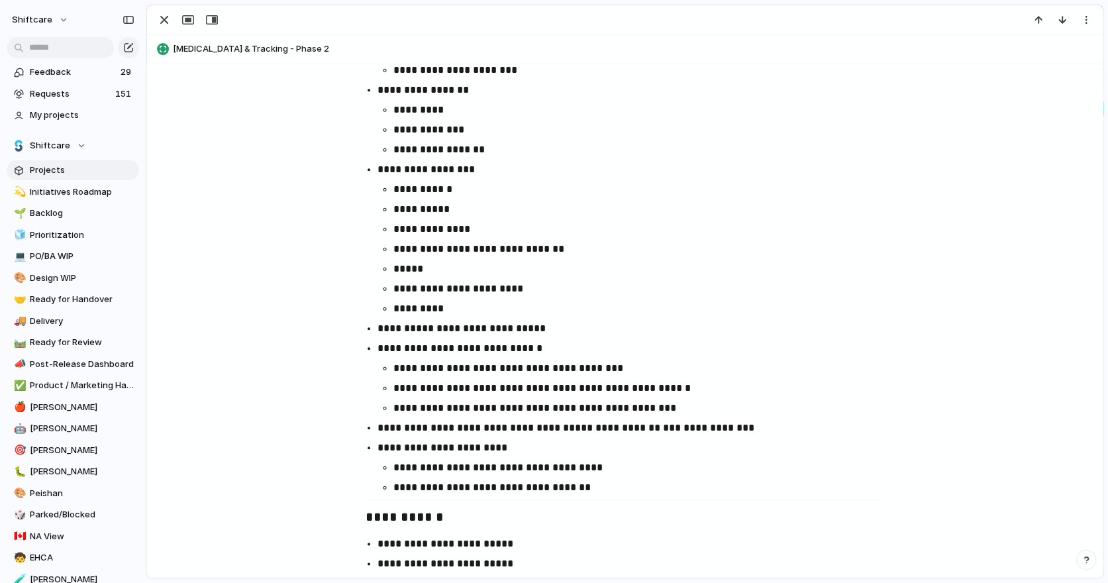
click at [427, 450] on p "**********" at bounding box center [636, 448] width 519 height 16
click at [617, 471] on p "**********" at bounding box center [644, 467] width 503 height 16
click at [497, 471] on p "**********" at bounding box center [644, 507] width 503 height 16
click at [506, 471] on p "*********" at bounding box center [652, 487] width 487 height 16
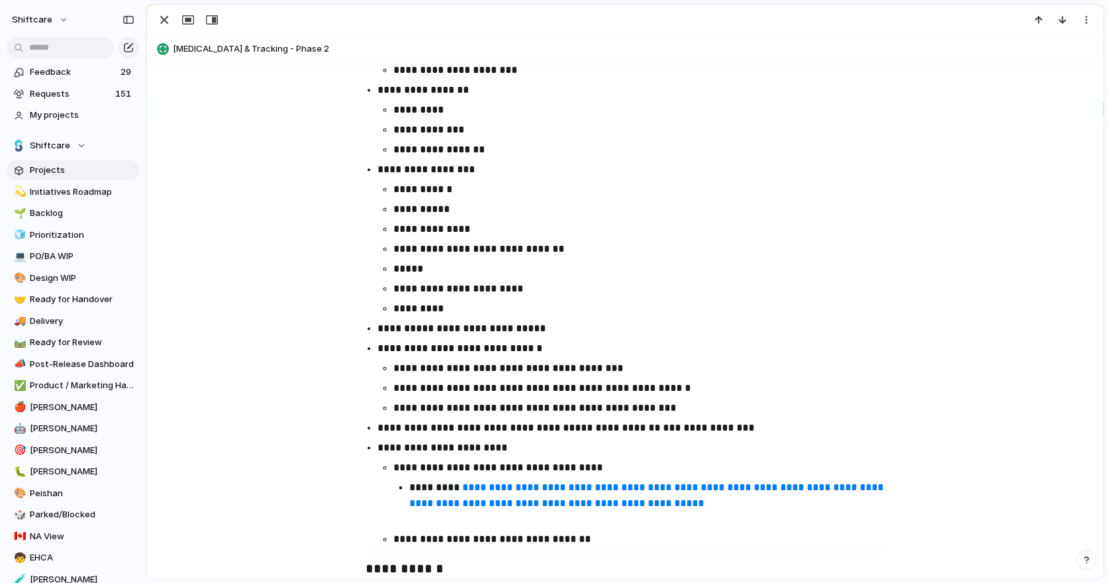
scroll to position [1313, 0]
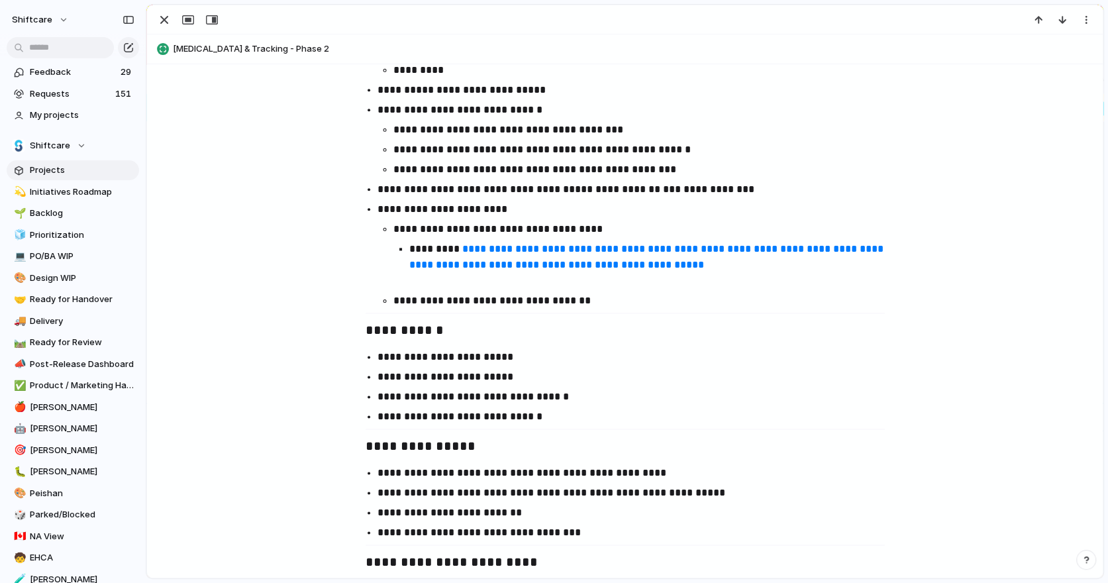
click at [686, 338] on h3 "**********" at bounding box center [624, 331] width 519 height 23
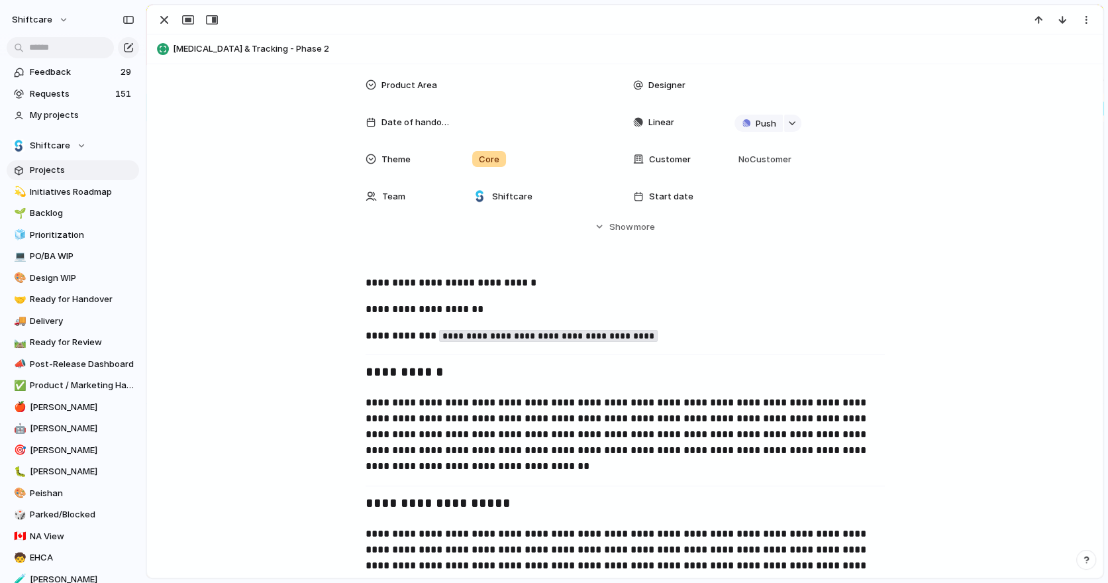
scroll to position [0, 0]
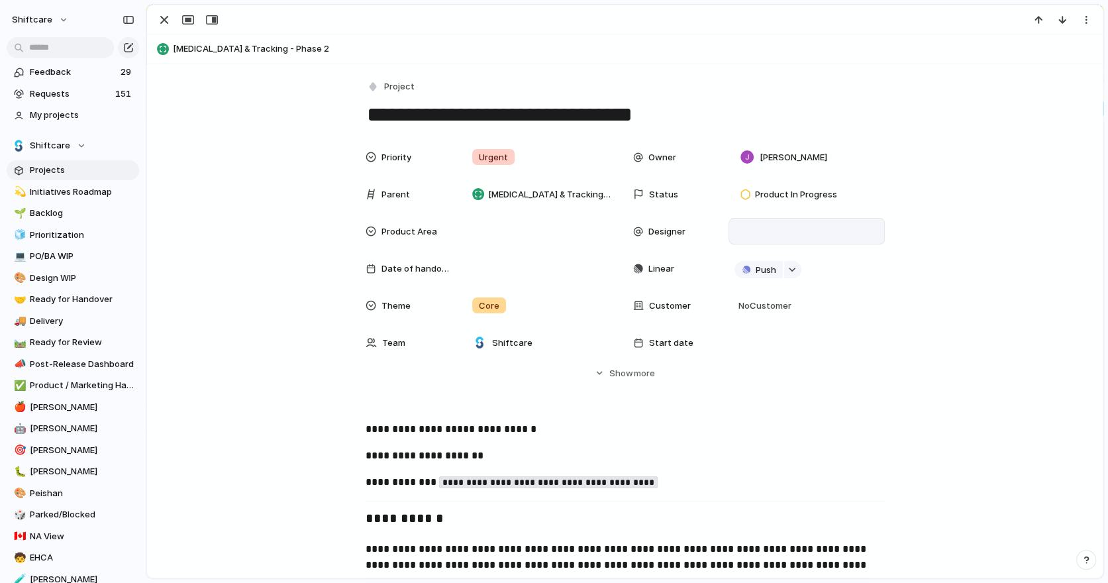
click at [763, 234] on div at bounding box center [806, 231] width 144 height 15
type input "**"
click at [761, 278] on div at bounding box center [764, 277] width 13 height 13
click at [164, 14] on div "button" at bounding box center [164, 20] width 16 height 16
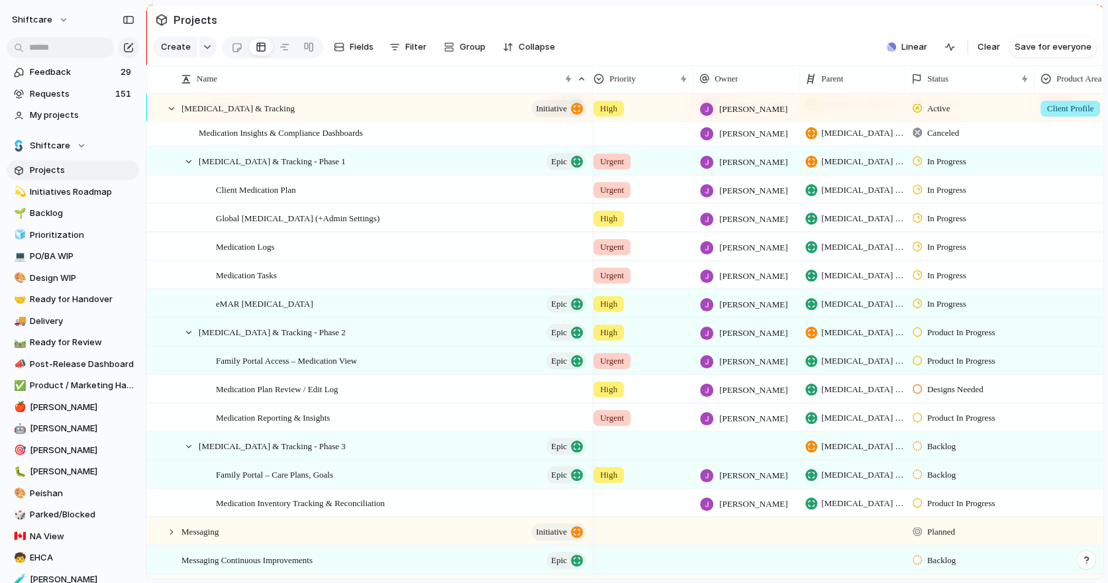
scroll to position [0, 8]
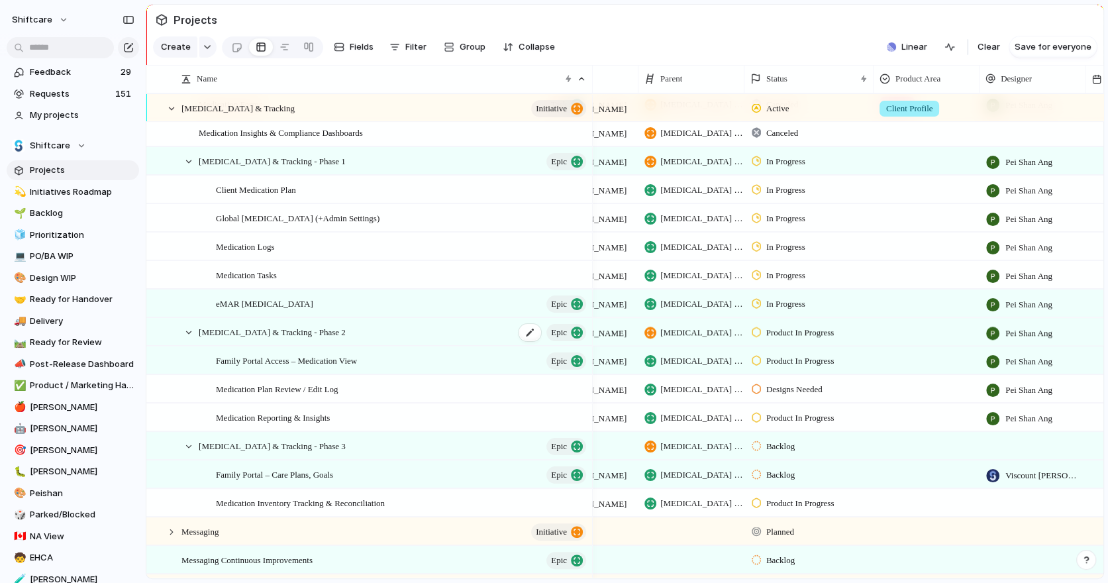
click at [346, 334] on span "[MEDICAL_DATA] & Tracking - Phase 2" at bounding box center [272, 331] width 147 height 15
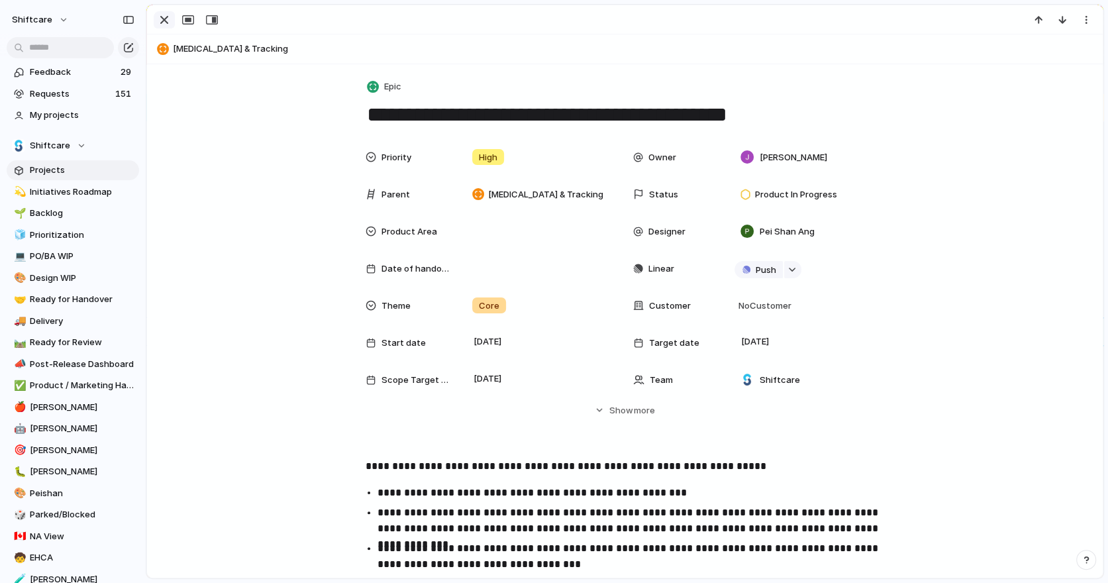
click at [166, 21] on div "button" at bounding box center [164, 20] width 16 height 16
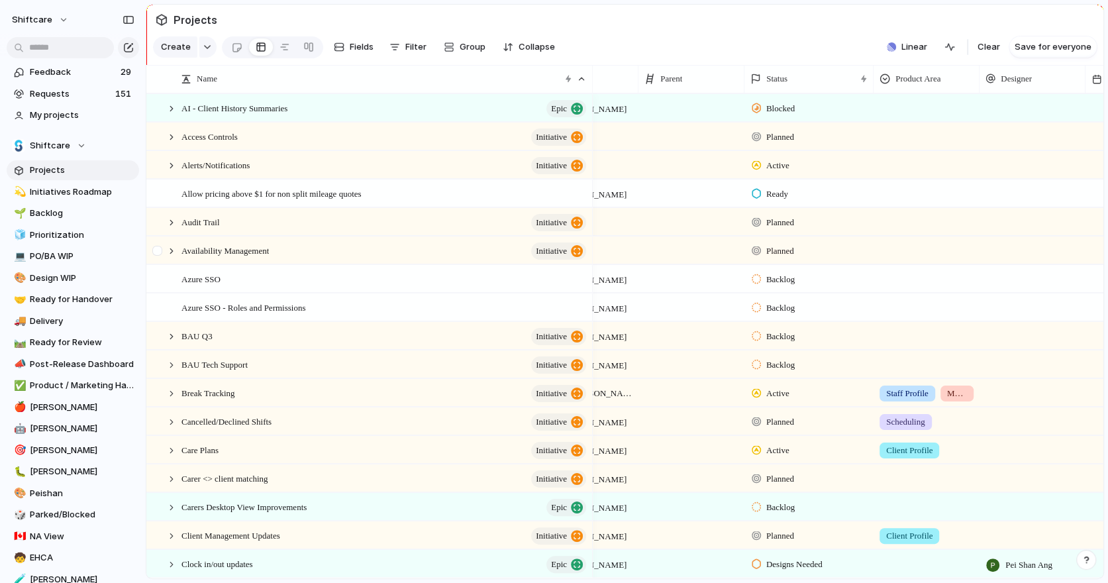
click at [176, 244] on div at bounding box center [165, 250] width 36 height 27
click at [175, 245] on div at bounding box center [172, 251] width 12 height 12
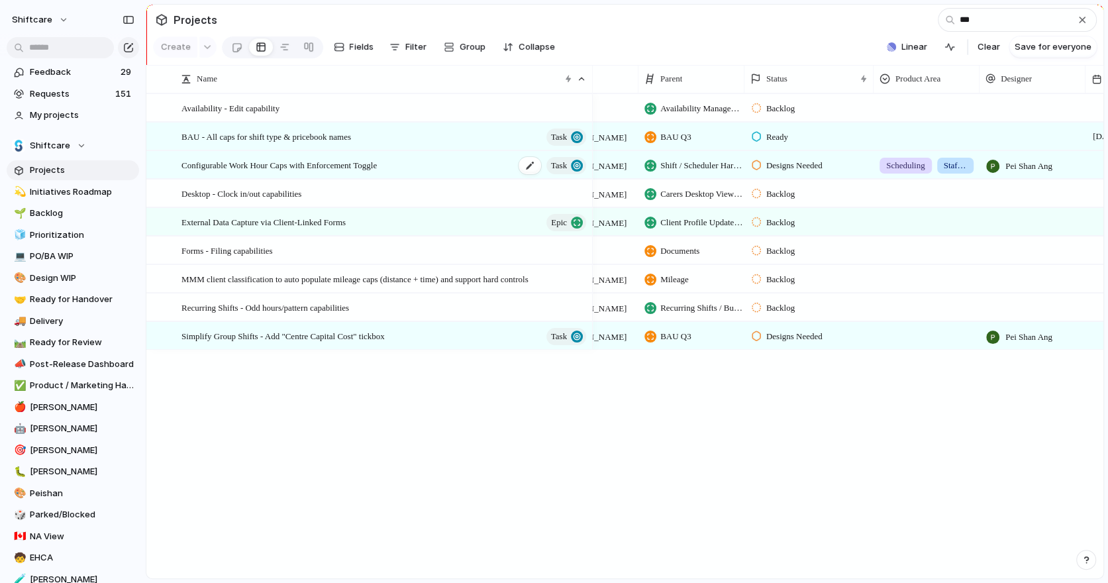
type input "***"
click at [278, 166] on span "Configurable Work Hour Caps with Enforcement Toggle" at bounding box center [278, 164] width 195 height 15
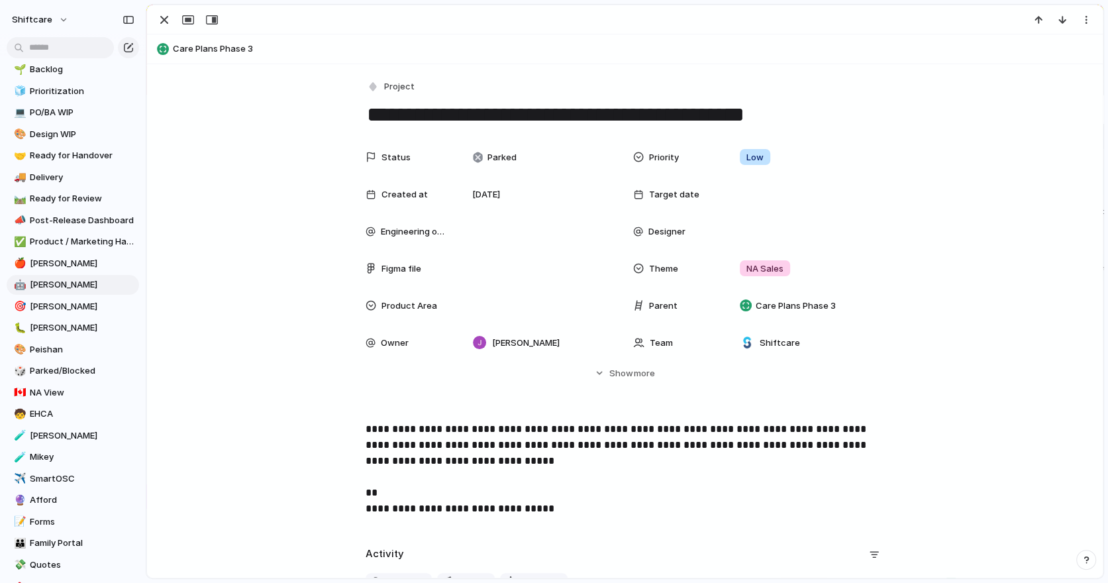
click at [162, 28] on div at bounding box center [624, 19] width 955 height 29
click at [503, 164] on div "Parked" at bounding box center [497, 157] width 48 height 16
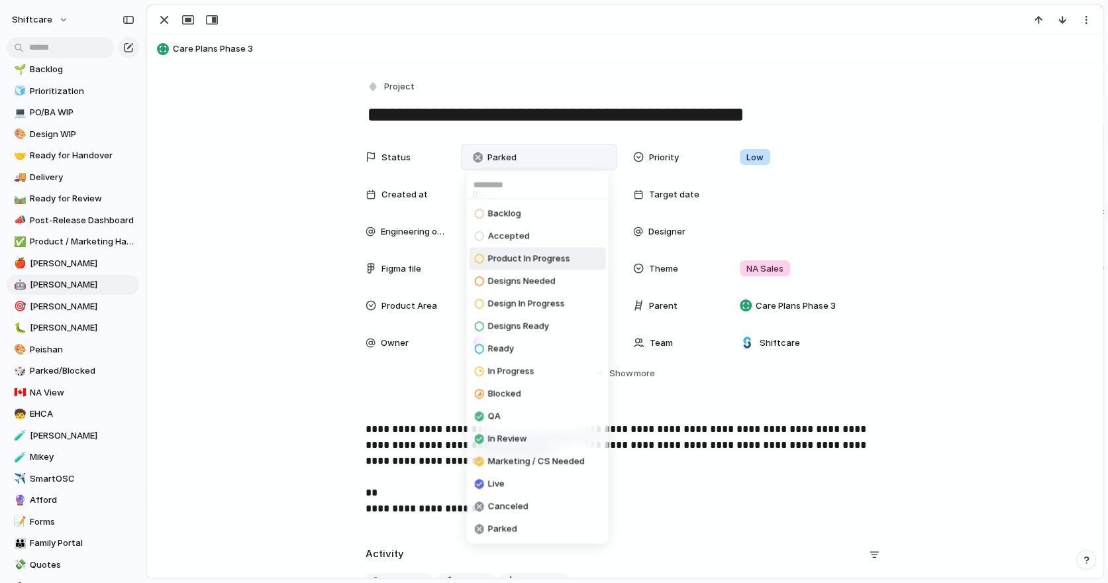
click at [517, 252] on span "Product In Progress" at bounding box center [529, 258] width 82 height 13
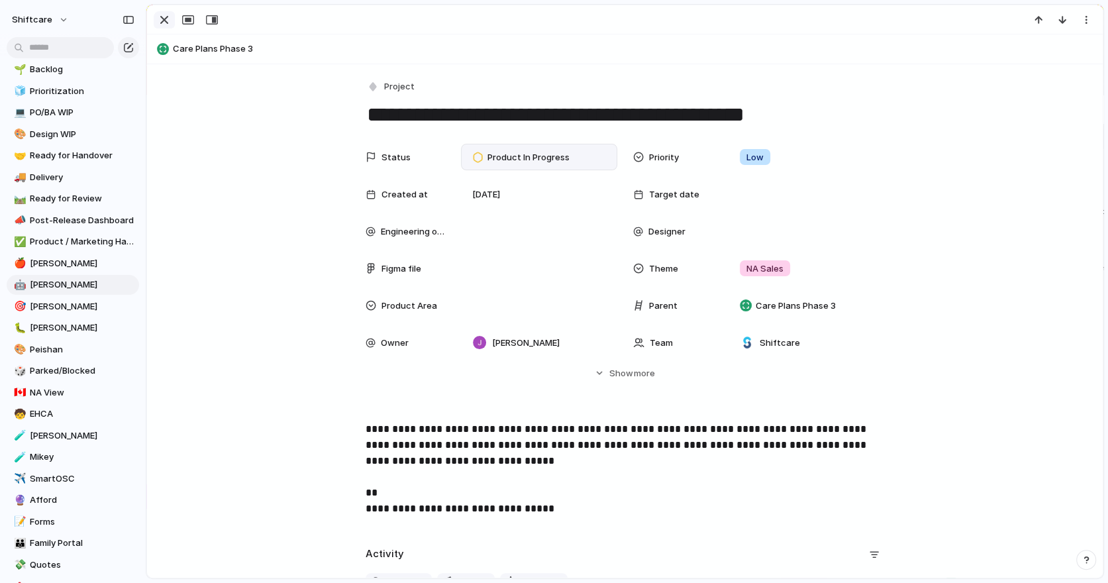
click at [170, 26] on div "button" at bounding box center [164, 20] width 16 height 16
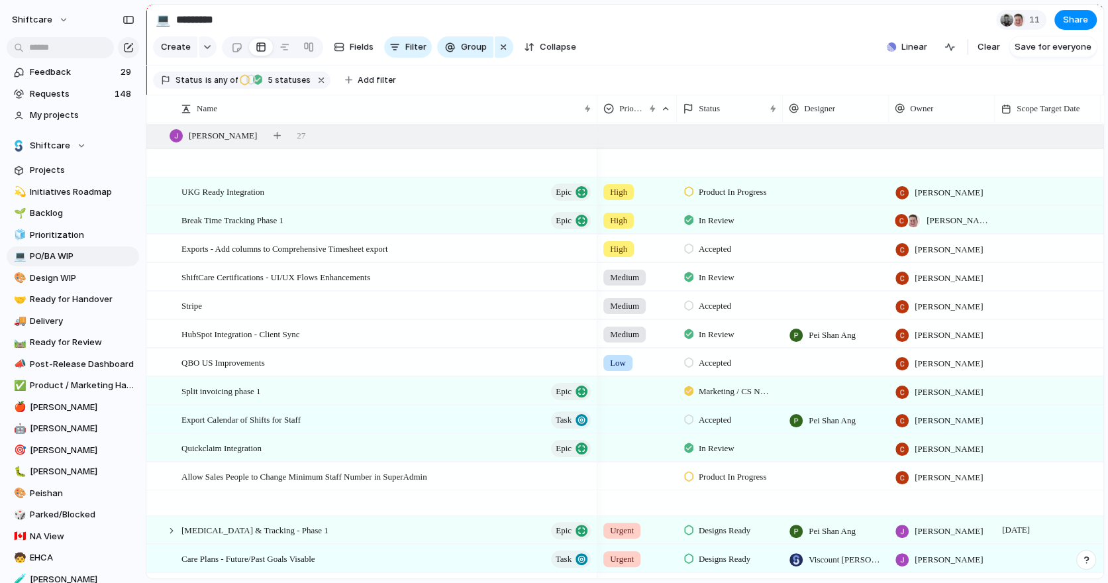
scroll to position [907, 0]
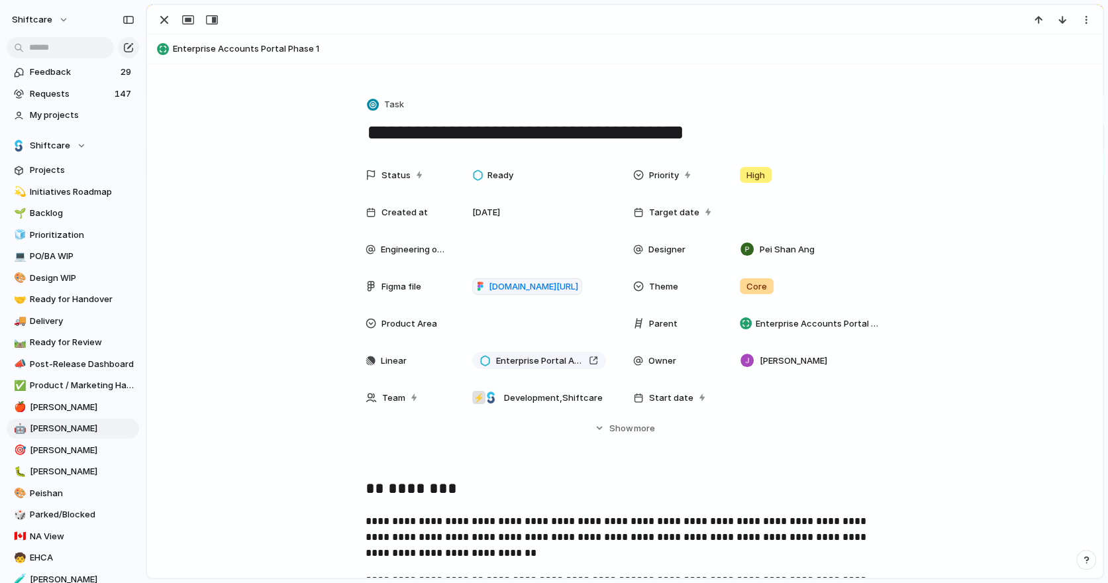
scroll to position [181, 0]
click at [163, 21] on div "button" at bounding box center [164, 20] width 16 height 16
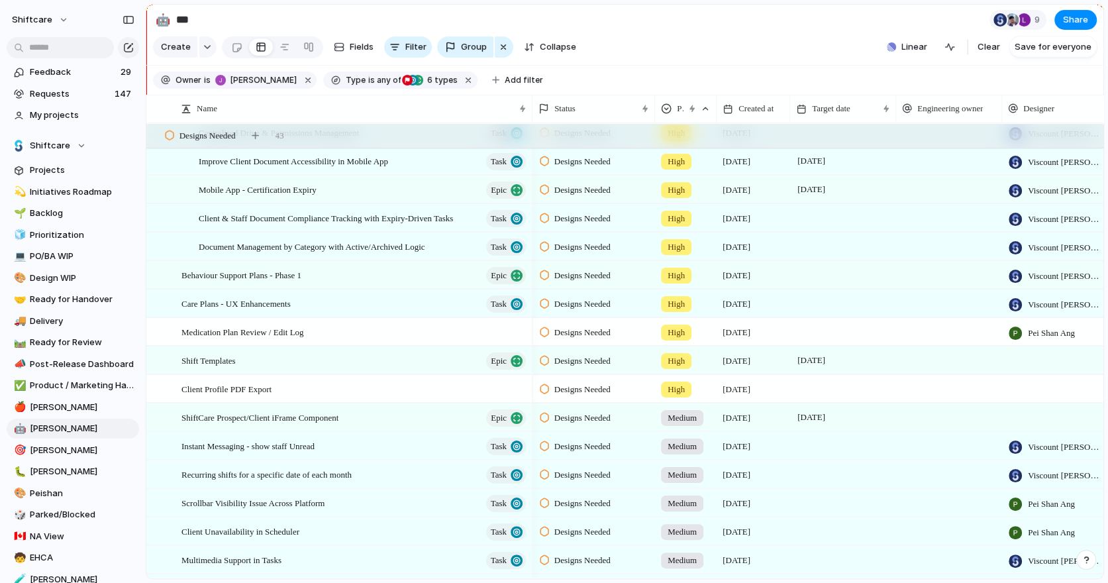
scroll to position [1927, 0]
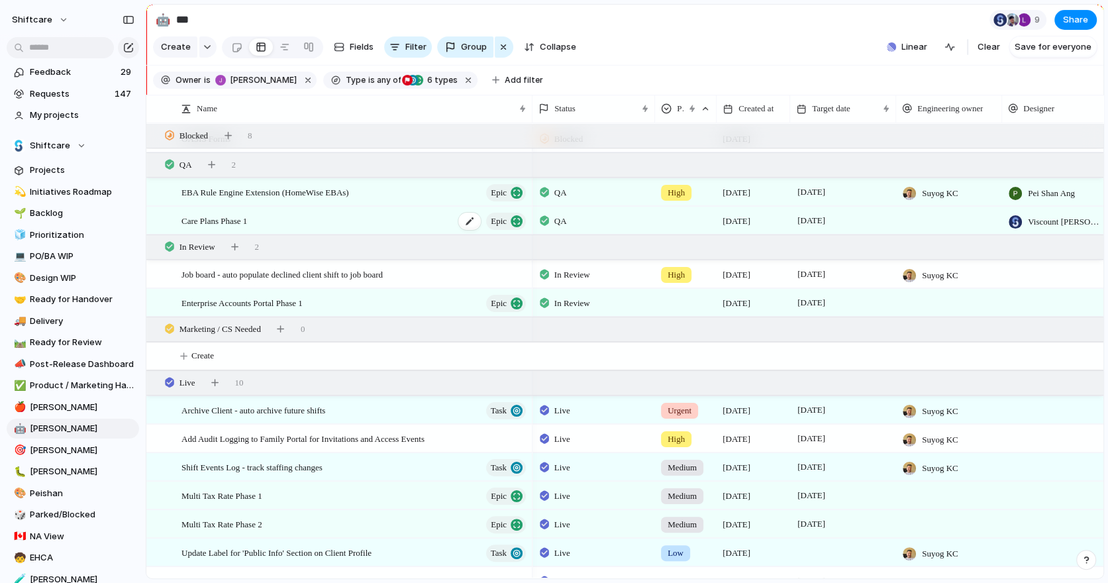
click at [294, 220] on div "Care Plans Phase 1 Epic" at bounding box center [354, 220] width 346 height 27
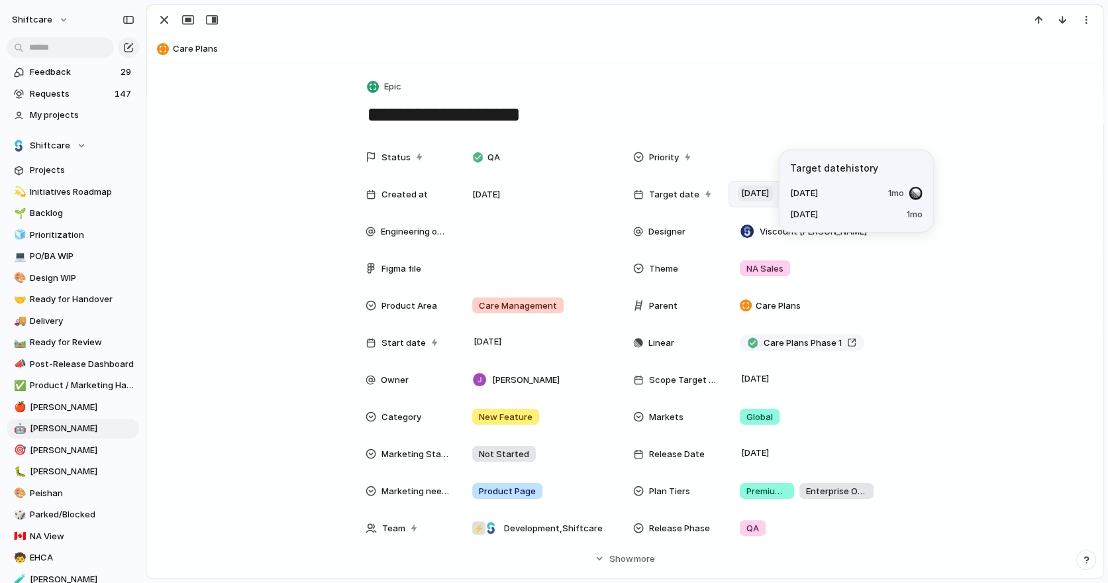
click at [761, 192] on span "[DATE]" at bounding box center [755, 193] width 35 height 16
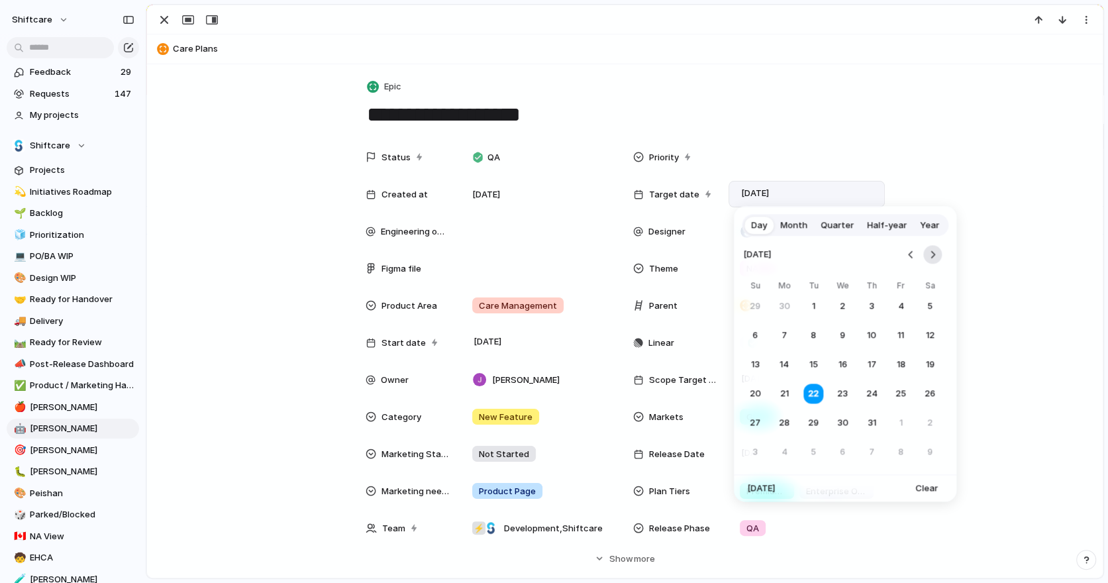
click at [930, 257] on button "Go to the Next Month" at bounding box center [932, 254] width 19 height 19
click at [912, 256] on button "Go to the Previous Month" at bounding box center [910, 254] width 19 height 19
click at [934, 261] on button "Go to the Next Month" at bounding box center [932, 254] width 19 height 19
click at [894, 306] on button "5" at bounding box center [901, 306] width 24 height 24
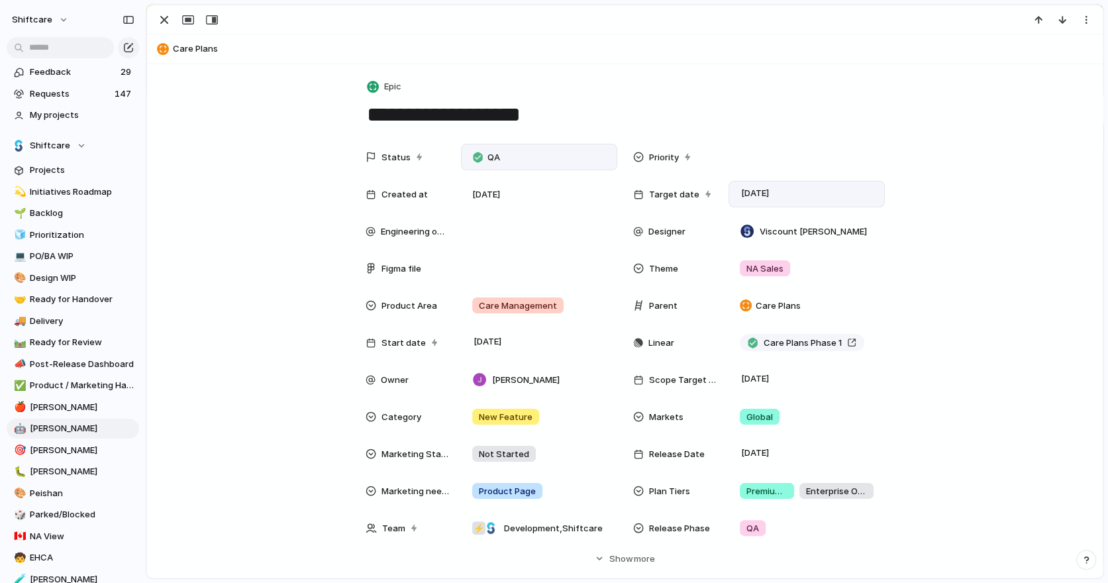
click at [525, 160] on div "QA" at bounding box center [539, 157] width 144 height 15
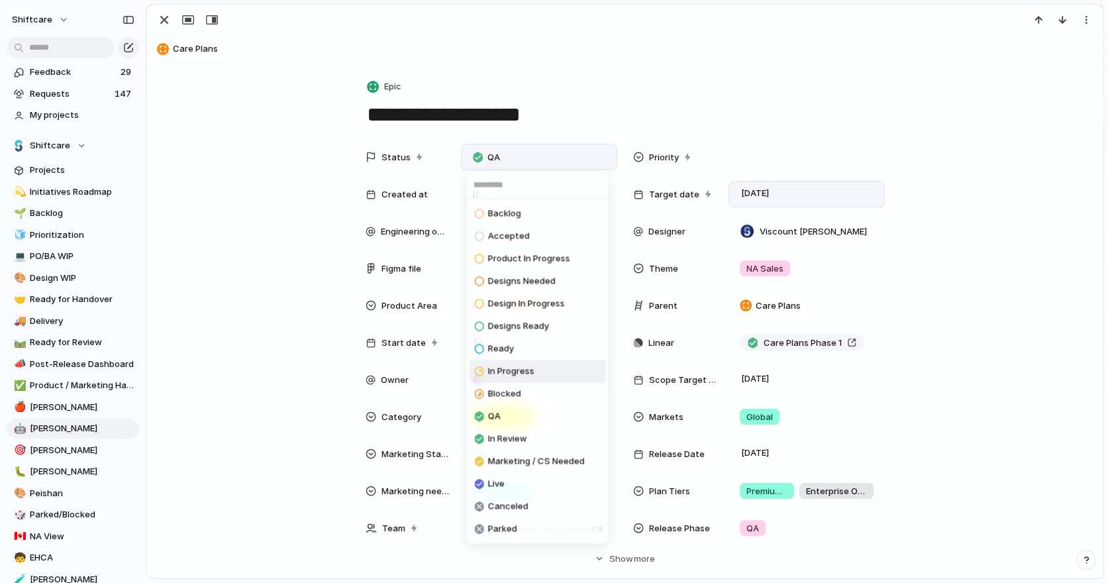
click at [522, 369] on span "In Progress" at bounding box center [511, 371] width 46 height 13
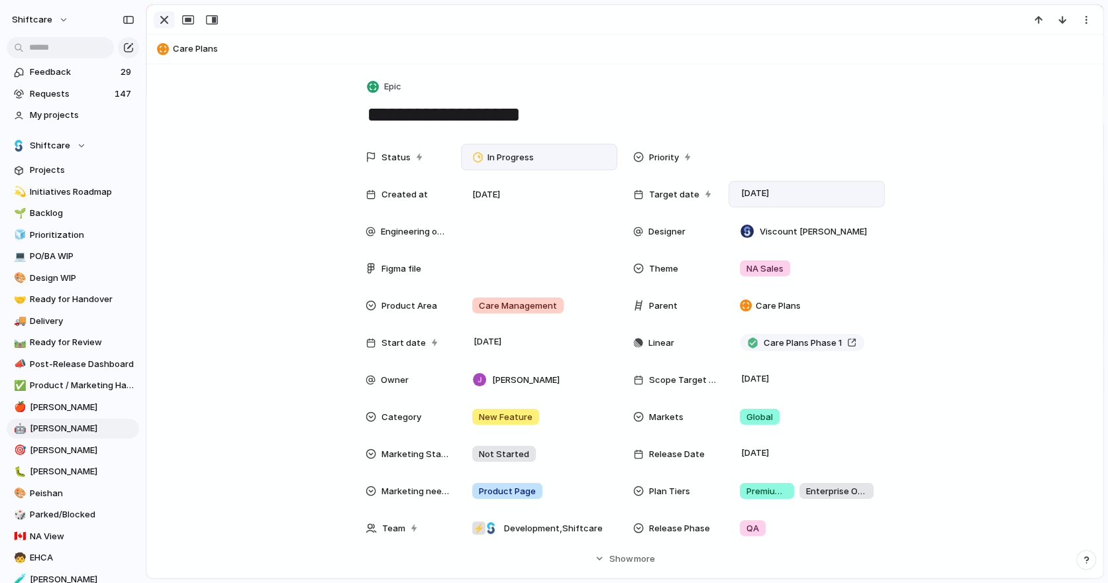
click at [166, 20] on div "button" at bounding box center [164, 20] width 16 height 16
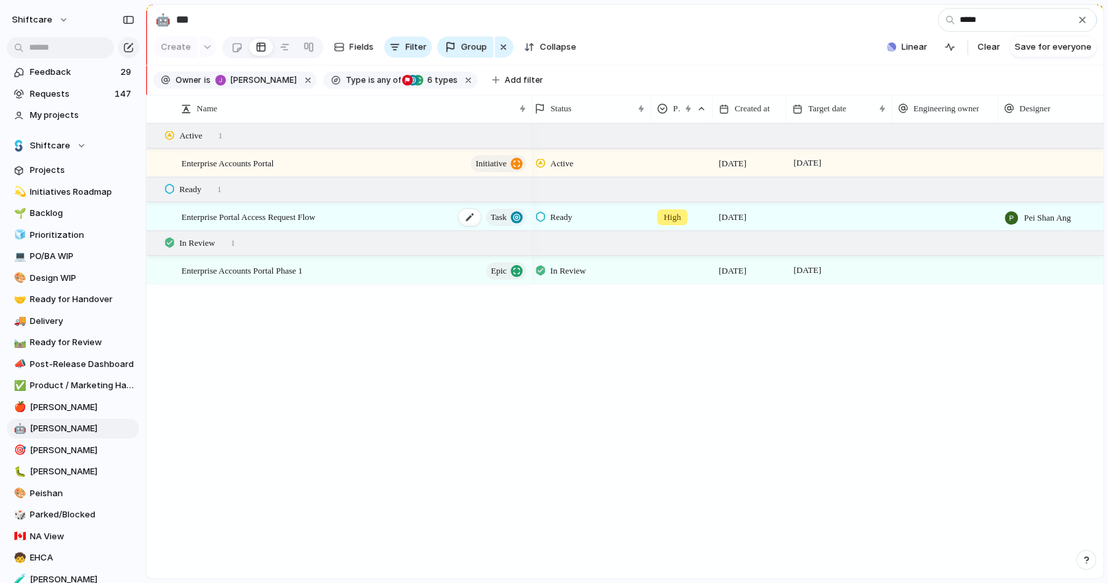
type input "*****"
click at [302, 211] on span "Enterprise Portal Access Request Flow" at bounding box center [248, 216] width 134 height 15
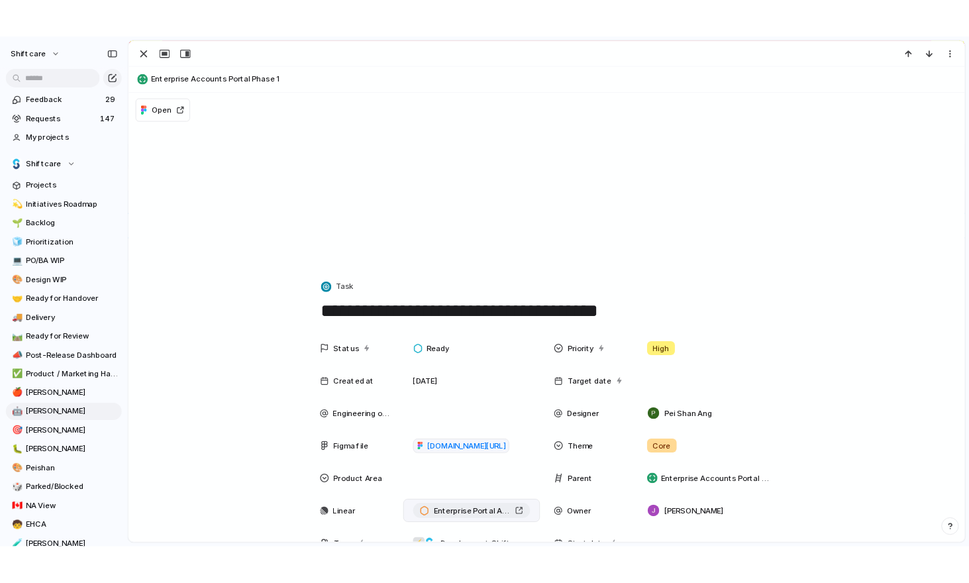
scroll to position [34, 0]
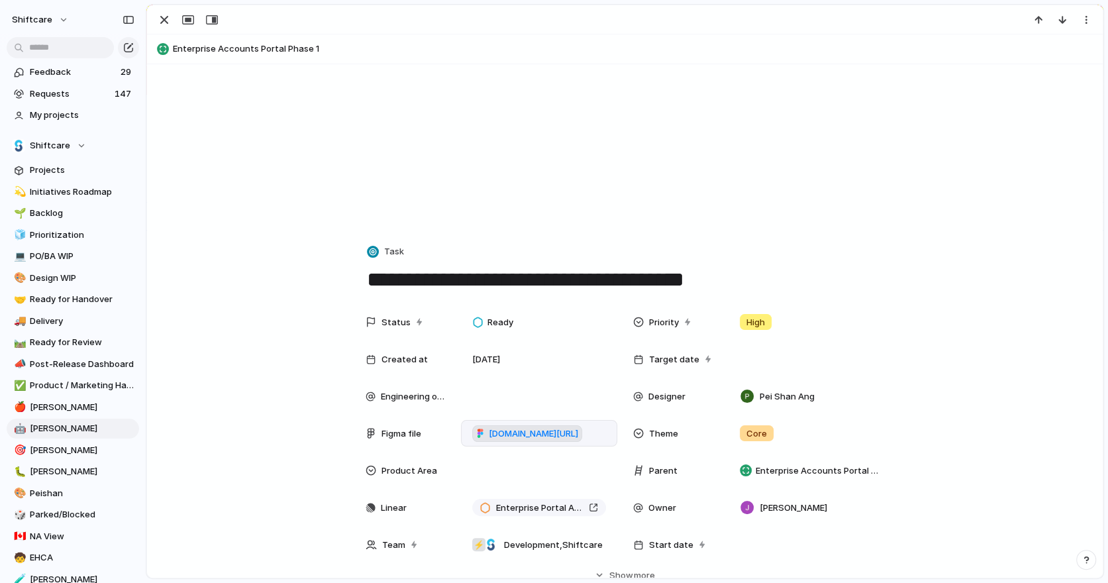
click at [530, 432] on span "[DOMAIN_NAME][URL]" at bounding box center [533, 433] width 89 height 13
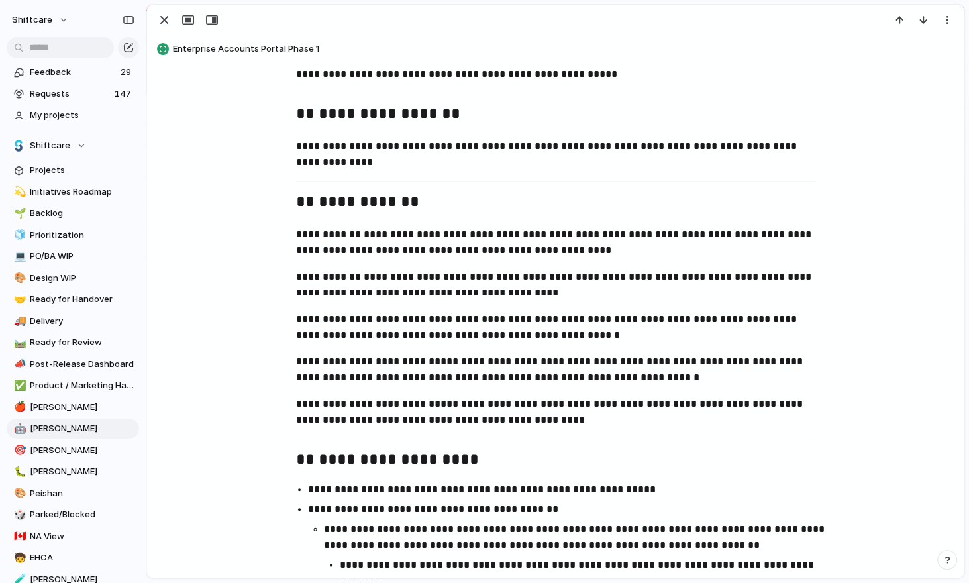
scroll to position [720, 0]
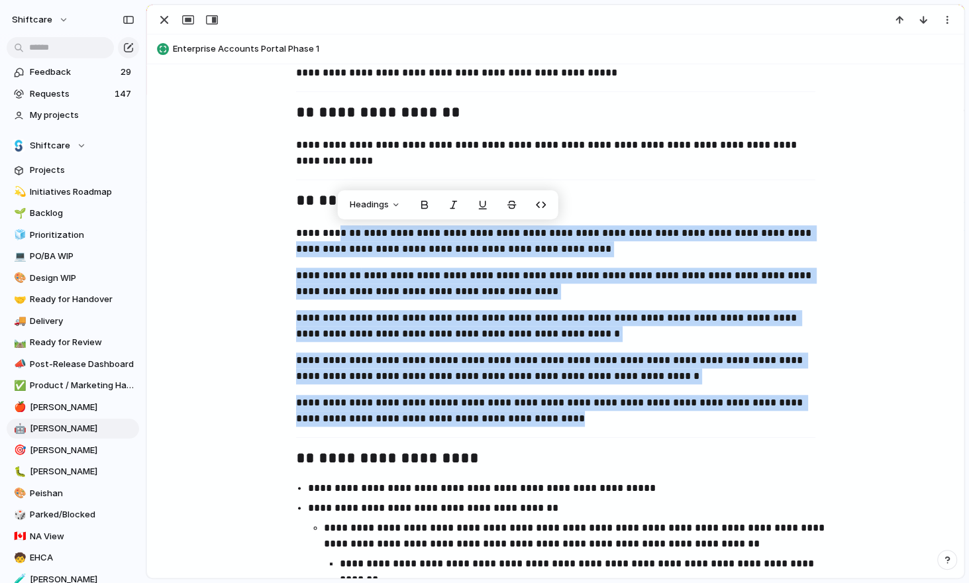
drag, startPoint x: 340, startPoint y: 234, endPoint x: 559, endPoint y: 418, distance: 286.7
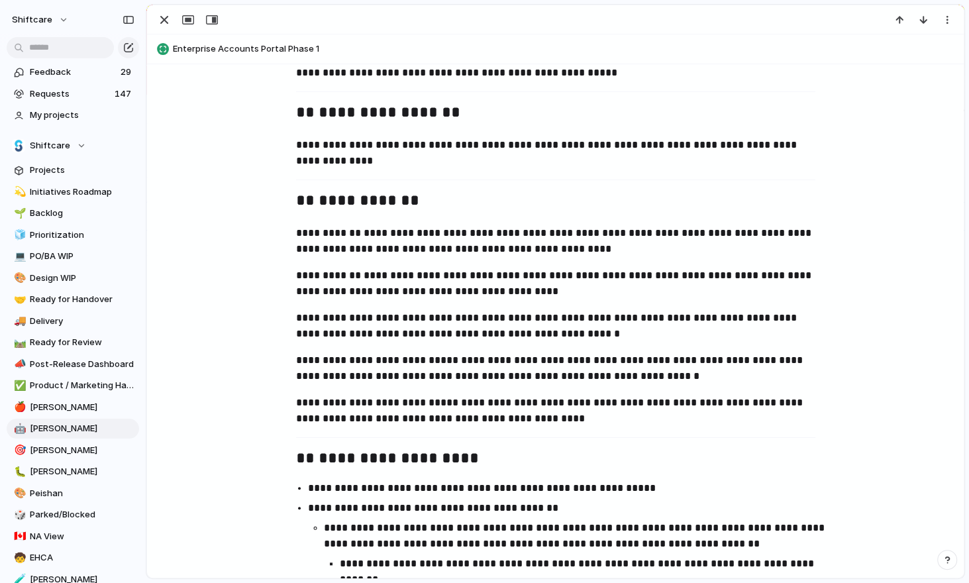
click at [458, 369] on p "**********" at bounding box center [555, 368] width 519 height 32
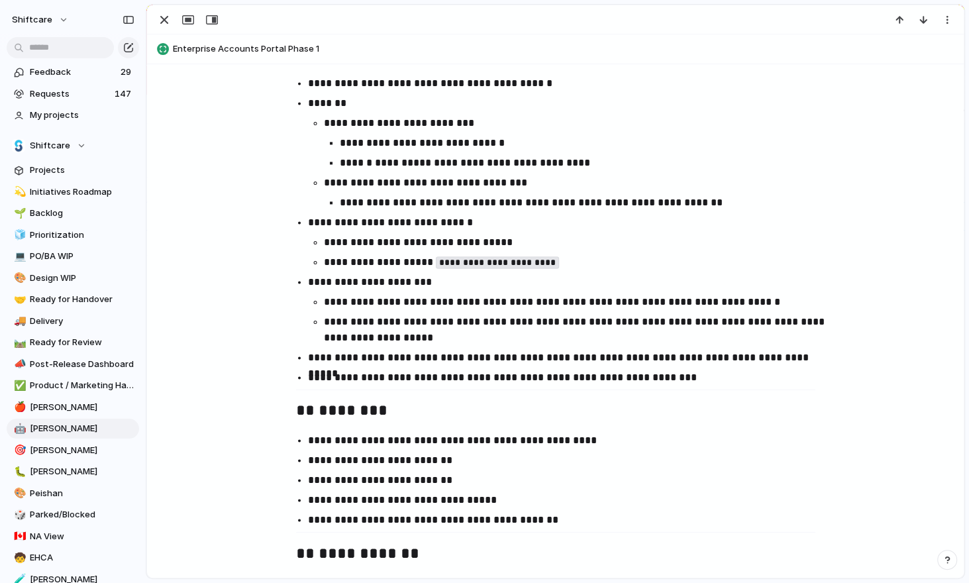
scroll to position [1367, 0]
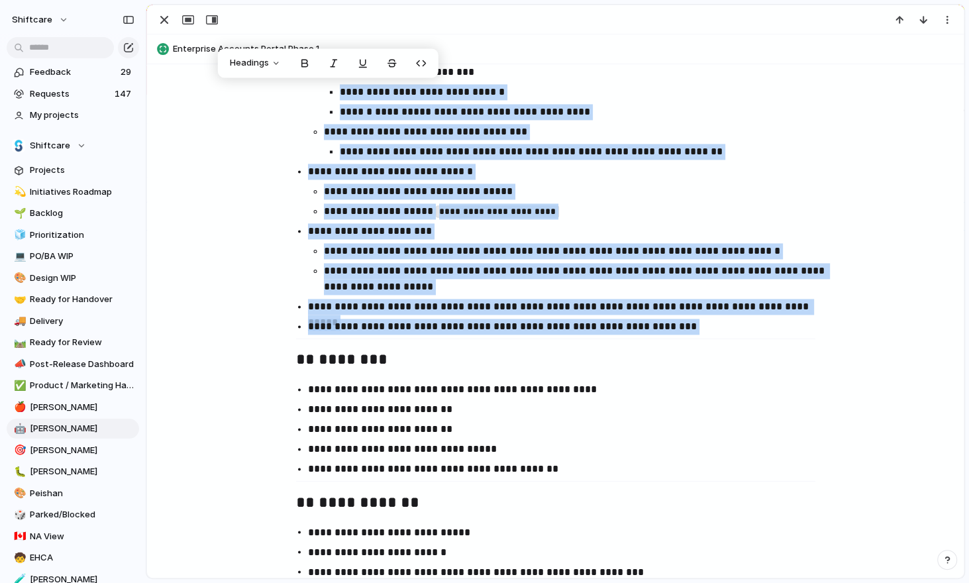
drag, startPoint x: 326, startPoint y: 83, endPoint x: 699, endPoint y: 339, distance: 451.4
click at [699, 339] on div "**********" at bounding box center [555, 220] width 785 height 1858
click at [512, 326] on p "**********" at bounding box center [567, 326] width 519 height 16
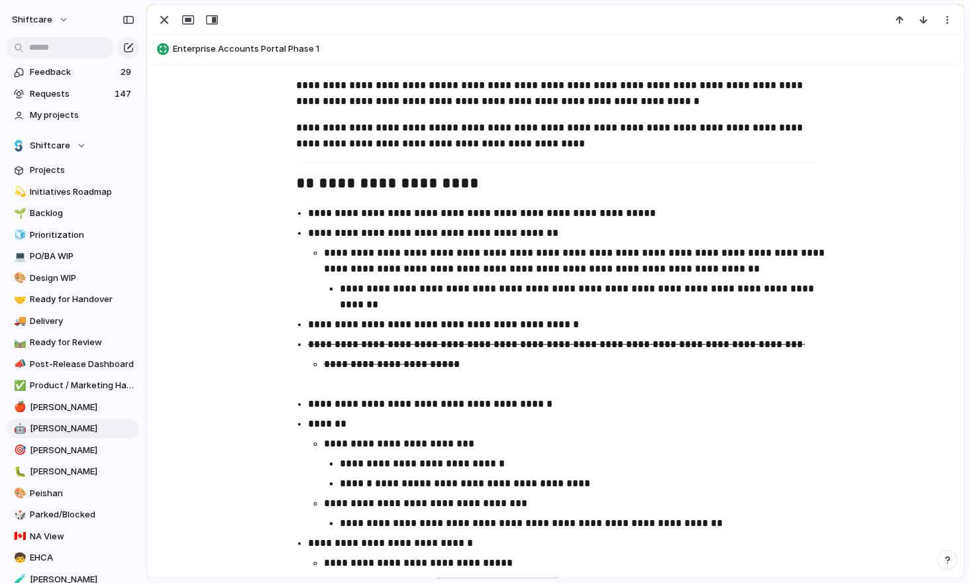
scroll to position [554, 0]
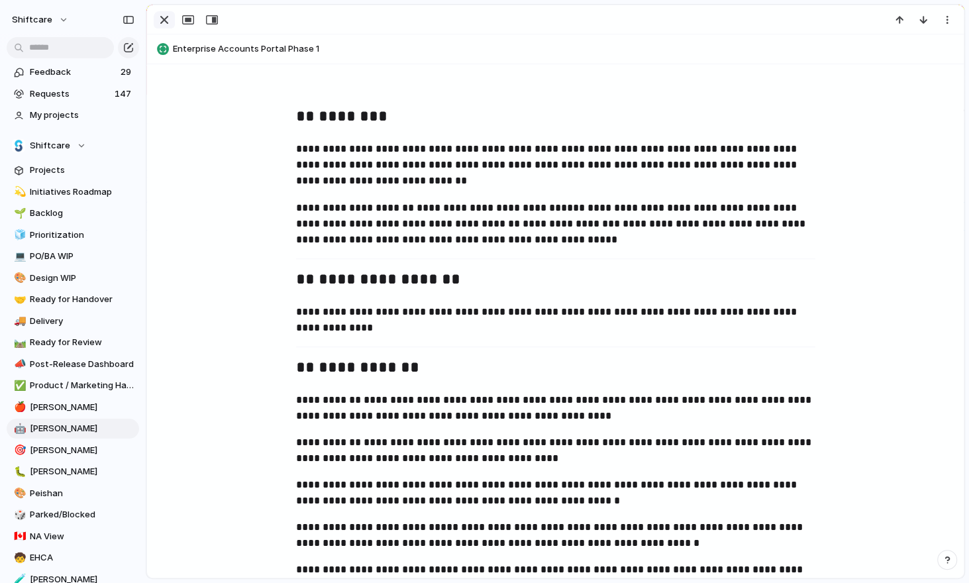
click at [164, 26] on div "button" at bounding box center [164, 20] width 16 height 16
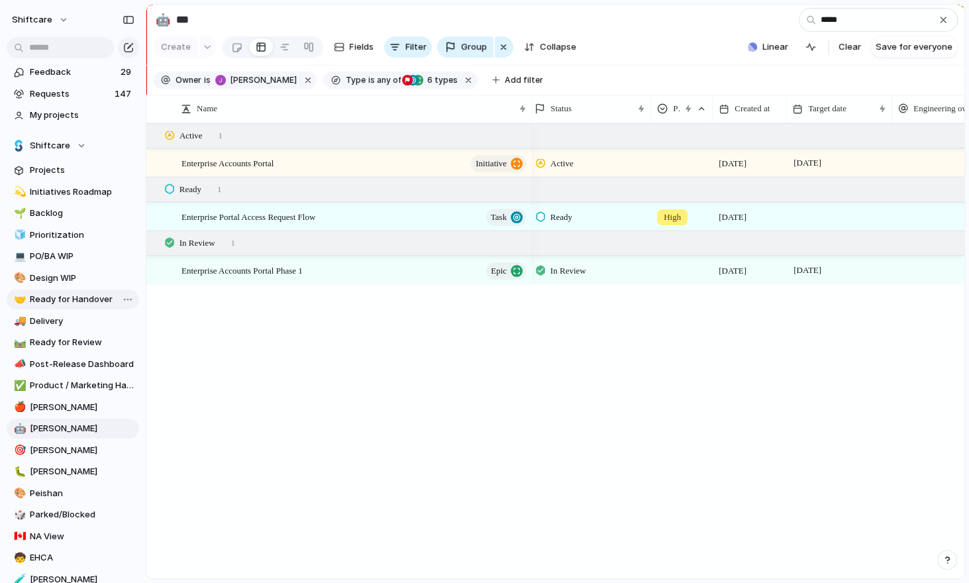
scroll to position [4, 0]
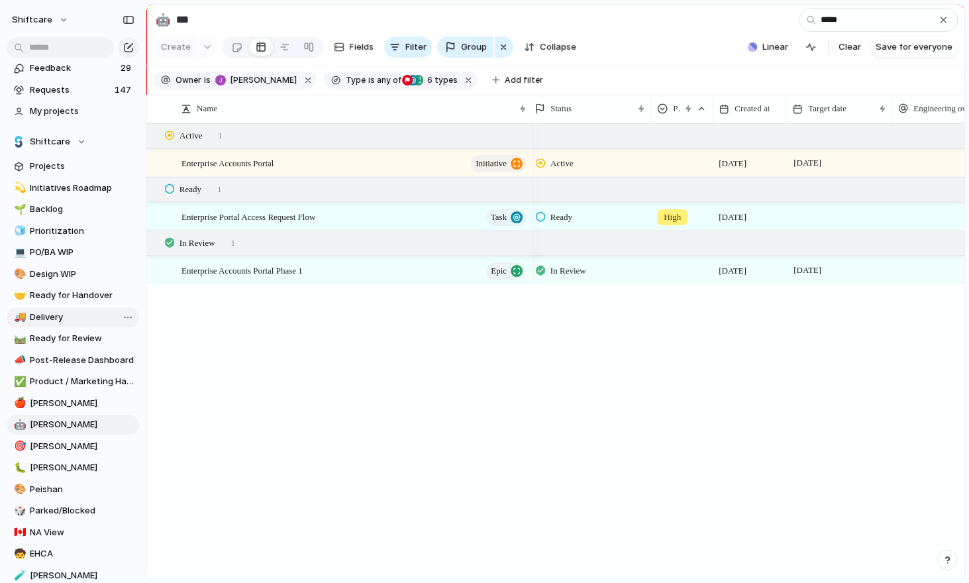
click at [54, 314] on span "Delivery" at bounding box center [82, 317] width 105 height 13
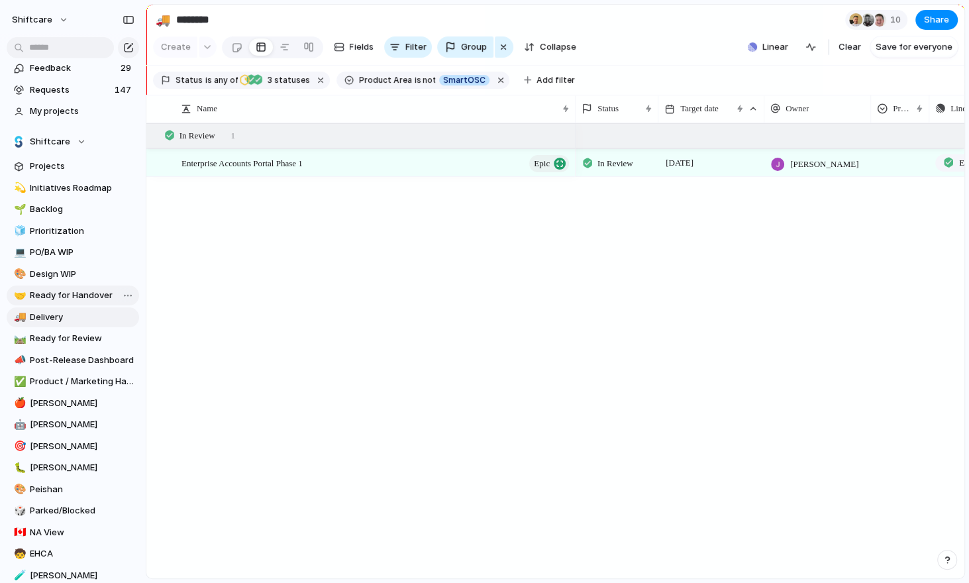
click at [59, 303] on link "🤝 Ready for Handover" at bounding box center [73, 295] width 132 height 20
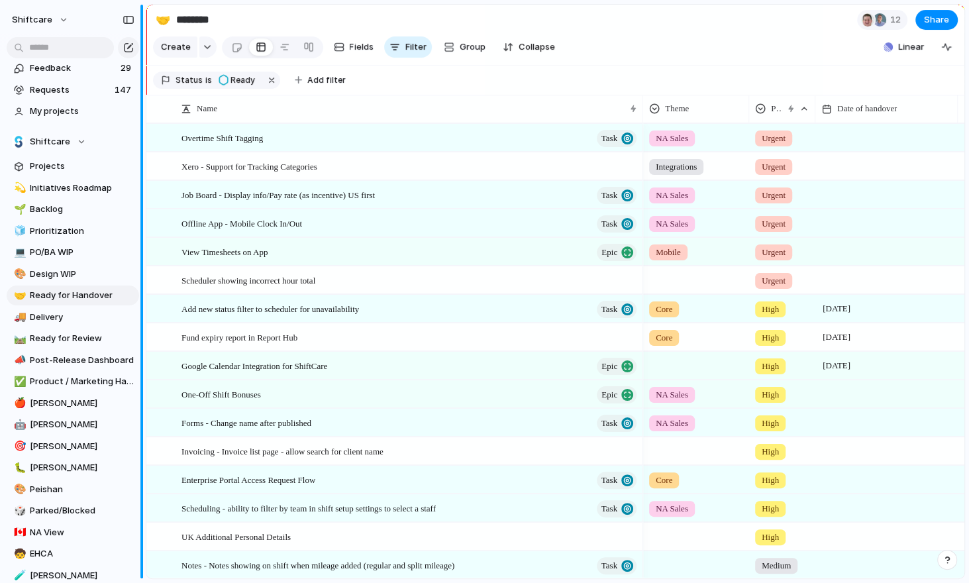
type input "**********"
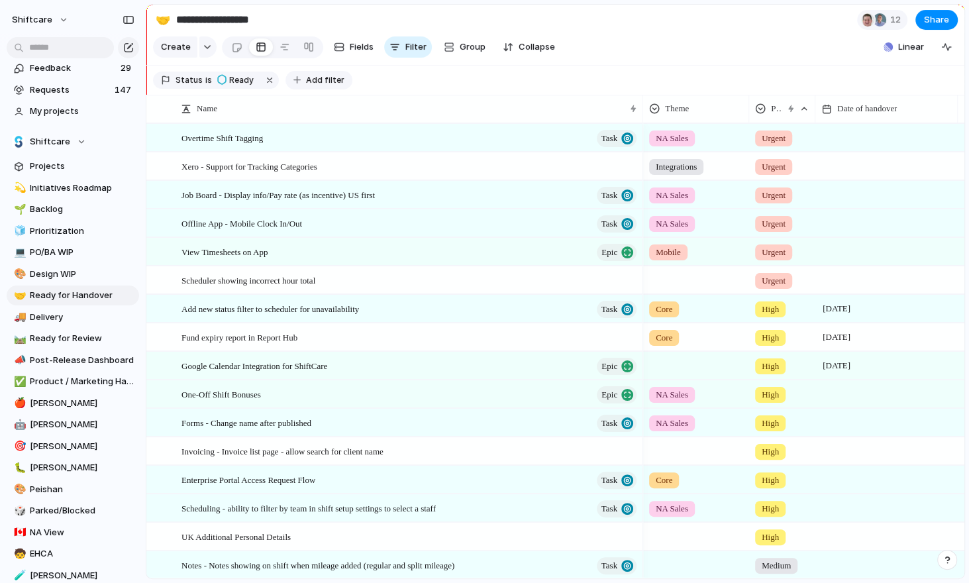
click at [309, 77] on span "Add filter" at bounding box center [325, 80] width 38 height 12
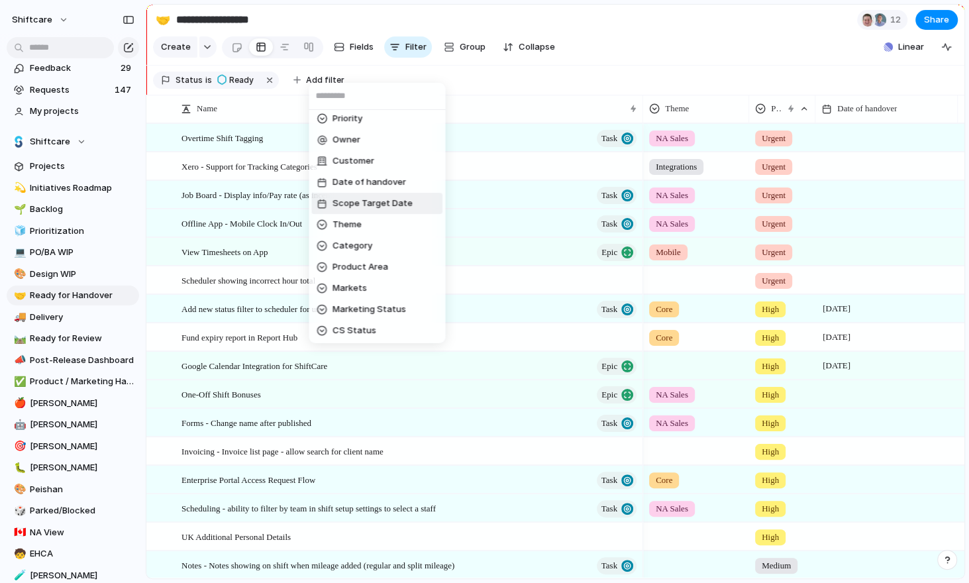
scroll to position [142, 0]
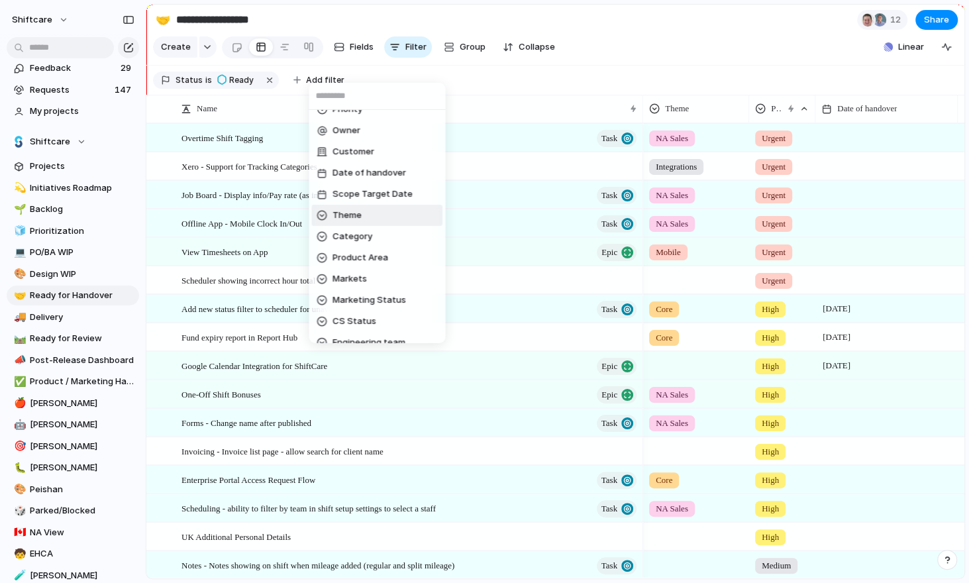
click at [362, 221] on li "Theme" at bounding box center [376, 215] width 131 height 21
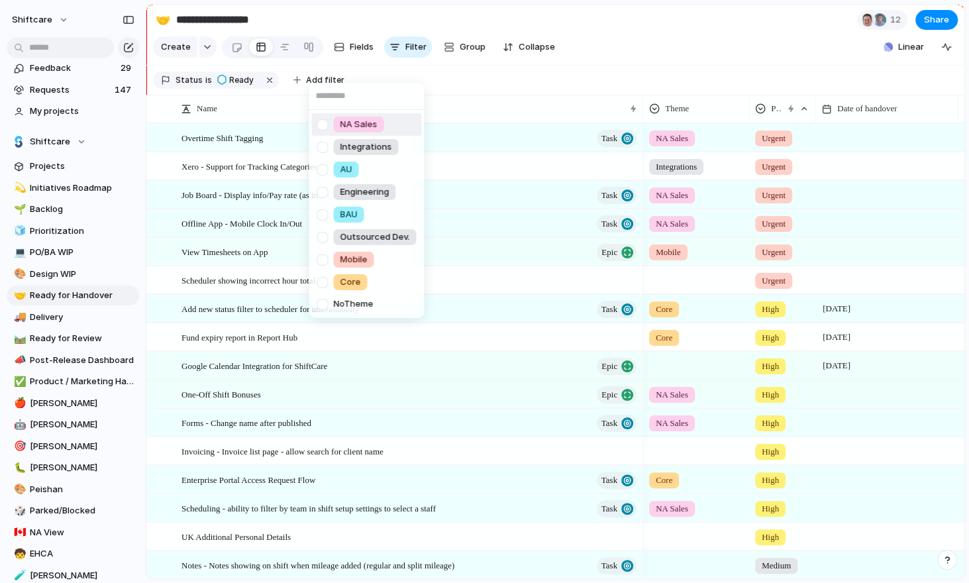
click at [324, 126] on div at bounding box center [322, 124] width 23 height 23
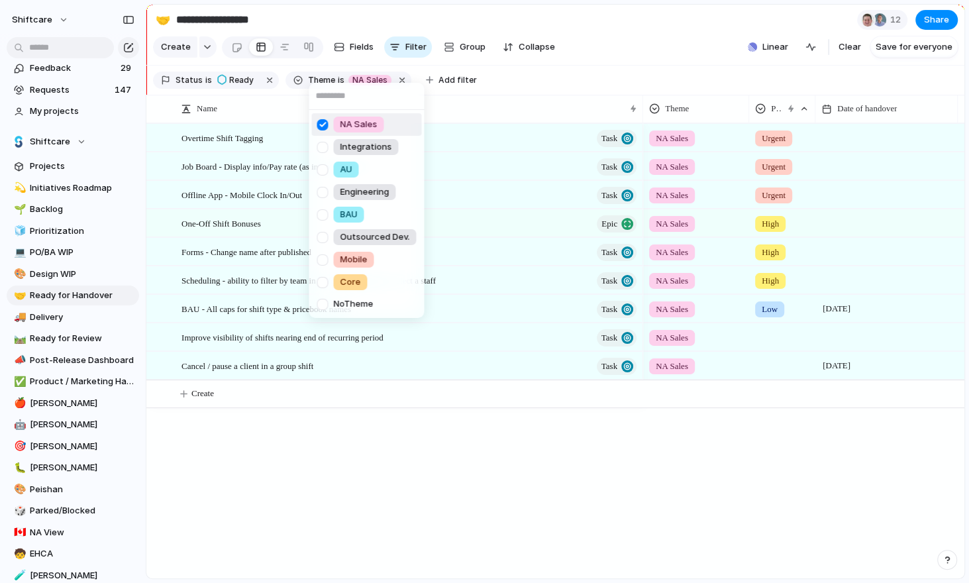
click at [717, 50] on div "NA Sales Integrations AU Engineering BAU Outsourced Dev. Mobile Core No Theme" at bounding box center [484, 291] width 969 height 583
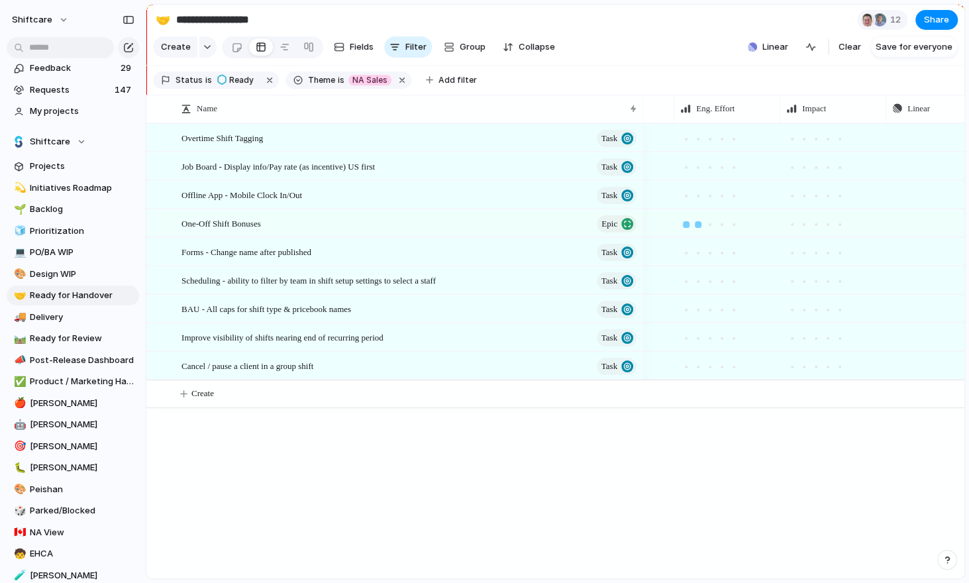
scroll to position [0, 830]
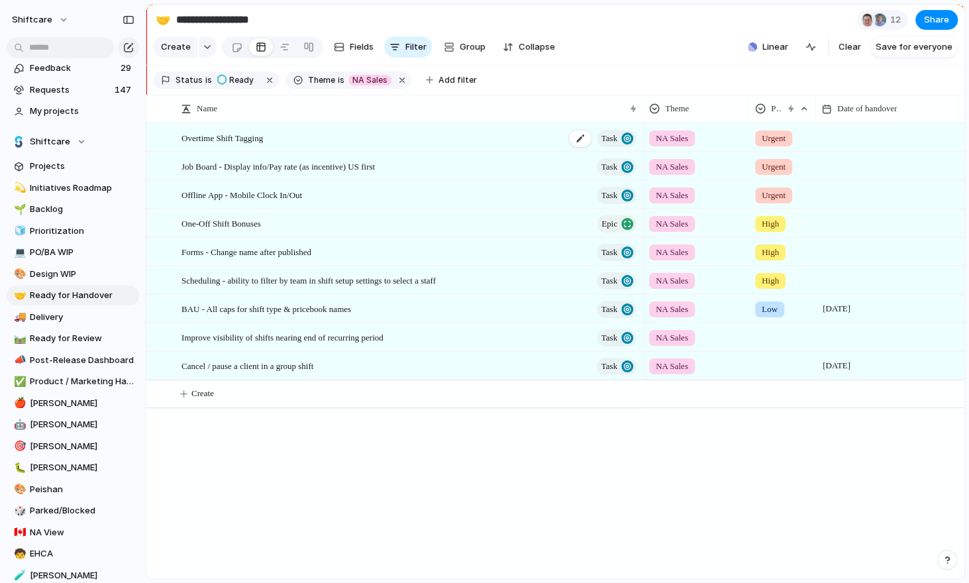
click at [431, 146] on div "Overtime Shift Tagging Task" at bounding box center [409, 137] width 457 height 27
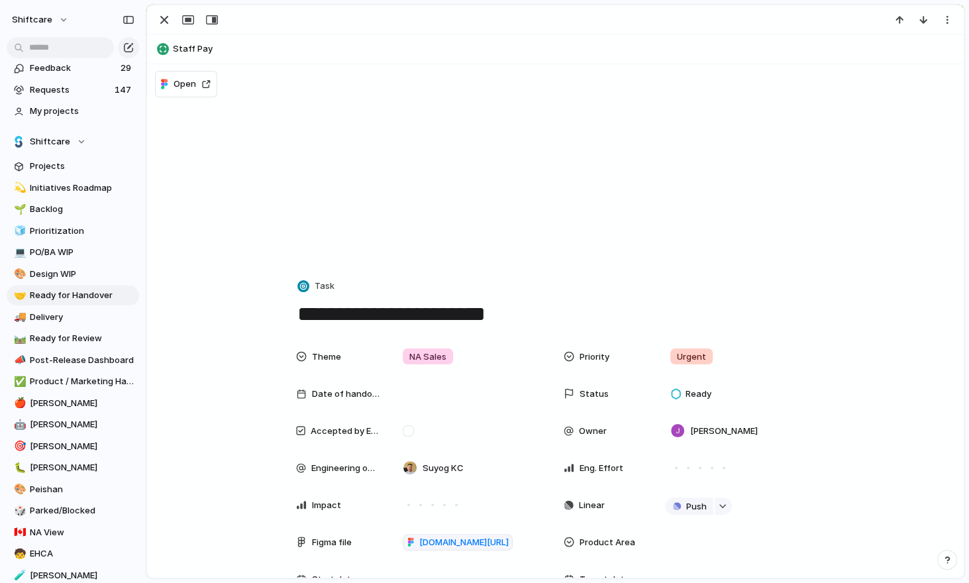
click at [175, 43] on button "Staff Pay" at bounding box center [555, 48] width 804 height 21
type textarea "*********"
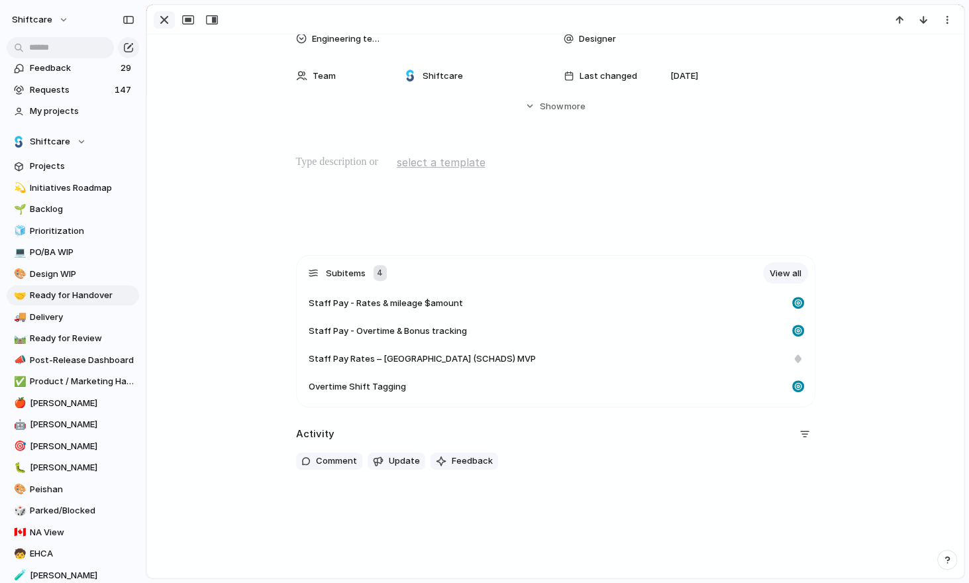
click at [163, 15] on div "button" at bounding box center [164, 20] width 16 height 16
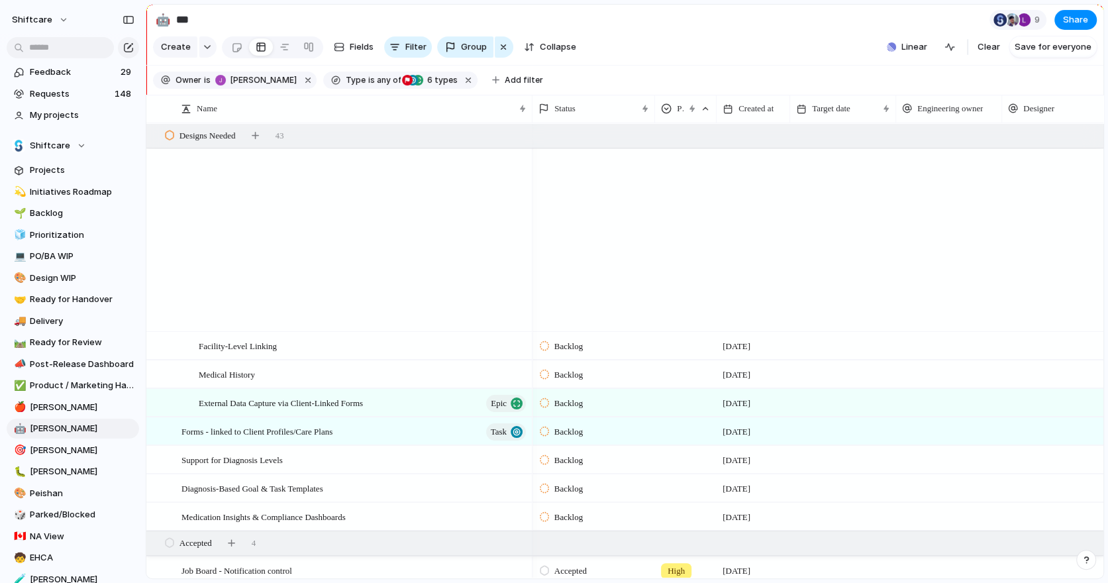
scroll to position [1420, 0]
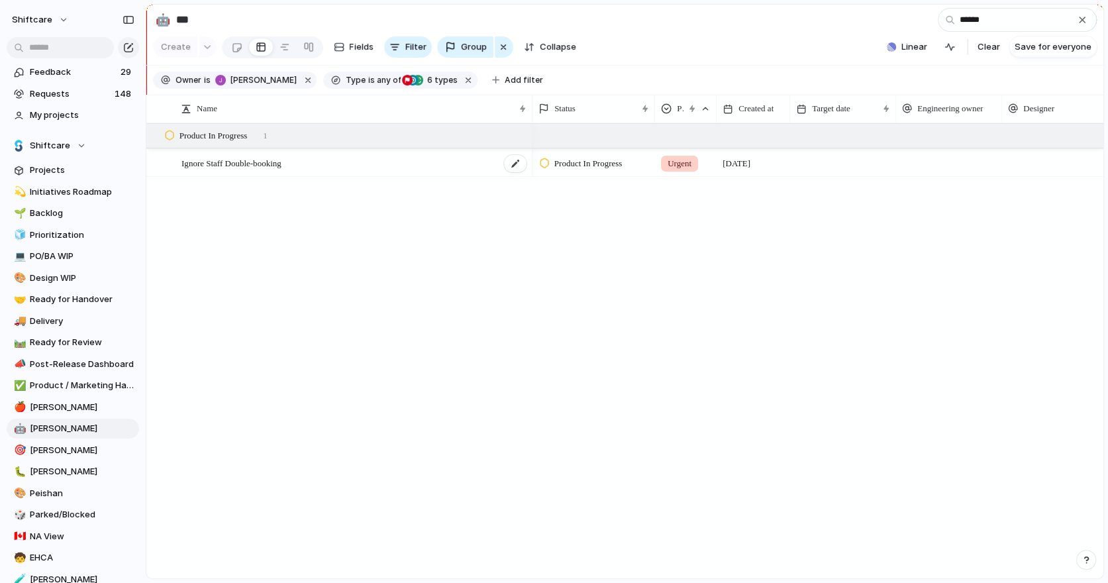
type input "******"
click at [330, 164] on div "Ignore Staff Double-booking" at bounding box center [354, 163] width 346 height 27
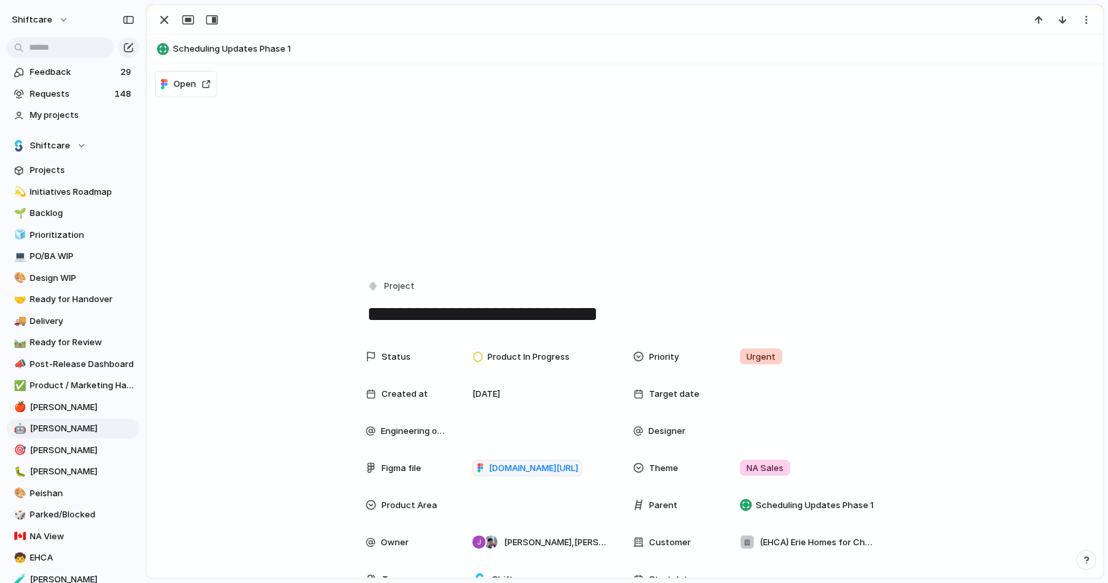
scroll to position [183, 0]
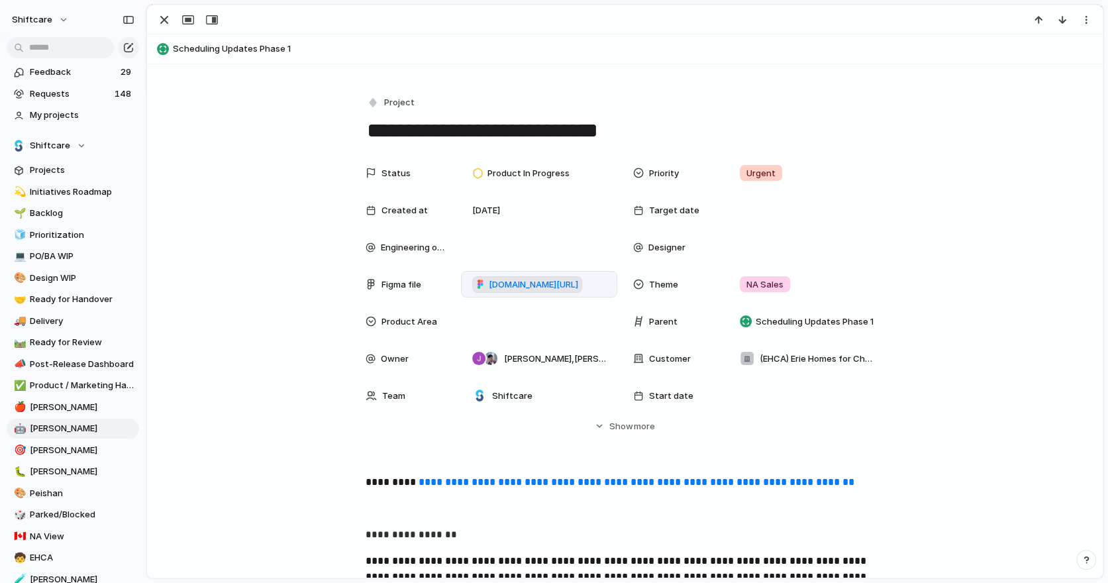
click at [538, 283] on span "[DOMAIN_NAME][URL]" at bounding box center [533, 284] width 89 height 13
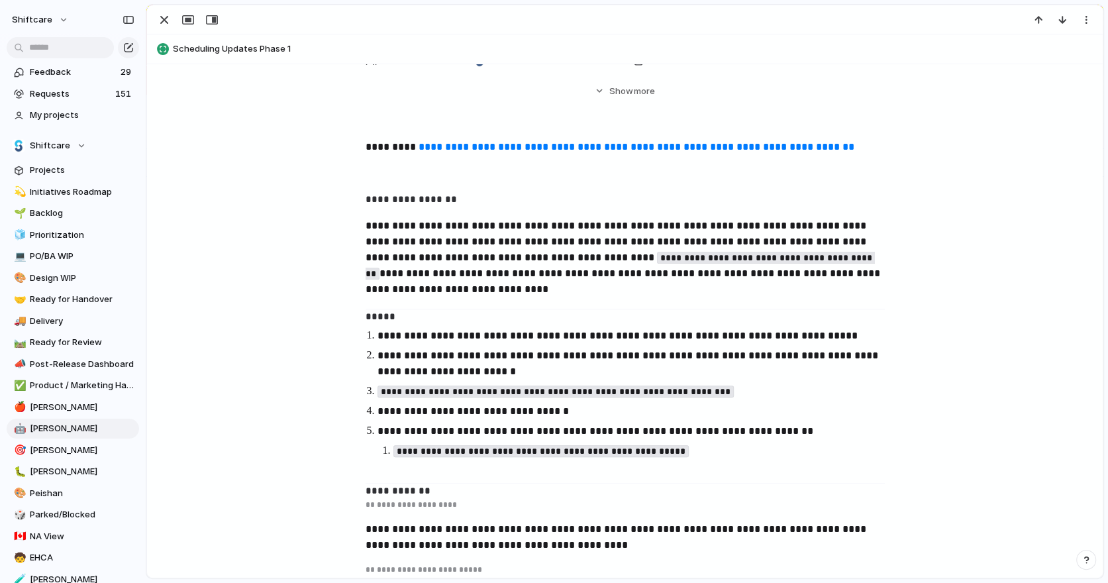
scroll to position [522, 0]
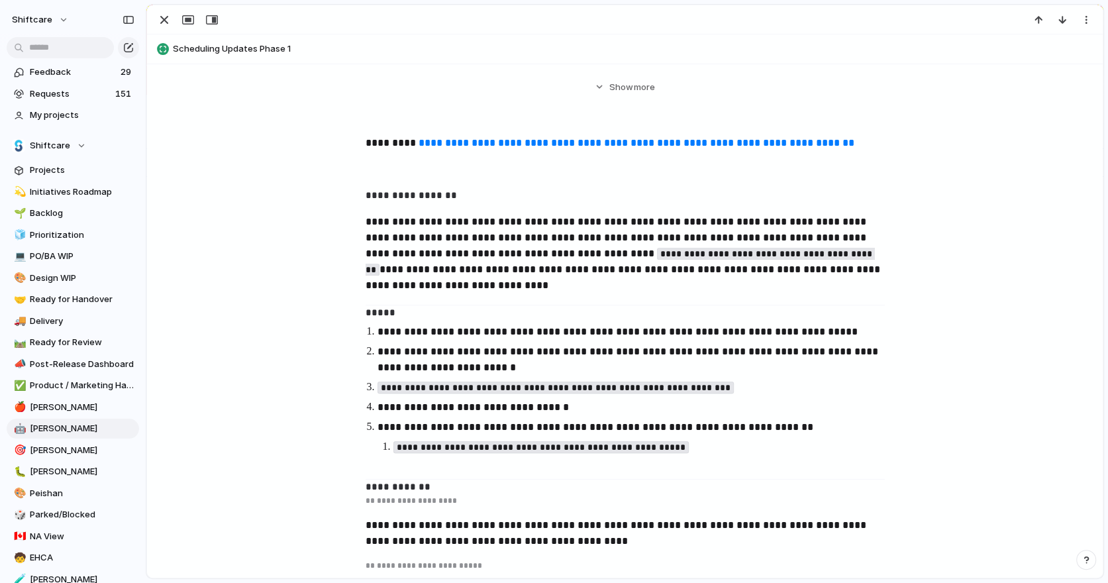
click at [446, 238] on p "**********" at bounding box center [624, 254] width 519 height 80
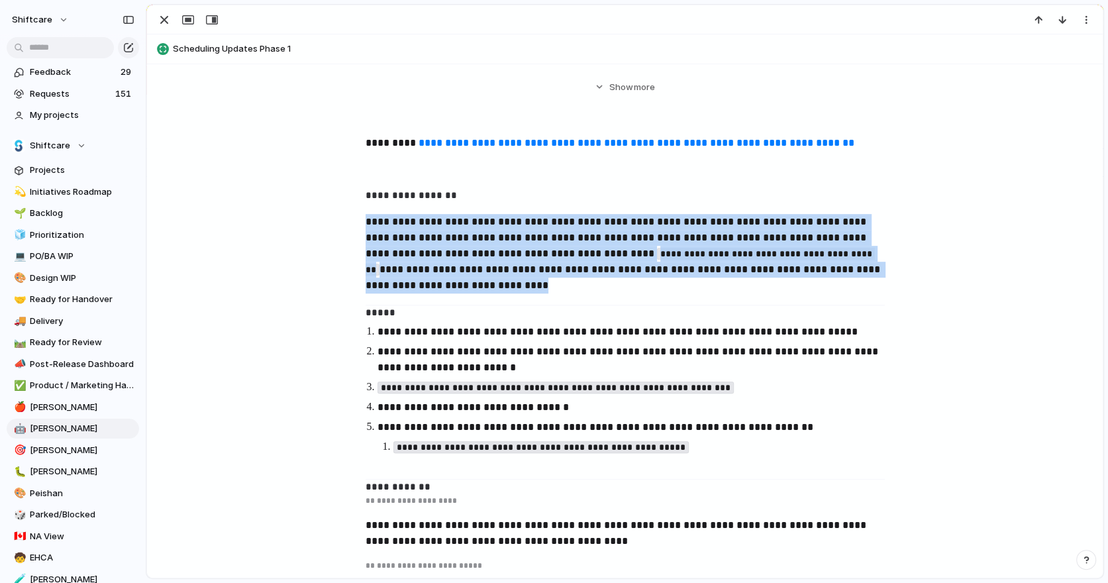
click at [446, 238] on p "**********" at bounding box center [624, 254] width 519 height 80
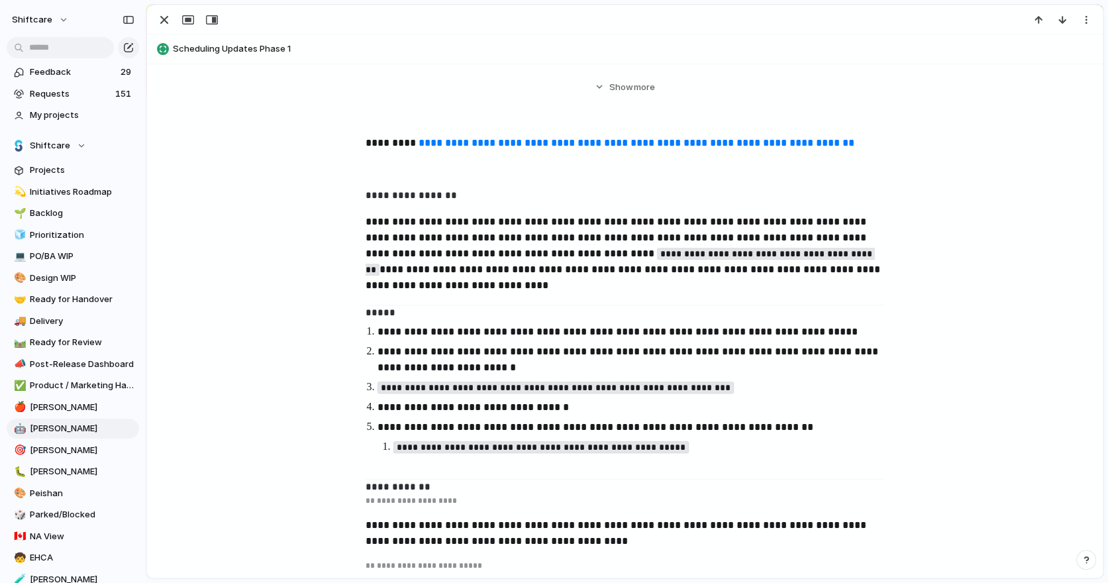
click at [428, 192] on strong "**********" at bounding box center [410, 195] width 91 height 10
click at [425, 245] on p "**********" at bounding box center [624, 254] width 519 height 80
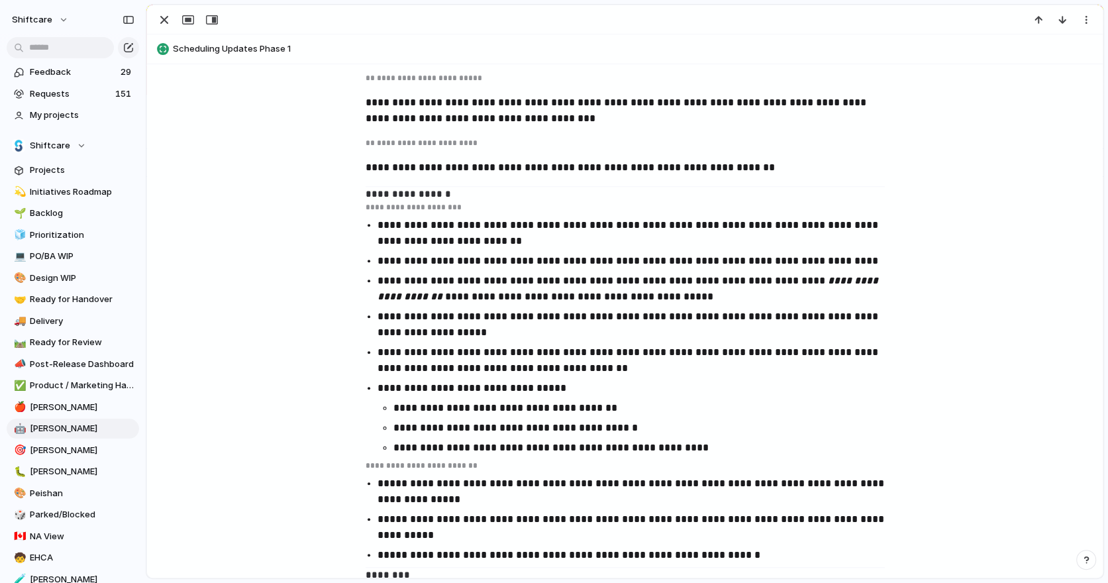
scroll to position [1853, 0]
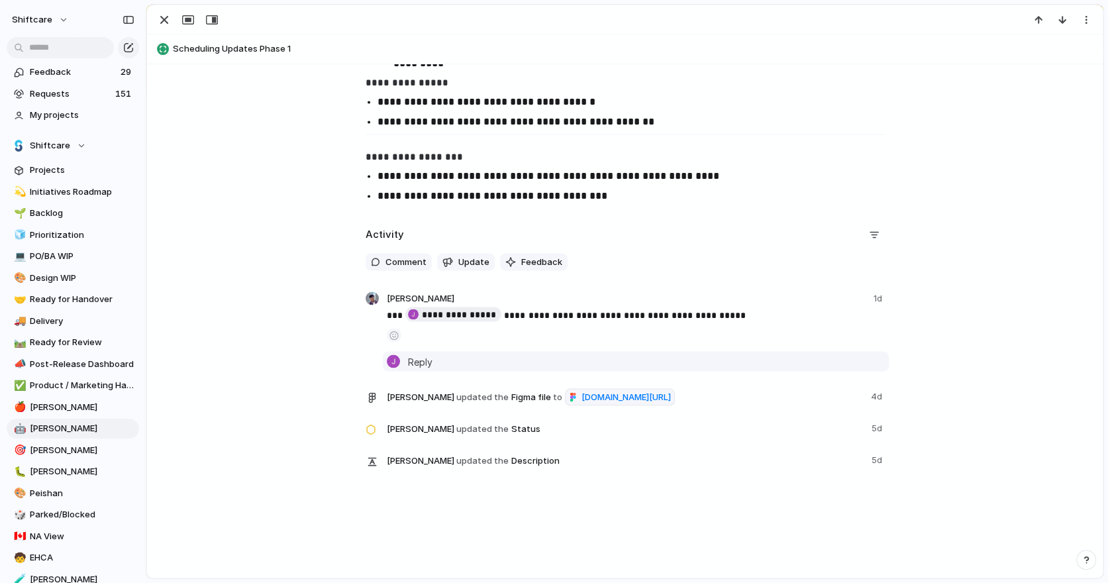
click at [422, 354] on span "Reply" at bounding box center [420, 361] width 24 height 15
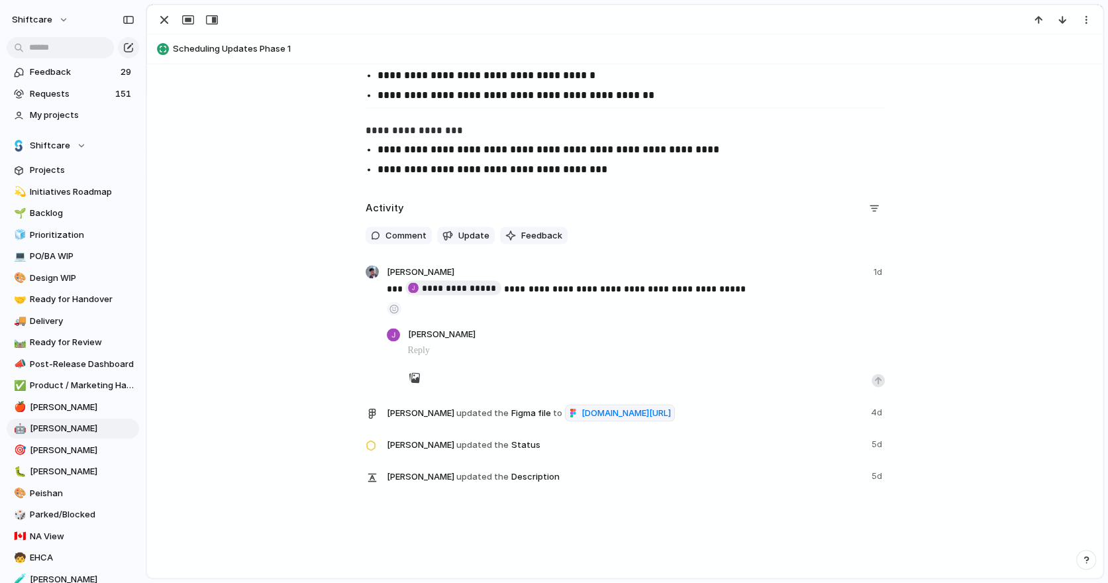
scroll to position [1867, 0]
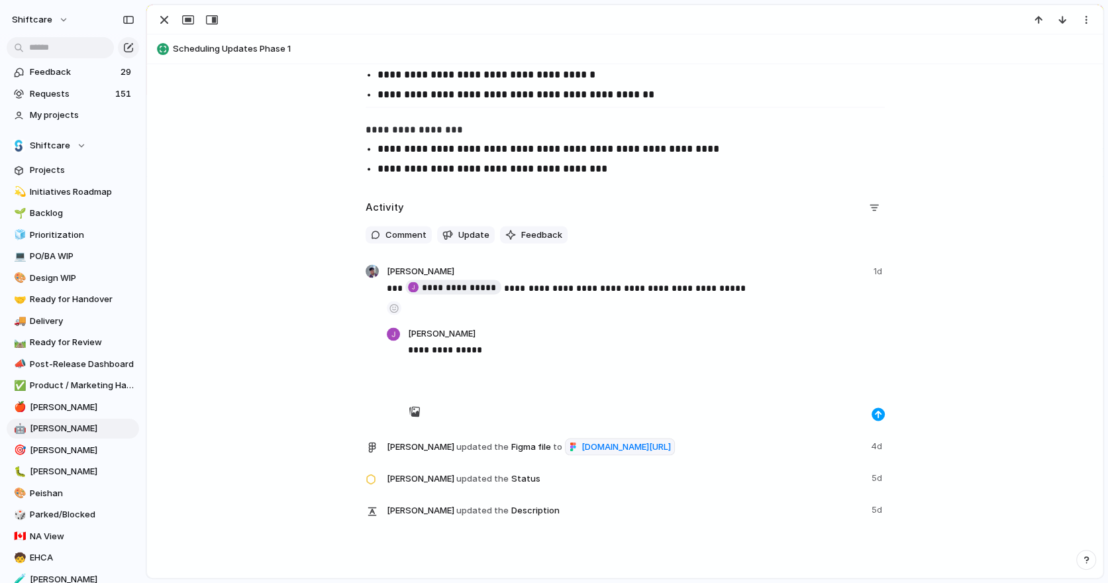
click at [875, 416] on div "button" at bounding box center [878, 414] width 8 height 8
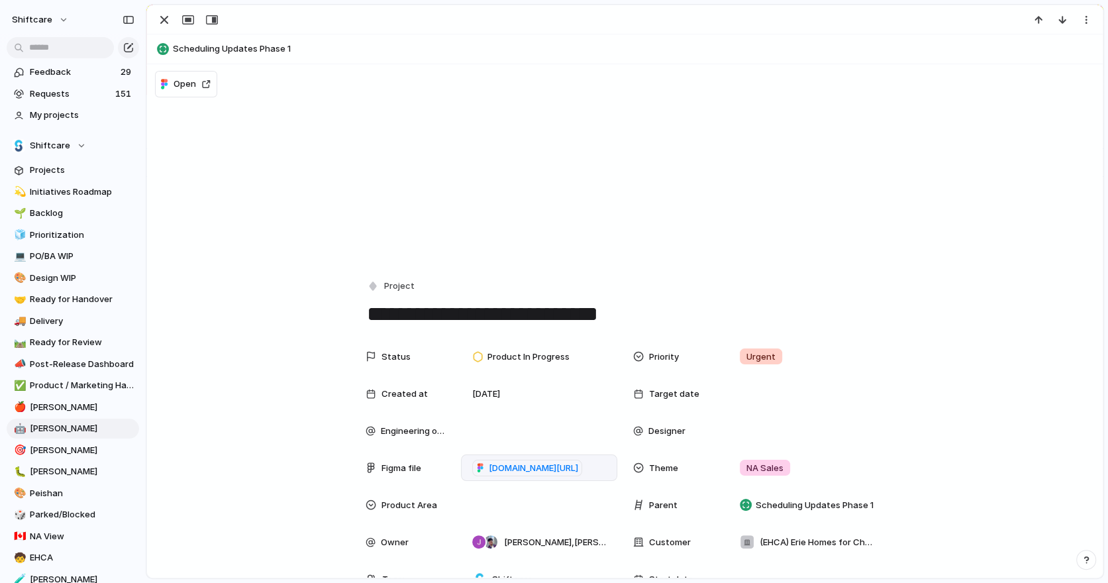
scroll to position [218, 0]
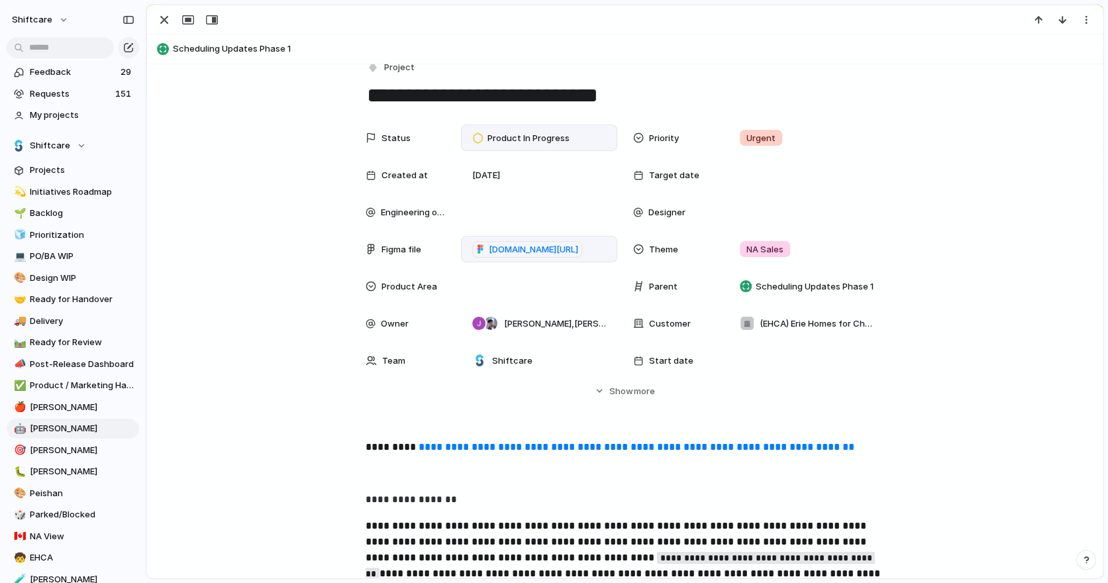
click at [535, 142] on span "Product In Progress" at bounding box center [528, 138] width 82 height 13
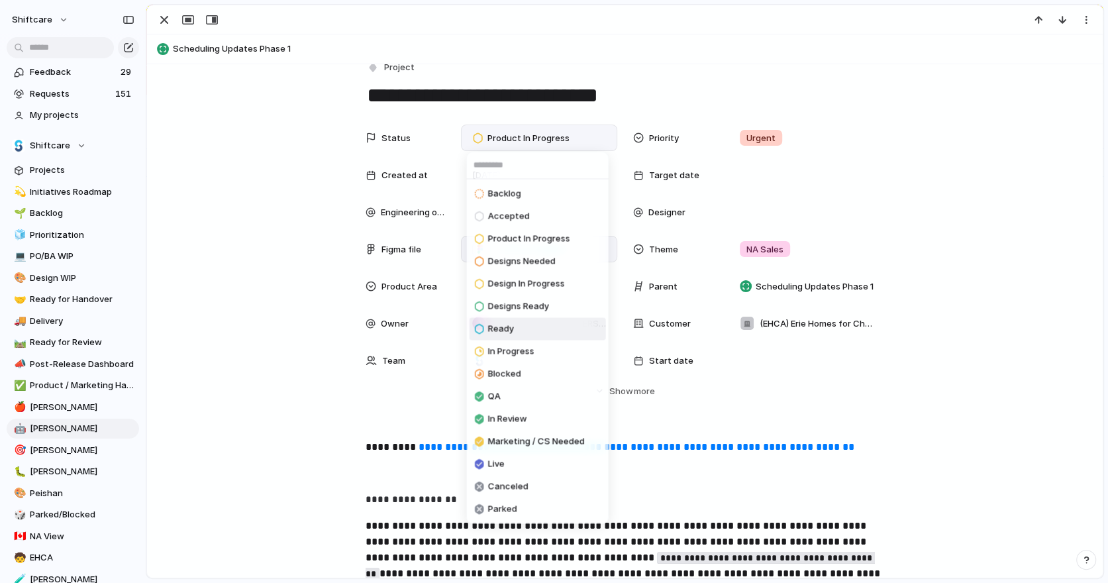
click at [508, 324] on span "Ready" at bounding box center [501, 328] width 26 height 13
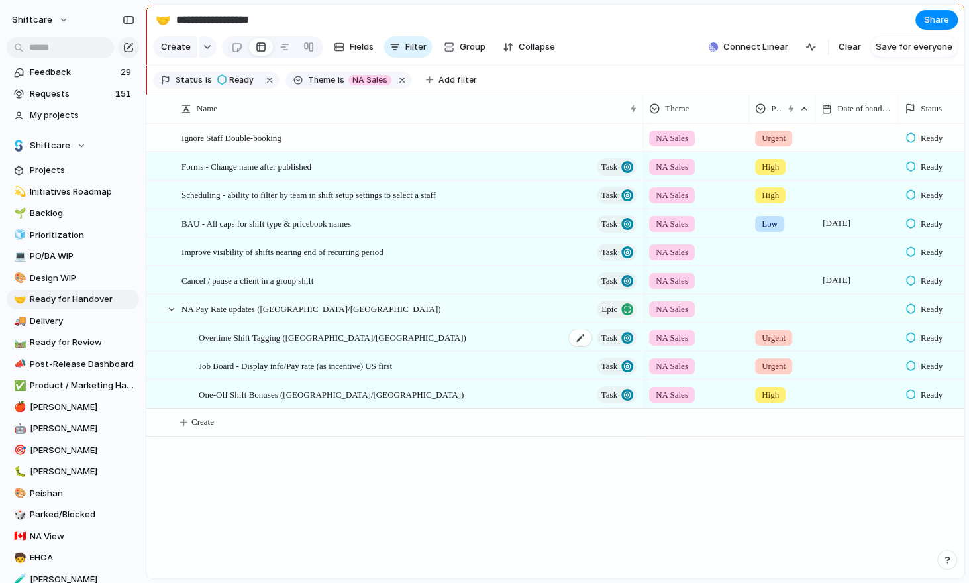
click at [270, 336] on span "Overtime Shift Tagging ([GEOGRAPHIC_DATA]/[GEOGRAPHIC_DATA])" at bounding box center [332, 336] width 267 height 15
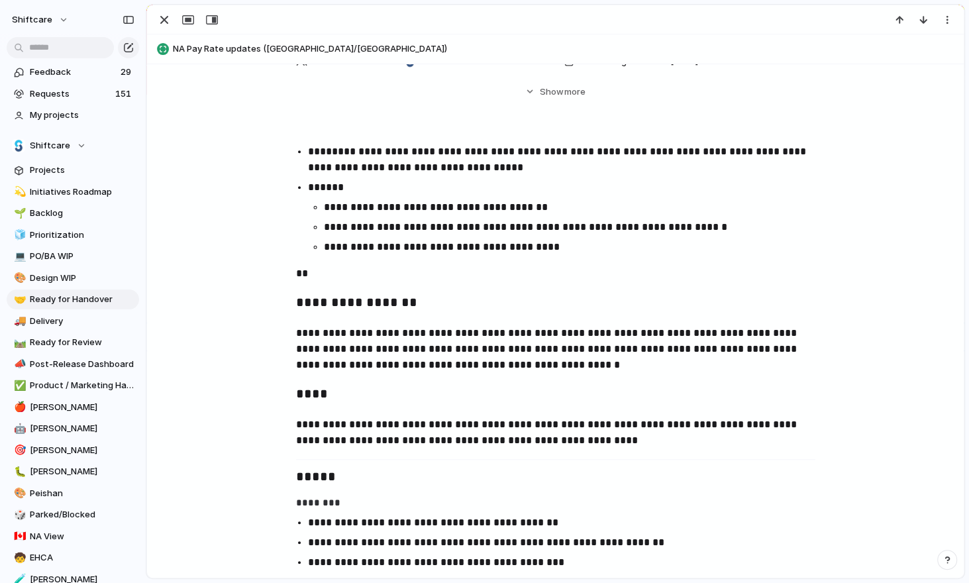
scroll to position [662, 0]
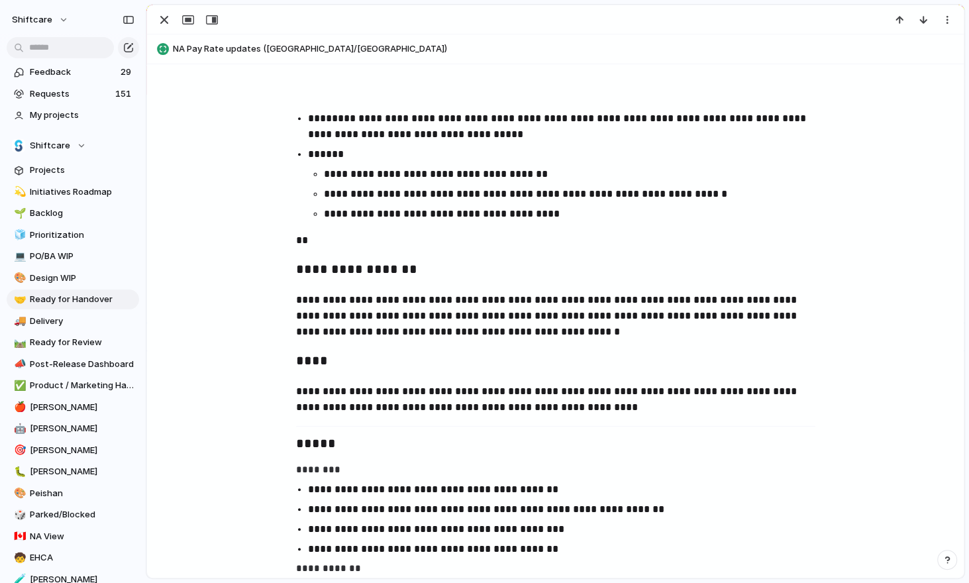
click at [474, 383] on p "**********" at bounding box center [555, 399] width 519 height 32
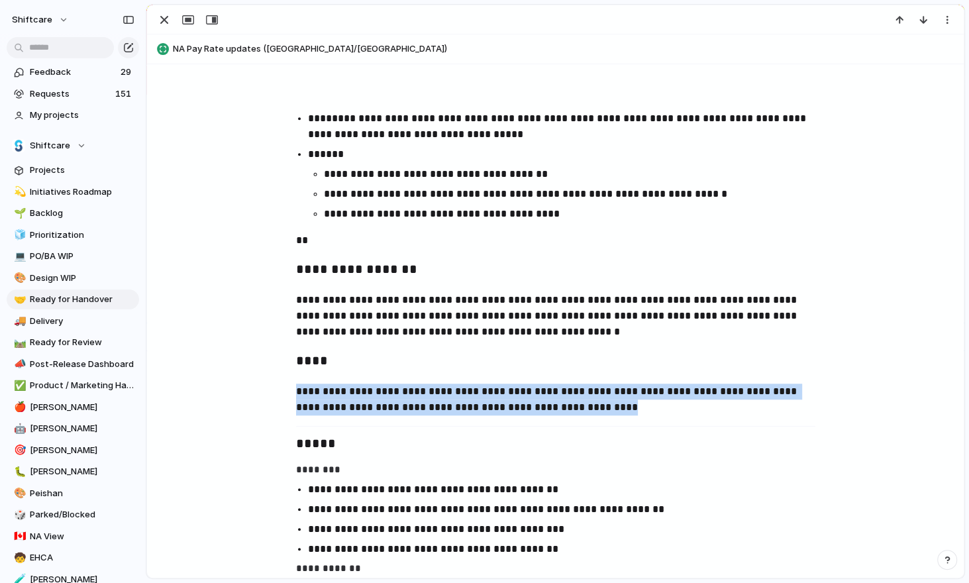
click at [474, 383] on p "**********" at bounding box center [555, 399] width 519 height 32
click at [554, 397] on p "**********" at bounding box center [555, 399] width 519 height 32
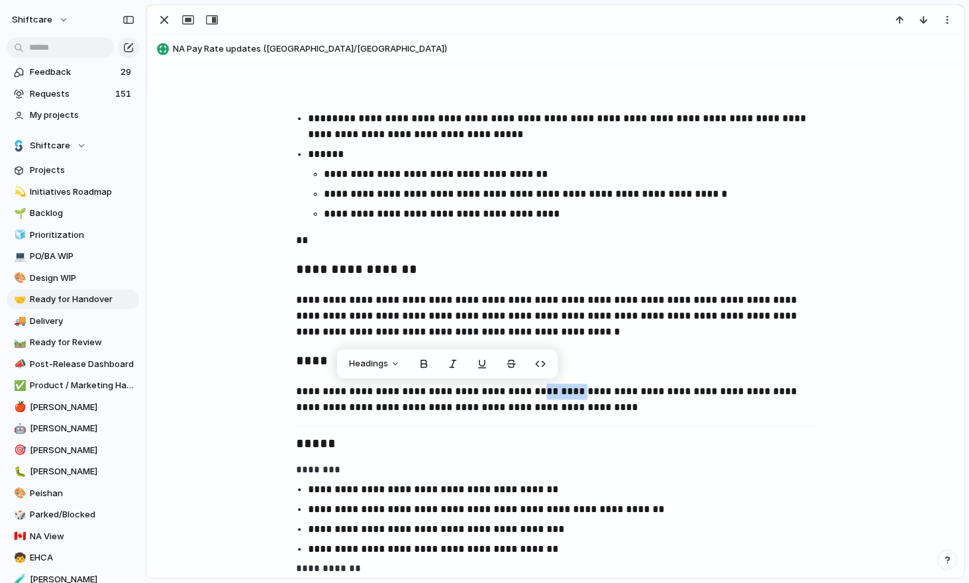
click at [554, 397] on p "**********" at bounding box center [555, 399] width 519 height 32
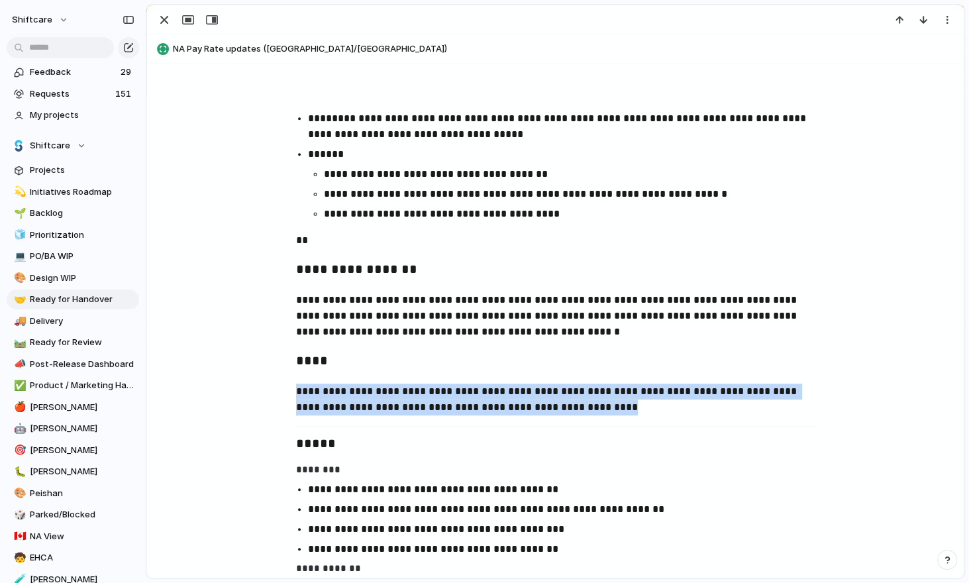
click at [554, 397] on p "**********" at bounding box center [555, 399] width 519 height 32
click at [631, 394] on p "**********" at bounding box center [555, 399] width 519 height 32
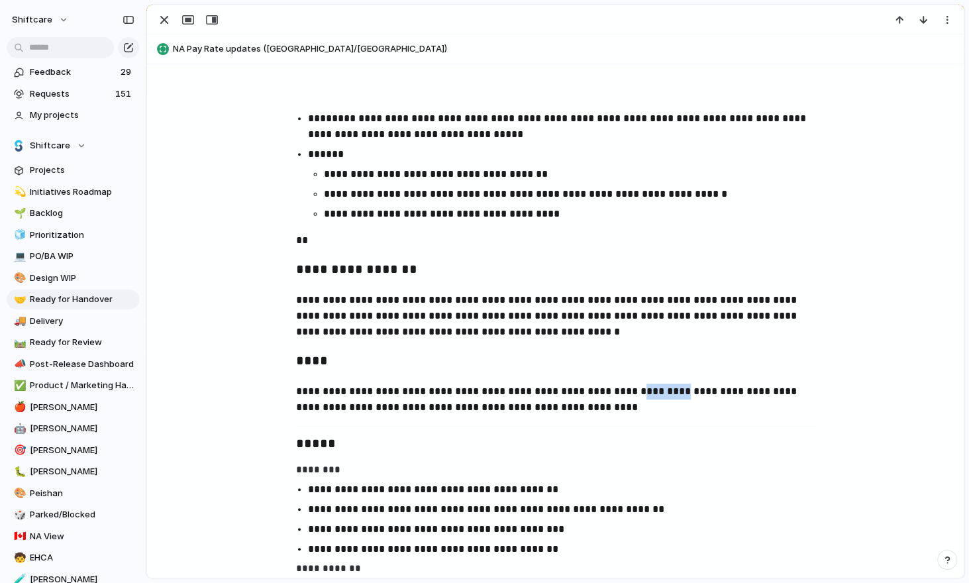
click at [631, 394] on p "**********" at bounding box center [555, 399] width 519 height 32
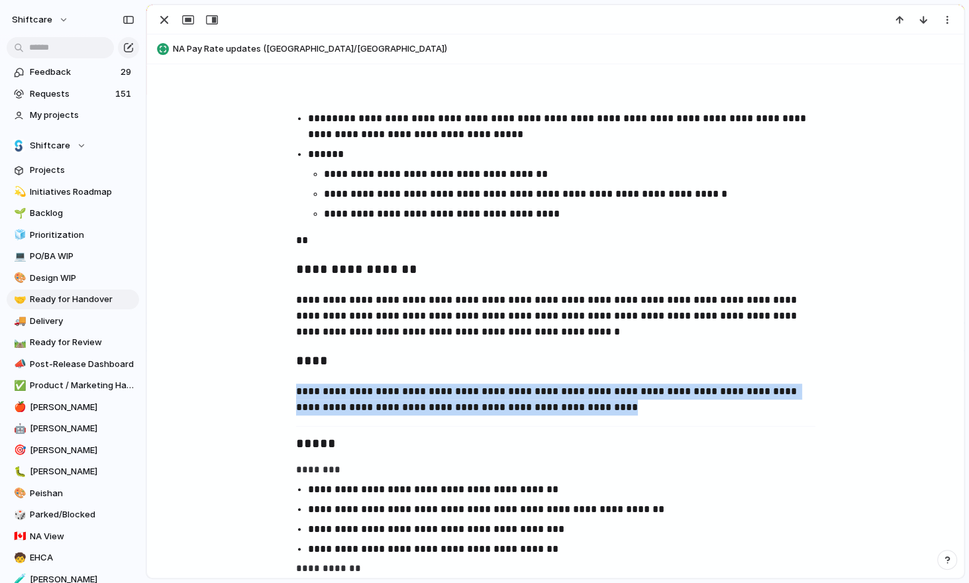
click at [631, 394] on p "**********" at bounding box center [555, 399] width 519 height 32
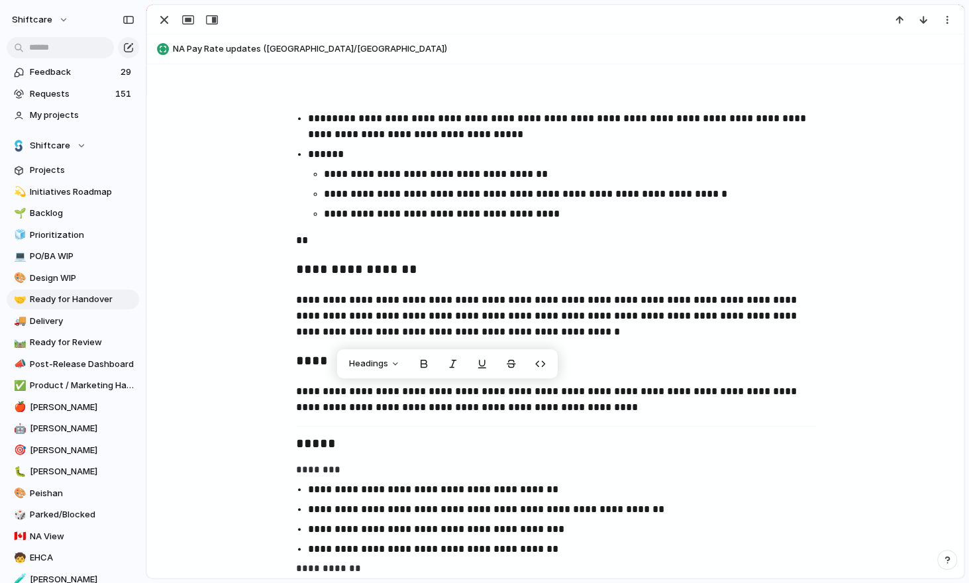
click at [631, 437] on h3 "*****" at bounding box center [555, 444] width 519 height 23
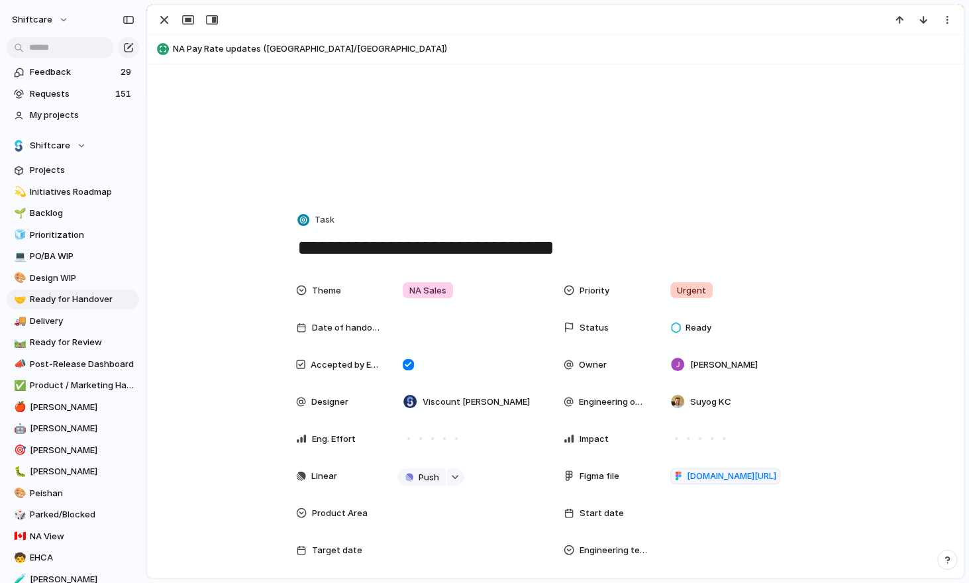
scroll to position [86, 0]
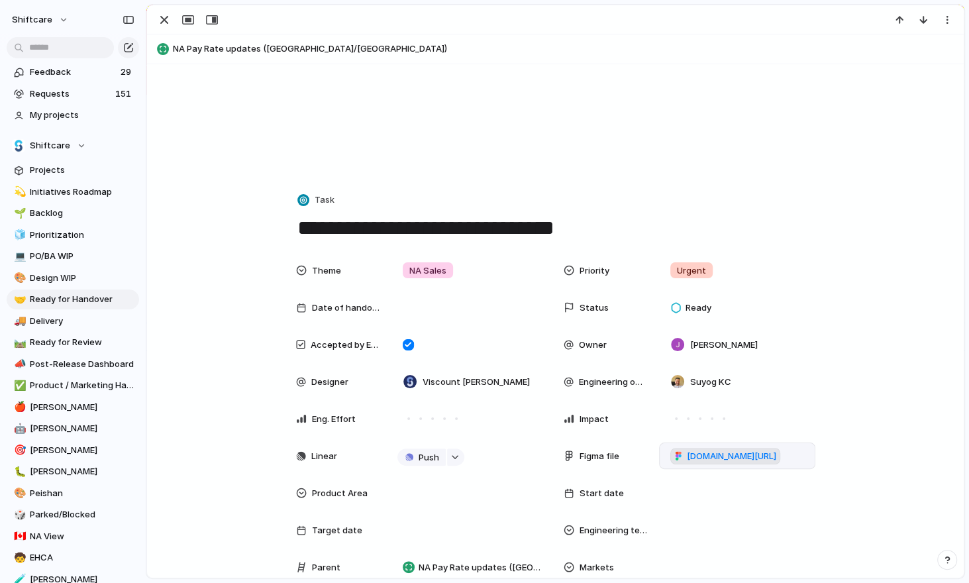
click at [717, 462] on link "[DOMAIN_NAME][URL]" at bounding box center [725, 456] width 110 height 17
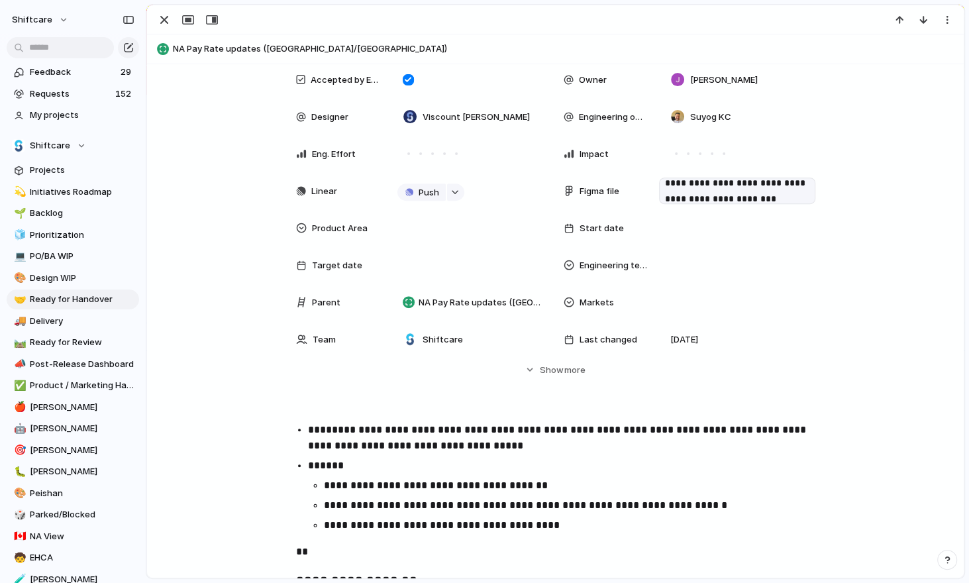
scroll to position [395, 0]
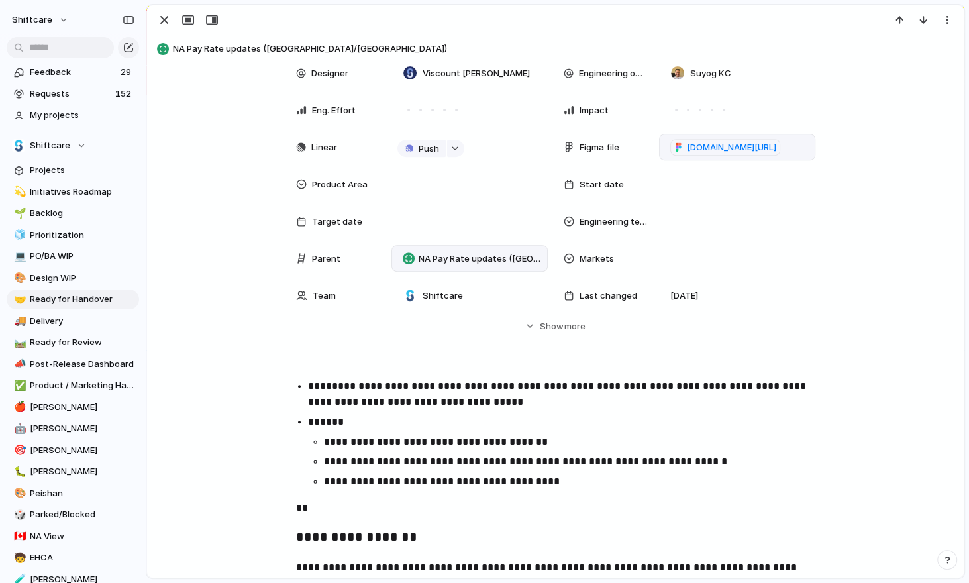
click at [474, 265] on div "NA Pay Rate updates ([GEOGRAPHIC_DATA]/[GEOGRAPHIC_DATA])" at bounding box center [469, 258] width 156 height 26
click at [499, 256] on span "NA Pay Rate updates ([GEOGRAPHIC_DATA]/[GEOGRAPHIC_DATA])" at bounding box center [479, 258] width 123 height 13
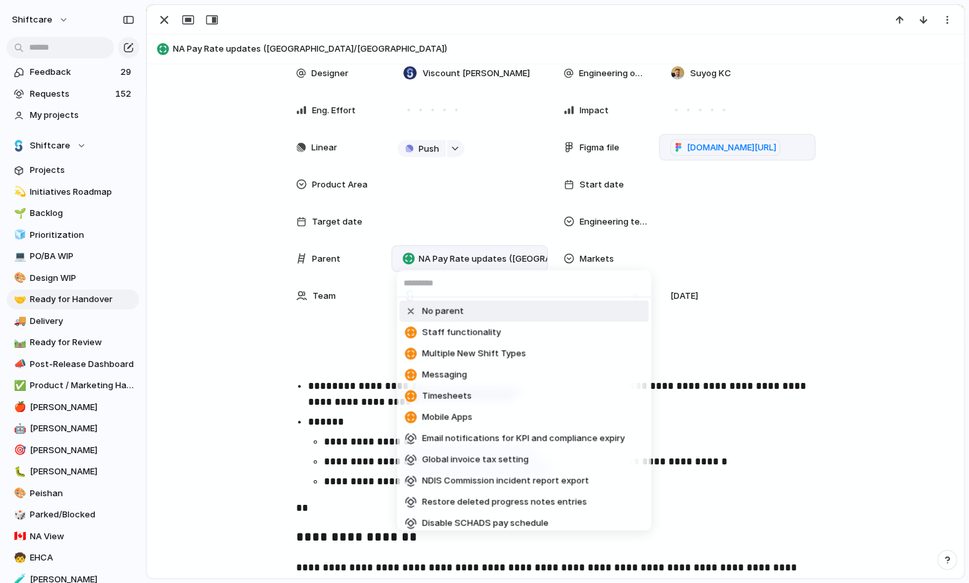
type input "*"
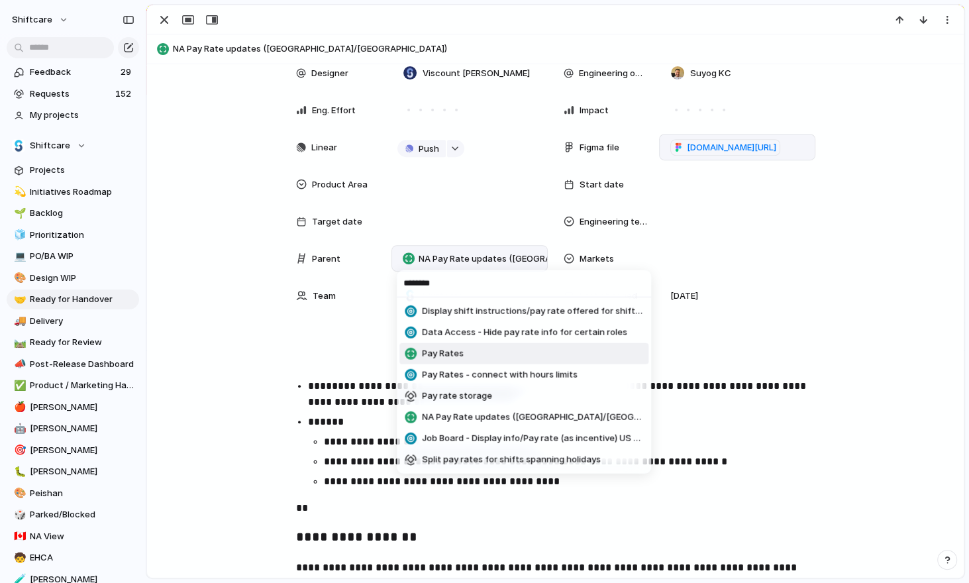
type input "********"
click at [455, 357] on span "Pay Rates" at bounding box center [443, 353] width 42 height 13
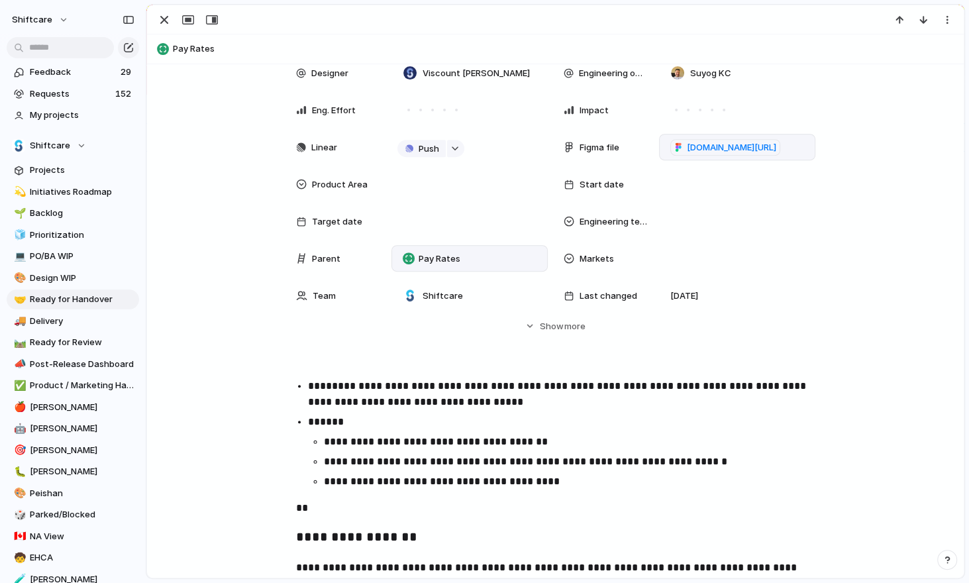
click at [201, 128] on div "Theme NA Sales Priority Urgent Date of handover Status Ready Accepted by Engine…" at bounding box center [555, 140] width 785 height 384
click at [163, 24] on div "button" at bounding box center [164, 20] width 16 height 16
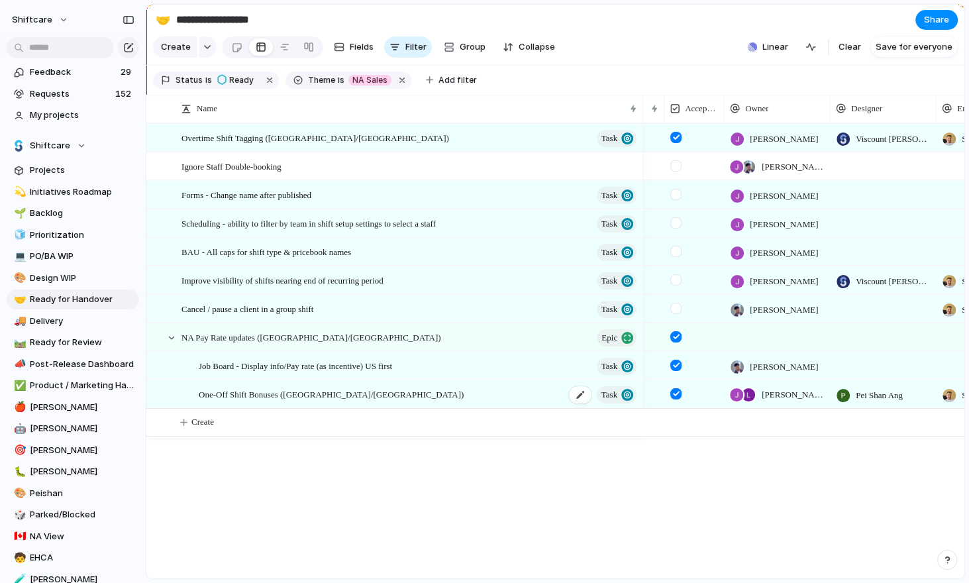
click at [298, 398] on span "One-Off Shift Bonuses ([GEOGRAPHIC_DATA]/[GEOGRAPHIC_DATA])" at bounding box center [331, 393] width 265 height 15
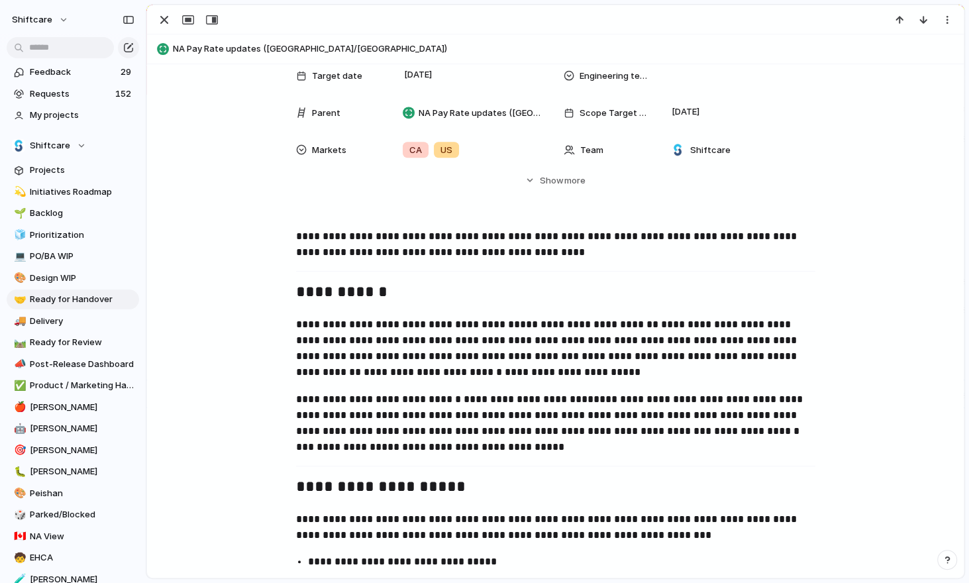
scroll to position [543, 0]
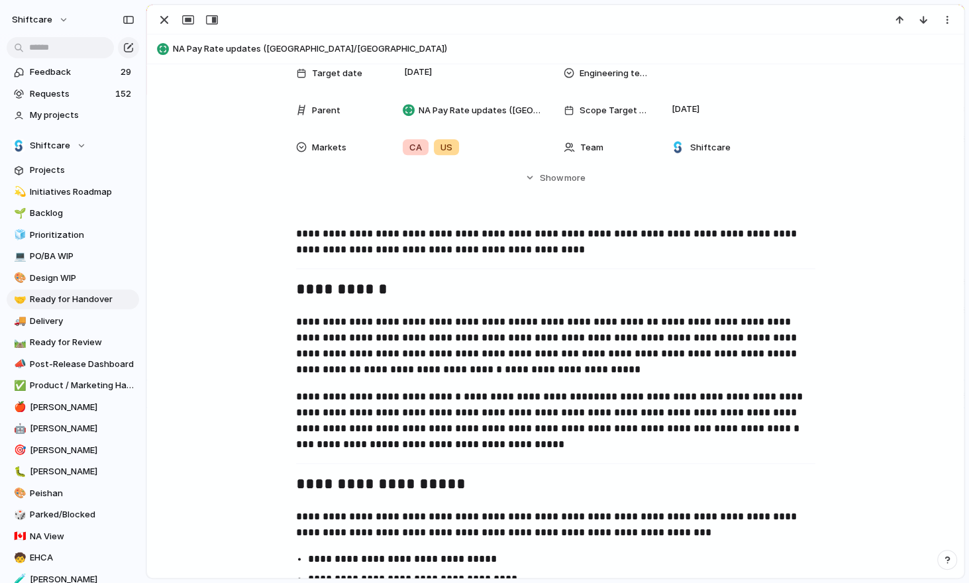
click at [583, 394] on p "**********" at bounding box center [555, 421] width 519 height 64
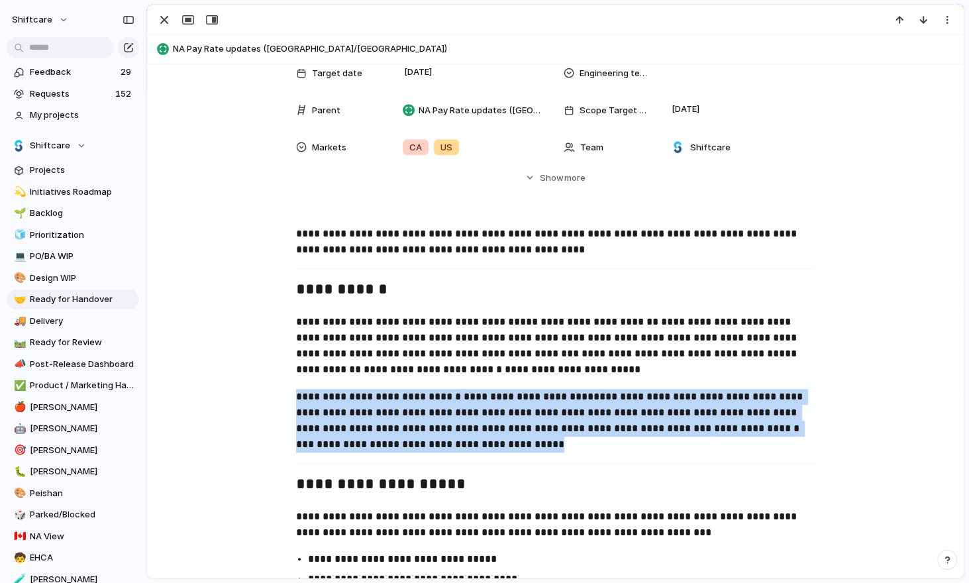
click at [583, 394] on p "**********" at bounding box center [555, 421] width 519 height 64
click at [477, 371] on button "button" at bounding box center [474, 368] width 26 height 21
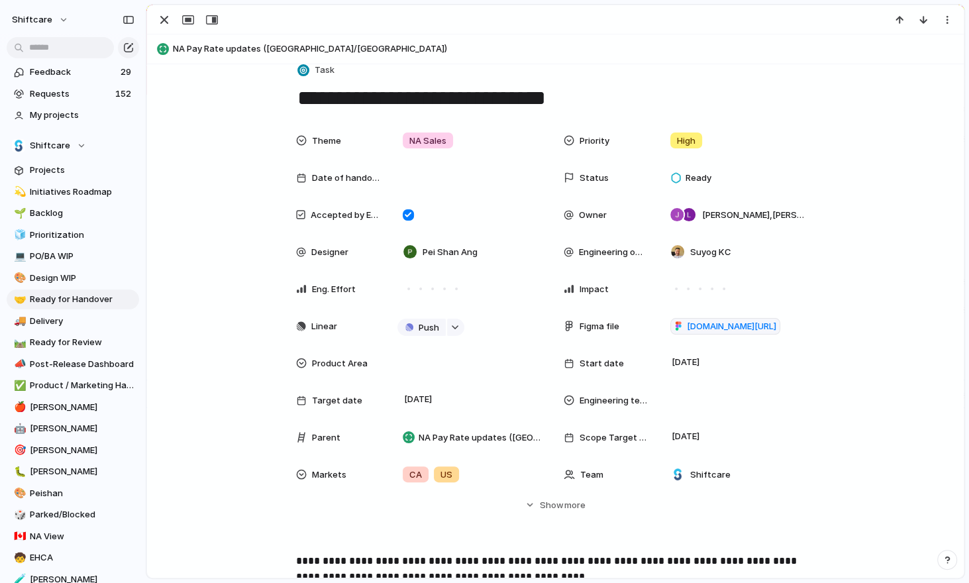
scroll to position [193, 0]
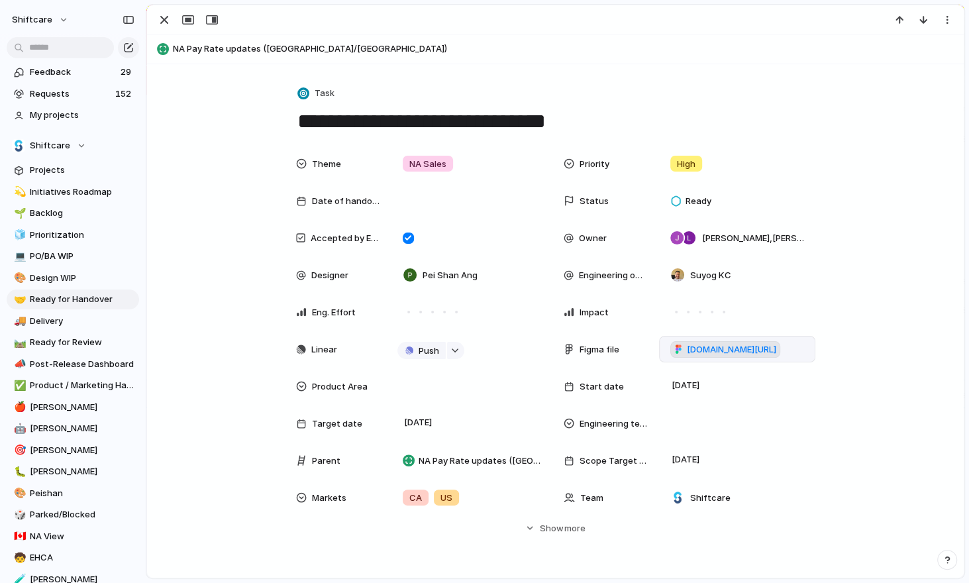
click at [770, 346] on span "[DOMAIN_NAME][URL]" at bounding box center [731, 349] width 89 height 13
click at [162, 22] on div "button" at bounding box center [164, 20] width 16 height 16
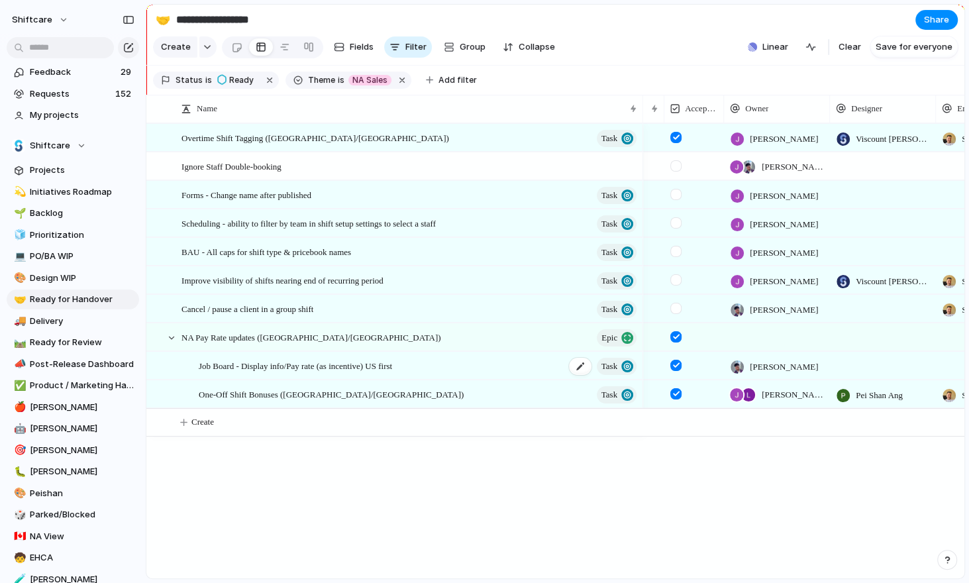
click at [332, 365] on span "Job Board - Display info/Pay rate (as incentive) US first" at bounding box center [295, 365] width 193 height 15
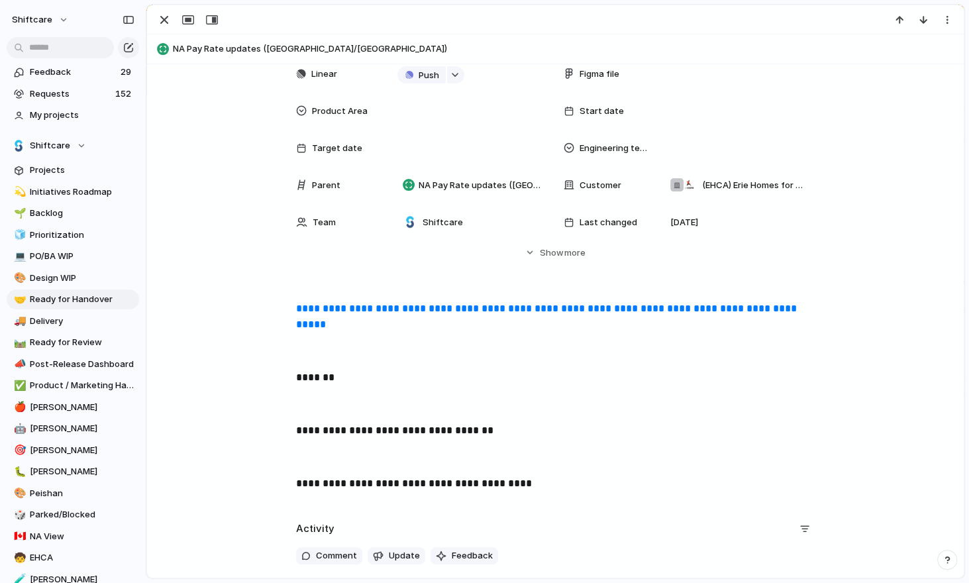
scroll to position [304, 0]
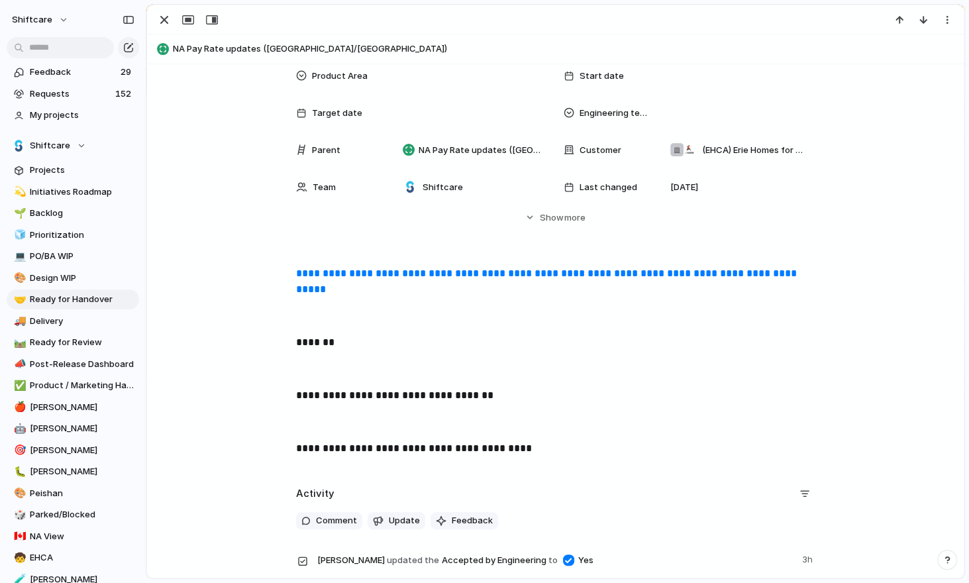
click at [340, 290] on link "**********" at bounding box center [547, 281] width 503 height 26
click at [183, 16] on div "button" at bounding box center [188, 20] width 12 height 11
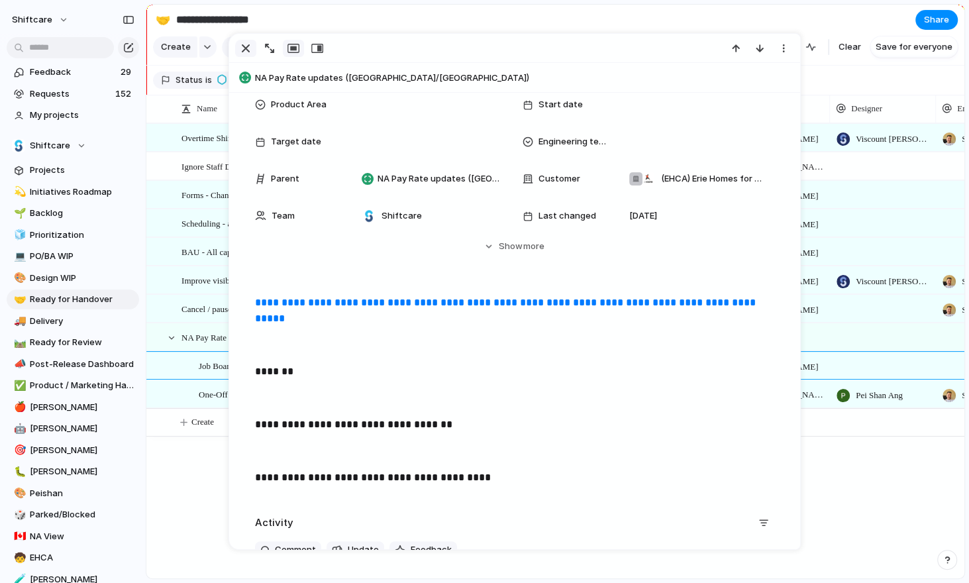
click at [238, 42] on div "button" at bounding box center [246, 48] width 16 height 16
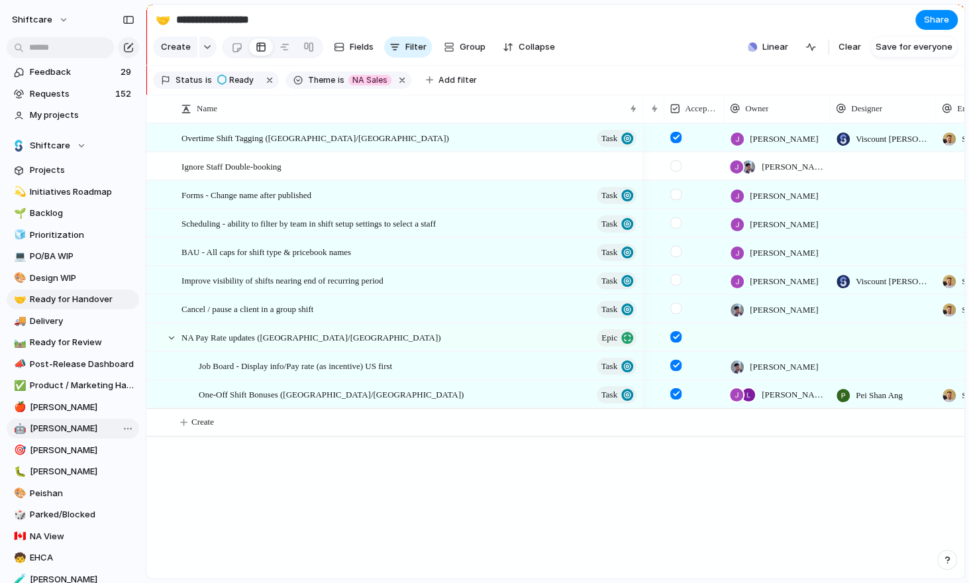
click at [44, 429] on span "[PERSON_NAME]" at bounding box center [82, 428] width 105 height 13
type input "***"
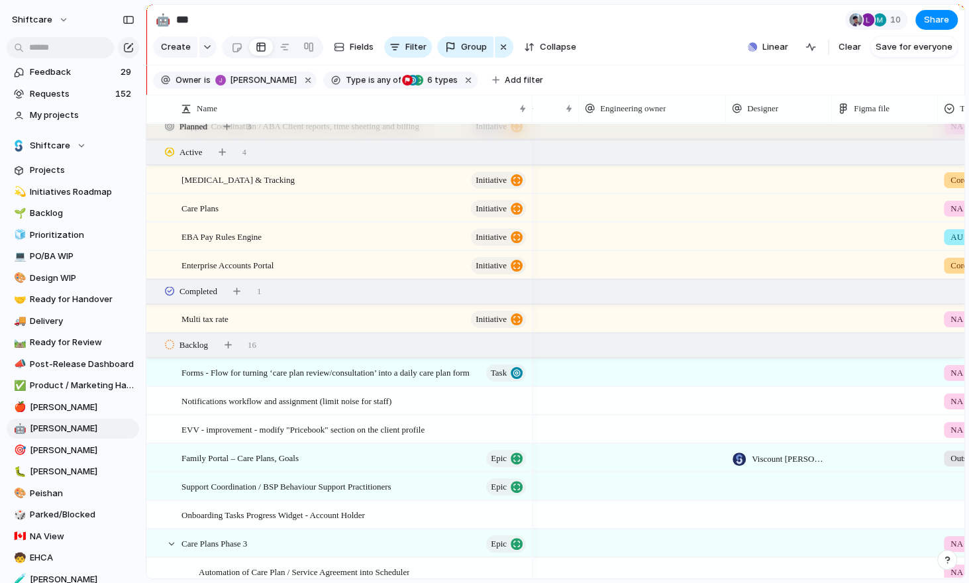
scroll to position [96, 0]
click at [505, 85] on span "Add filter" at bounding box center [524, 80] width 38 height 12
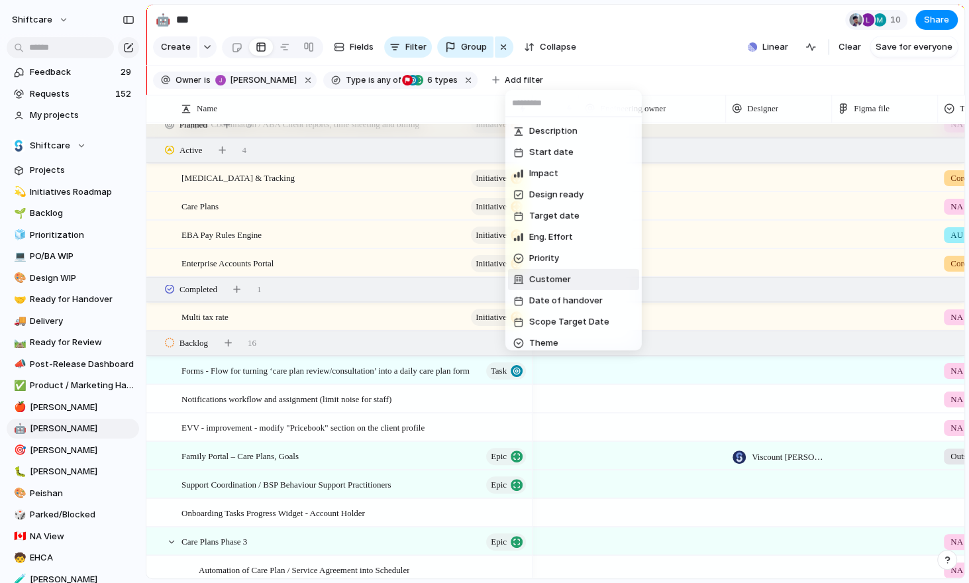
scroll to position [430, 0]
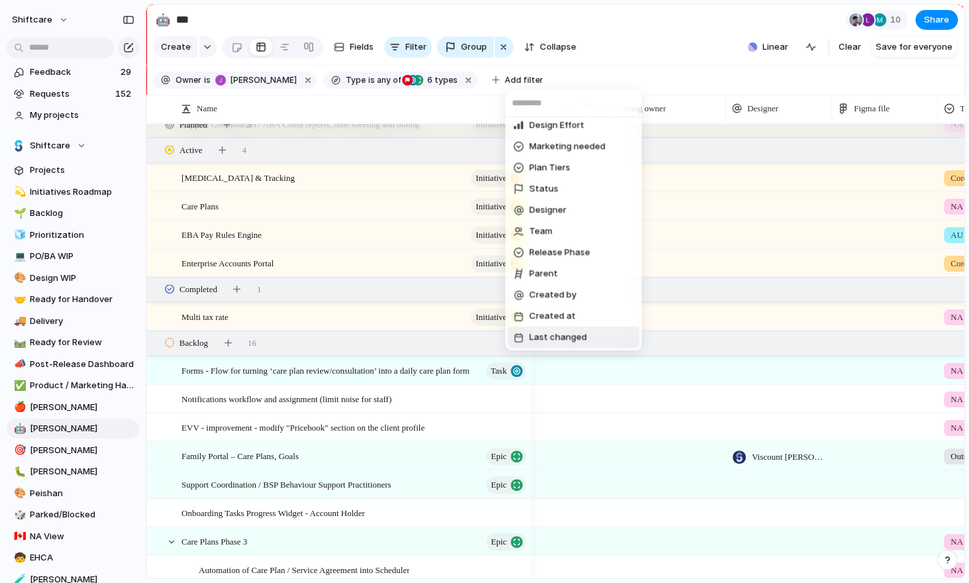
click at [545, 333] on span "Last changed" at bounding box center [558, 336] width 58 height 13
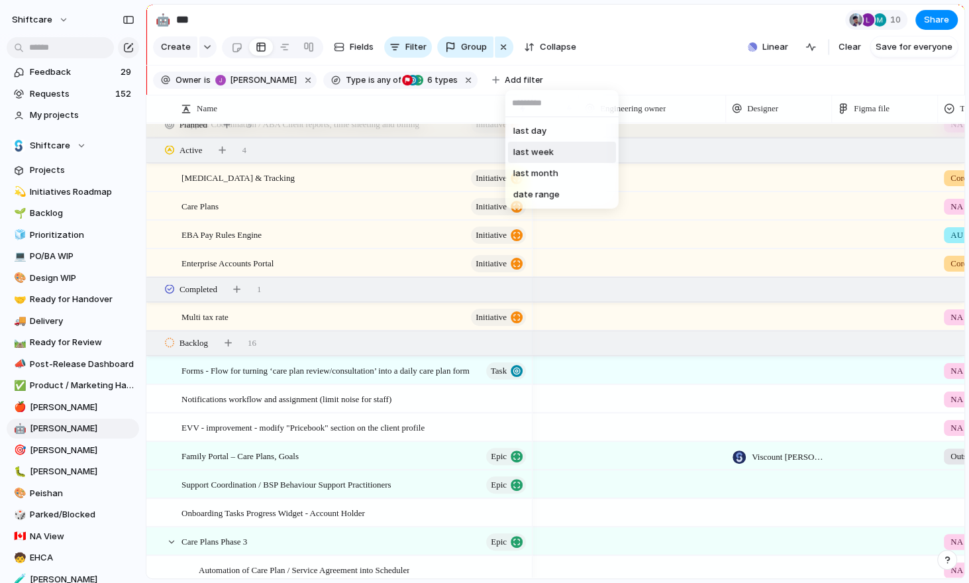
click at [551, 133] on li "last day" at bounding box center [562, 130] width 108 height 21
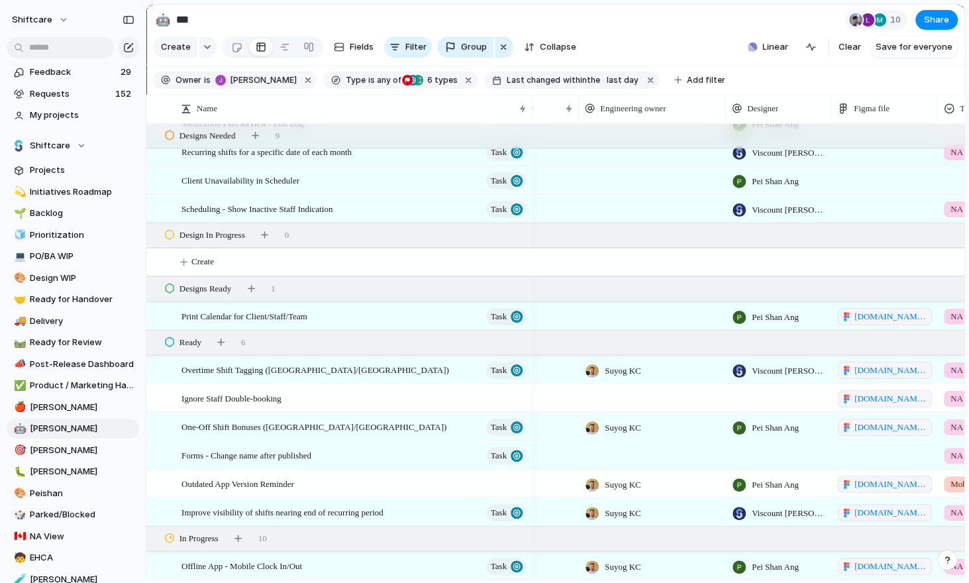
scroll to position [428, 0]
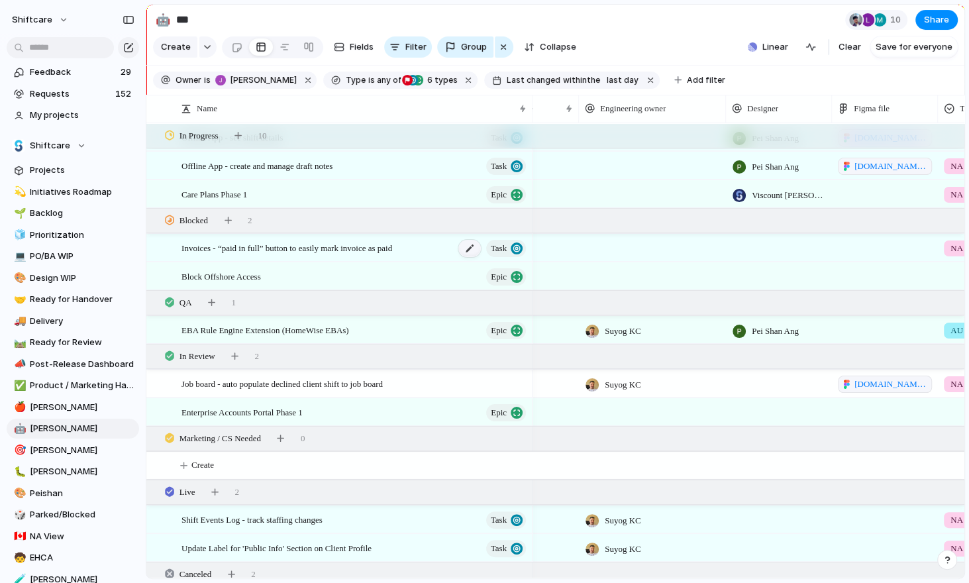
click at [471, 245] on div at bounding box center [469, 248] width 23 height 17
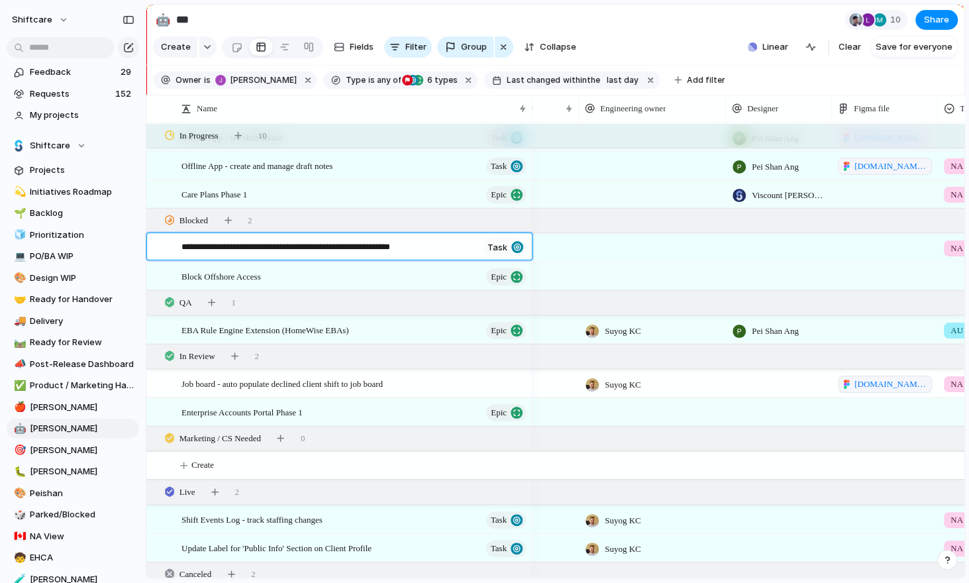
click at [409, 248] on textarea "**********" at bounding box center [329, 247] width 296 height 15
